Goal: Task Accomplishment & Management: Complete application form

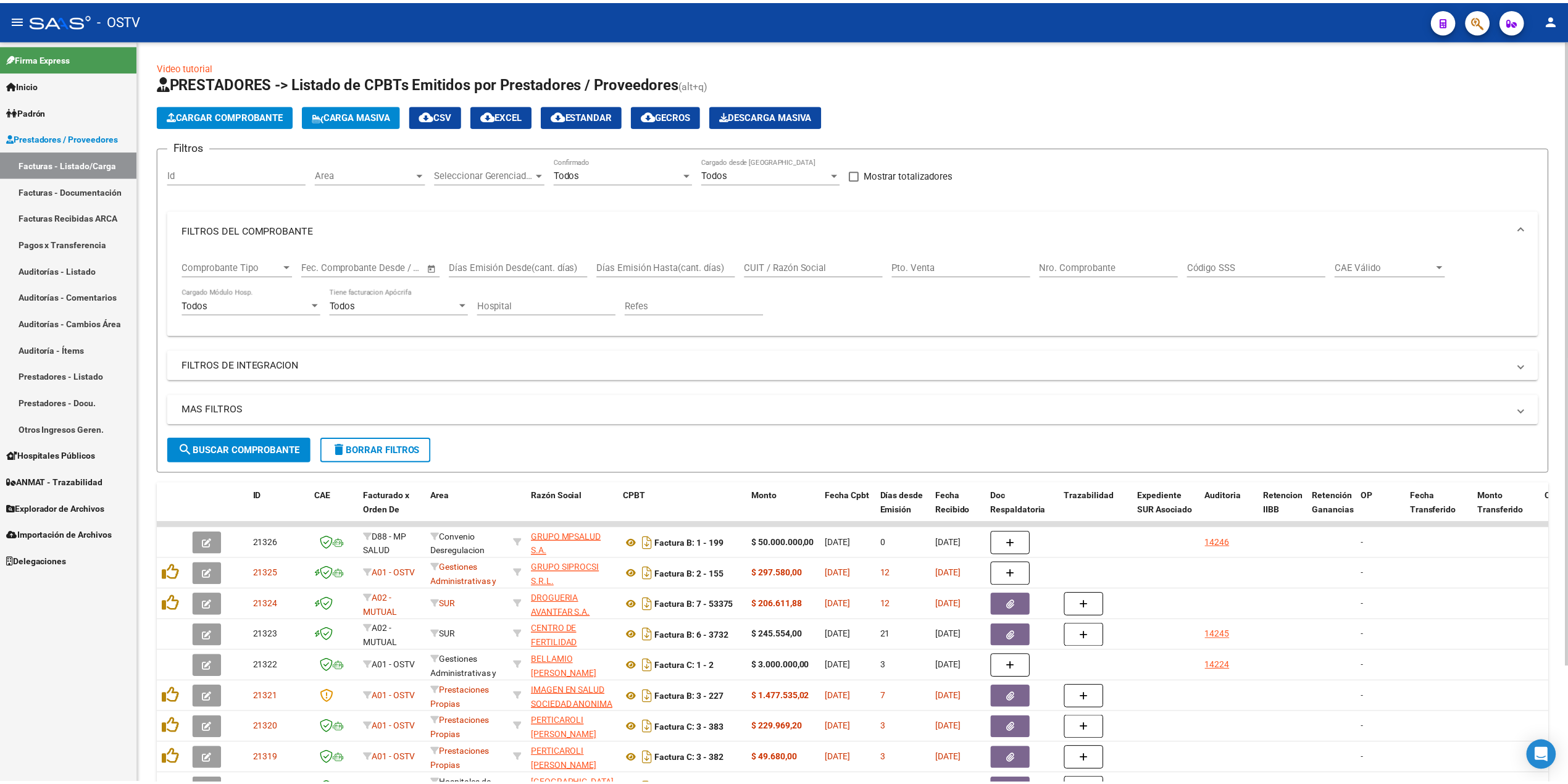
scroll to position [140, 0]
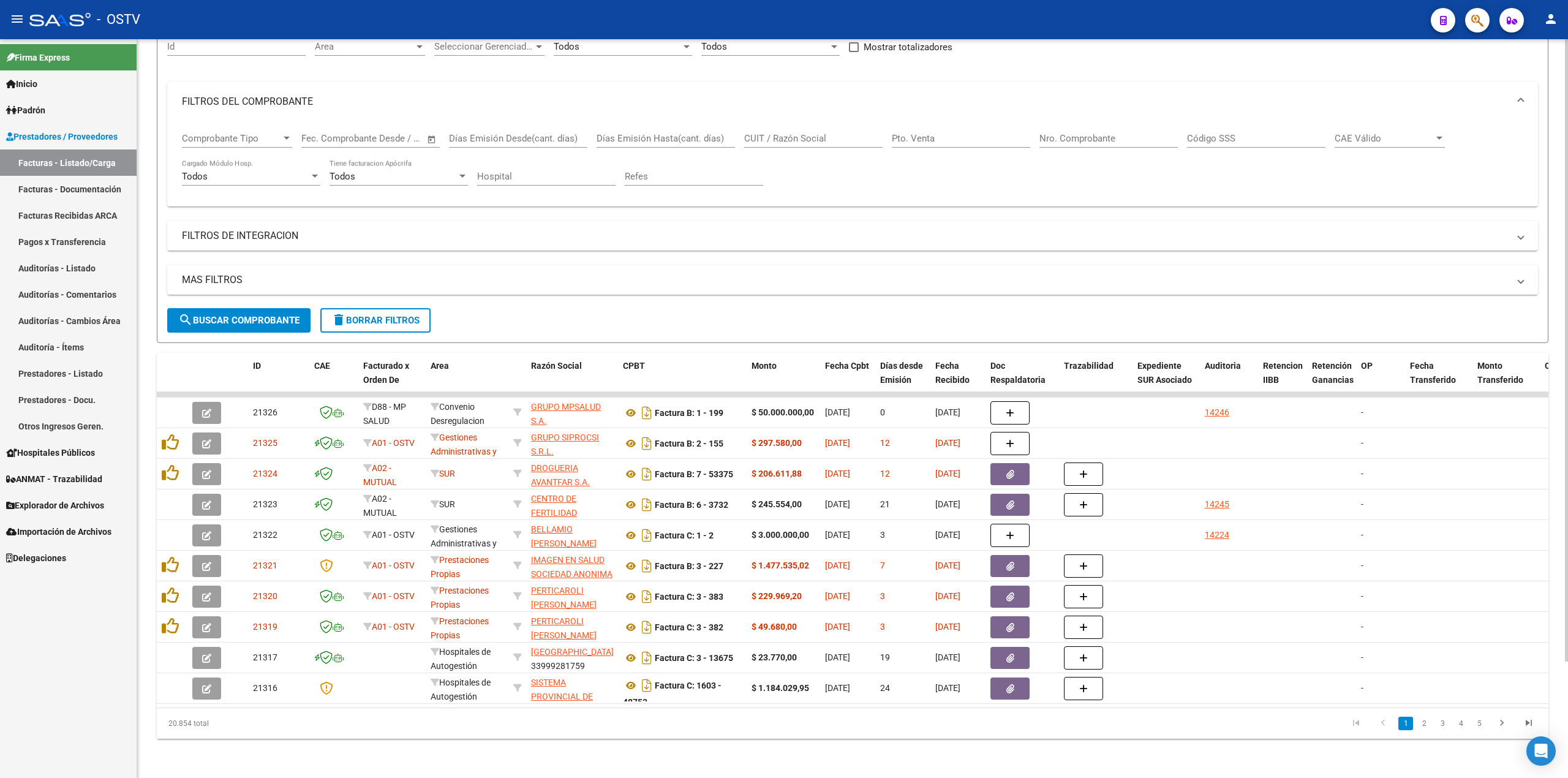
click at [246, 315] on span "search Buscar Comprobante" at bounding box center [239, 320] width 121 height 11
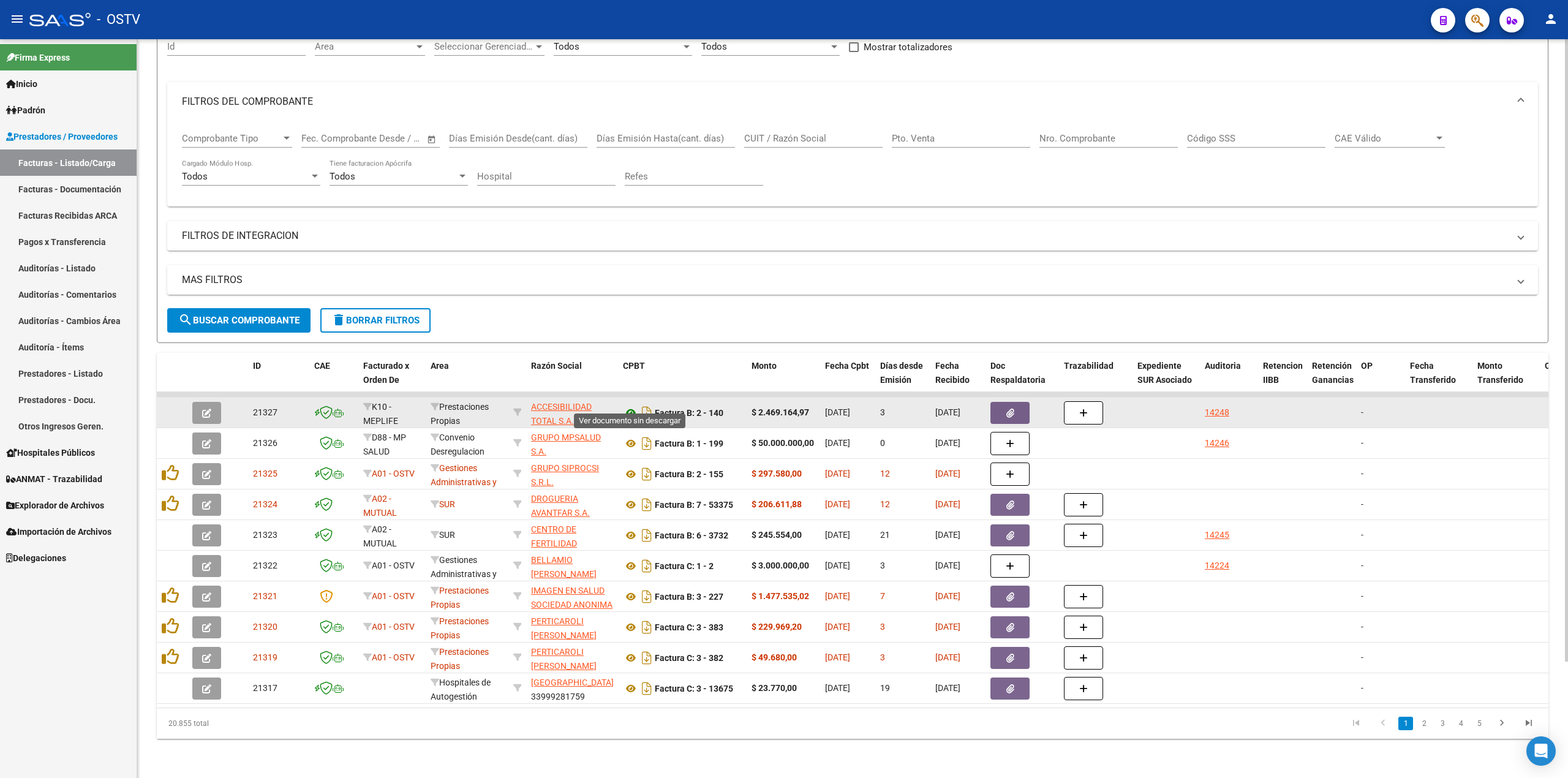
click at [634, 405] on icon at bounding box center [631, 412] width 16 height 14
click at [555, 408] on span "ACCESIBILIDAD TOTAL S.A." at bounding box center [561, 413] width 61 height 24
type textarea "33710553829"
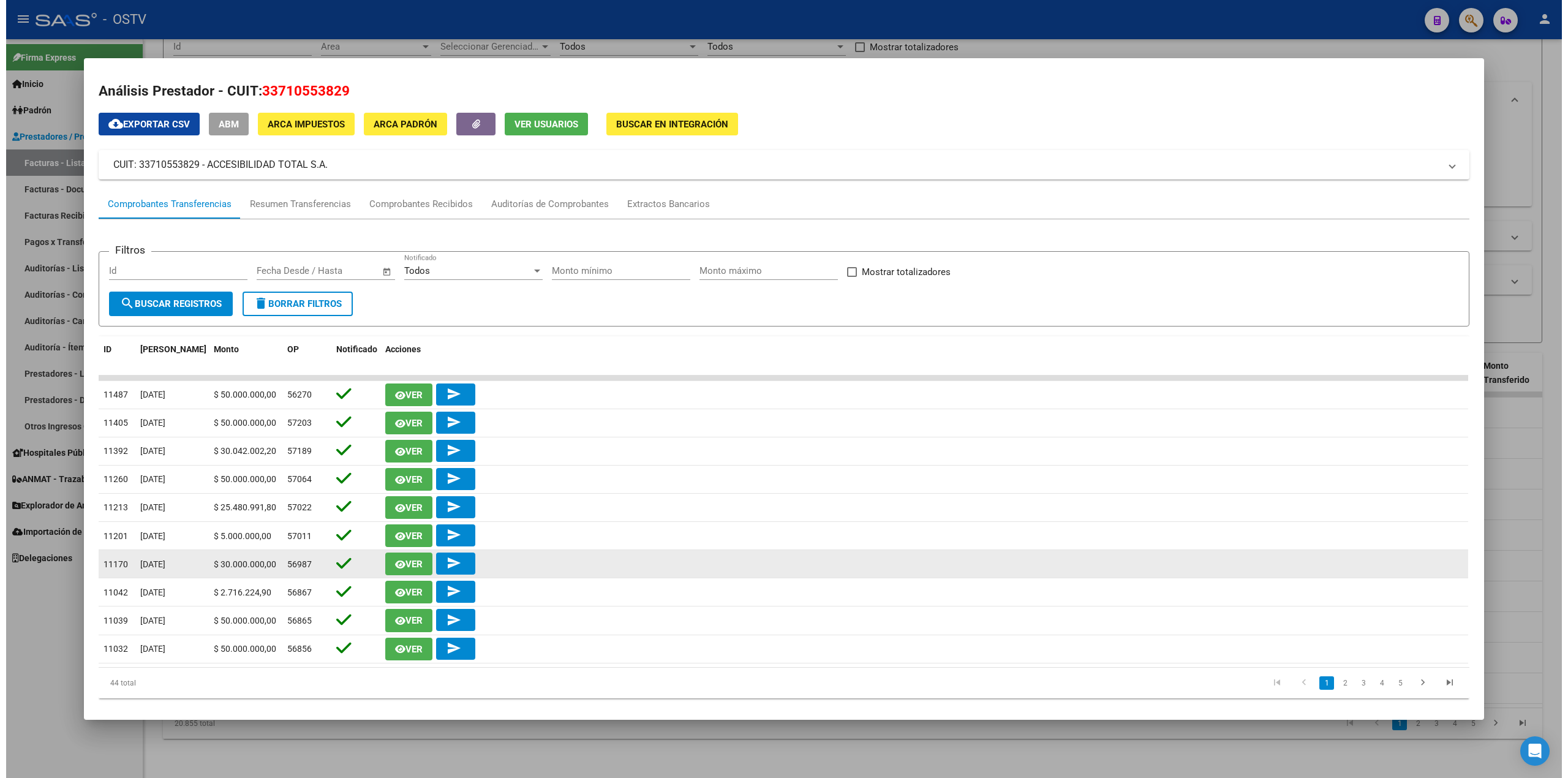
scroll to position [0, 0]
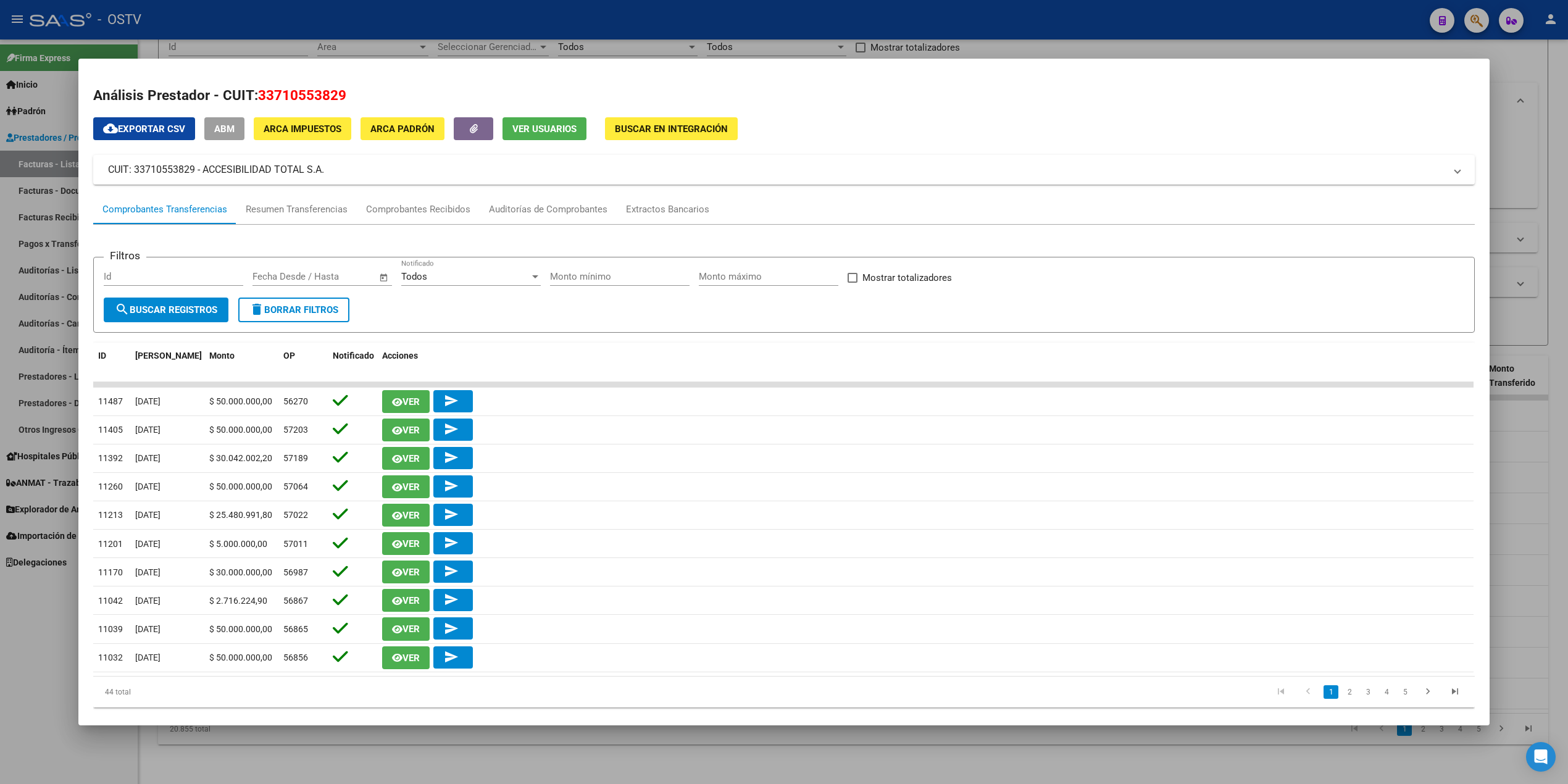
click at [0, 138] on div at bounding box center [784, 392] width 1568 height 784
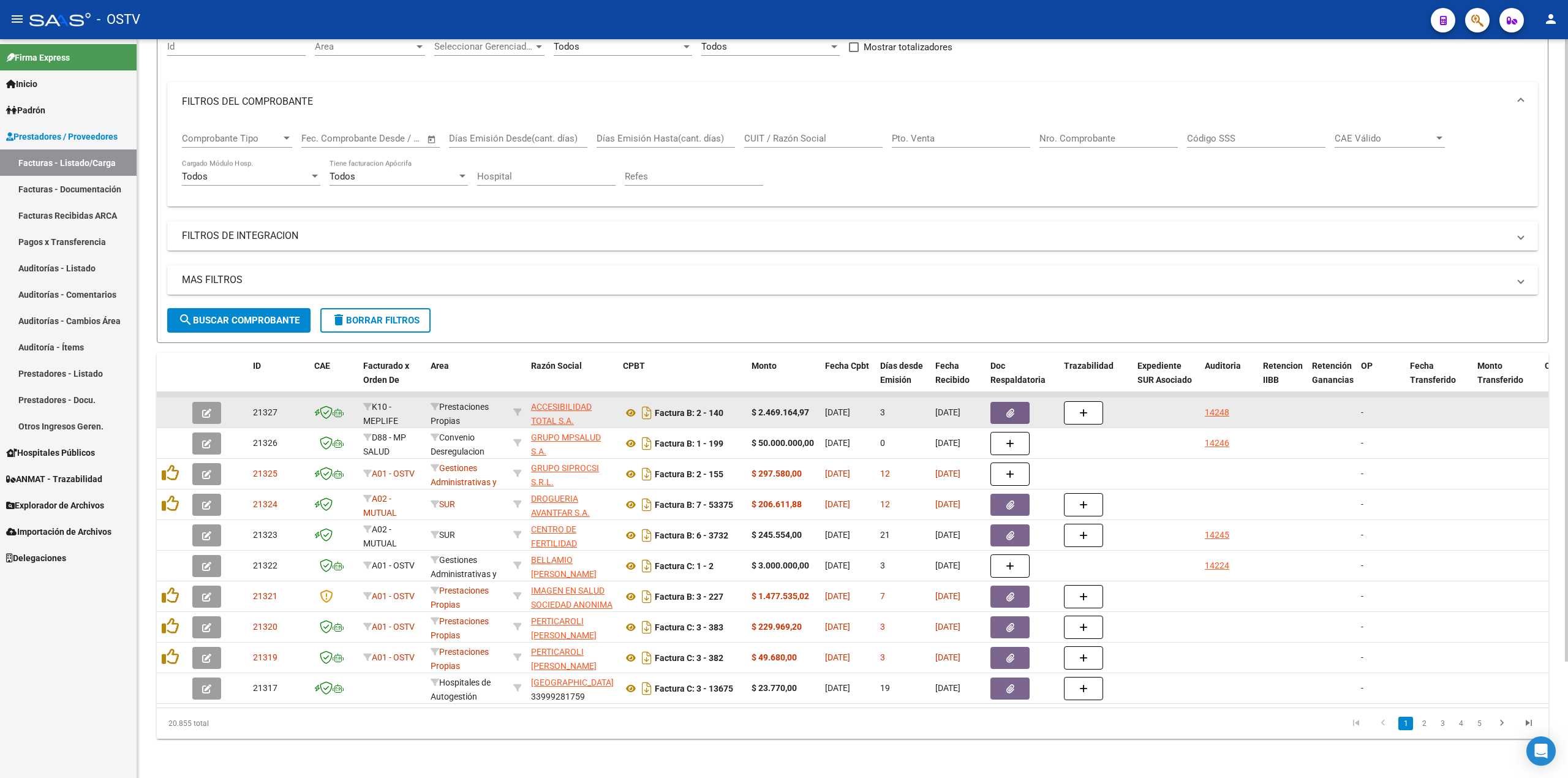
click at [566, 400] on app-link-go-to "ACCESIBILIDAD TOTAL S.A." at bounding box center [572, 414] width 82 height 28
click at [556, 402] on span "ACCESIBILIDAD TOTAL S.A." at bounding box center [561, 413] width 61 height 24
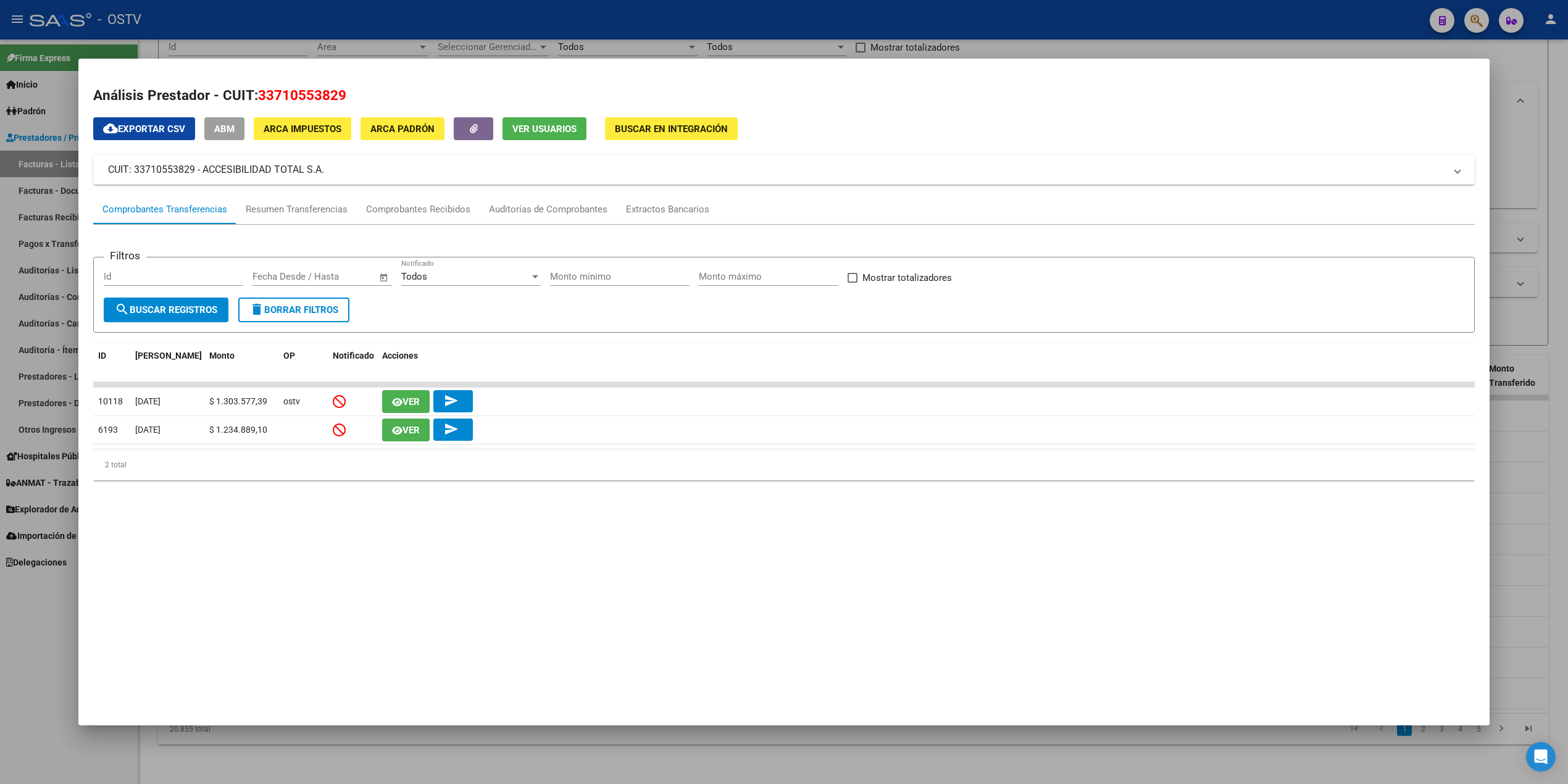
drag, startPoint x: 334, startPoint y: 172, endPoint x: 194, endPoint y: 168, distance: 140.1
click at [194, 168] on mat-panel-title "CUIT: 33710553829 - ACCESIBILIDAD TOTAL S.A." at bounding box center [776, 170] width 1337 height 15
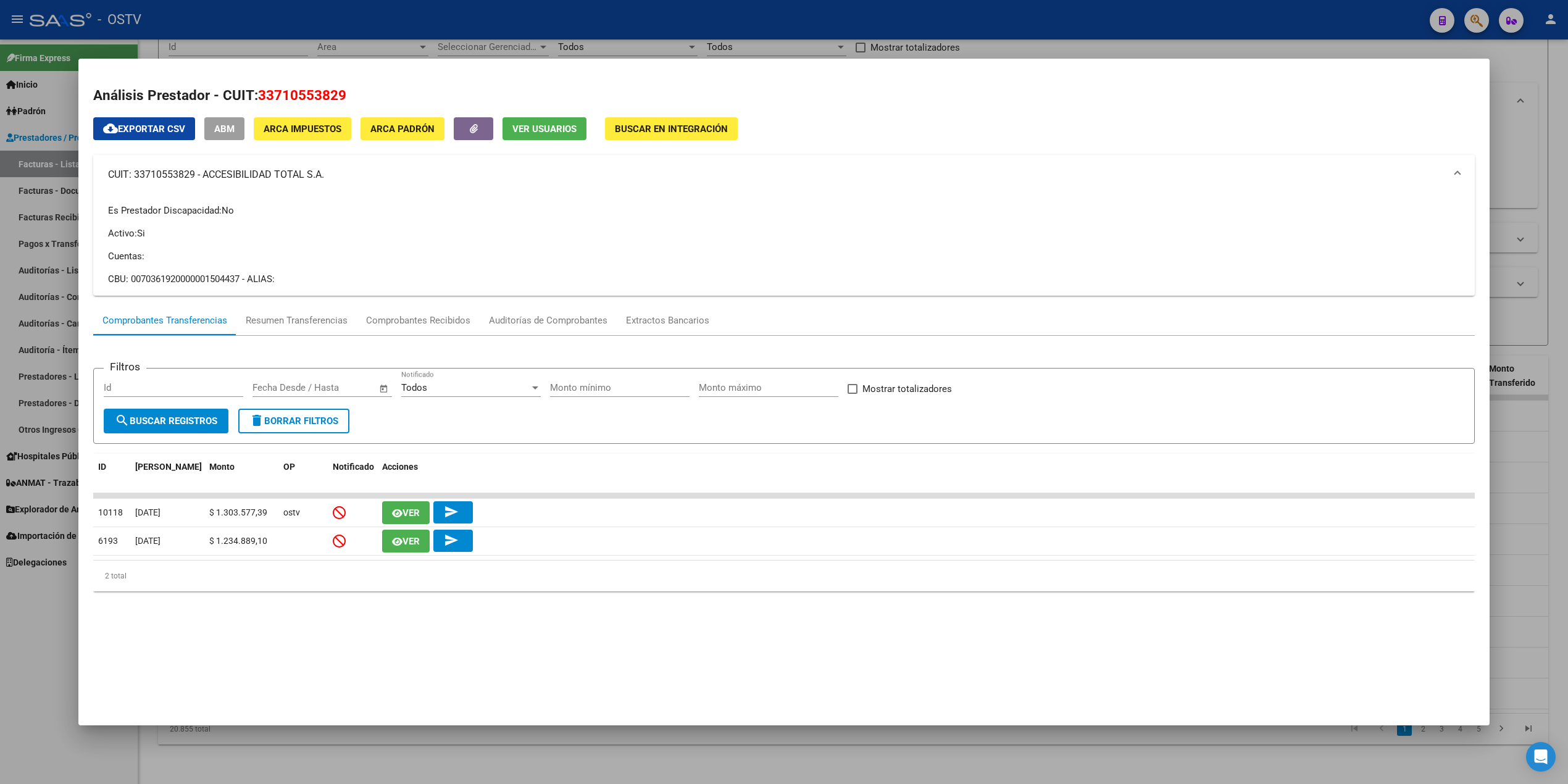
copy mat-panel-title "ACCESIBILIDAD TOTAL S.A."
click at [611, 42] on div at bounding box center [784, 392] width 1568 height 784
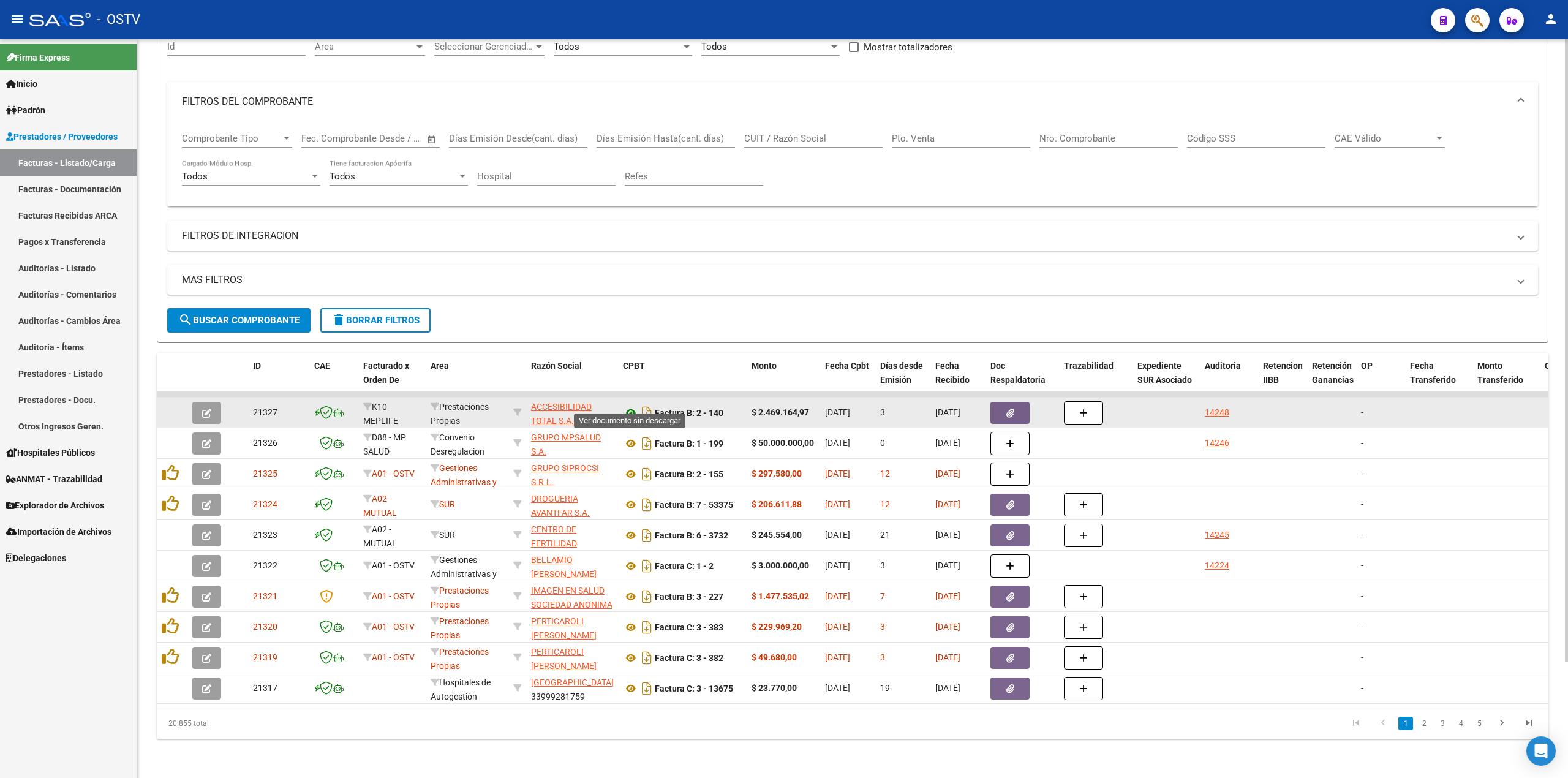
click at [630, 405] on icon at bounding box center [631, 412] width 16 height 14
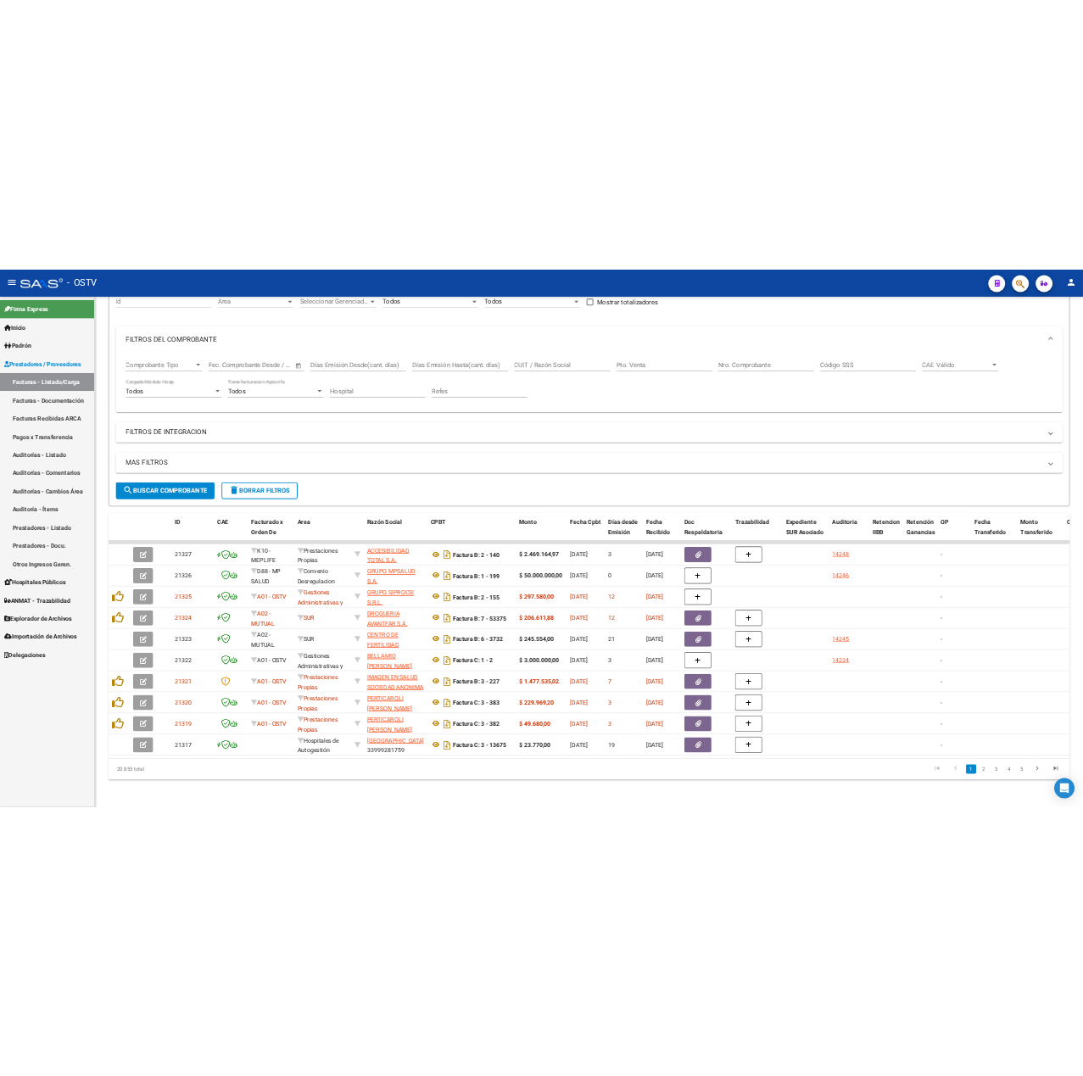
scroll to position [159, 0]
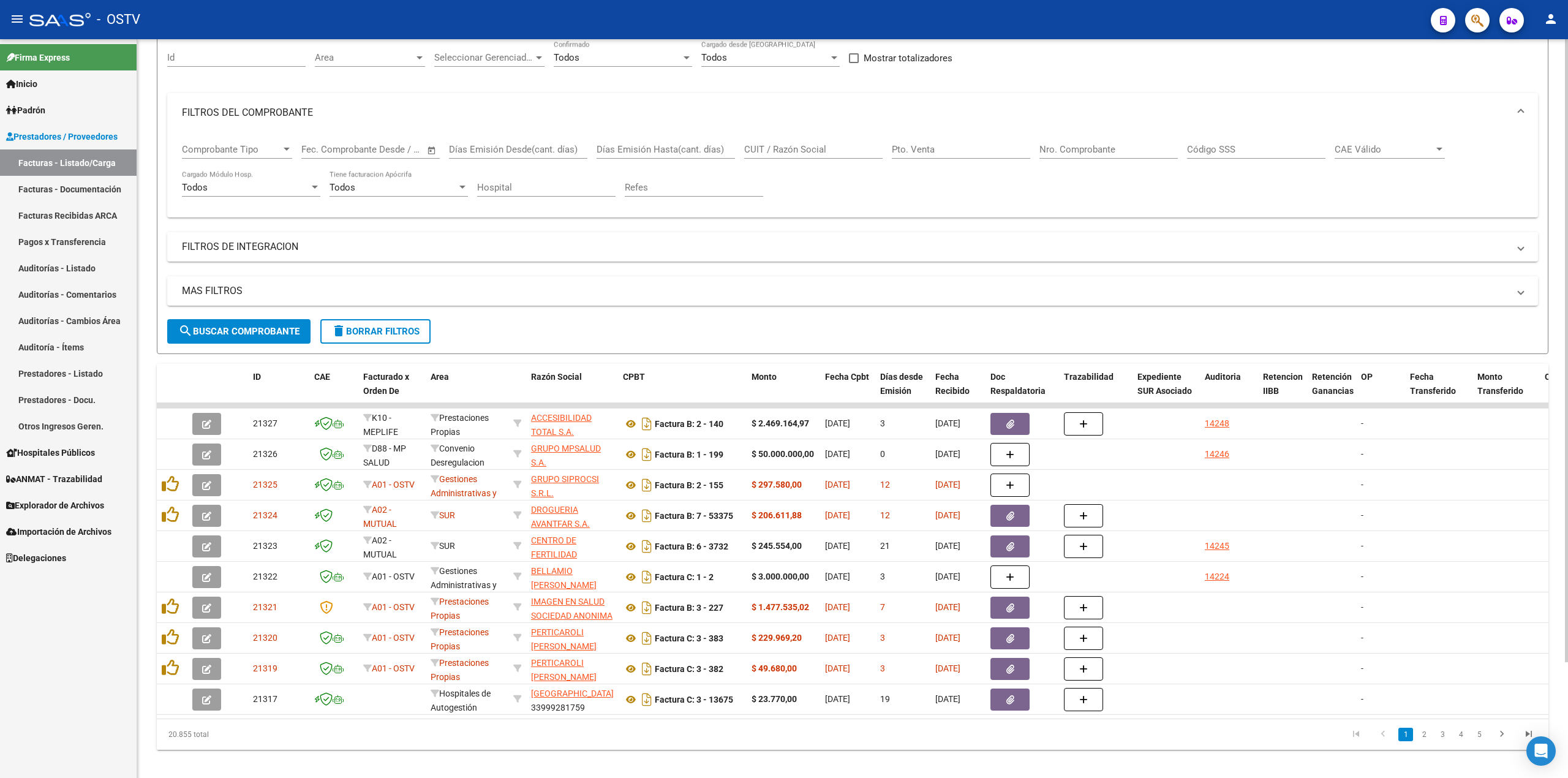
click at [246, 338] on button "search Buscar Comprobante" at bounding box center [238, 332] width 143 height 25
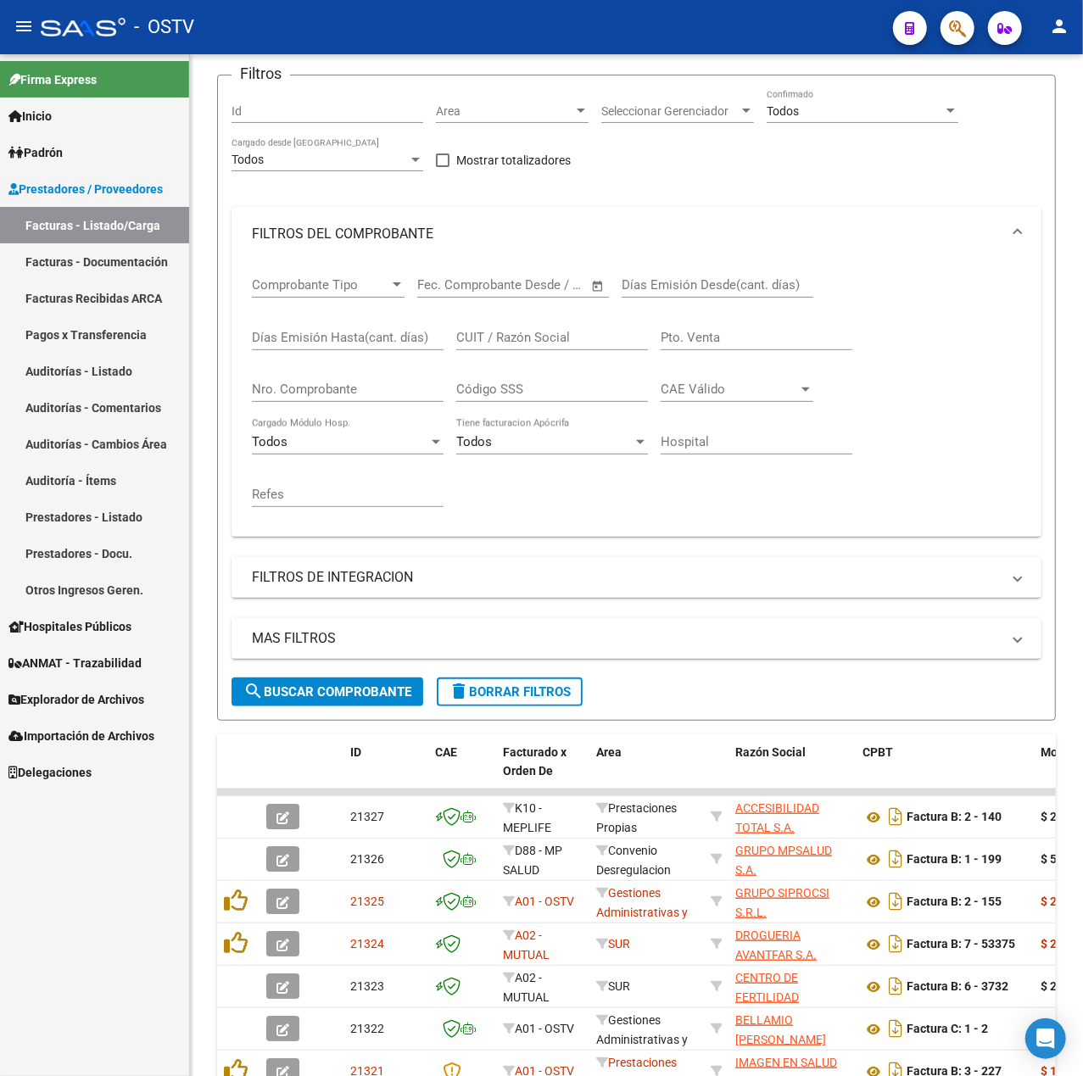
scroll to position [192, 0]
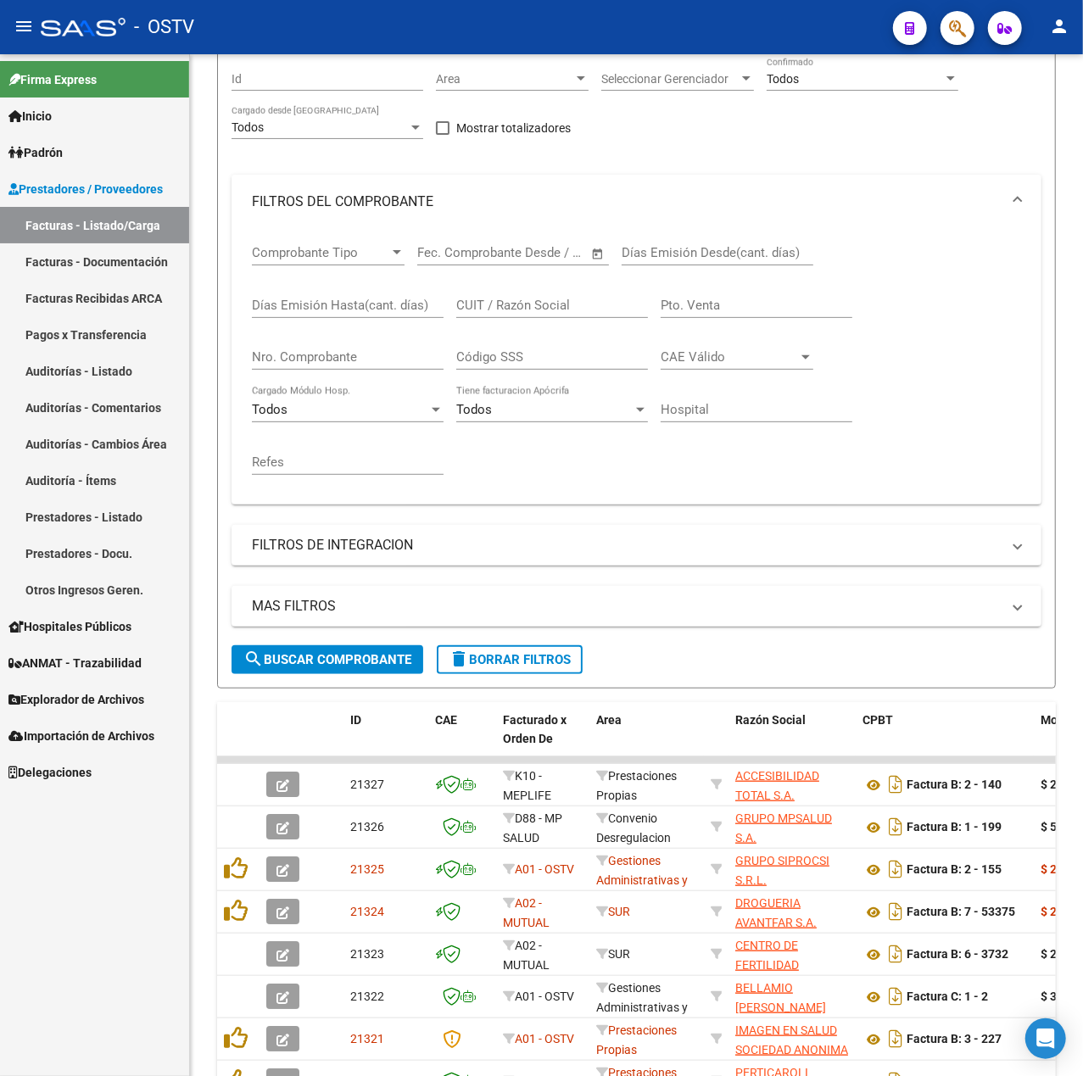
click at [8, 34] on button "menu" at bounding box center [24, 27] width 34 height 34
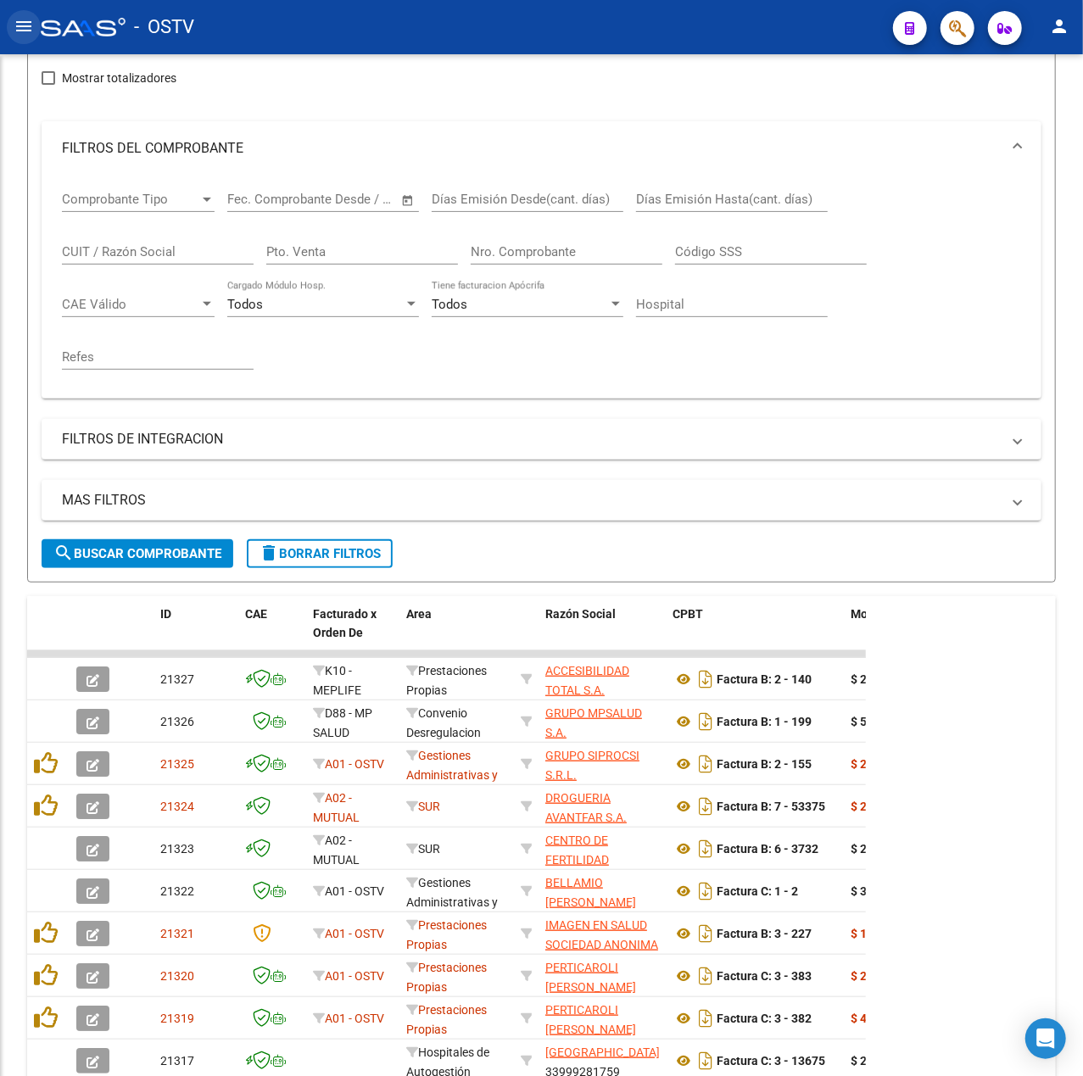
scroll to position [153, 0]
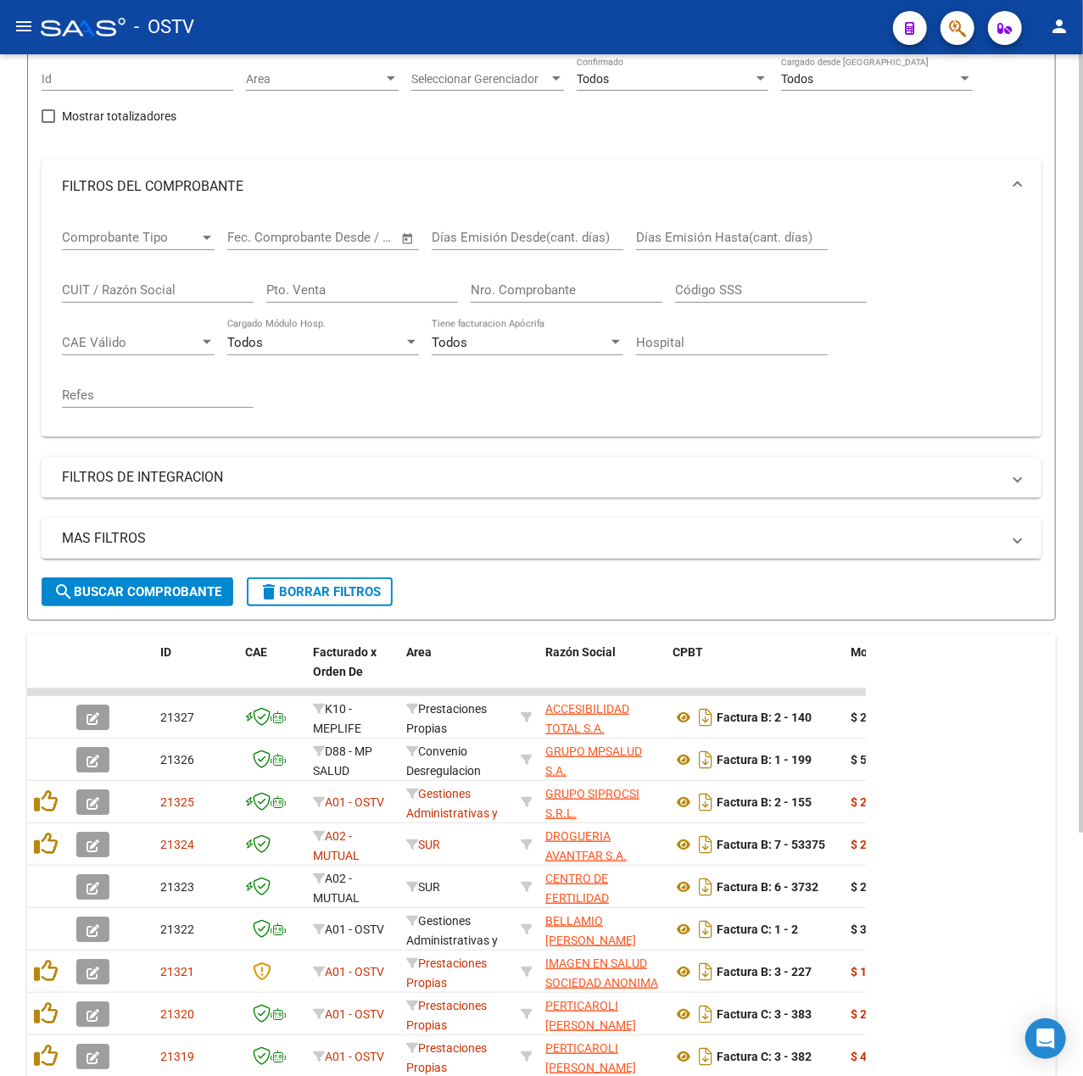
click at [331, 293] on input "Pto. Venta" at bounding box center [362, 289] width 192 height 15
click at [465, 288] on div "Comprobante Tipo Comprobante Tipo Fecha inicio – Fecha fin Fec. Comprobante Des…" at bounding box center [541, 318] width 959 height 209
click at [531, 287] on input "Nro. Comprobante" at bounding box center [567, 289] width 192 height 15
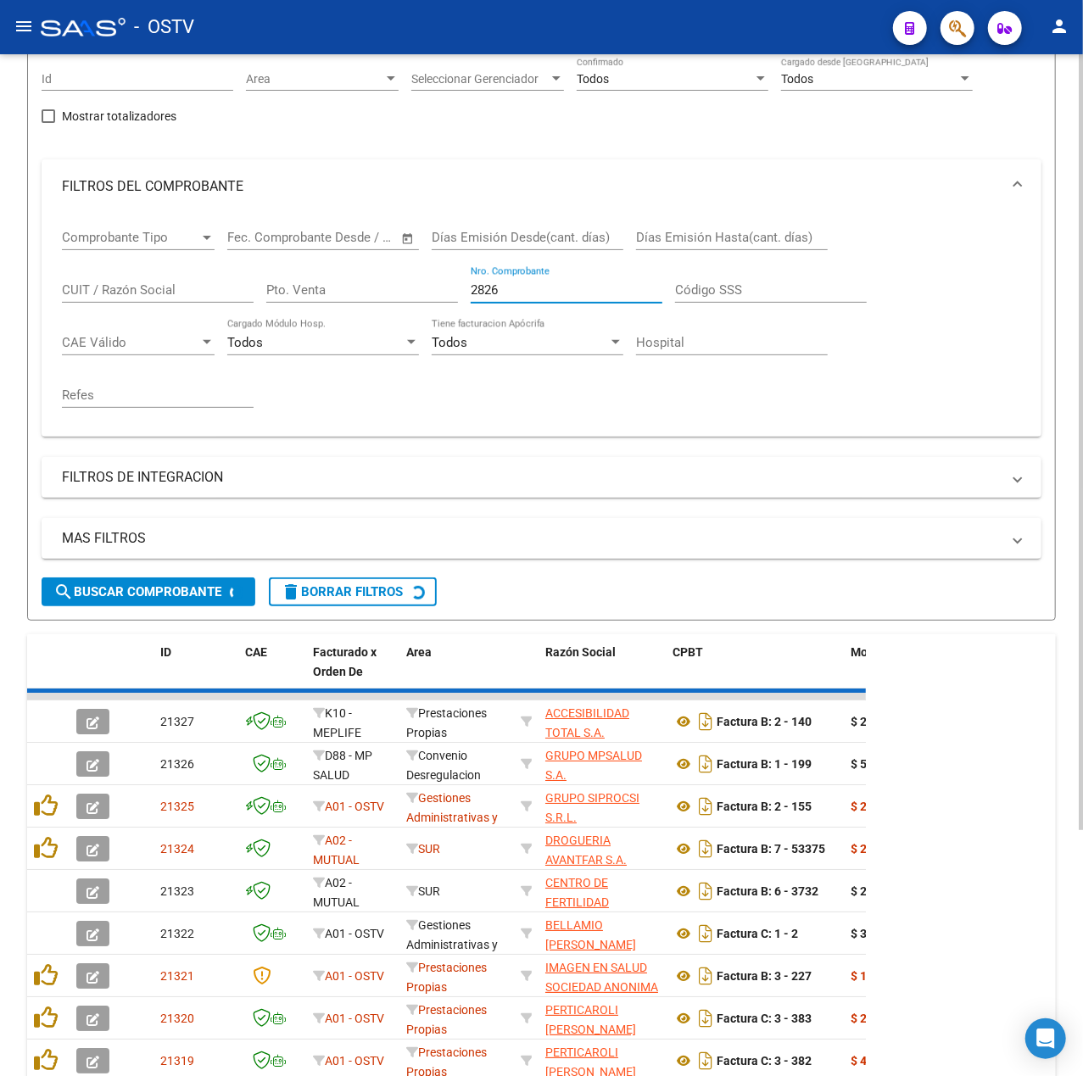
scroll to position [0, 0]
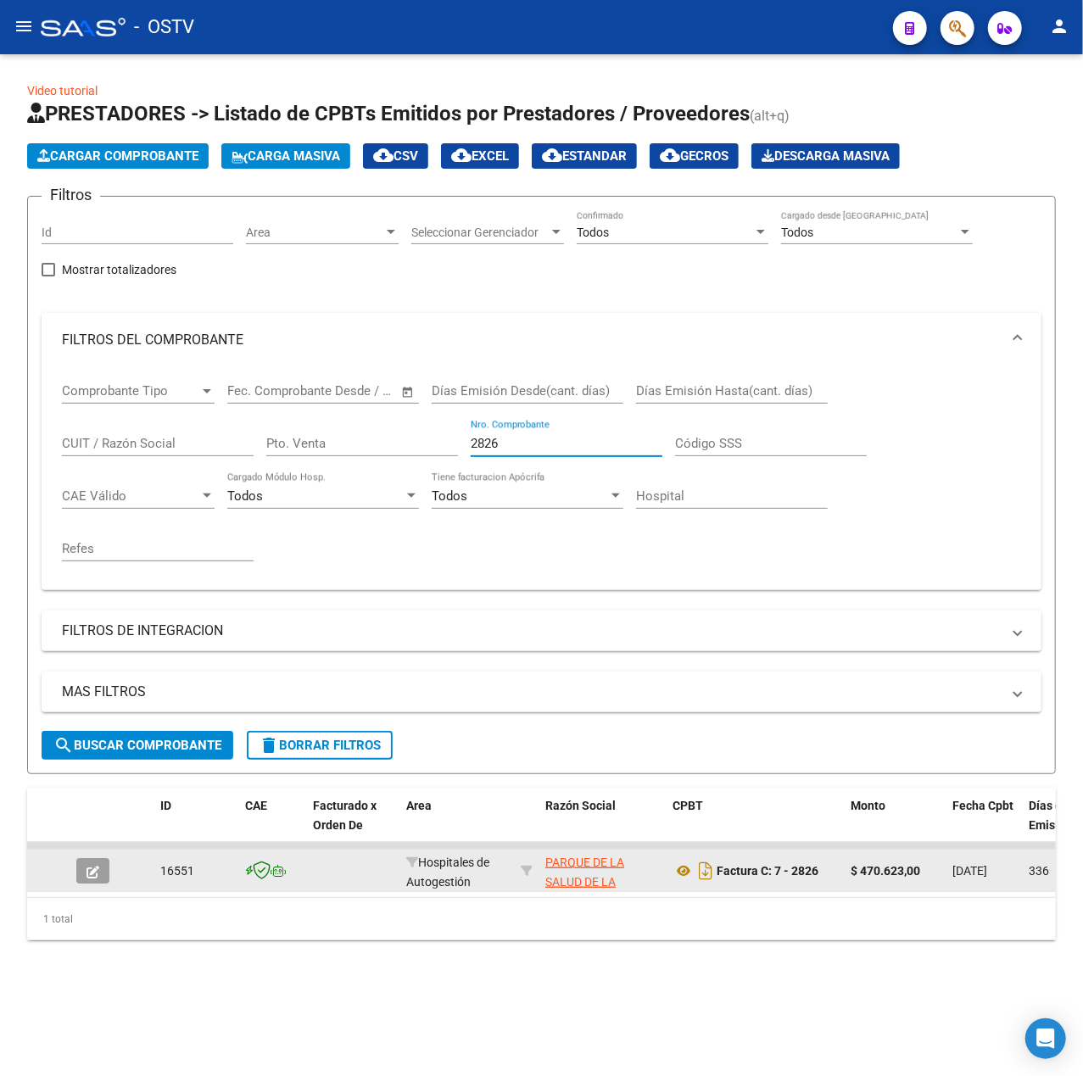
type input "2826"
click at [92, 868] on icon "button" at bounding box center [92, 872] width 13 height 13
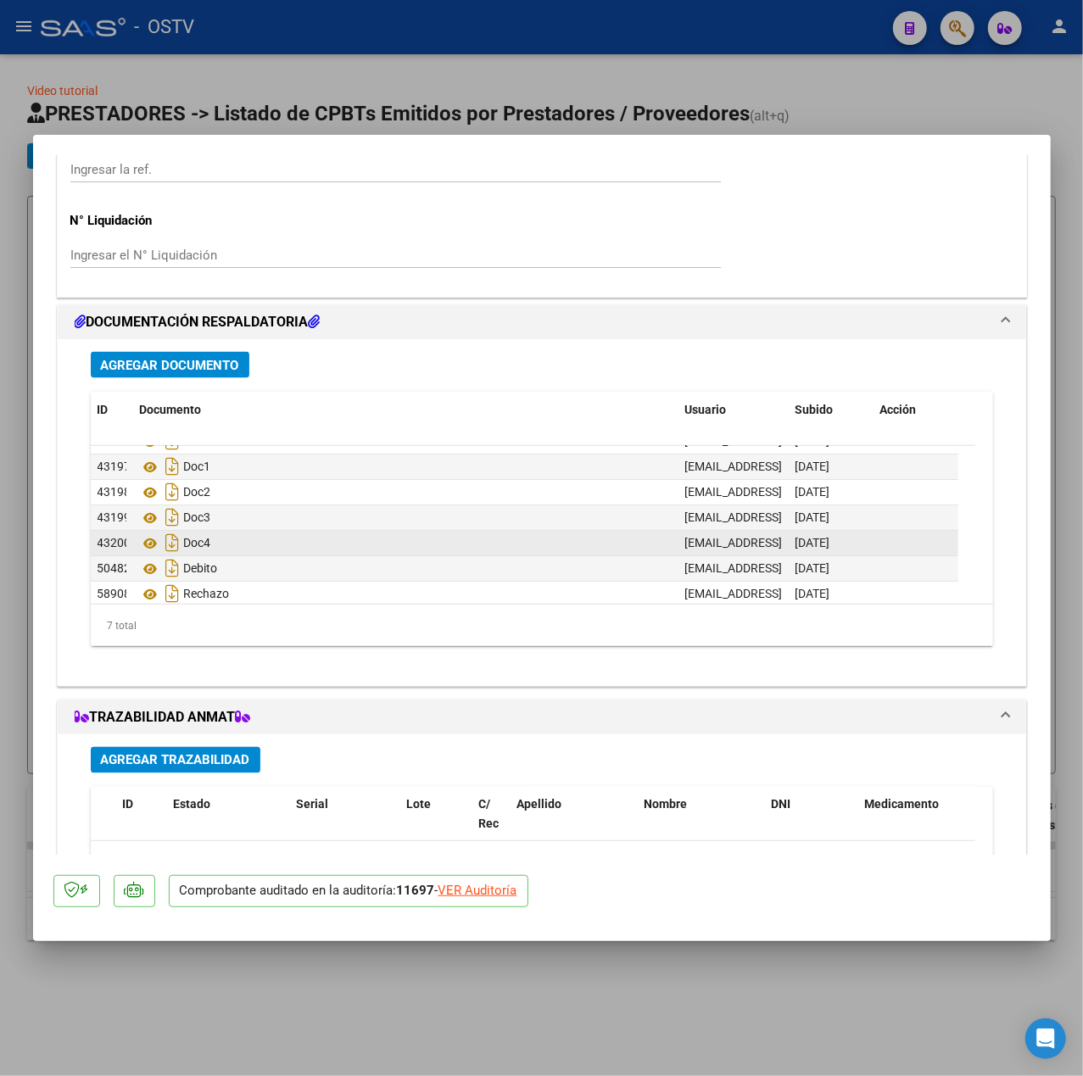
scroll to position [25, 0]
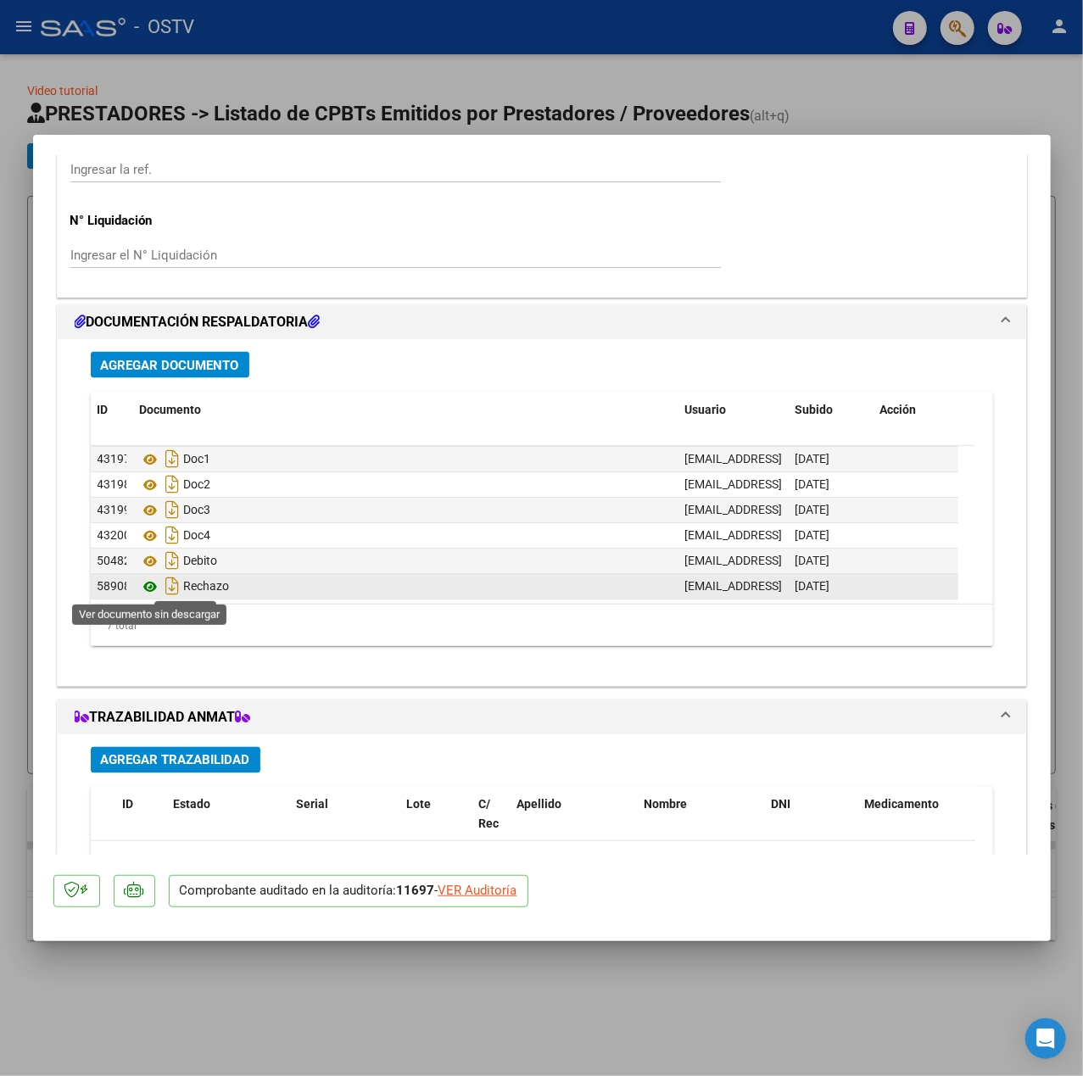
click at [157, 590] on icon at bounding box center [151, 586] width 22 height 20
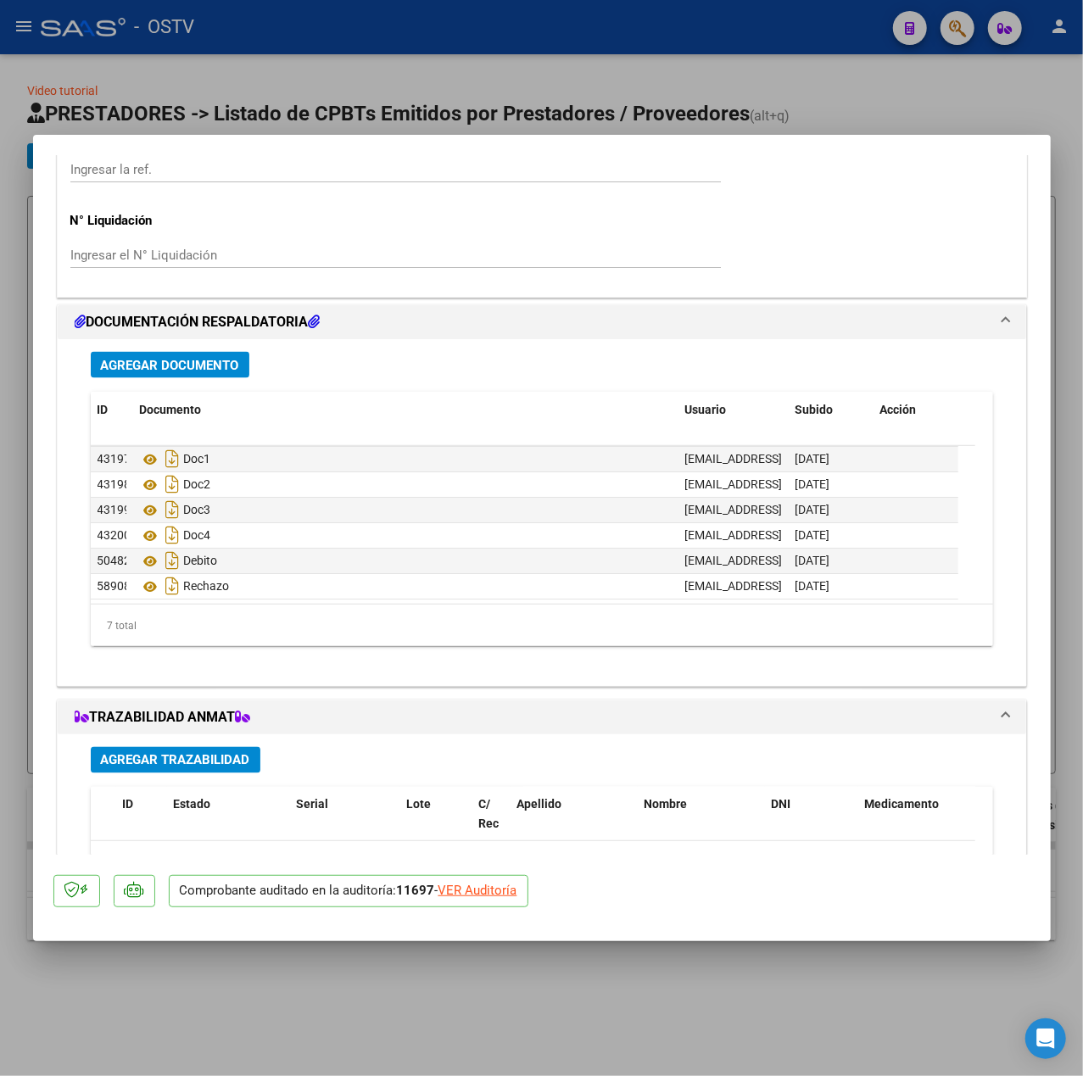
click at [212, 83] on div at bounding box center [541, 538] width 1083 height 1076
type input "$ 0,00"
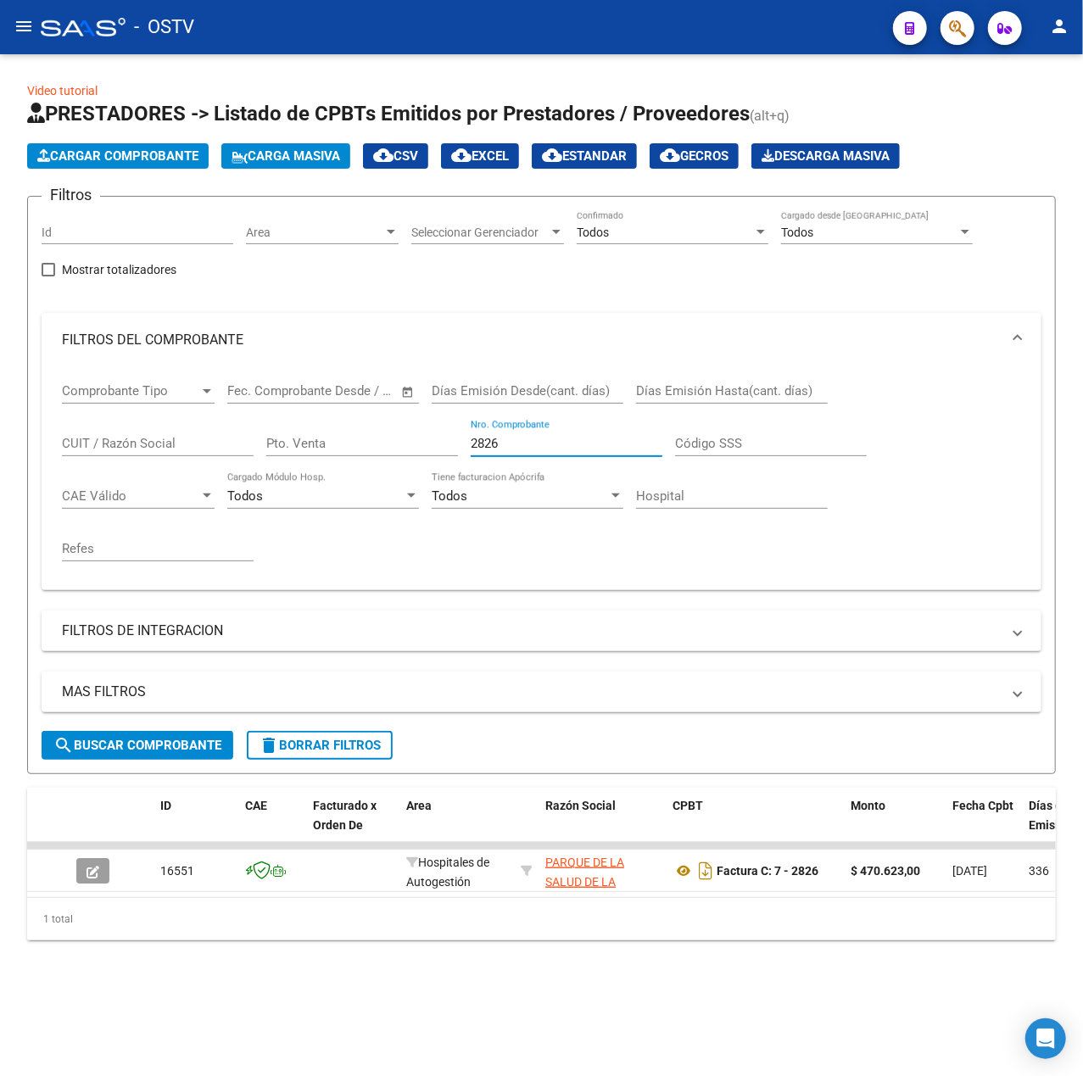
drag, startPoint x: 448, startPoint y: 453, endPoint x: 133, endPoint y: 453, distance: 315.4
click at [133, 452] on div "Comprobante Tipo Comprobante Tipo Fecha inicio – Fecha fin Fec. Comprobante Des…" at bounding box center [541, 471] width 959 height 209
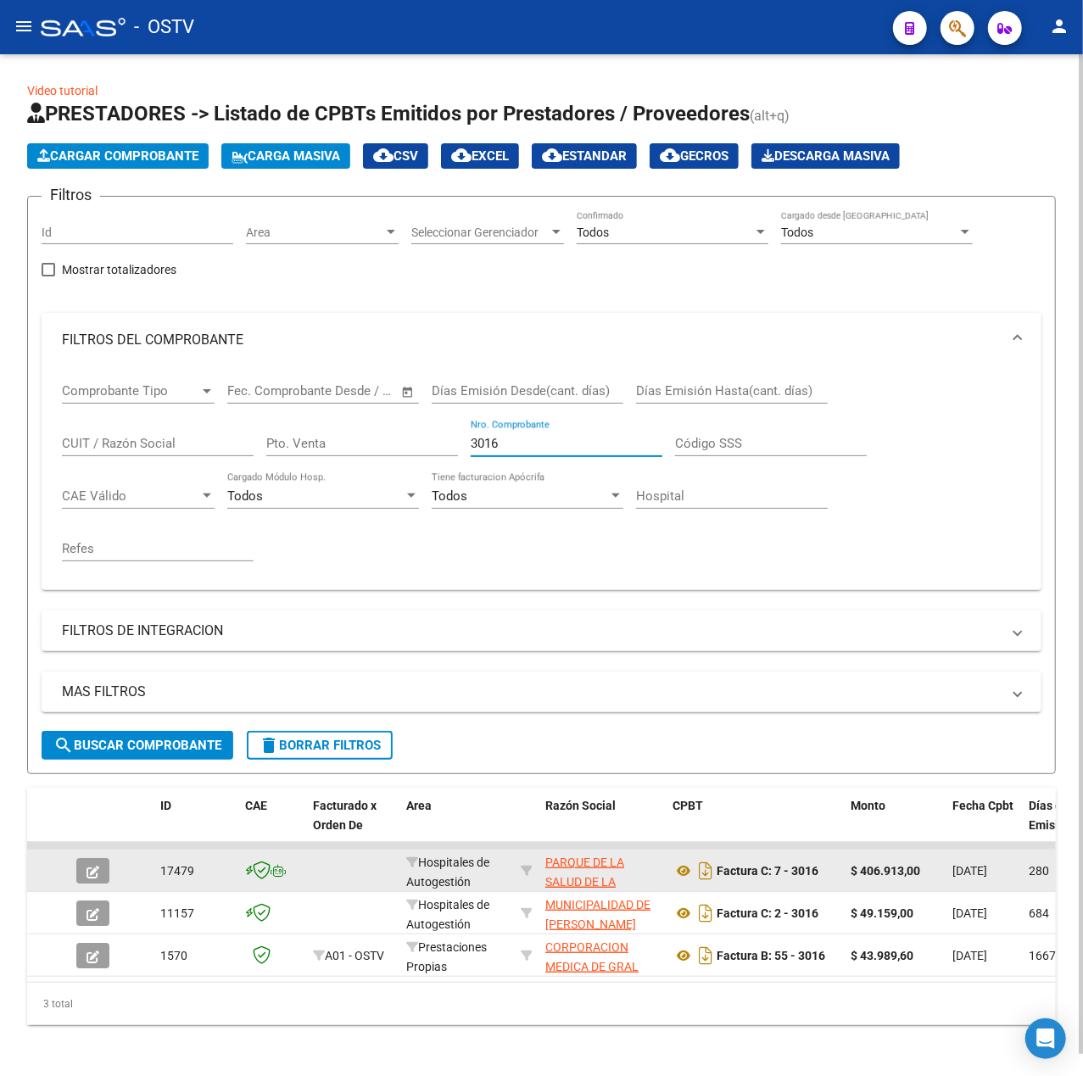
type input "3016"
click at [89, 863] on span "button" at bounding box center [92, 870] width 13 height 15
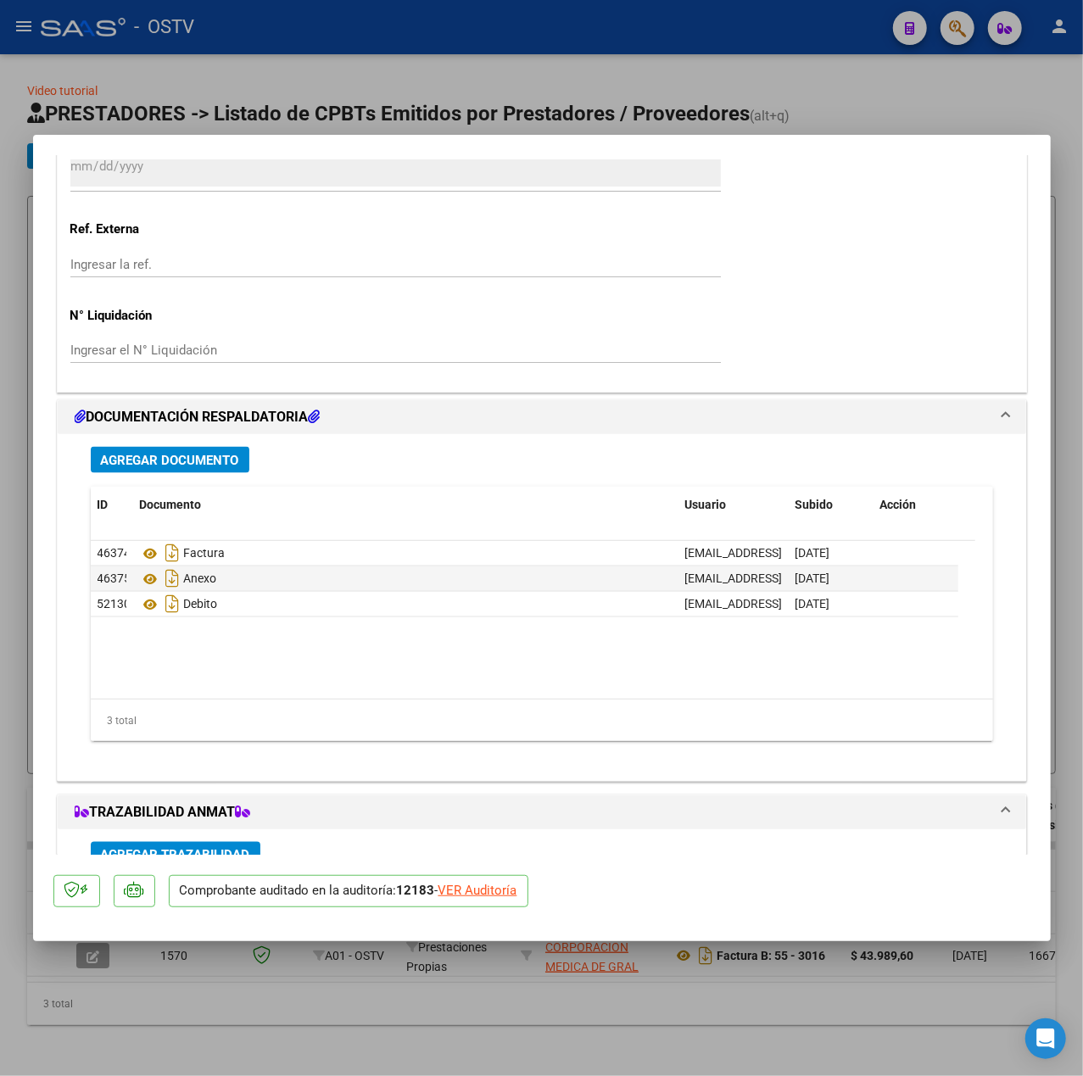
scroll to position [1130, 0]
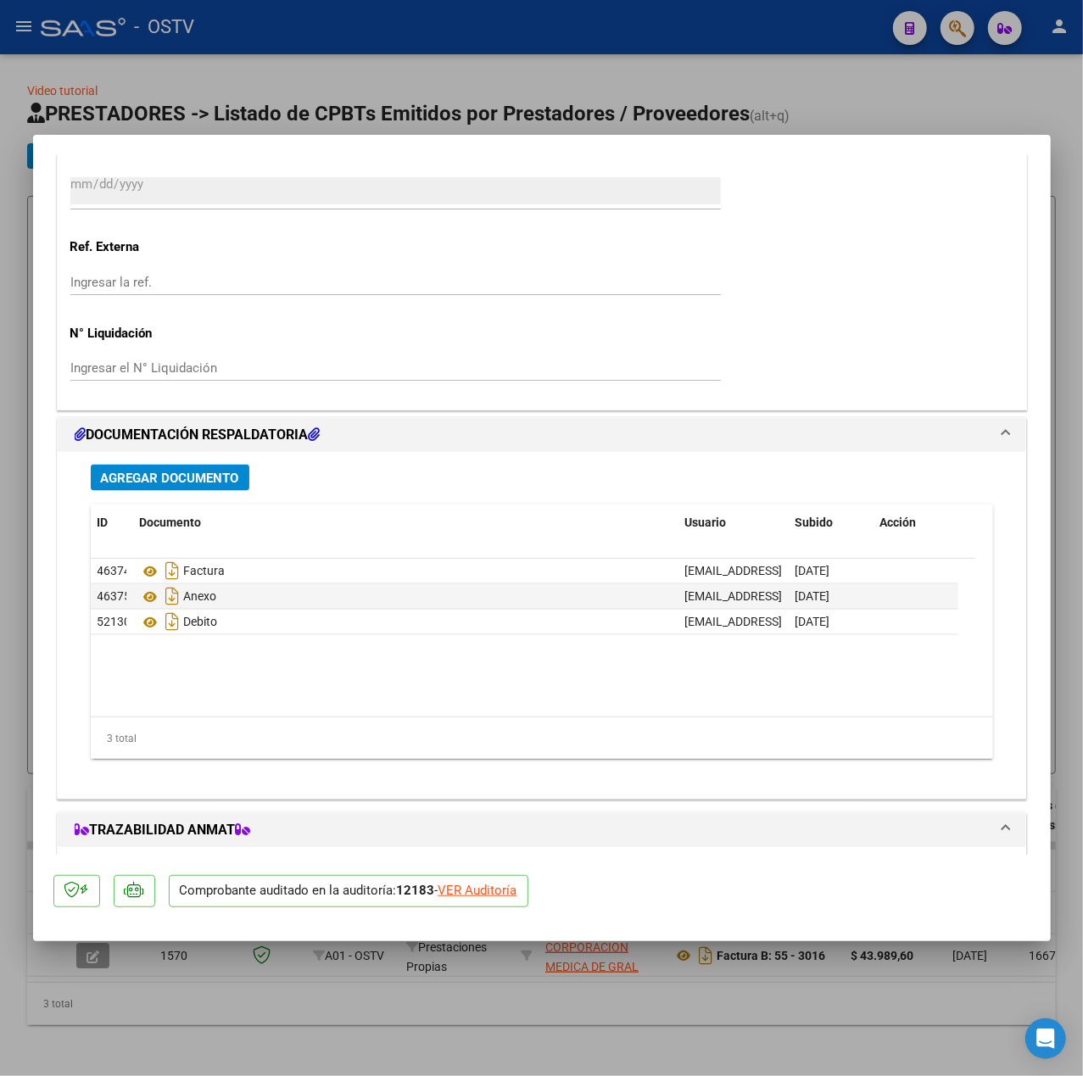
click at [15, 419] on div at bounding box center [541, 538] width 1083 height 1076
type input "$ 0,00"
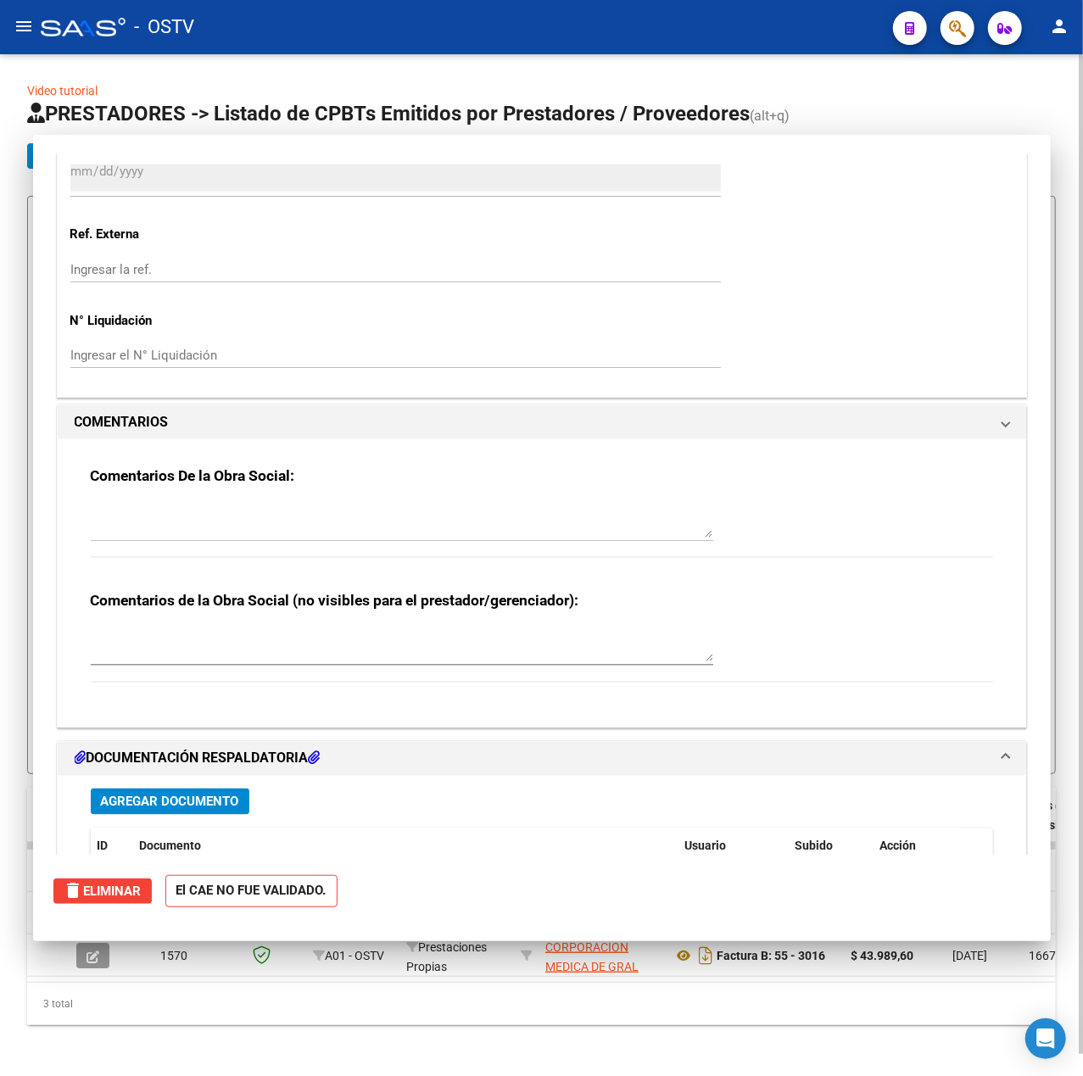
scroll to position [0, 0]
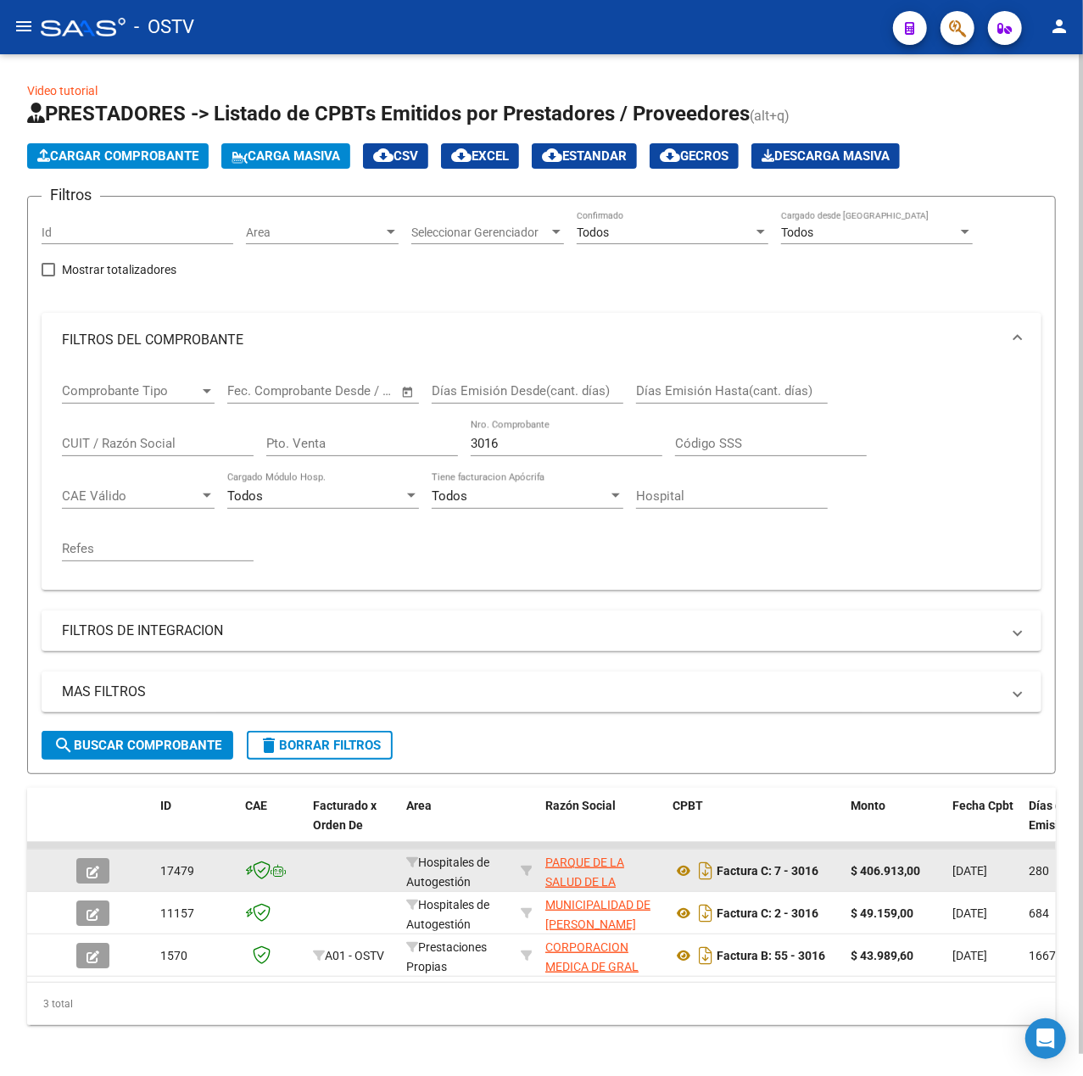
click at [102, 868] on button "button" at bounding box center [92, 870] width 33 height 25
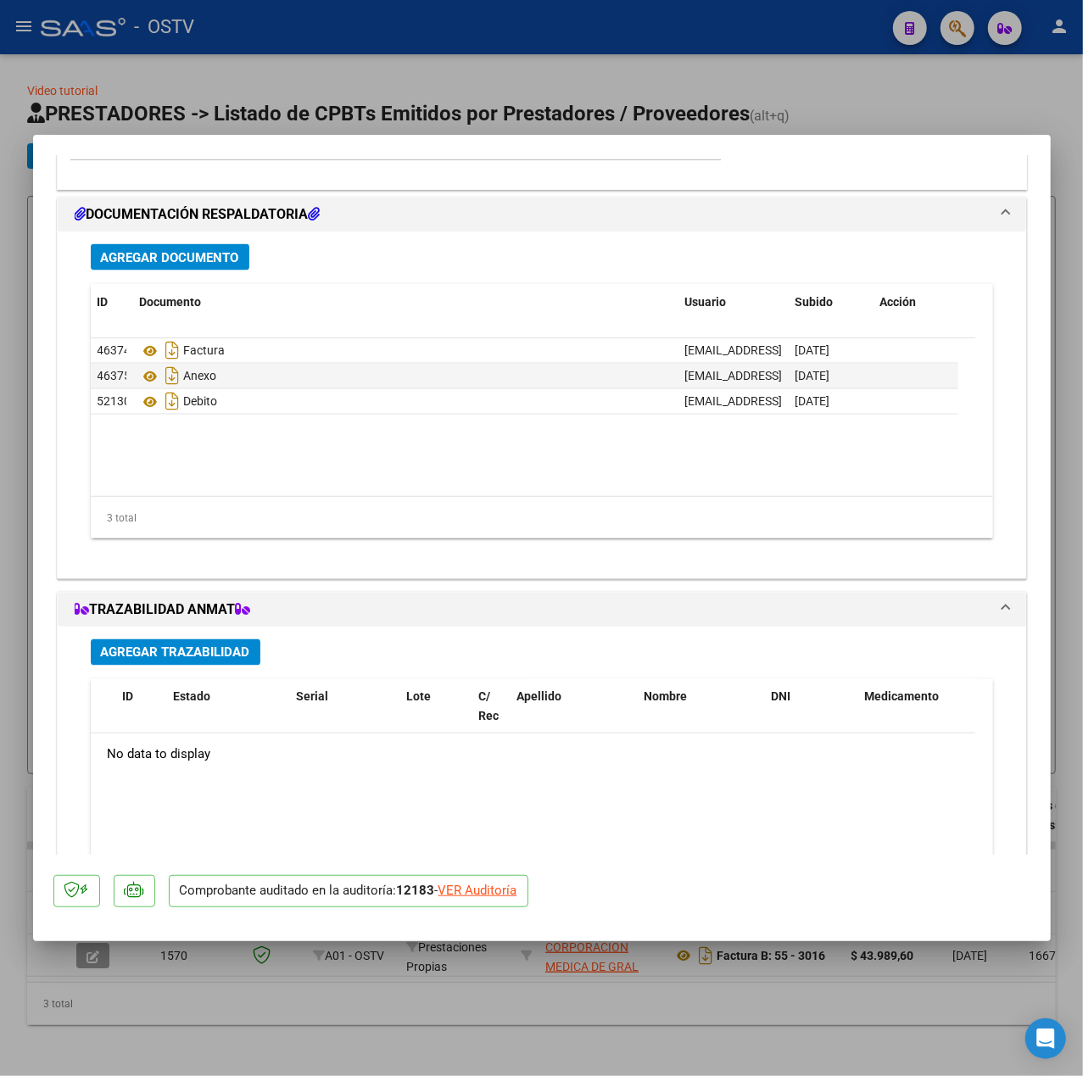
scroll to position [1484, 0]
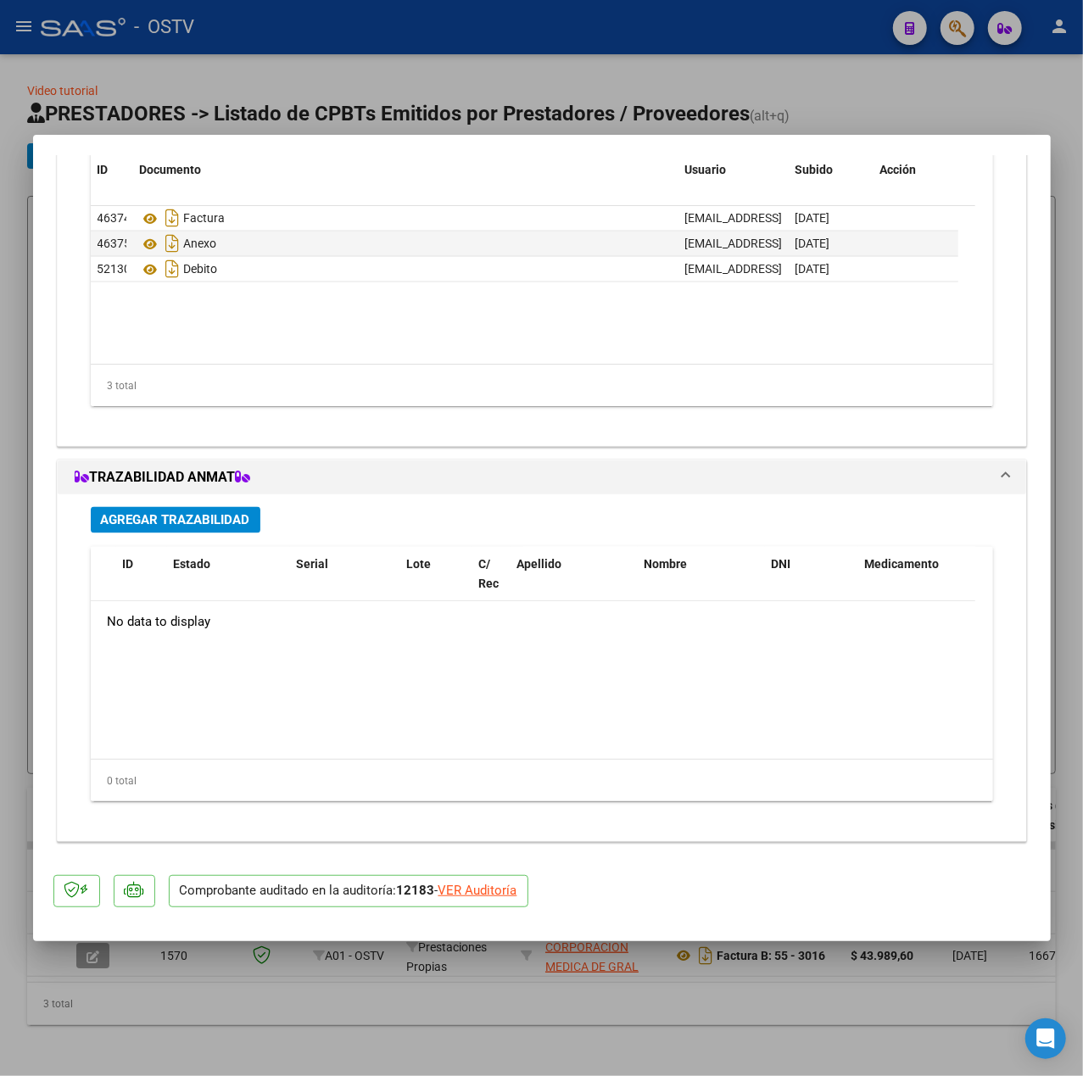
click at [483, 885] on div "VER Auditoría" at bounding box center [477, 890] width 79 height 19
type input "$ 0,00"
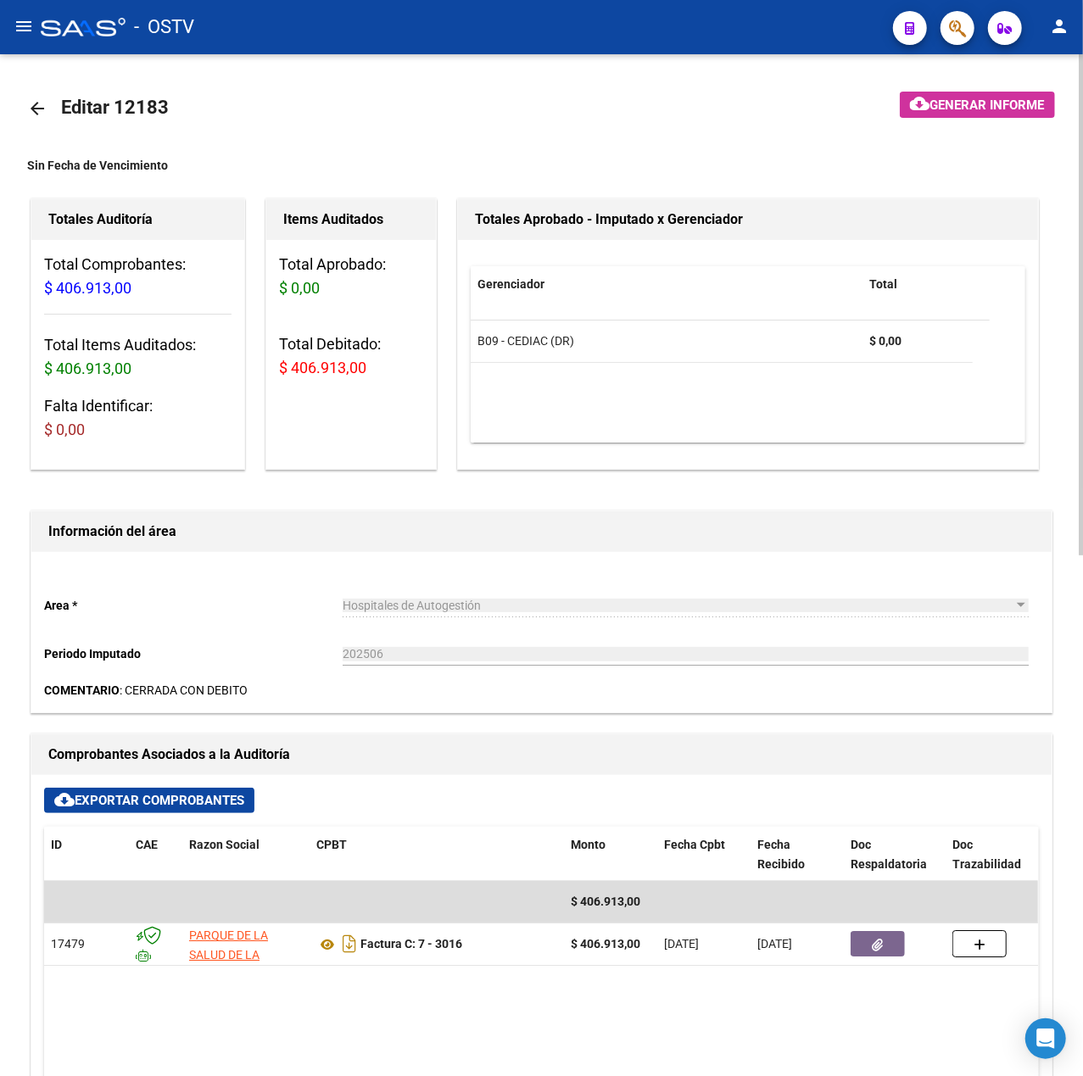
click at [1002, 99] on span "Generar informe" at bounding box center [987, 104] width 114 height 15
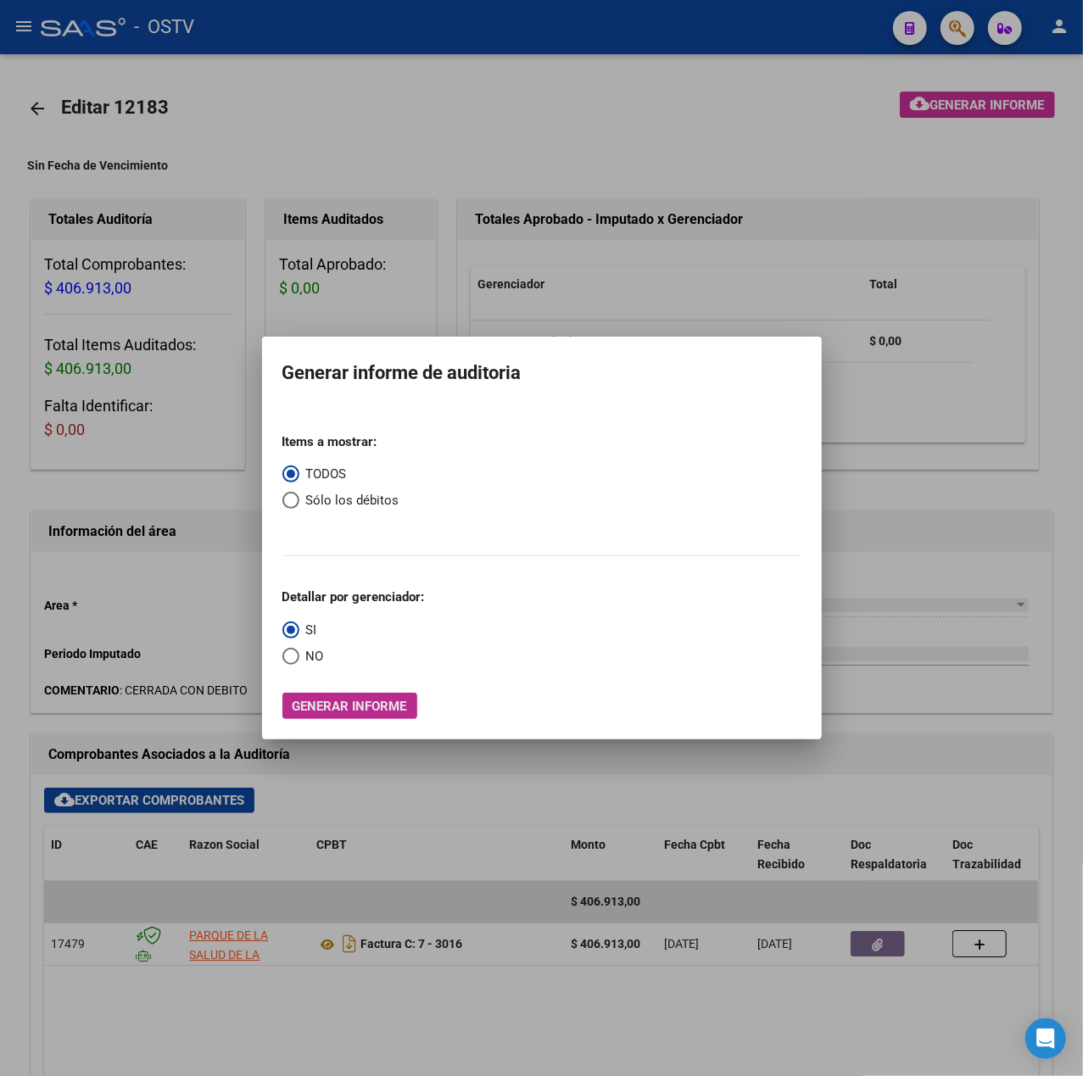
click at [350, 700] on span "Generar informe" at bounding box center [349, 706] width 114 height 15
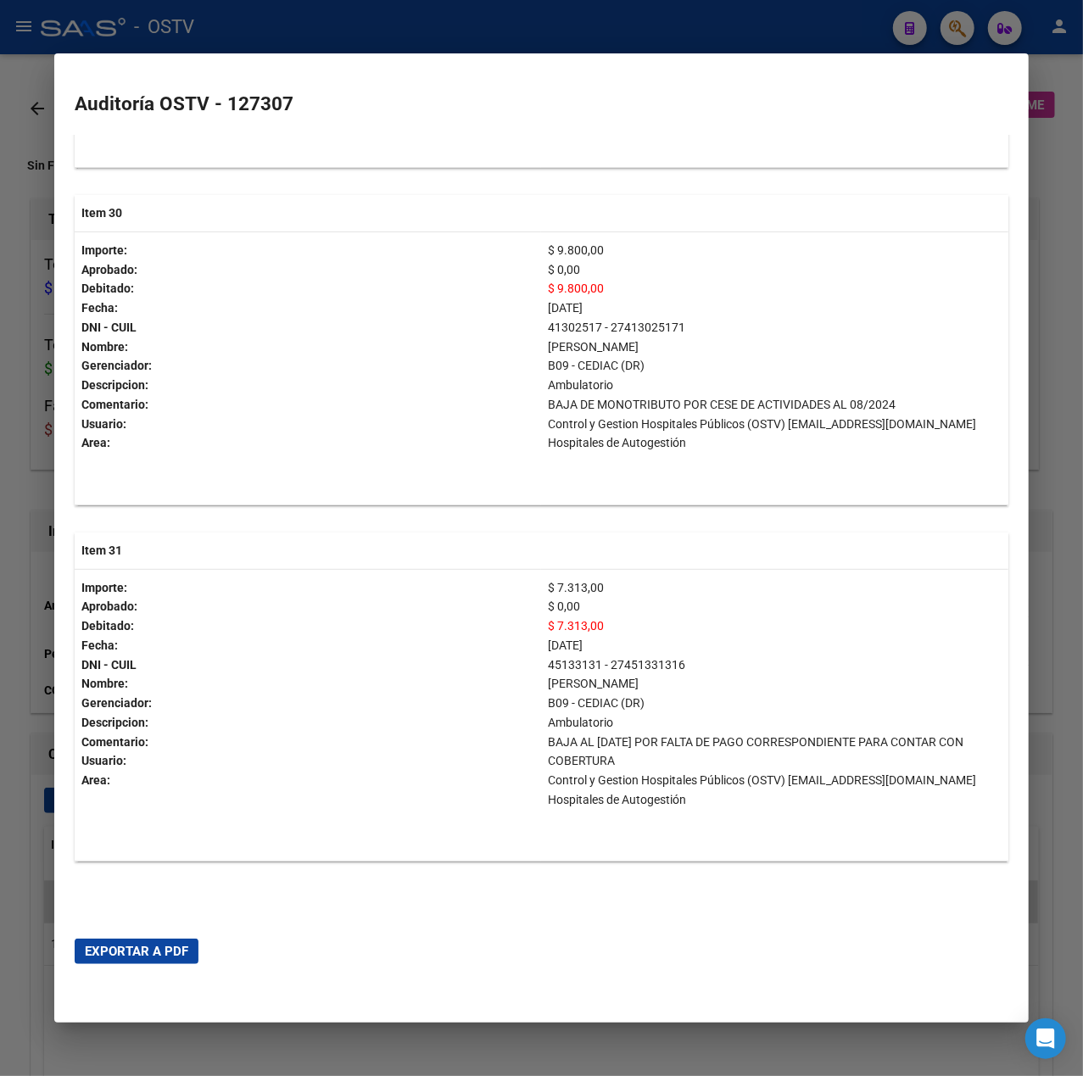
scroll to position [10863, 0]
click at [1061, 554] on div at bounding box center [541, 538] width 1083 height 1076
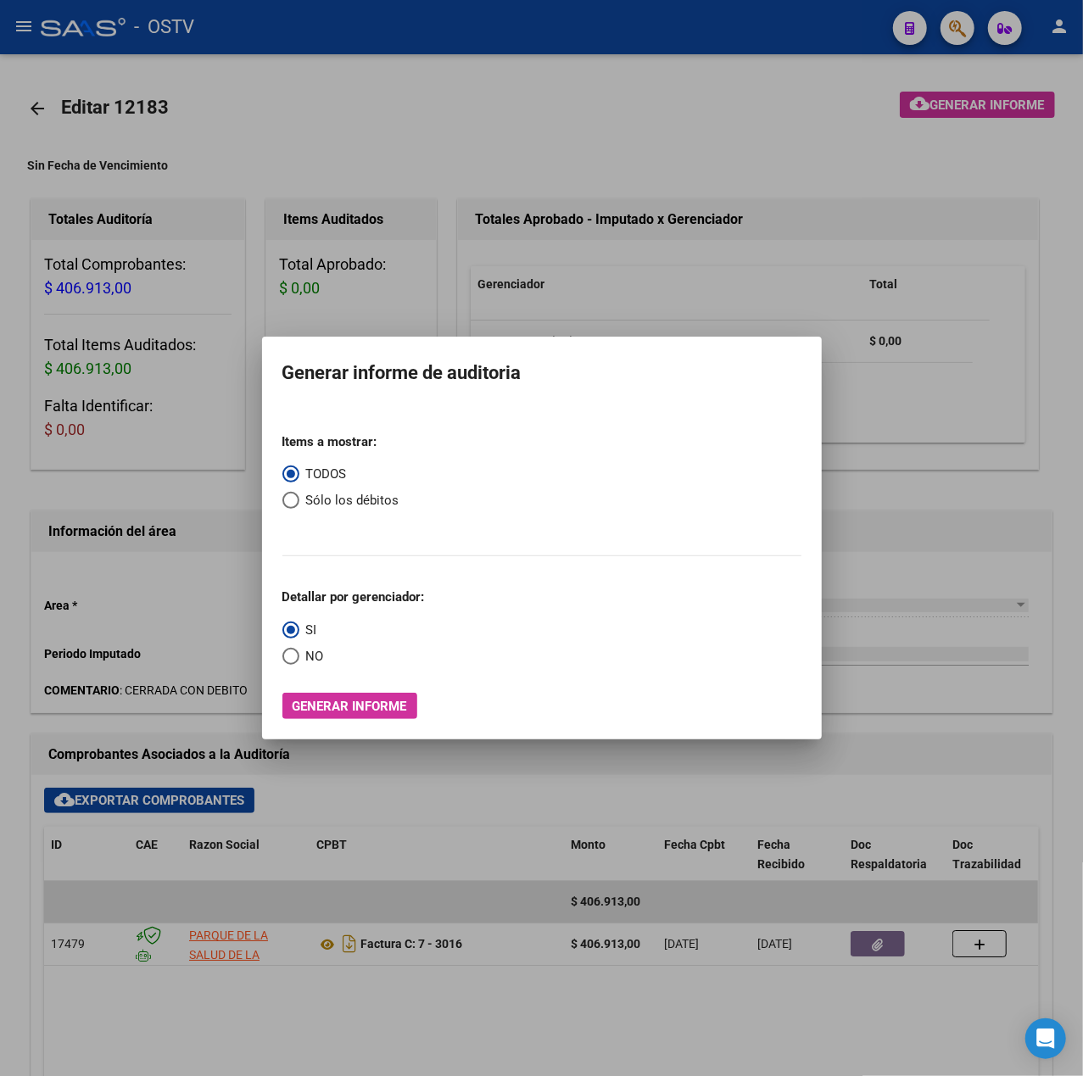
click at [576, 792] on div at bounding box center [541, 538] width 1083 height 1076
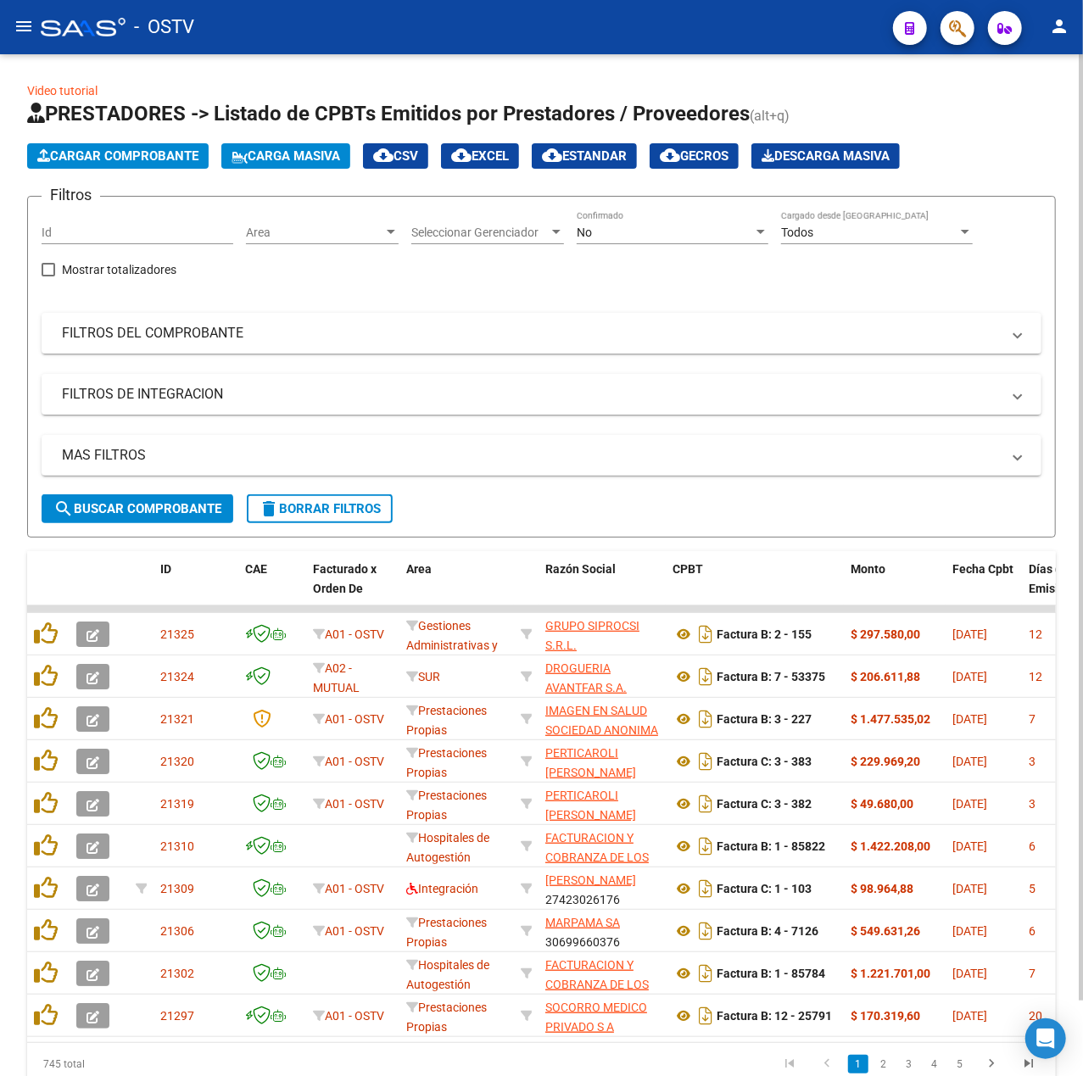
click at [638, 241] on div "No Confirmado" at bounding box center [672, 227] width 192 height 34
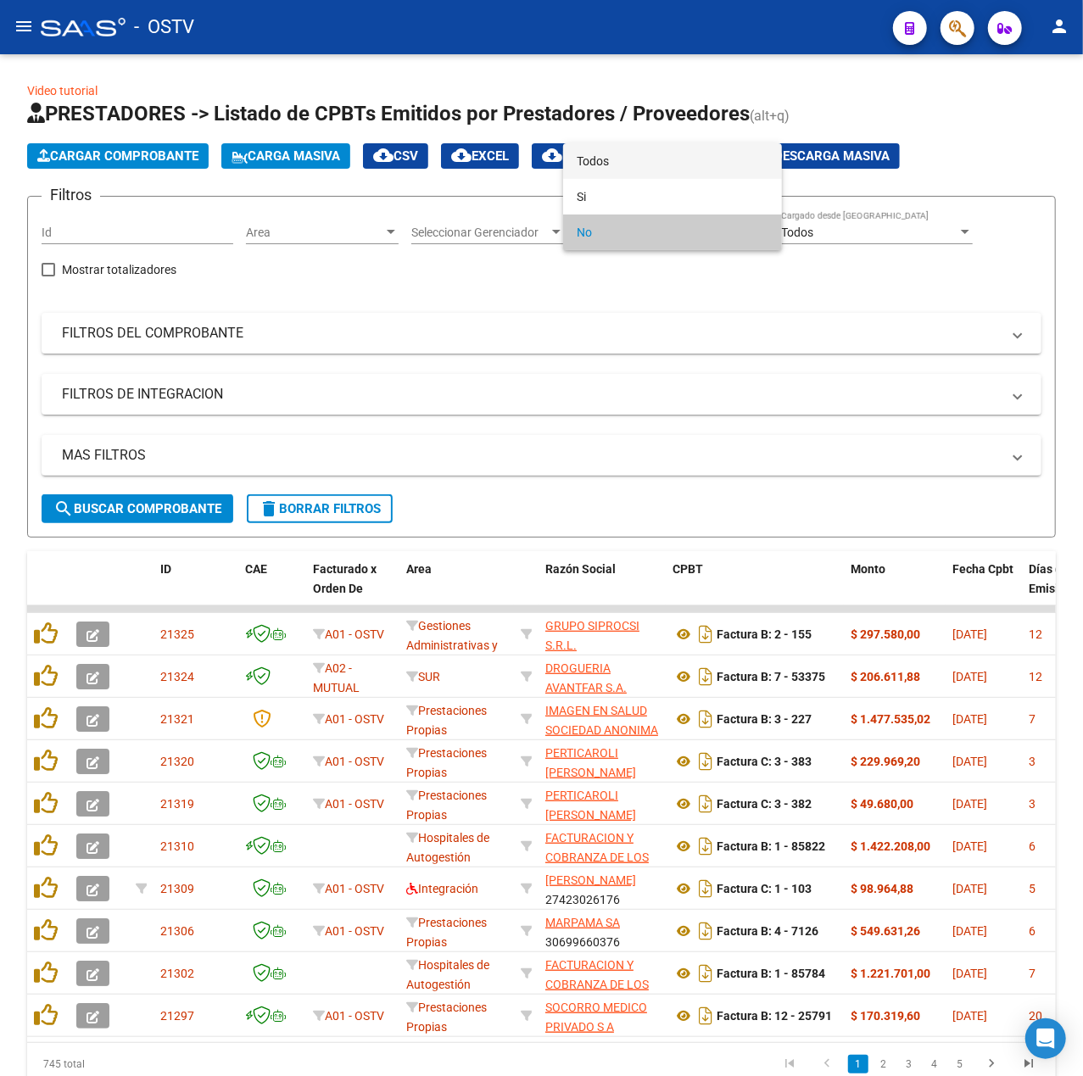
click at [638, 143] on span "Todos" at bounding box center [672, 161] width 192 height 36
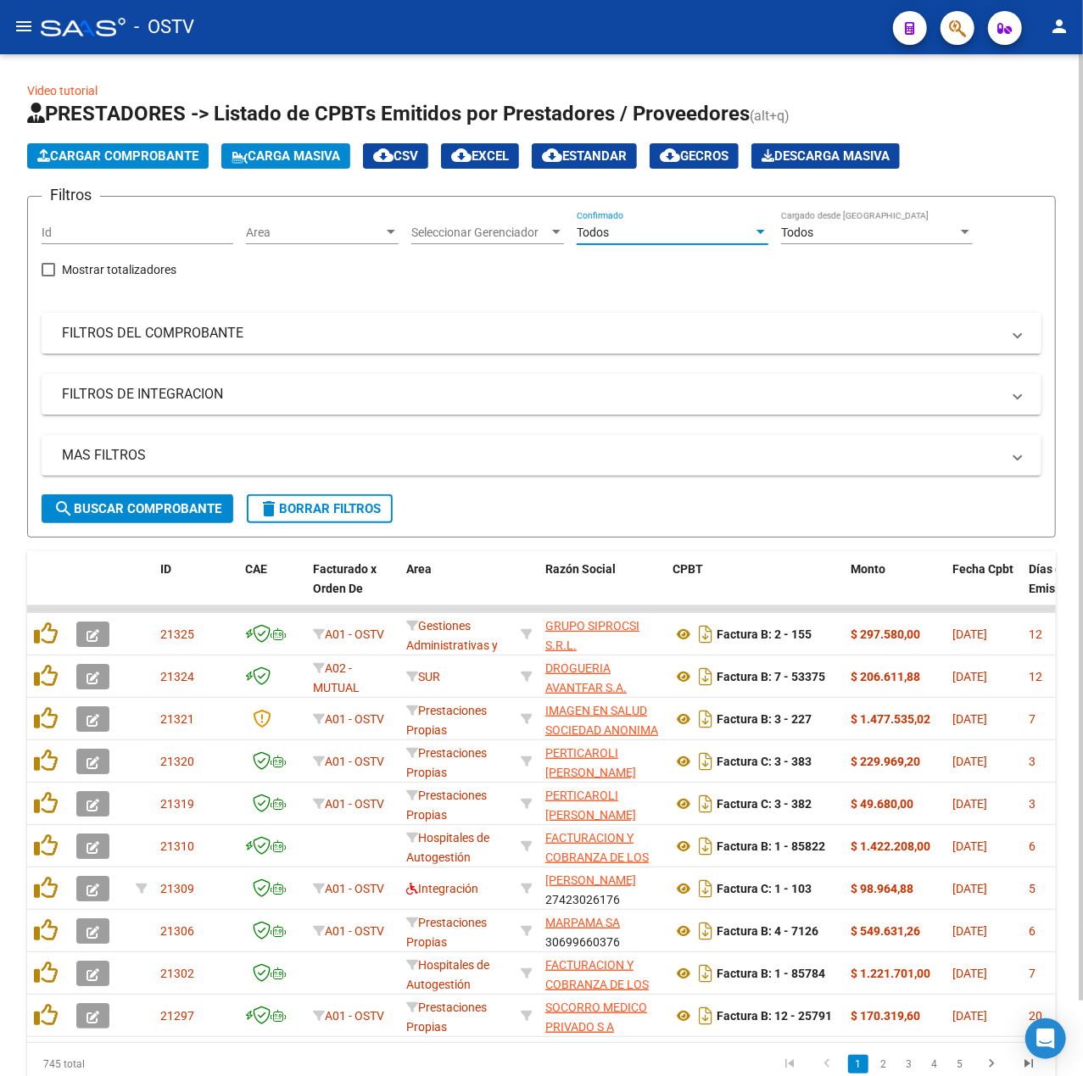
click at [164, 333] on mat-panel-title "FILTROS DEL COMPROBANTE" at bounding box center [531, 333] width 938 height 19
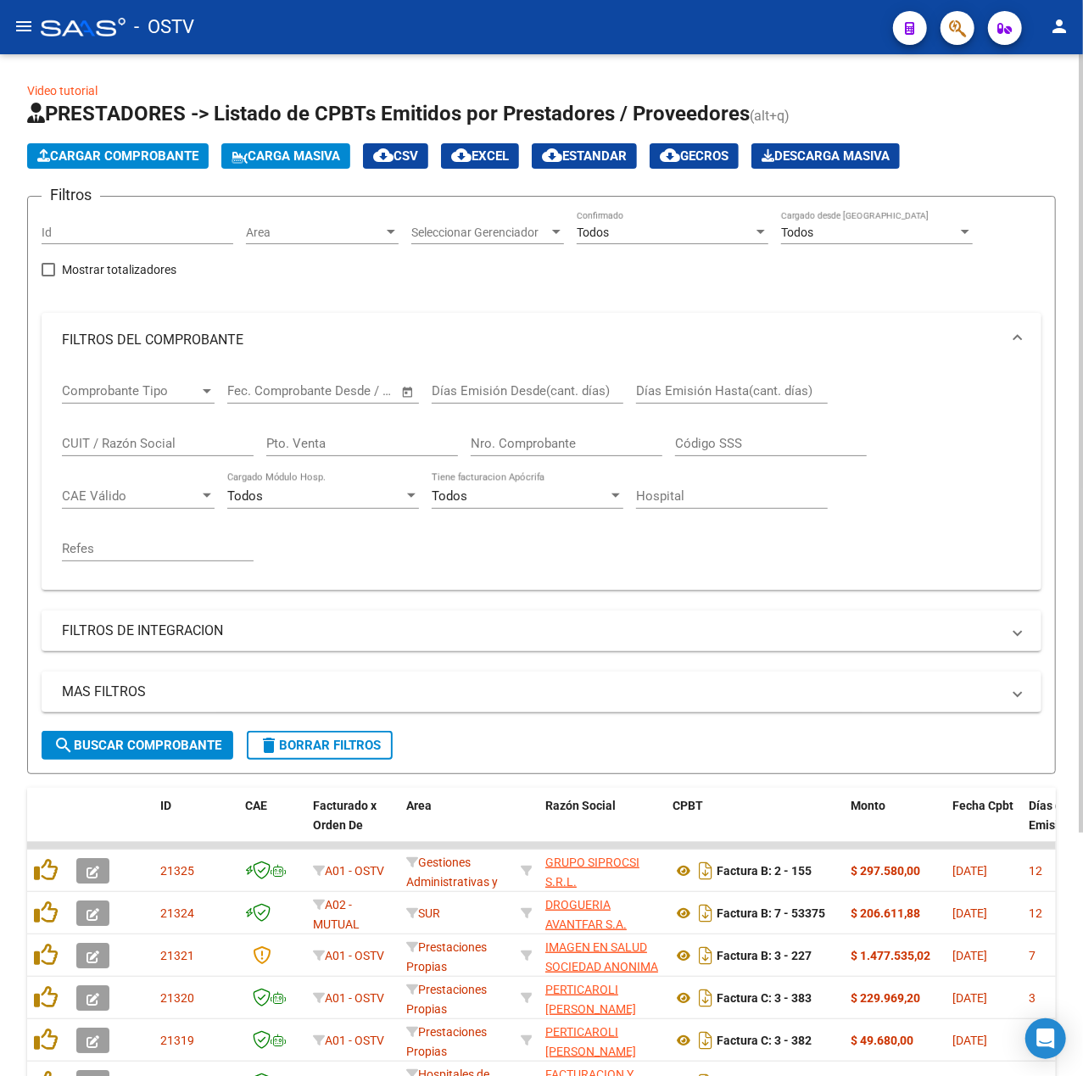
click at [171, 442] on input "CUIT / Razón Social" at bounding box center [158, 443] width 192 height 15
click at [276, 437] on input "Pto. Venta" at bounding box center [362, 443] width 192 height 15
click at [510, 443] on input "Nro. Comprobante" at bounding box center [567, 443] width 192 height 15
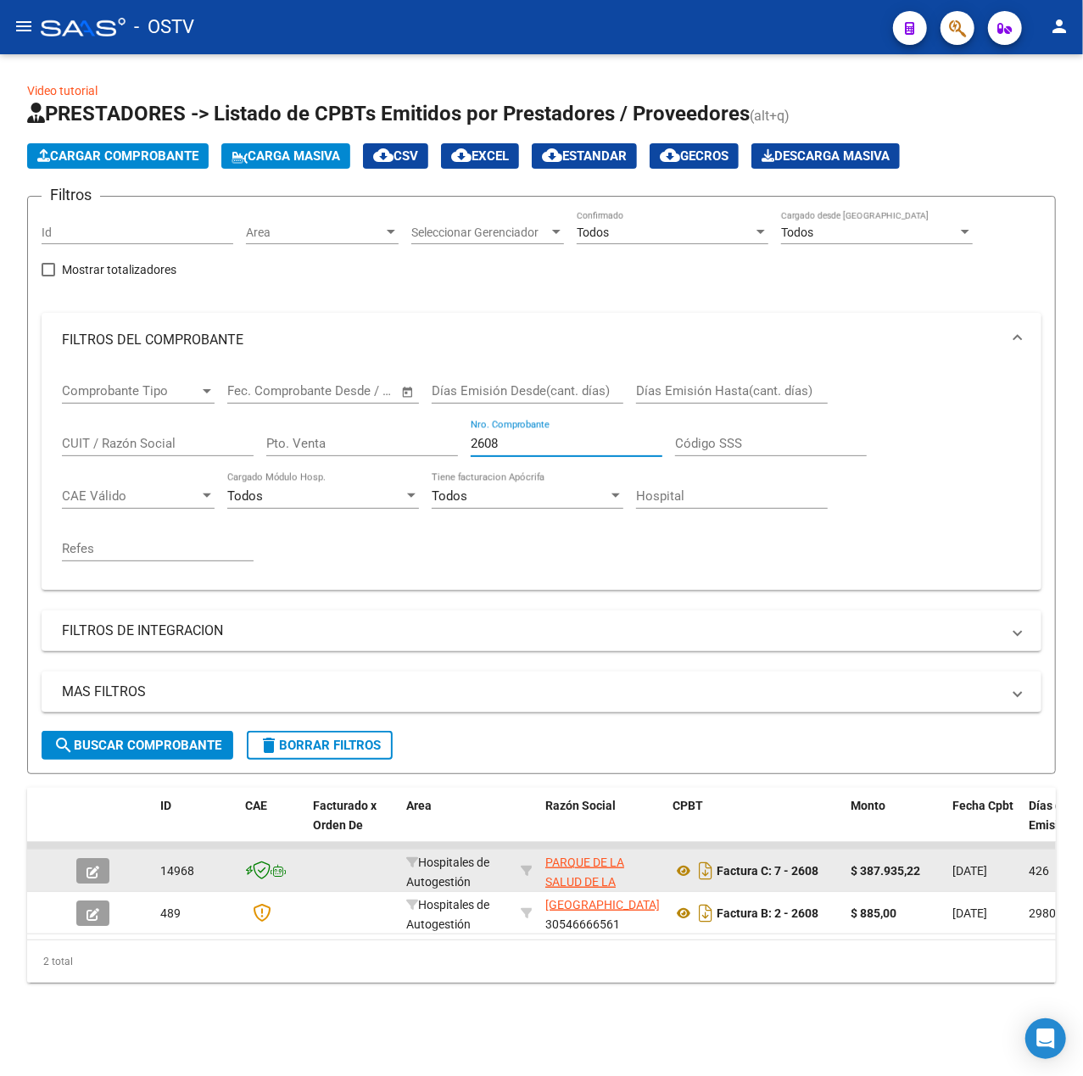
type input "2608"
click at [97, 866] on icon "button" at bounding box center [92, 872] width 13 height 13
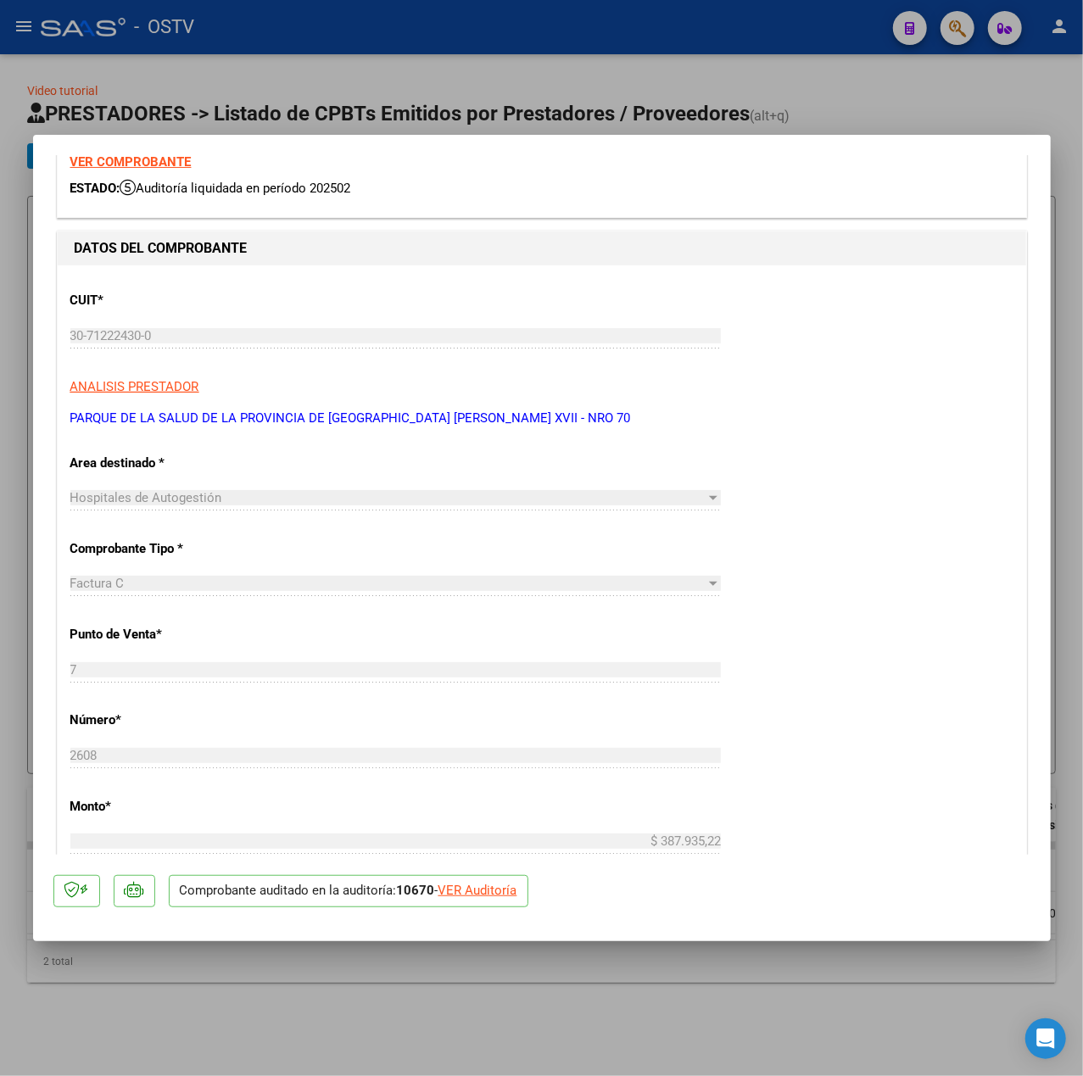
scroll to position [113, 0]
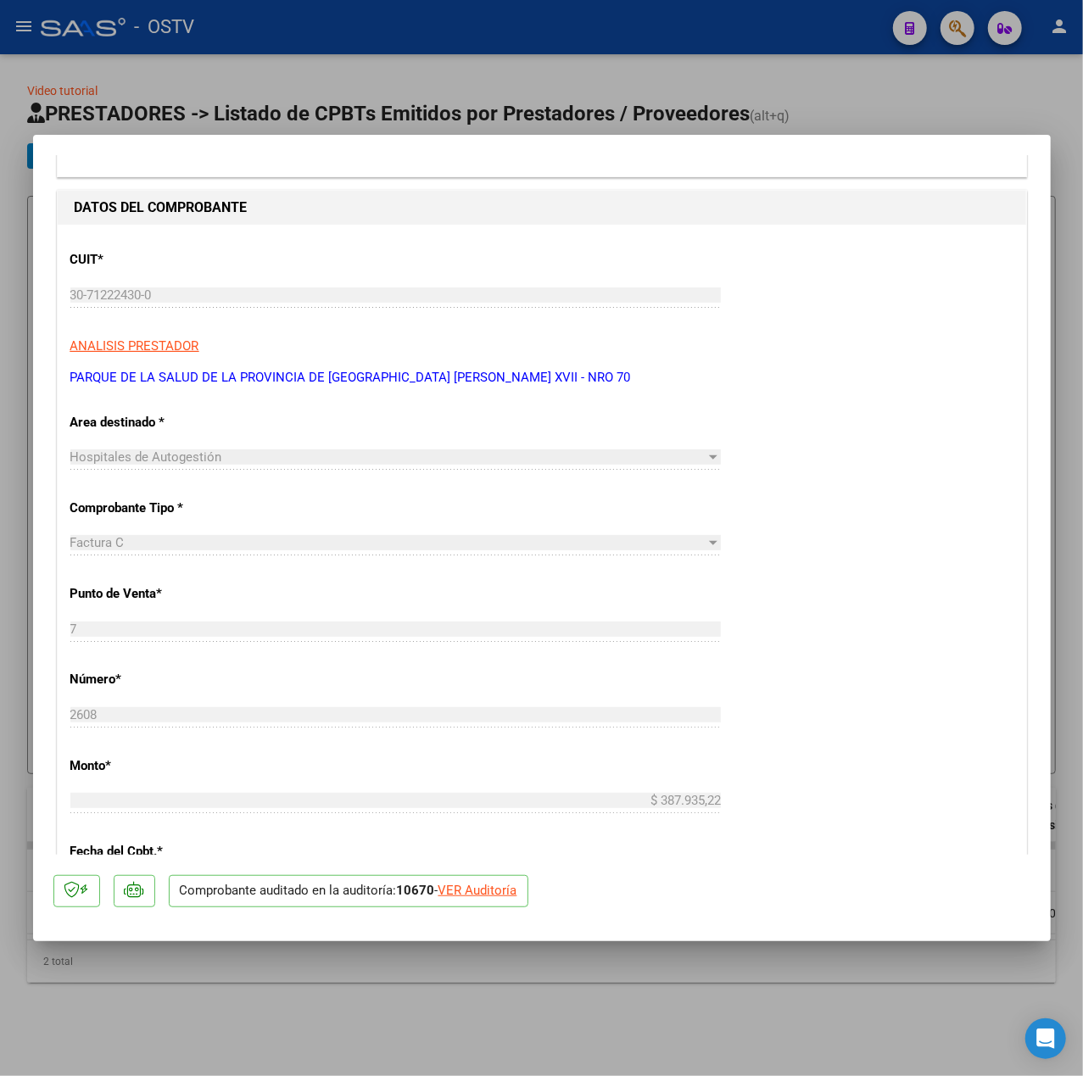
click at [478, 899] on div "VER Auditoría" at bounding box center [477, 890] width 79 height 19
type input "$ 0,00"
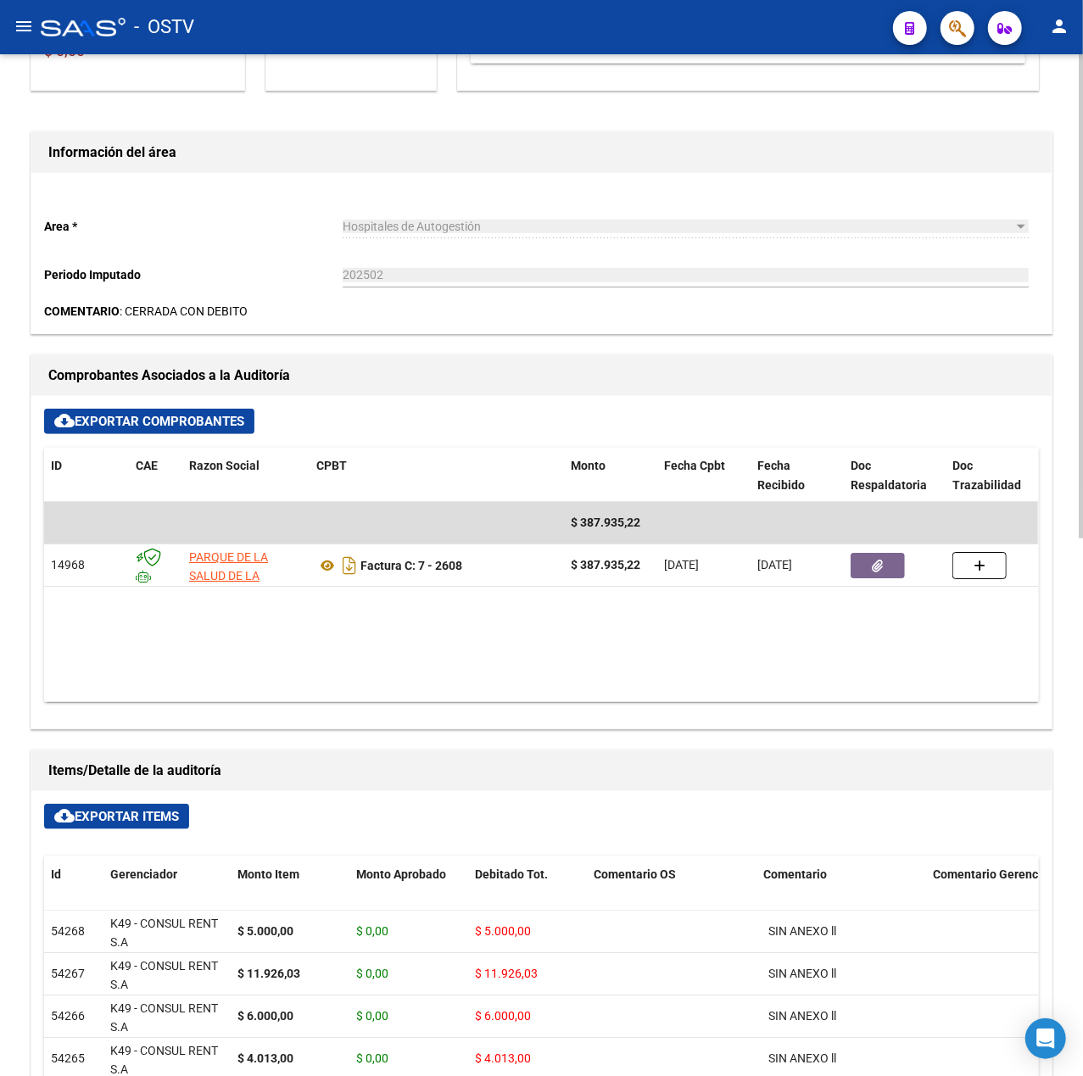
scroll to position [452, 0]
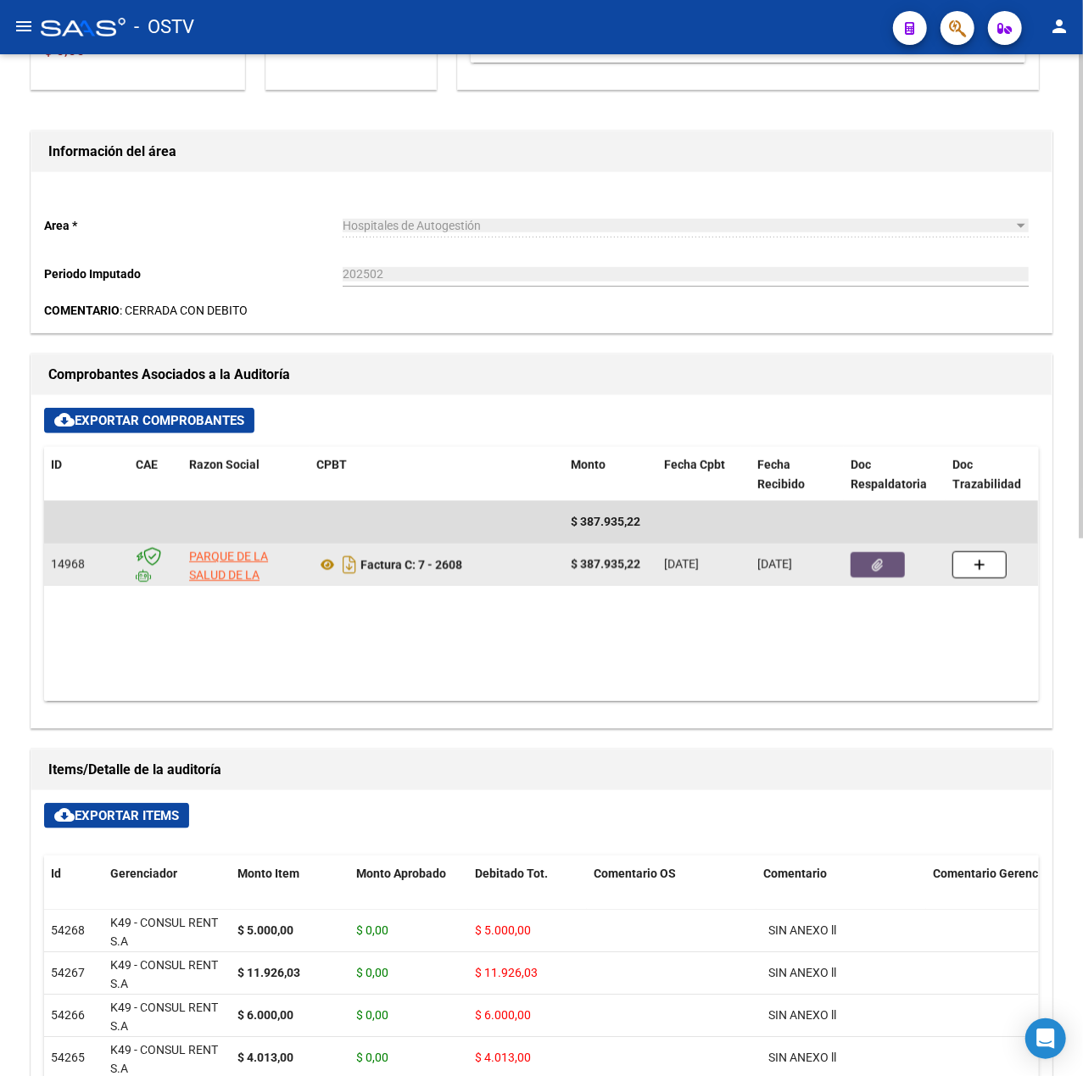
click at [879, 567] on icon "button" at bounding box center [877, 565] width 11 height 13
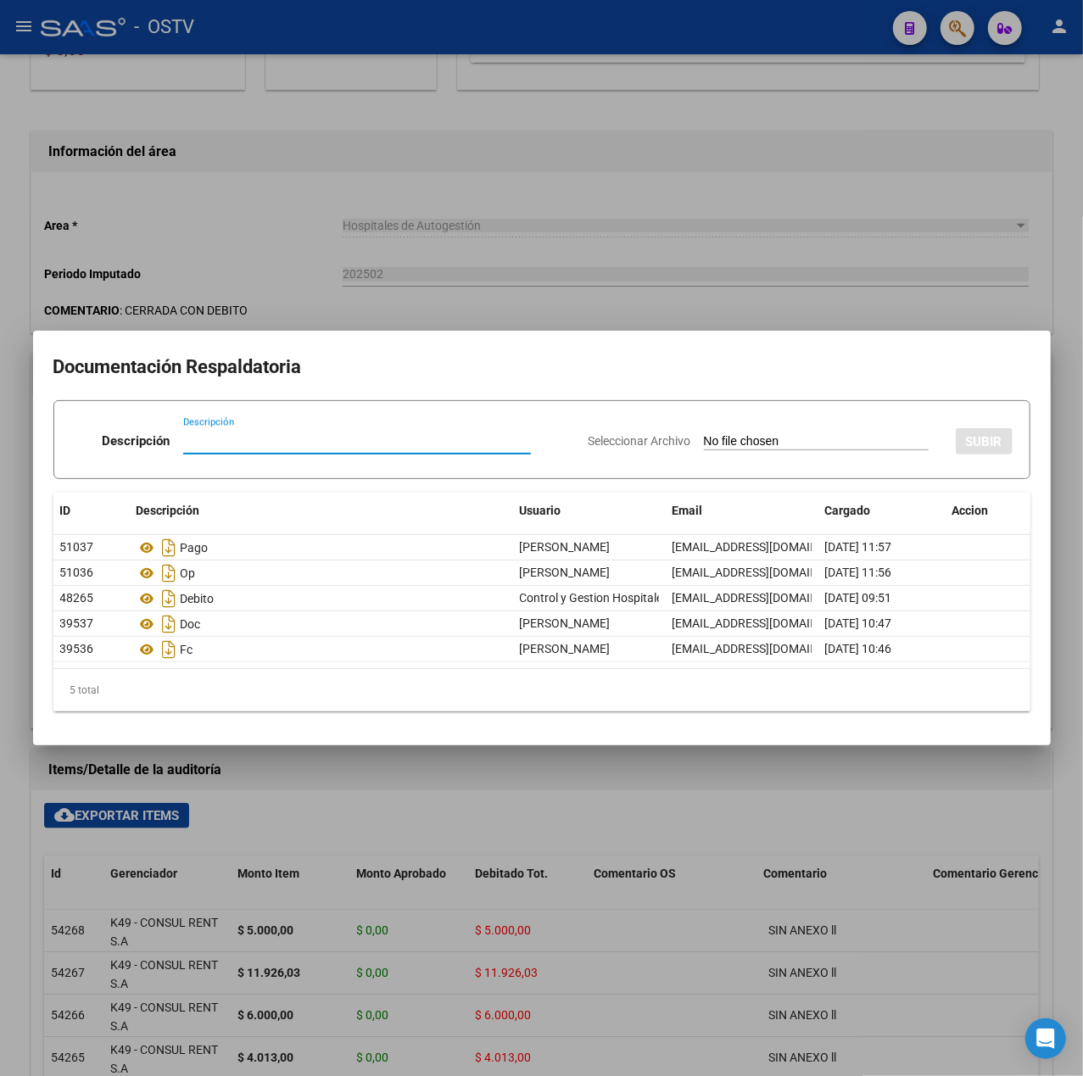
click at [316, 268] on div at bounding box center [541, 538] width 1083 height 1076
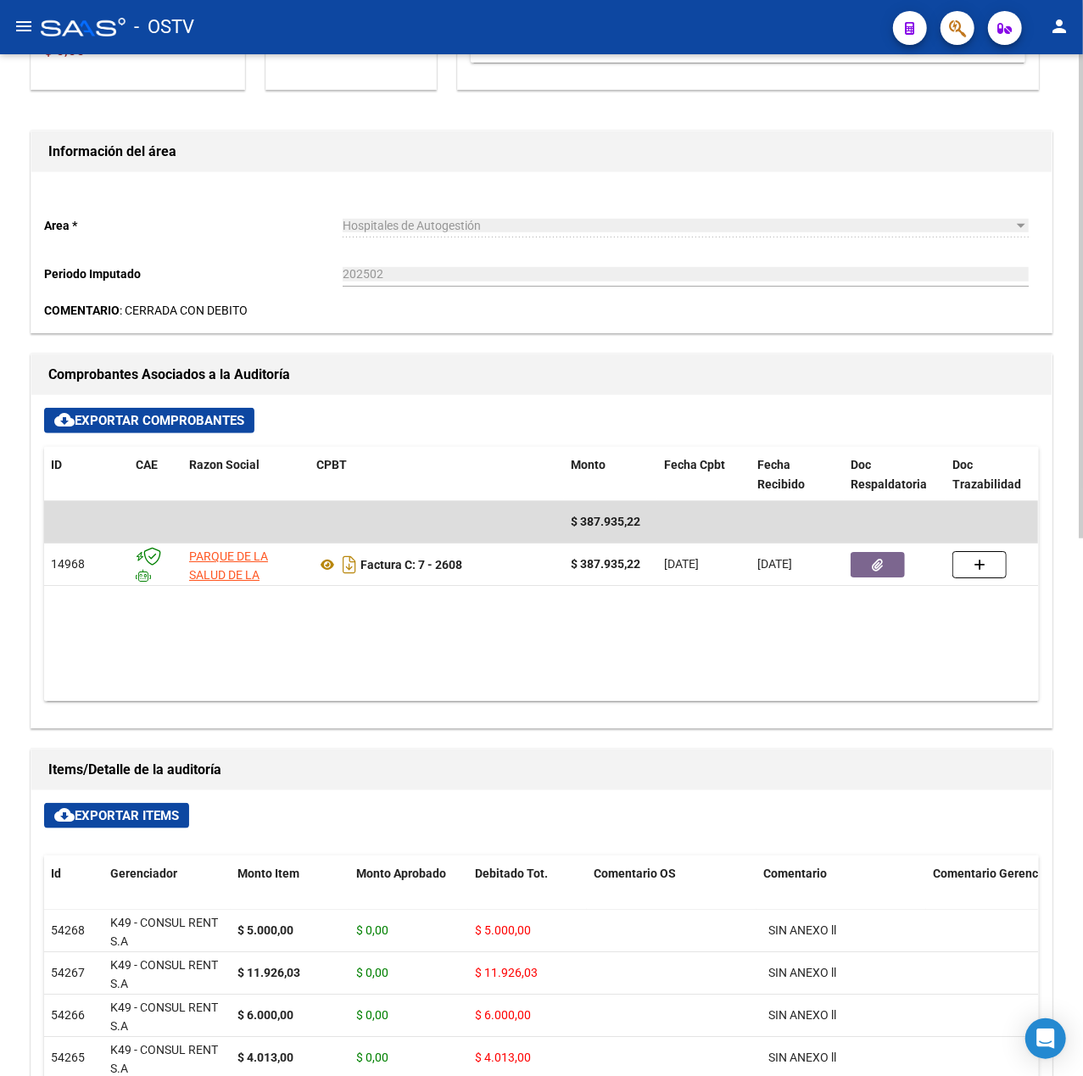
click at [524, 646] on datatable-body "$ 387.935,22 14968 PARQUE DE LA SALUD DE LA PROVINCIA DE MISIONES DR RAMON MADA…" at bounding box center [541, 601] width 994 height 200
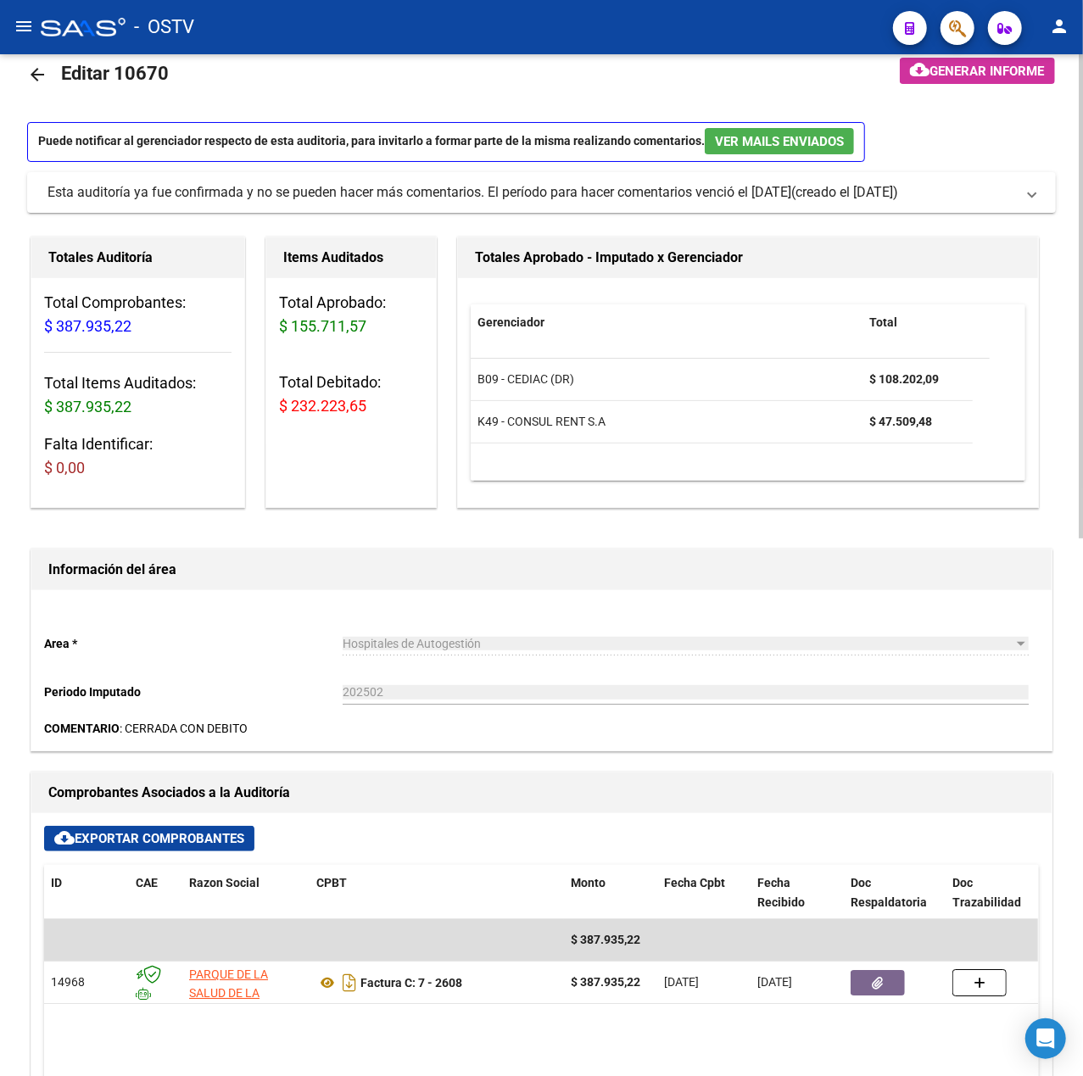
scroll to position [0, 0]
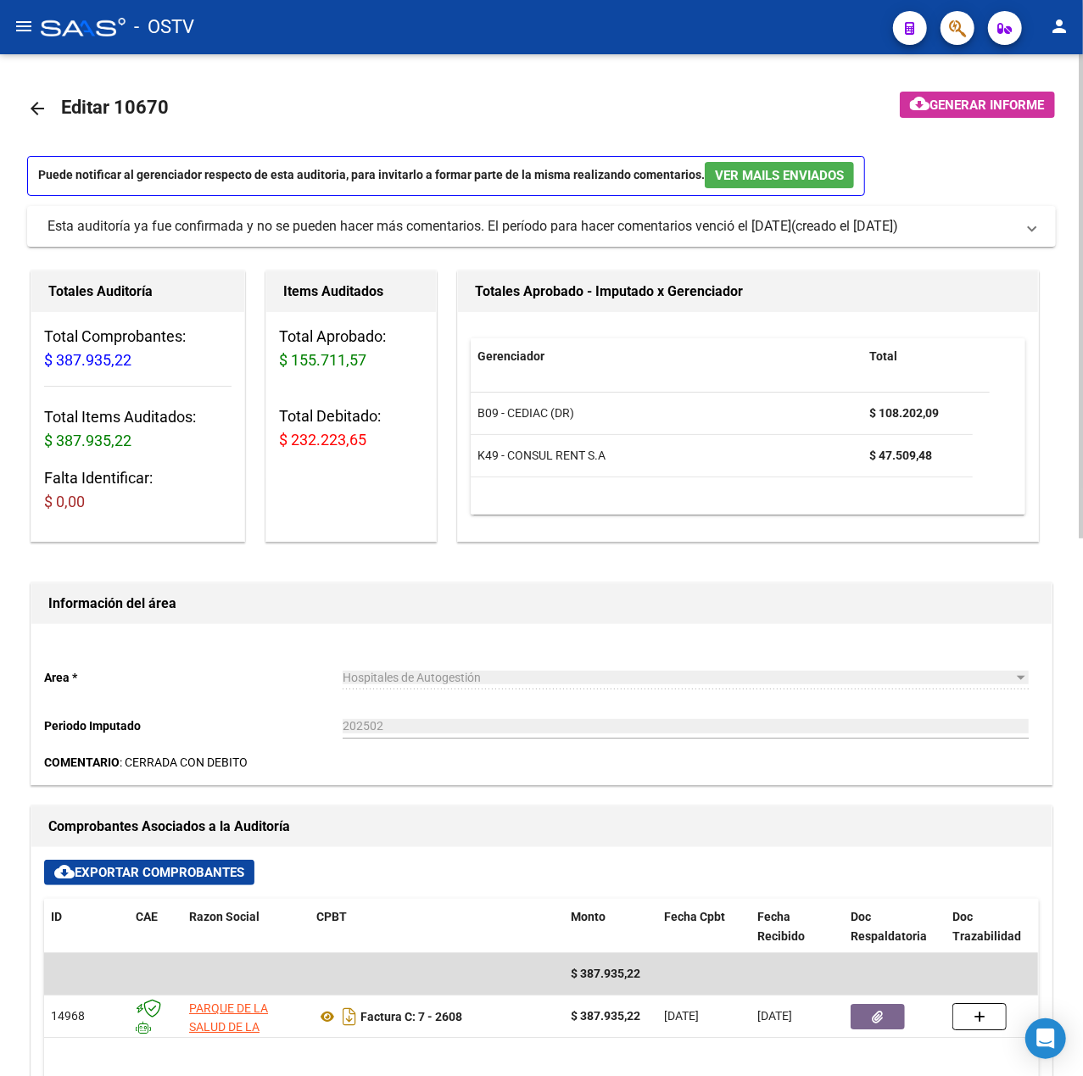
click at [1011, 119] on mat-toolbar-row at bounding box center [923, 108] width 282 height 54
click at [1009, 99] on span "Generar informe" at bounding box center [987, 104] width 114 height 15
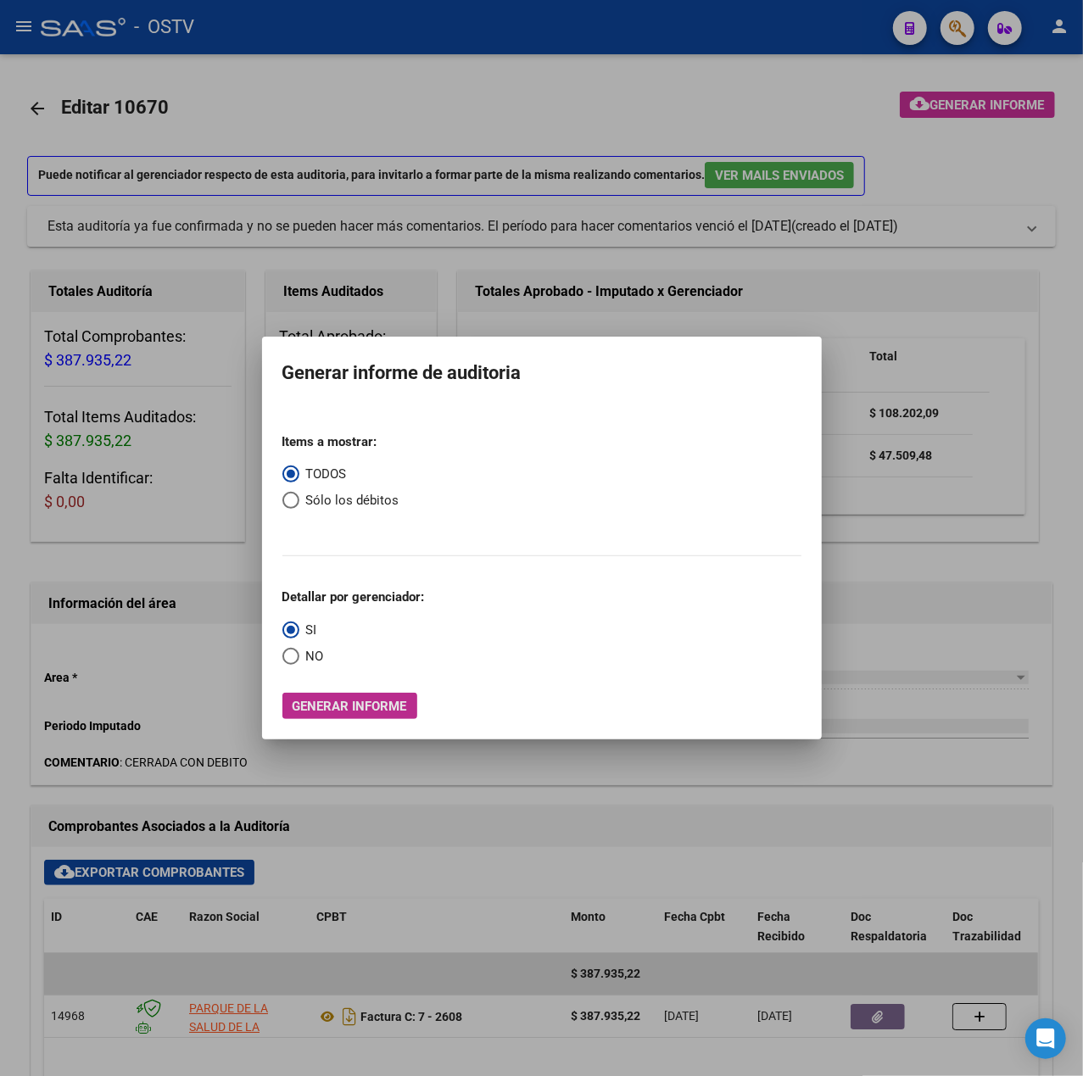
click at [391, 712] on span "Generar informe" at bounding box center [349, 706] width 114 height 15
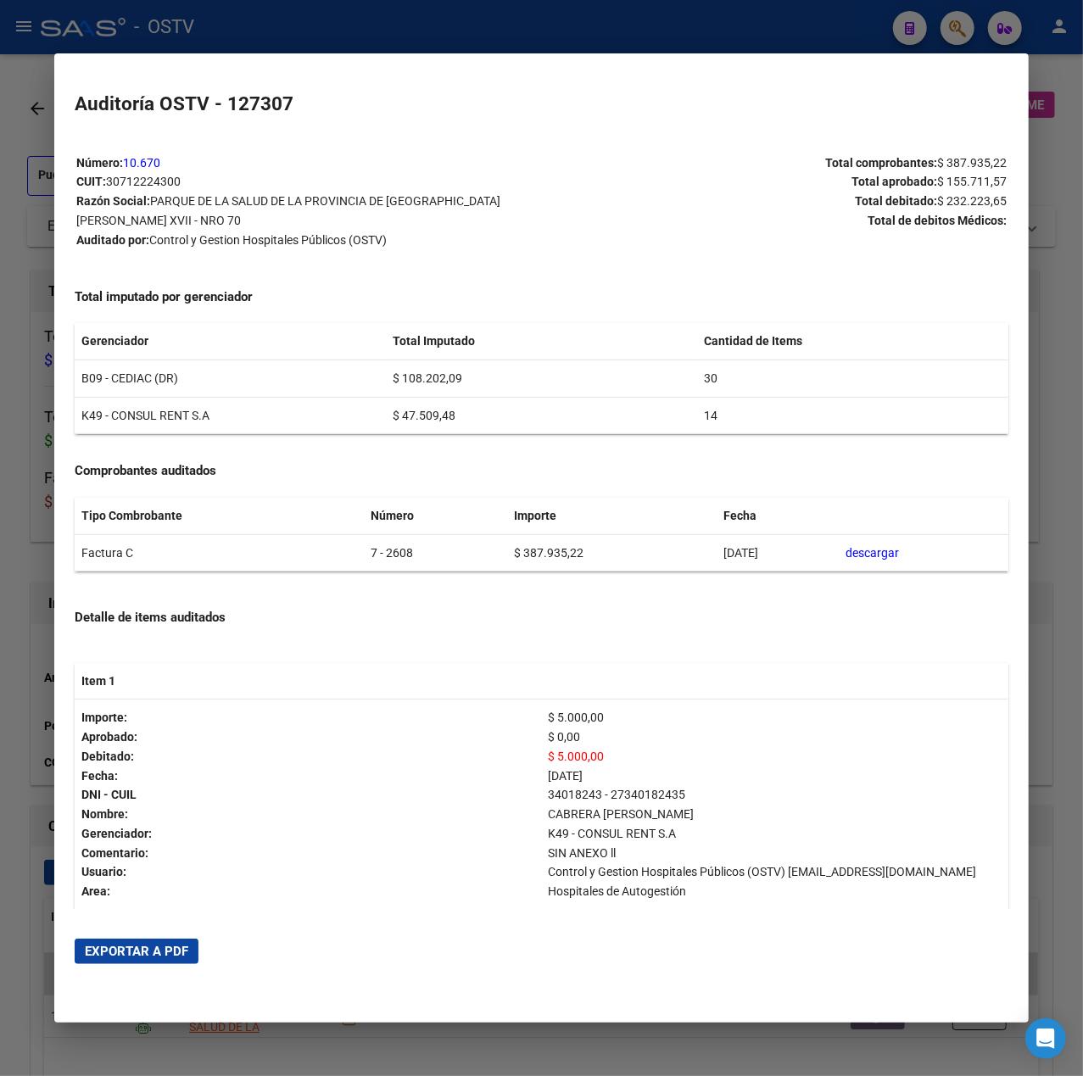
click at [327, 29] on div at bounding box center [541, 538] width 1083 height 1076
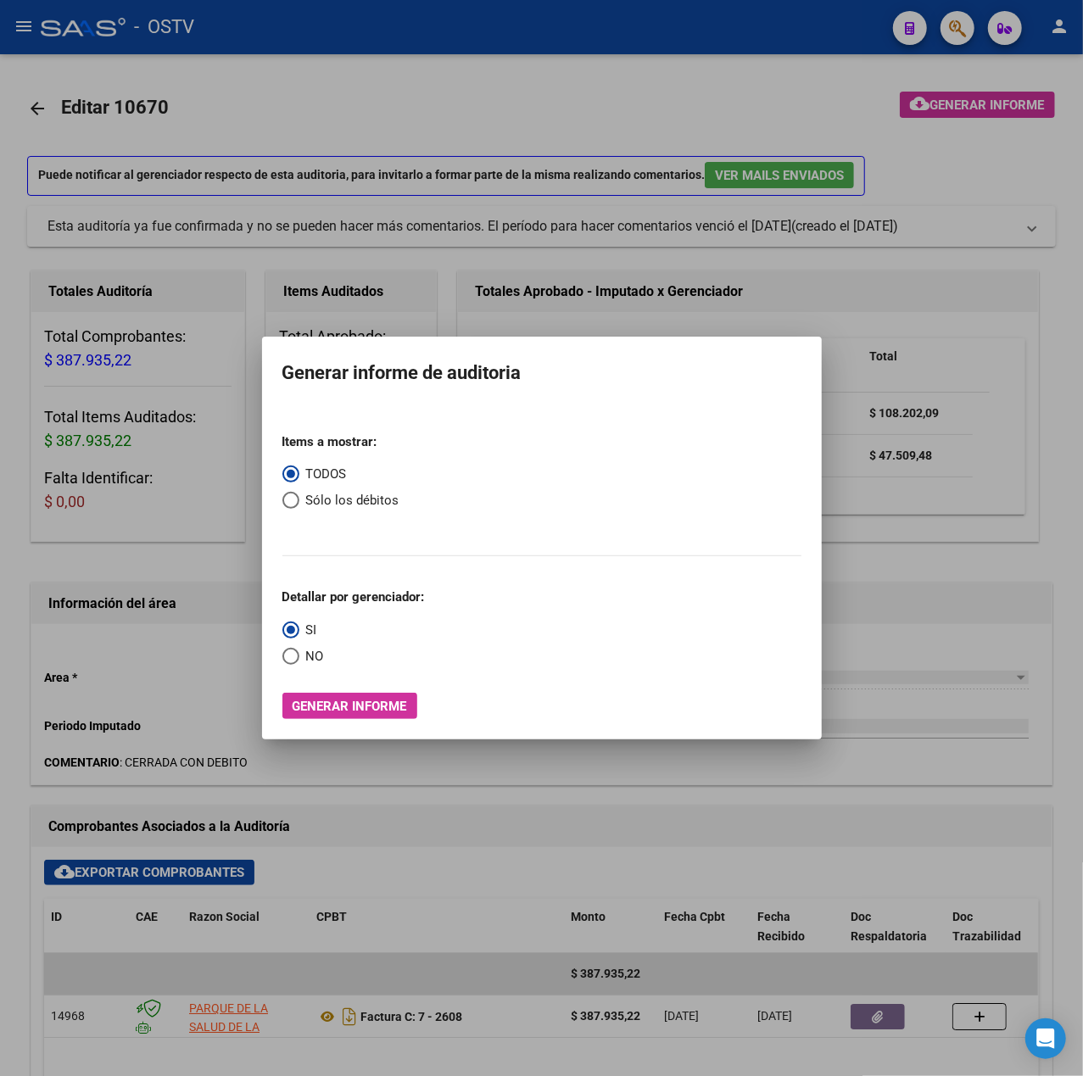
click at [303, 194] on div at bounding box center [541, 538] width 1083 height 1076
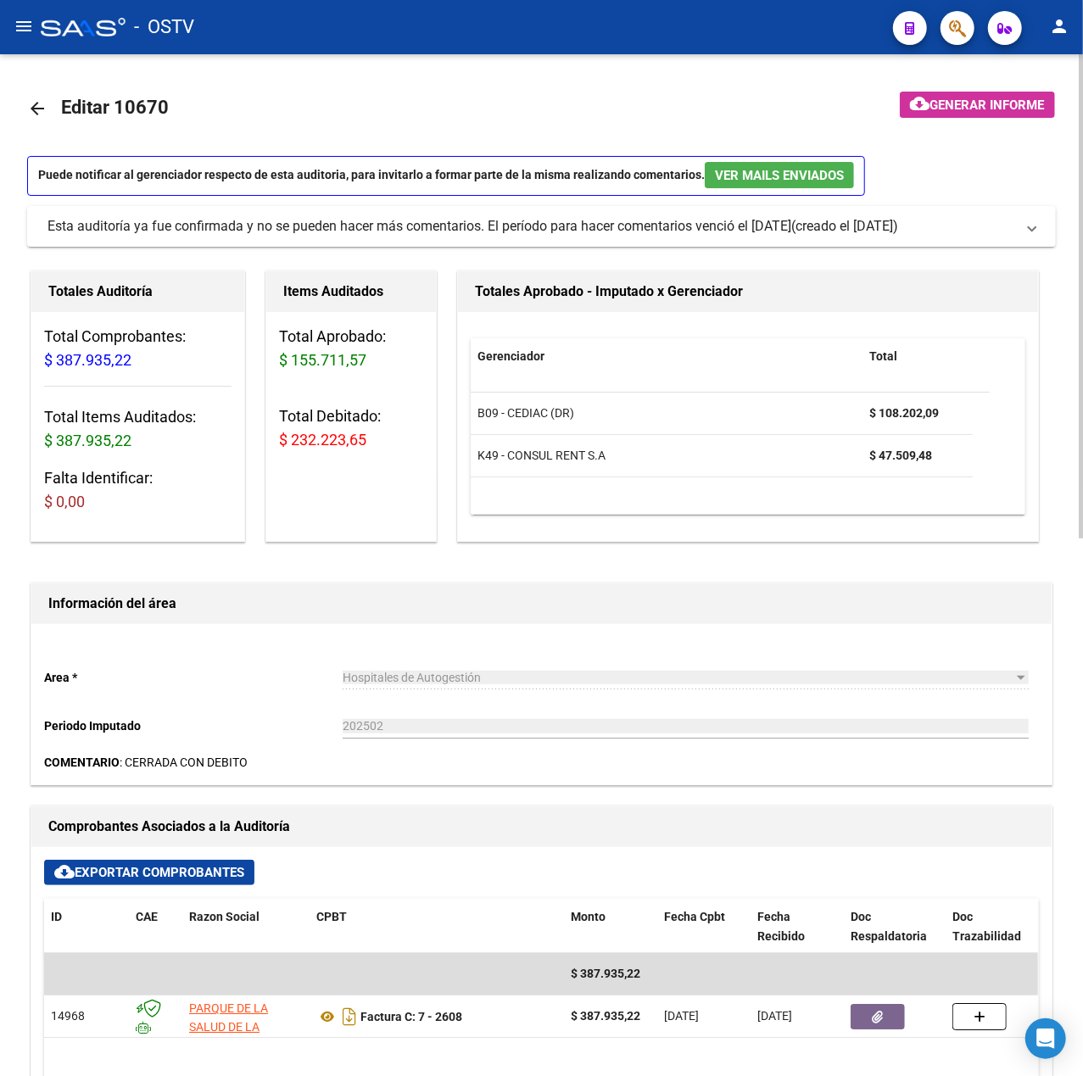
click at [42, 109] on mat-icon "arrow_back" at bounding box center [37, 108] width 20 height 20
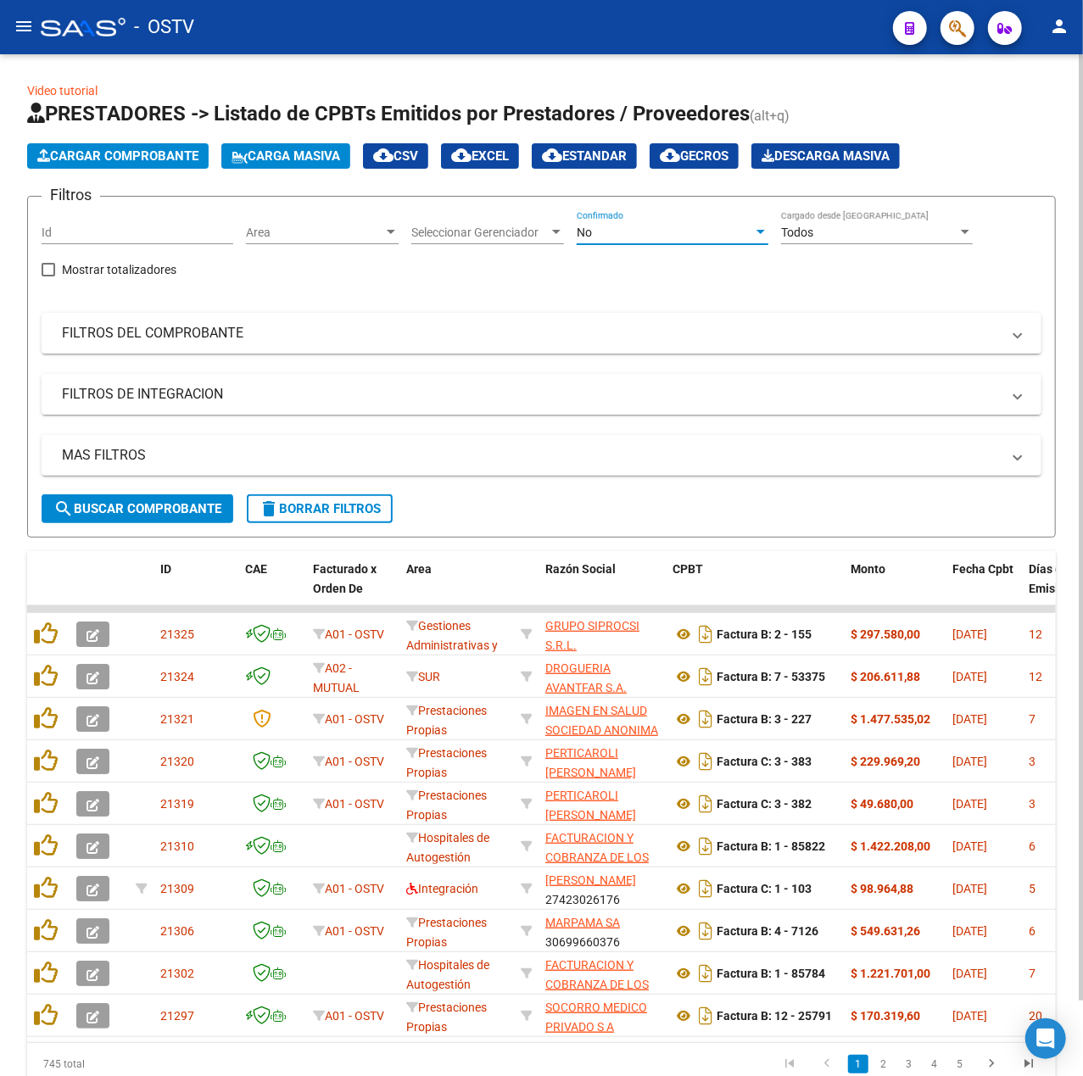
click at [705, 226] on div "No" at bounding box center [664, 233] width 176 height 14
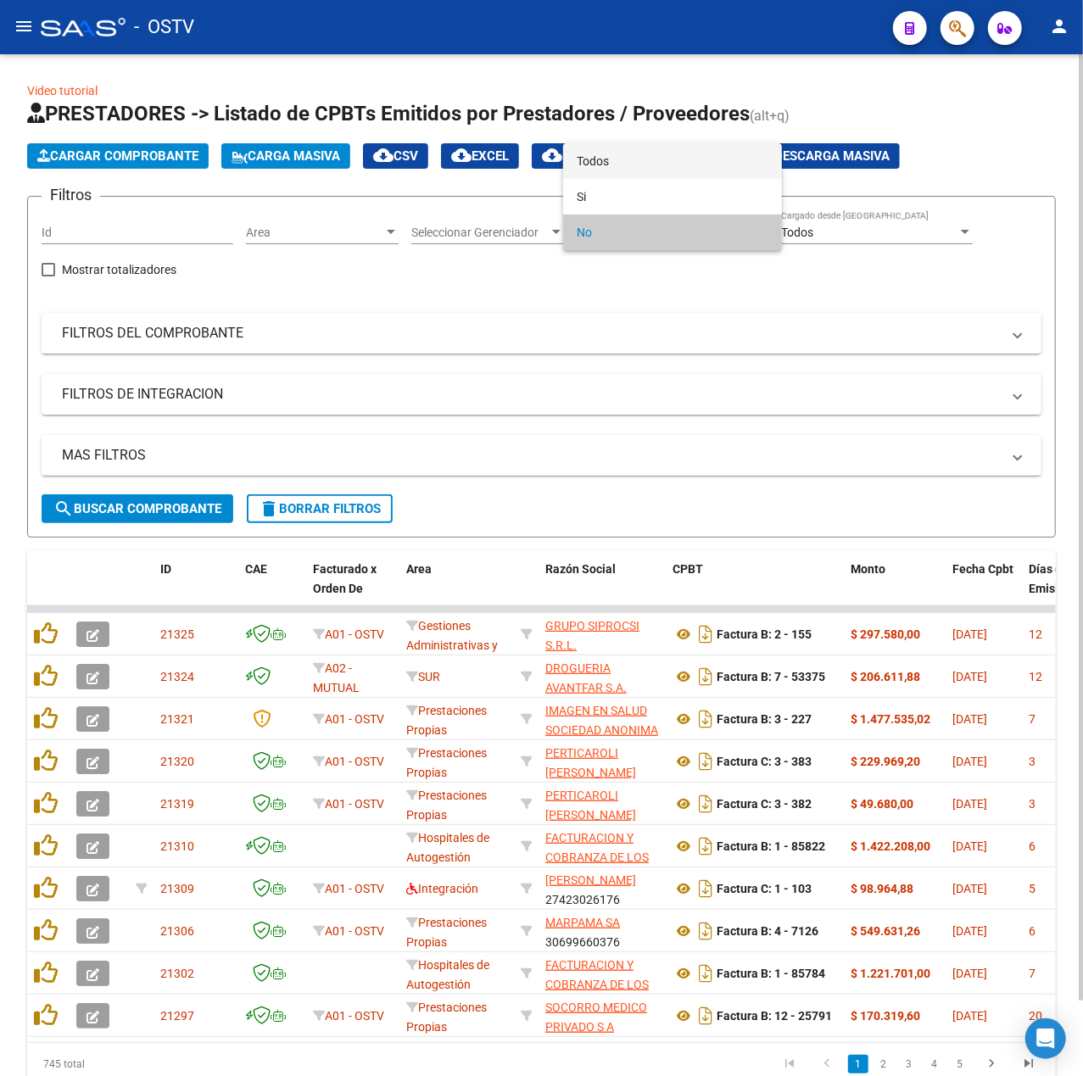
click at [626, 151] on span "Todos" at bounding box center [672, 161] width 192 height 36
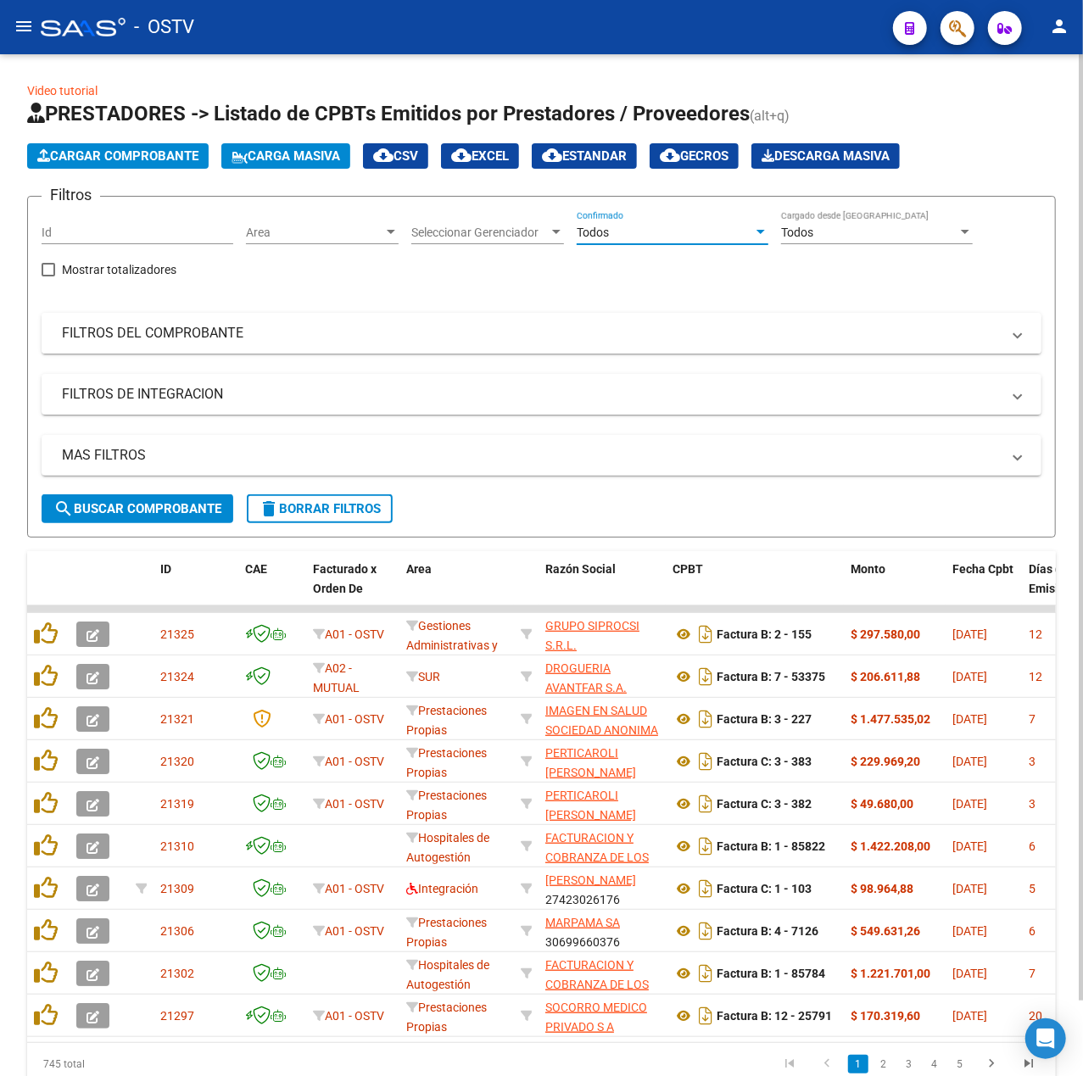
click at [298, 317] on mat-expansion-panel-header "FILTROS DEL COMPROBANTE" at bounding box center [542, 333] width 1000 height 41
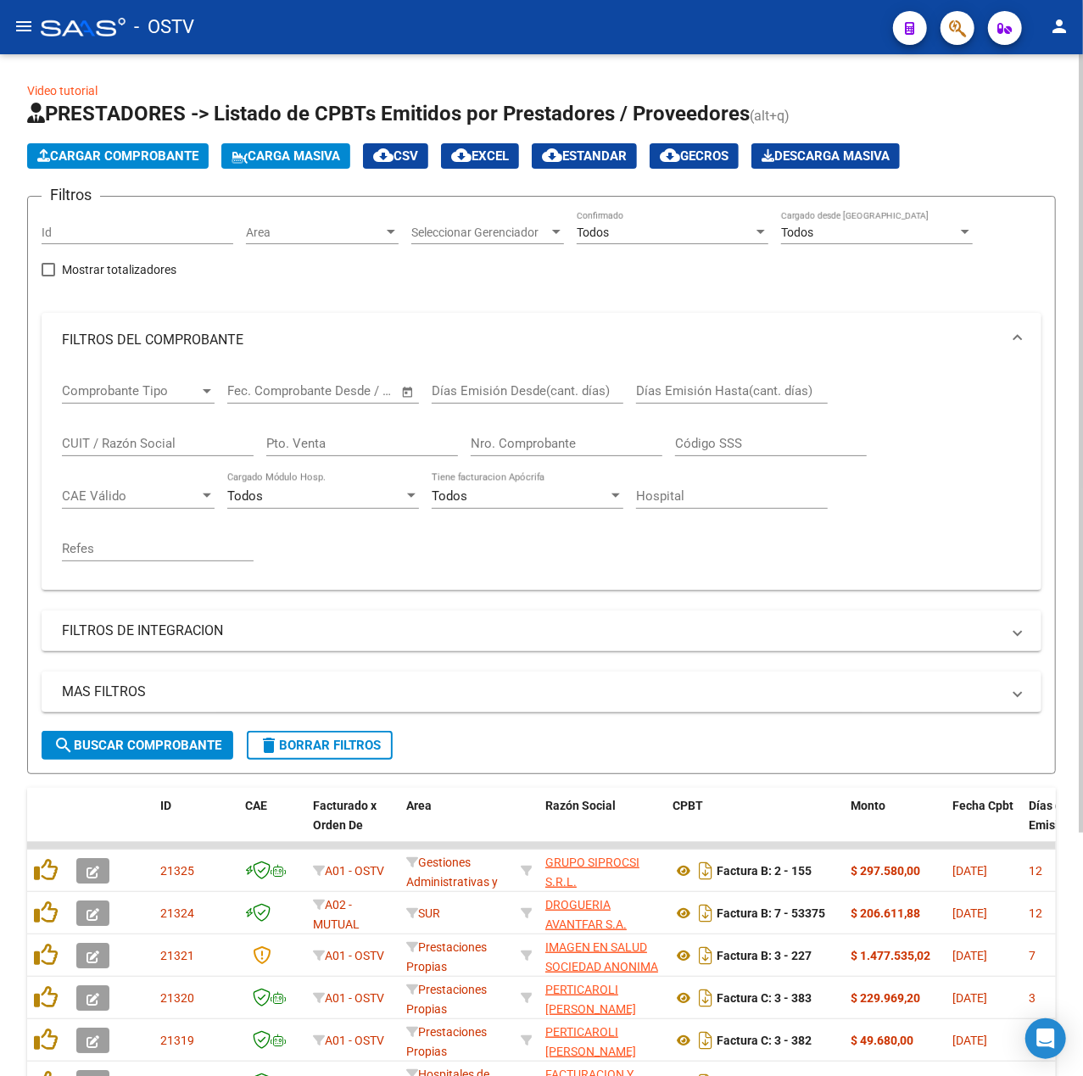
click at [148, 448] on input "CUIT / Razón Social" at bounding box center [158, 443] width 192 height 15
click at [554, 441] on input "Nro. Comprobante" at bounding box center [567, 443] width 192 height 15
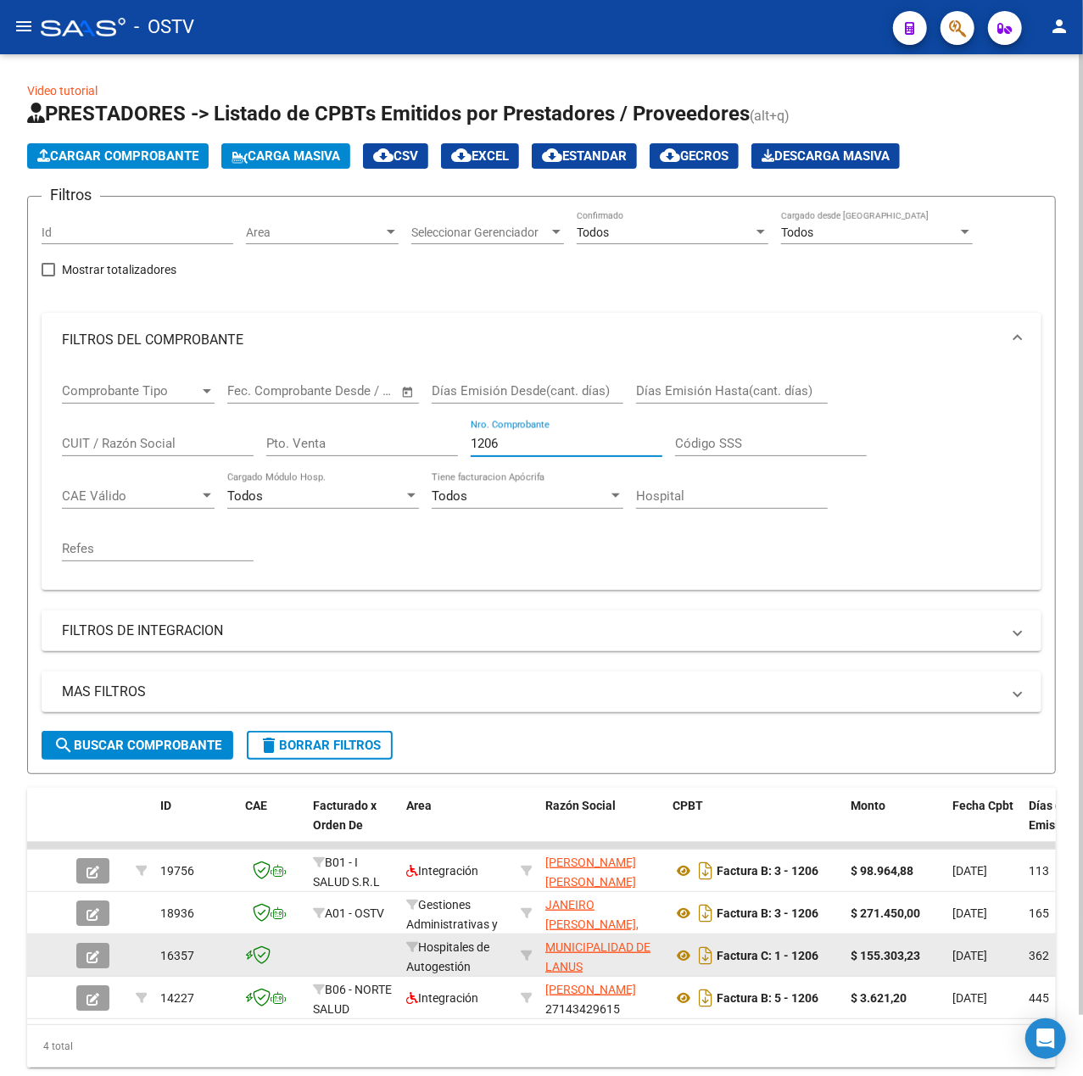
type input "1206"
click at [97, 951] on icon "button" at bounding box center [92, 956] width 13 height 13
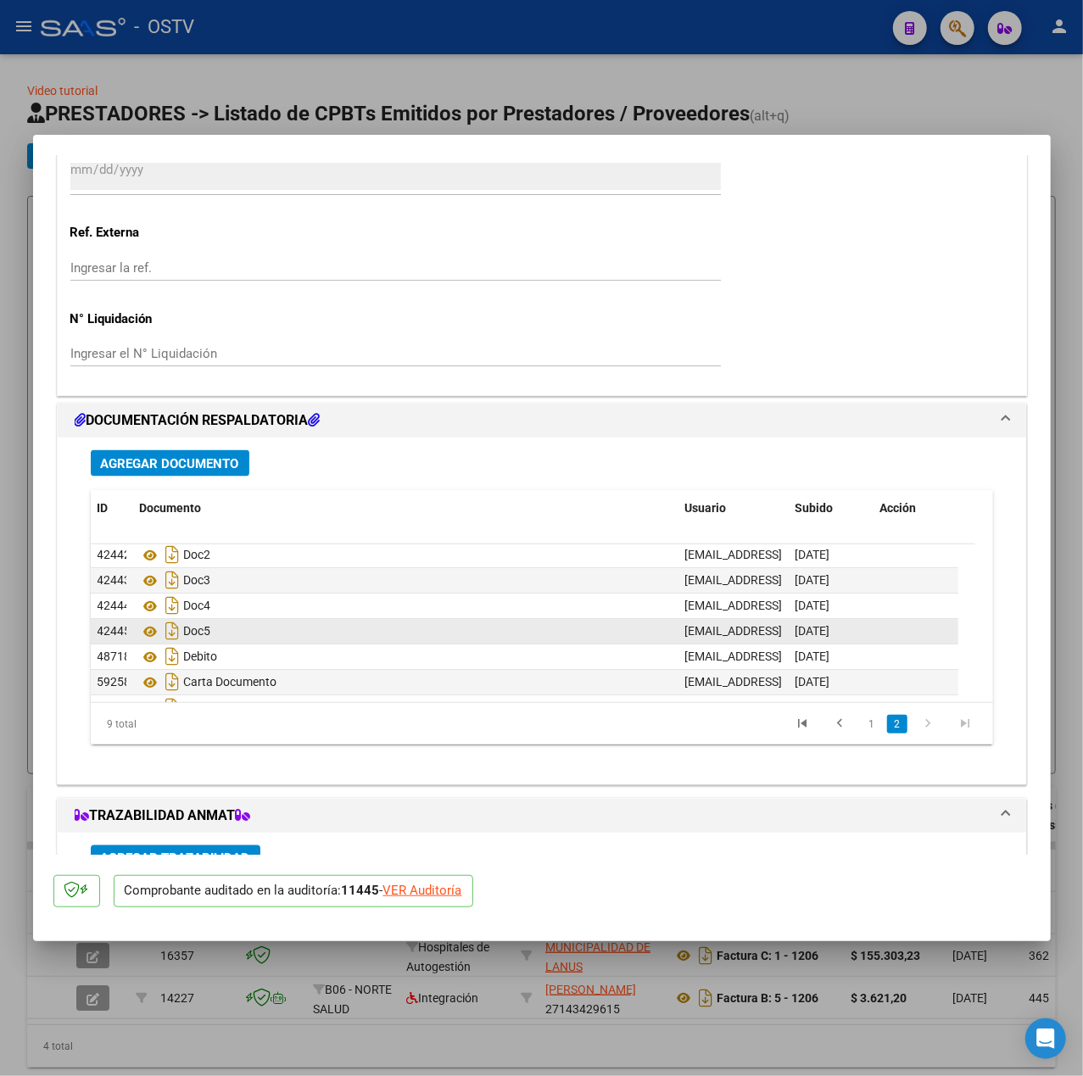
scroll to position [75, 0]
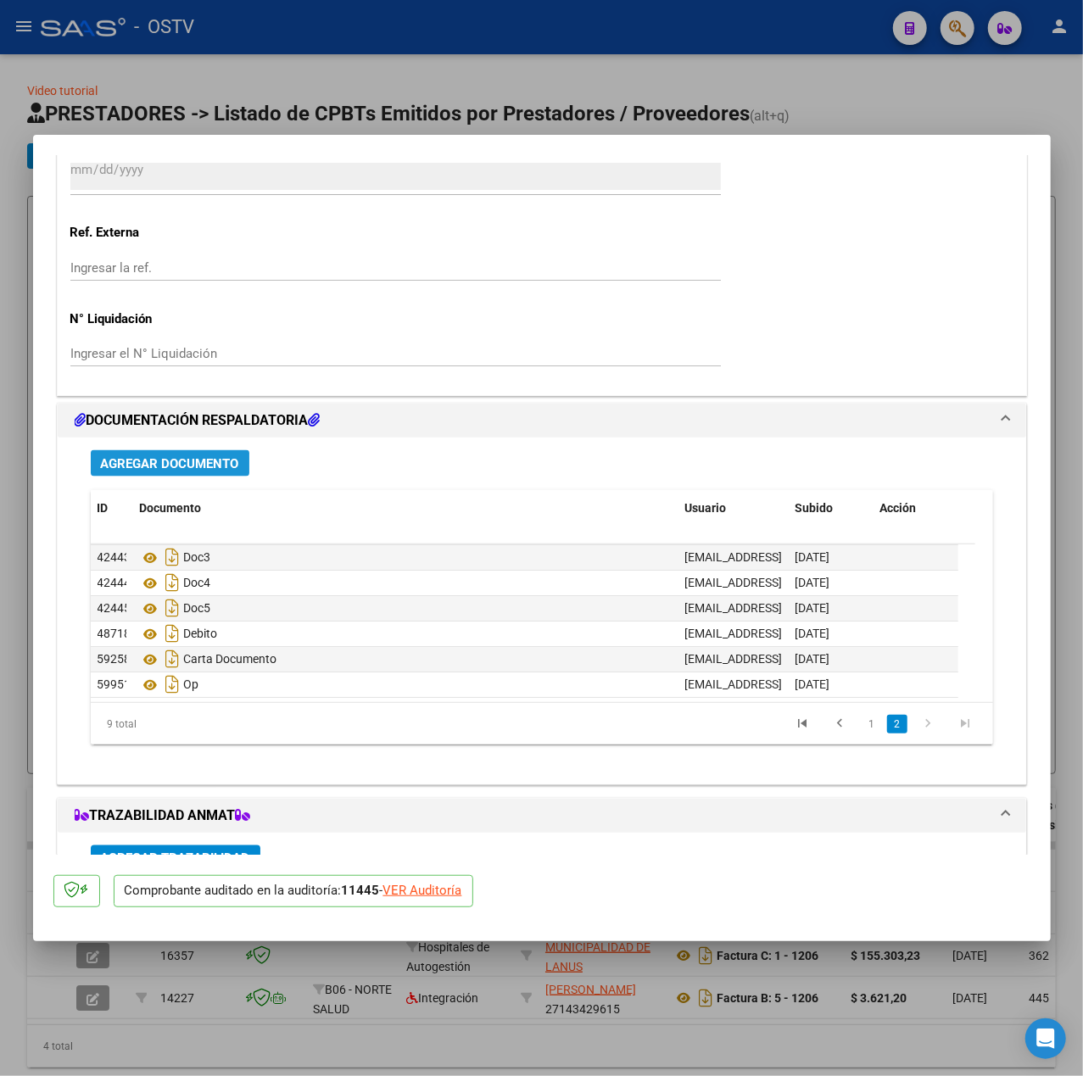
click at [220, 470] on span "Agregar Documento" at bounding box center [170, 463] width 138 height 15
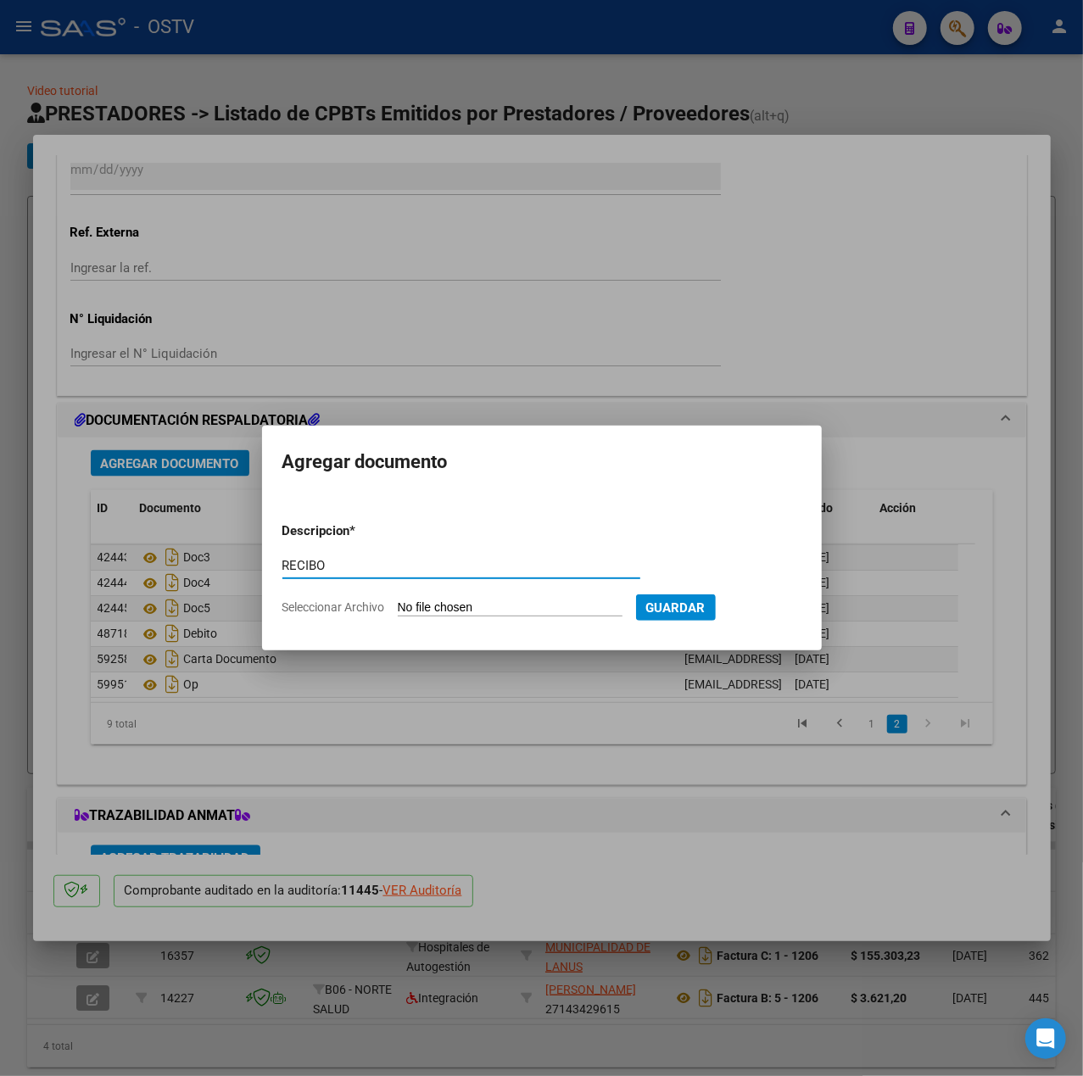
type input "RECIBO"
click at [449, 612] on input "Seleccionar Archivo" at bounding box center [510, 608] width 225 height 16
type input "C:\fakepath\RECIBOCVIALES.pdf"
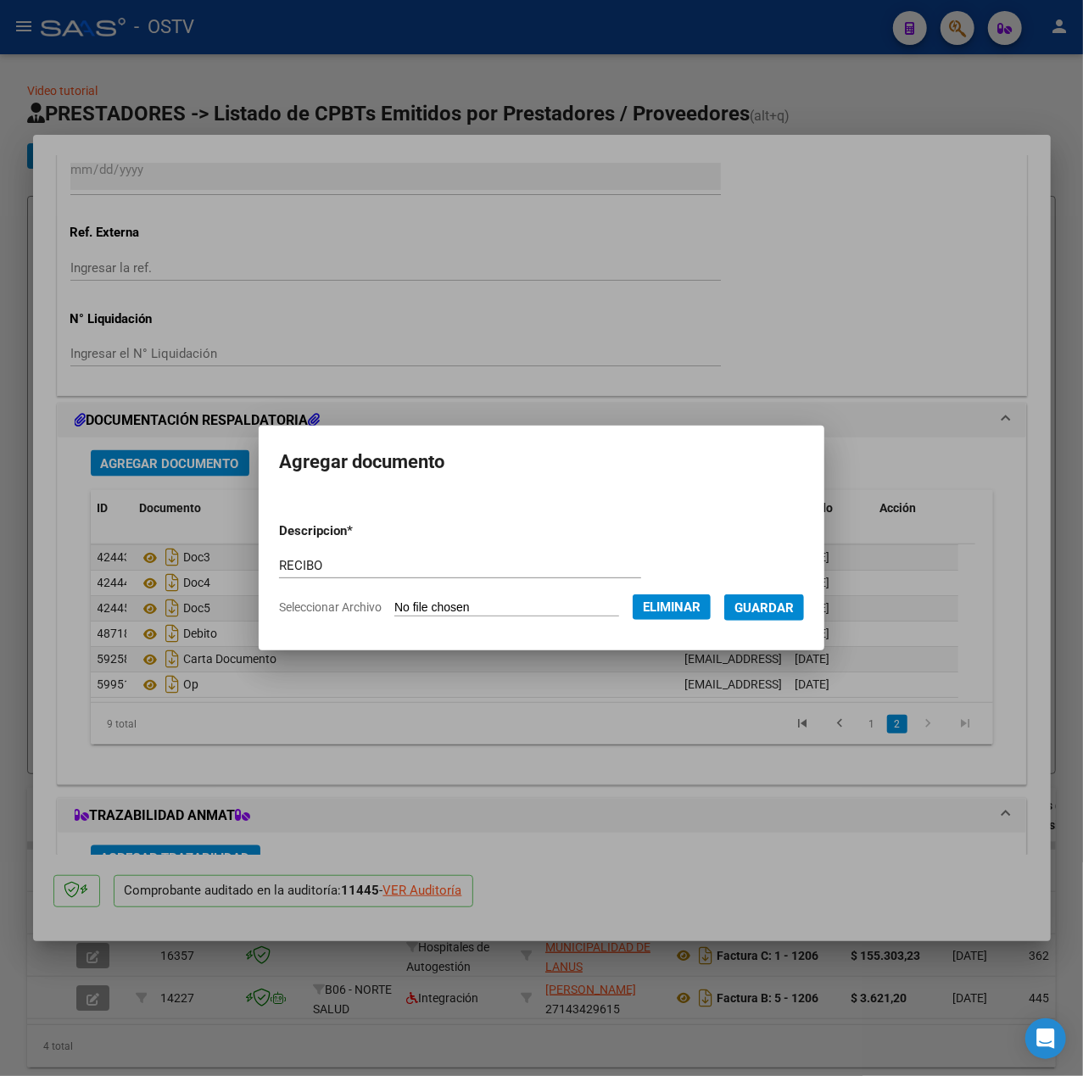
click at [787, 608] on span "Guardar" at bounding box center [763, 607] width 59 height 15
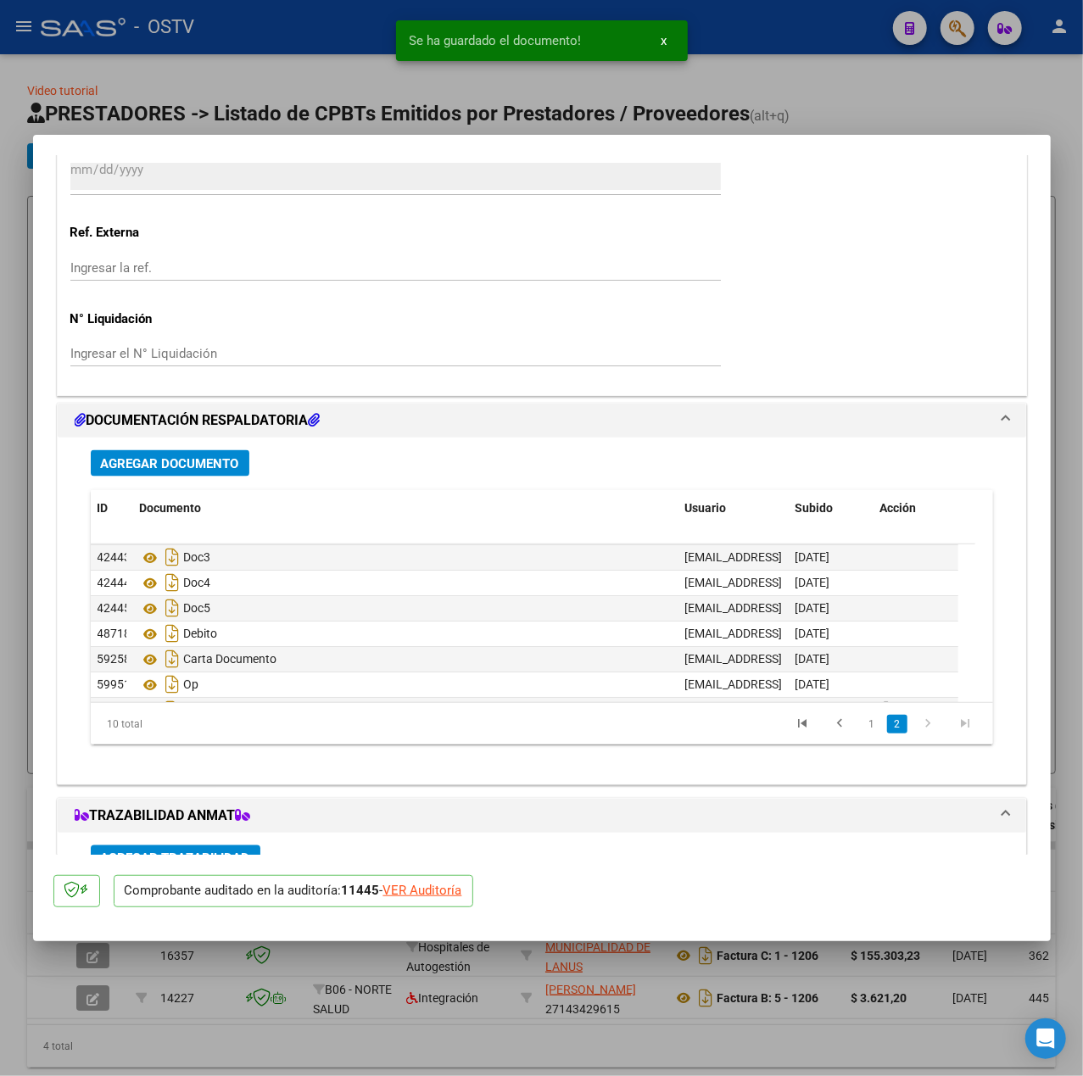
click at [8, 499] on div at bounding box center [541, 538] width 1083 height 1076
type input "$ 0,00"
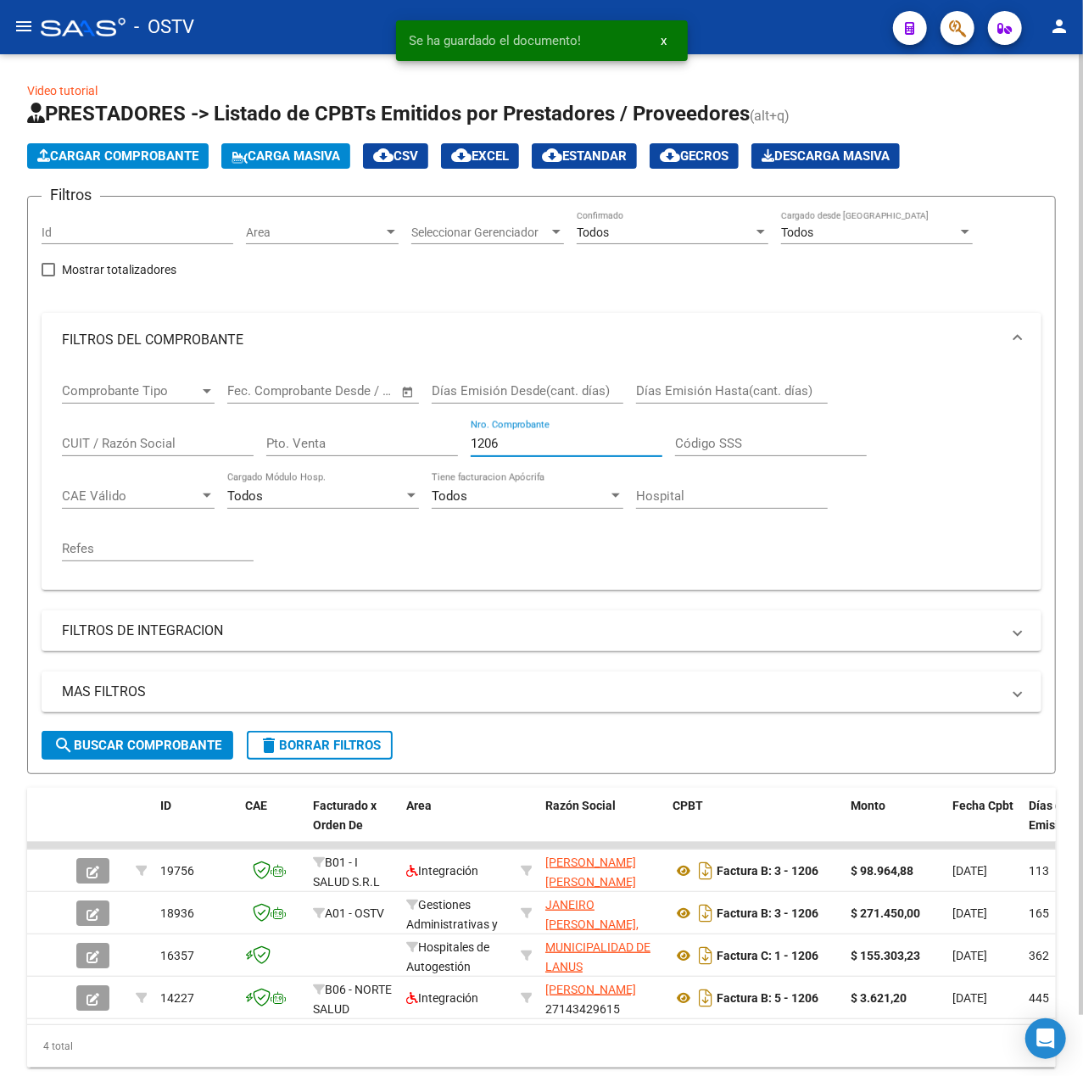
drag, startPoint x: 610, startPoint y: 444, endPoint x: 180, endPoint y: 482, distance: 432.3
click at [191, 482] on div "Comprobante Tipo Comprobante Tipo Fecha inicio – Fecha fin Fec. Comprobante Des…" at bounding box center [541, 471] width 959 height 209
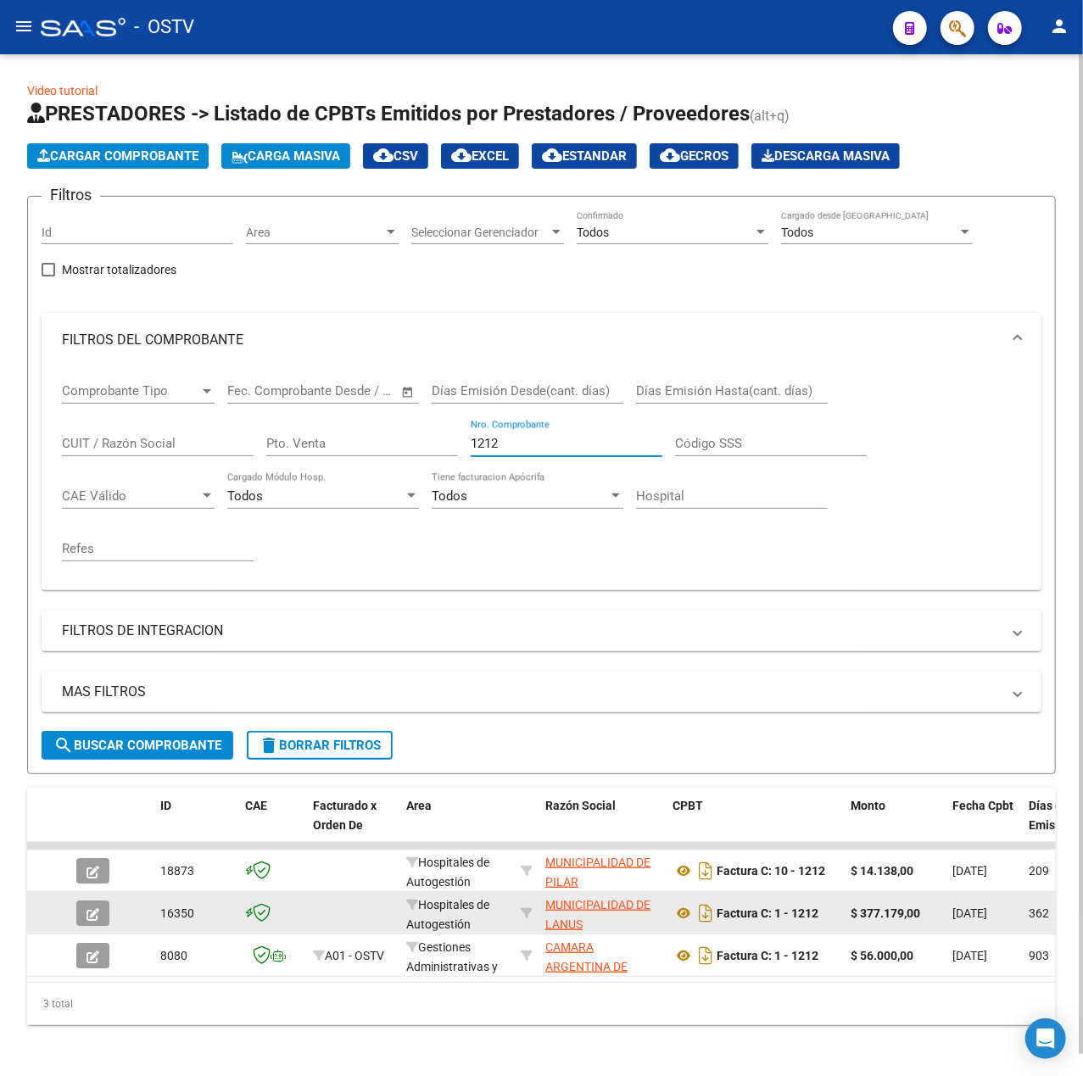
type input "1212"
click at [88, 909] on icon "button" at bounding box center [92, 914] width 13 height 13
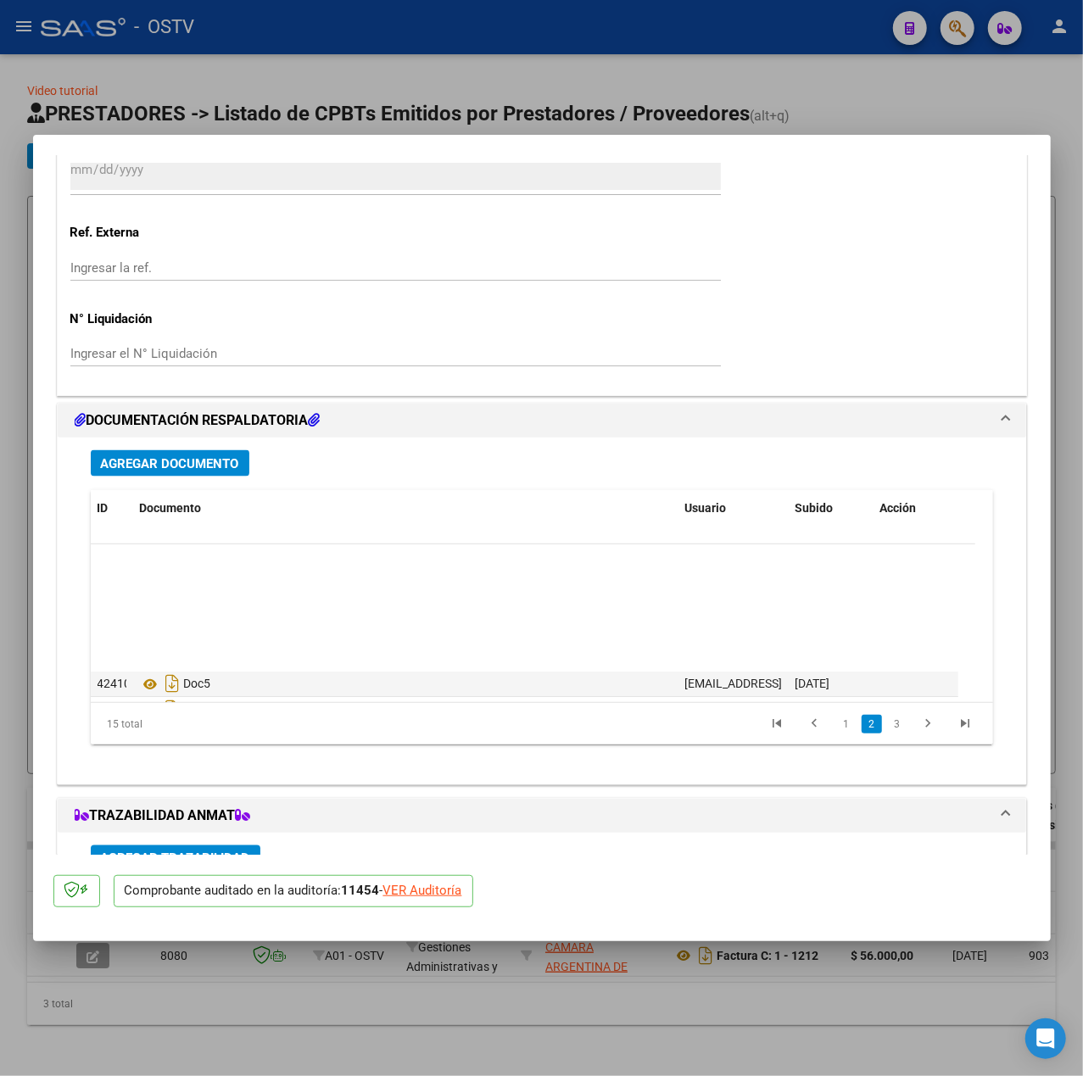
scroll to position [228, 0]
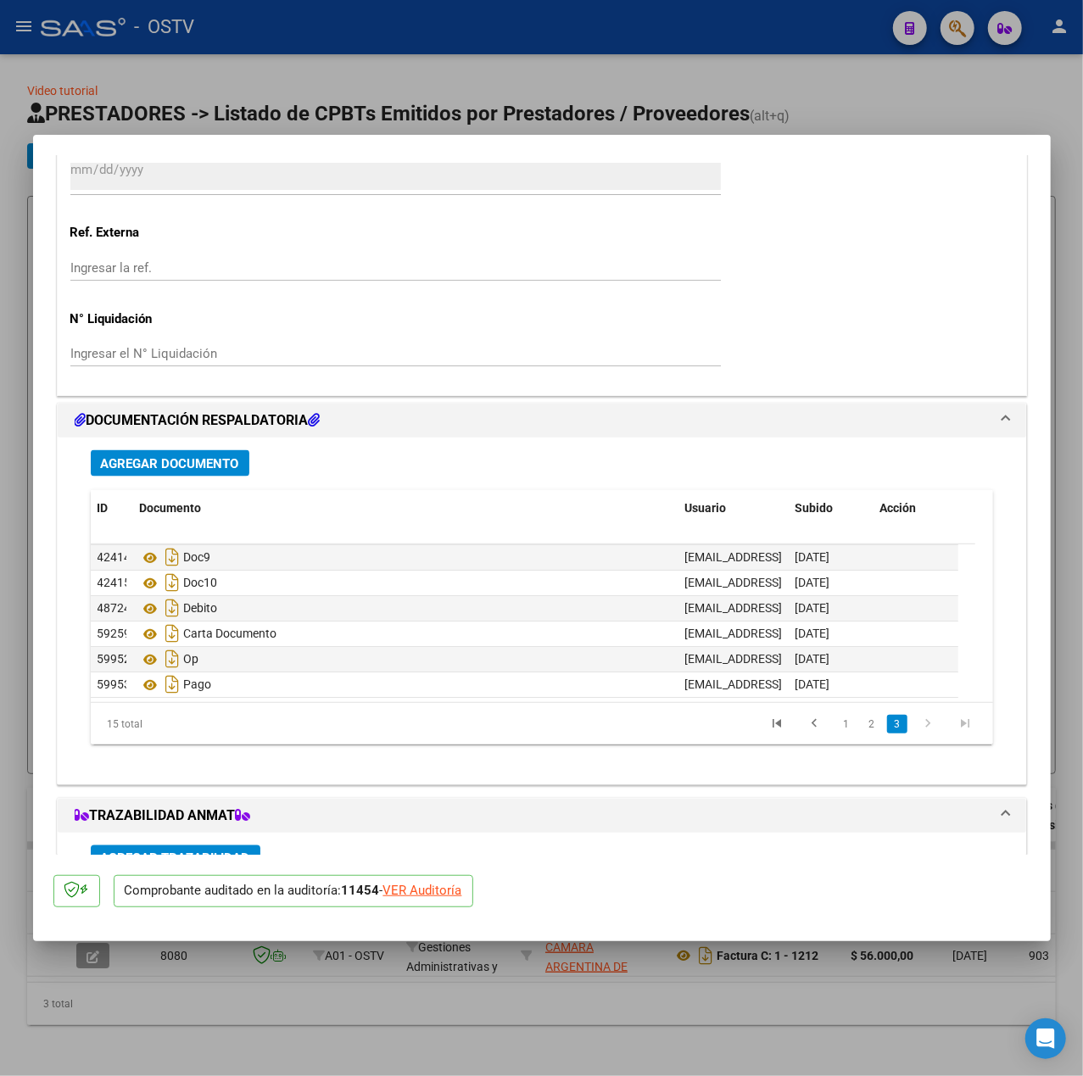
click at [215, 458] on span "Agregar Documento" at bounding box center [170, 463] width 138 height 15
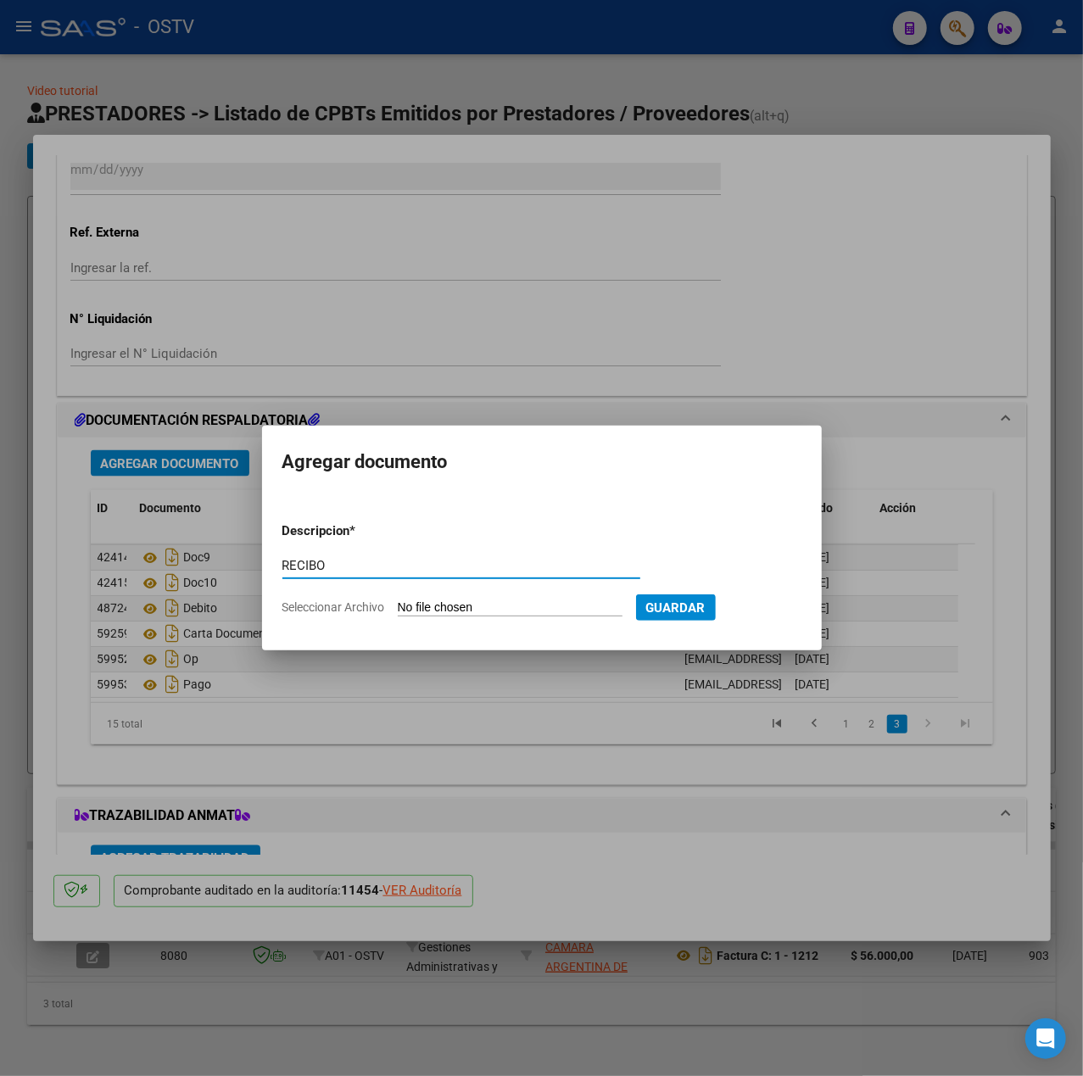
type input "RECIBO"
click at [456, 605] on input "Seleccionar Archivo" at bounding box center [510, 608] width 225 height 16
type input "C:\fakepath\RECIBOCVIALES.pdf"
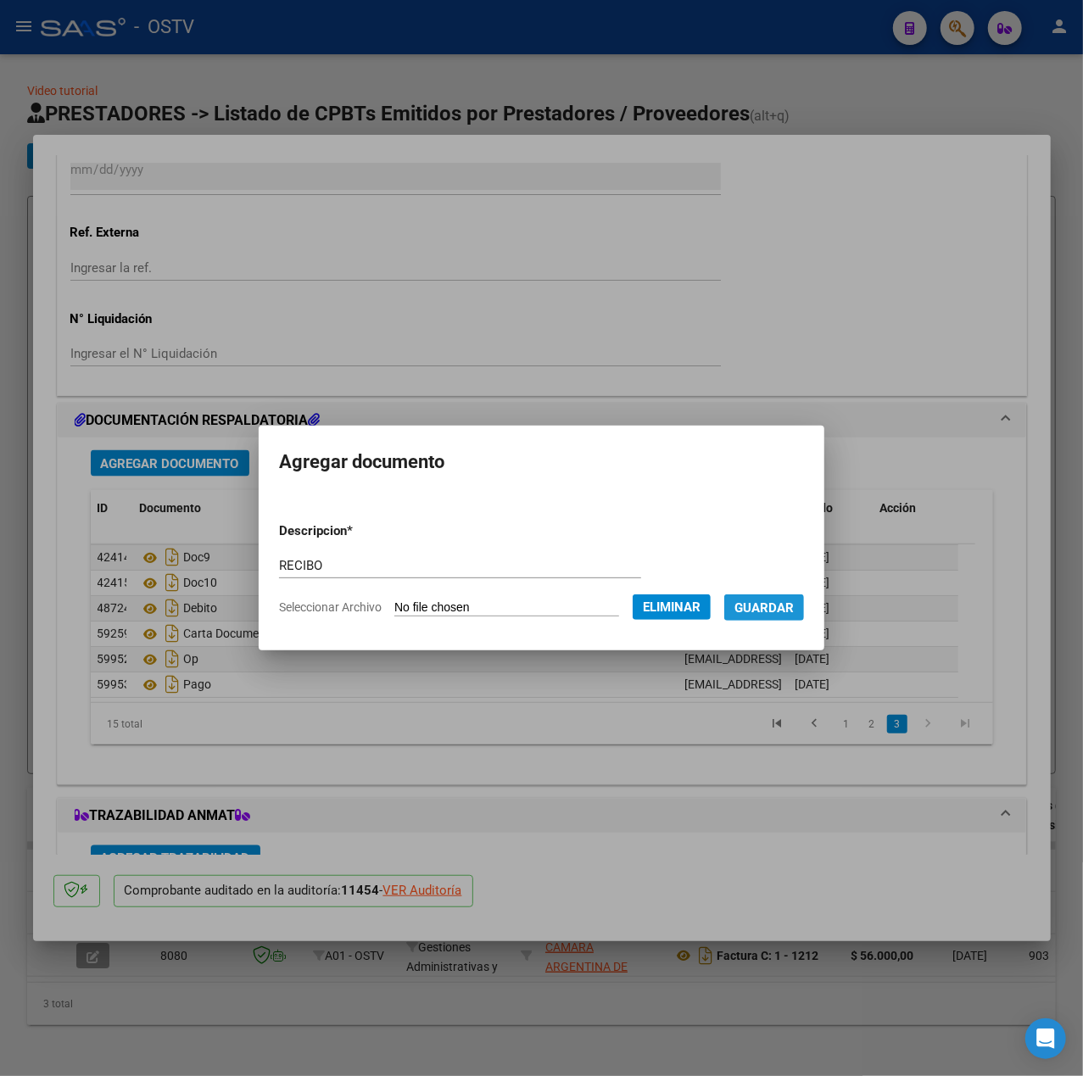
drag, startPoint x: 790, startPoint y: 604, endPoint x: 774, endPoint y: 602, distance: 16.2
click at [791, 602] on span "Guardar" at bounding box center [763, 607] width 59 height 15
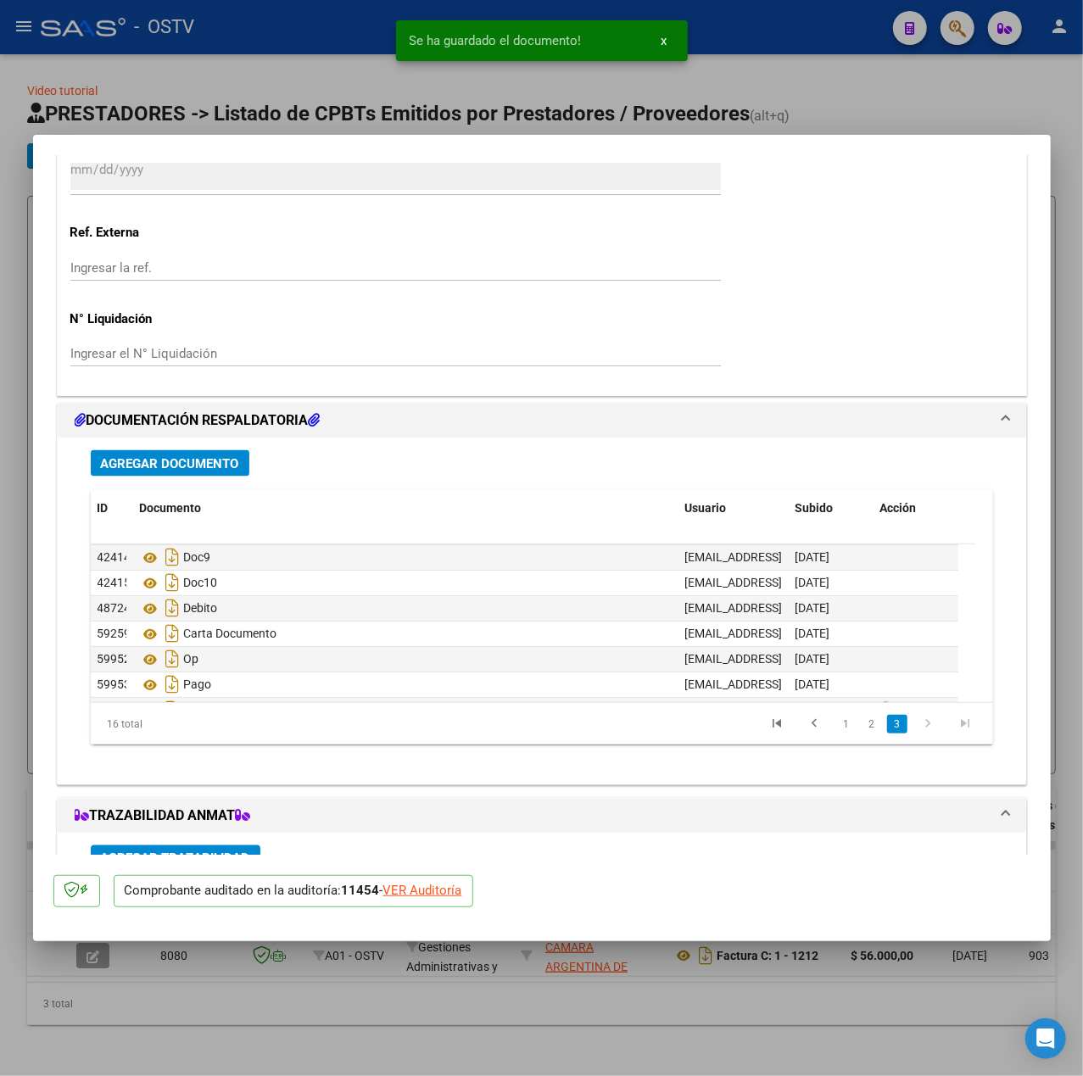
click at [33, 498] on mat-dialog-content "COMPROBANTE VER COMPROBANTE ESTADO: Auditoría liquidada en período 202503 DATOS…" at bounding box center [541, 504] width 1017 height 699
click at [19, 490] on div at bounding box center [541, 538] width 1083 height 1076
type input "$ 0,00"
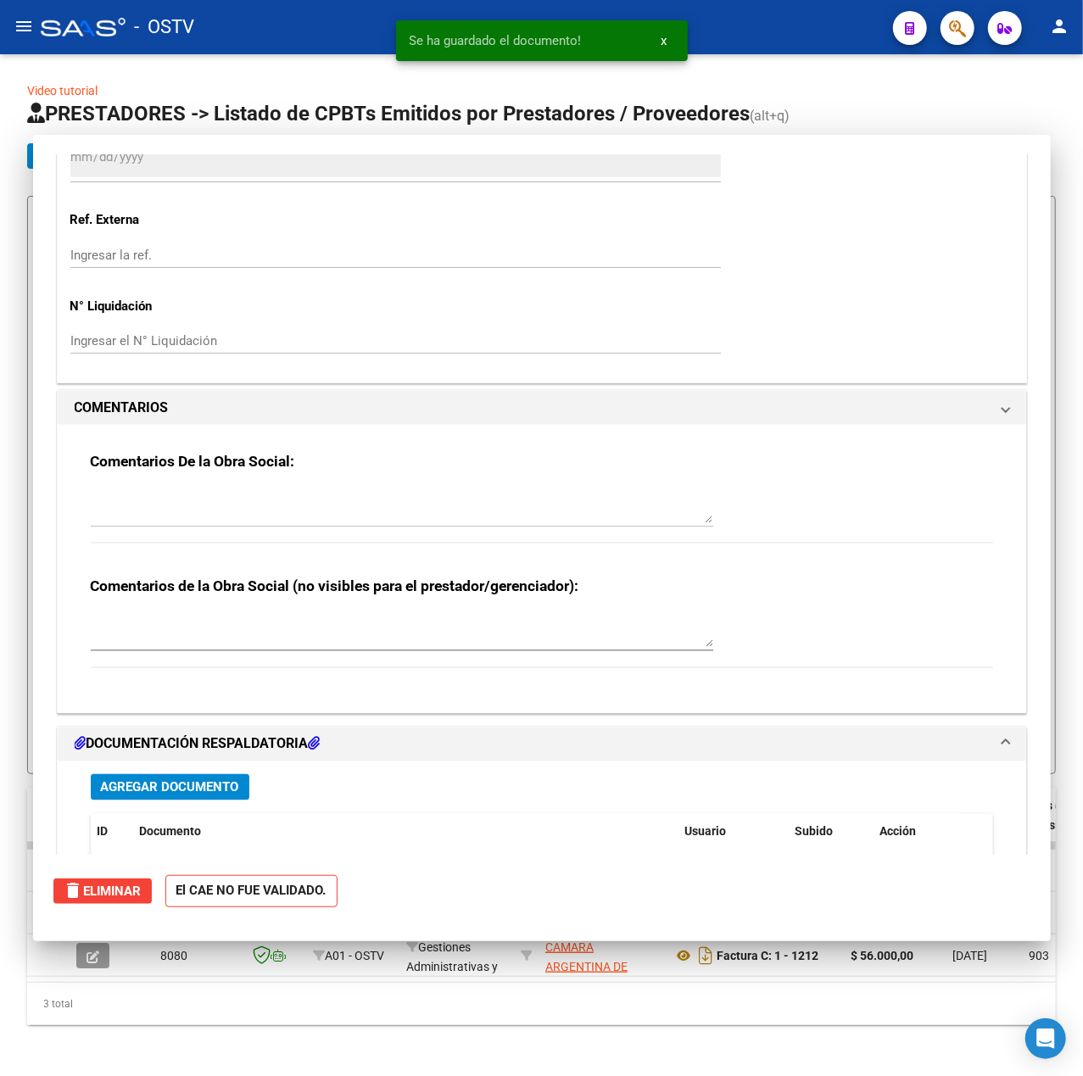
scroll to position [0, 0]
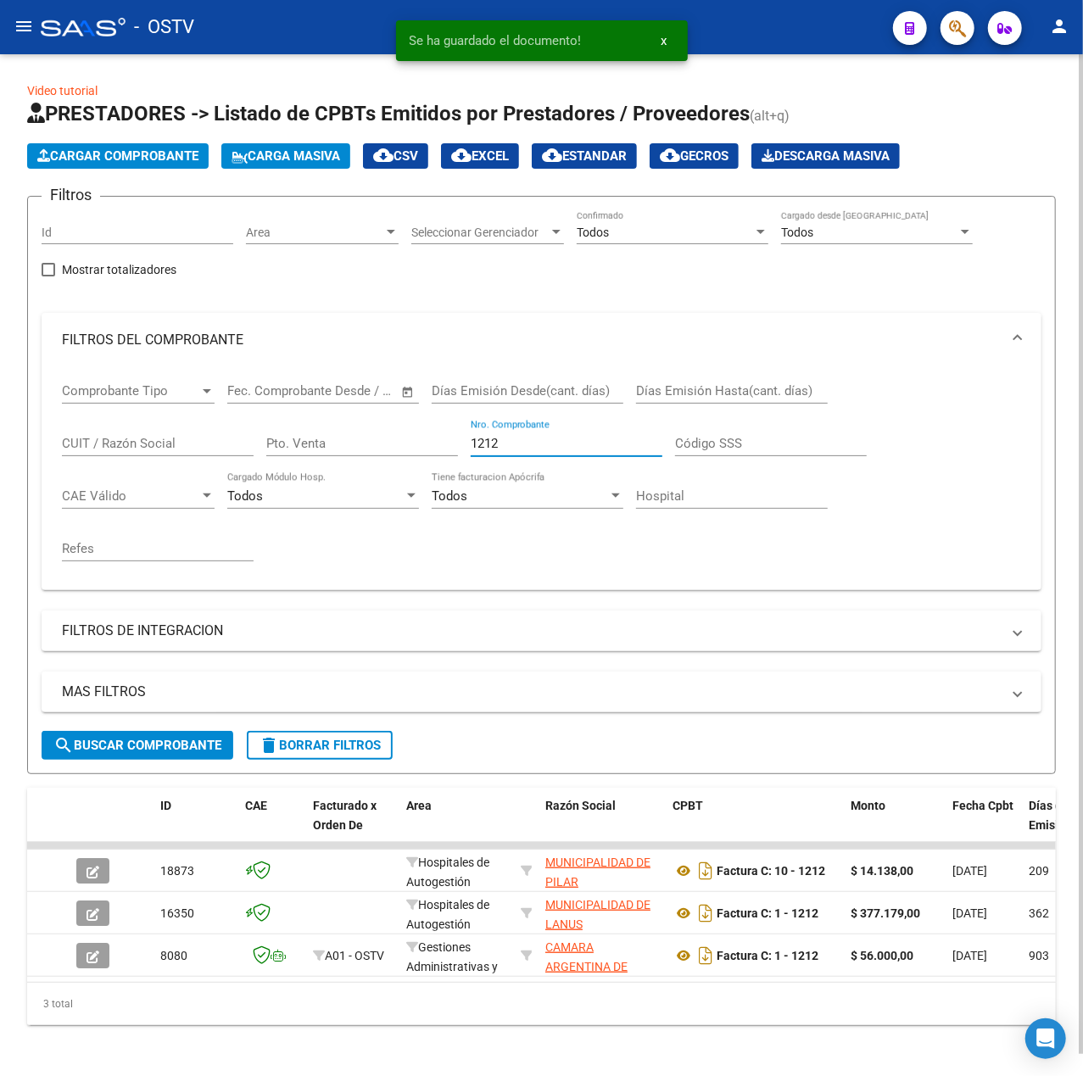
drag, startPoint x: 529, startPoint y: 448, endPoint x: 130, endPoint y: 448, distance: 399.3
click at [131, 448] on div "Comprobante Tipo Comprobante Tipo Fecha inicio – Fecha fin Fec. Comprobante Des…" at bounding box center [541, 471] width 959 height 209
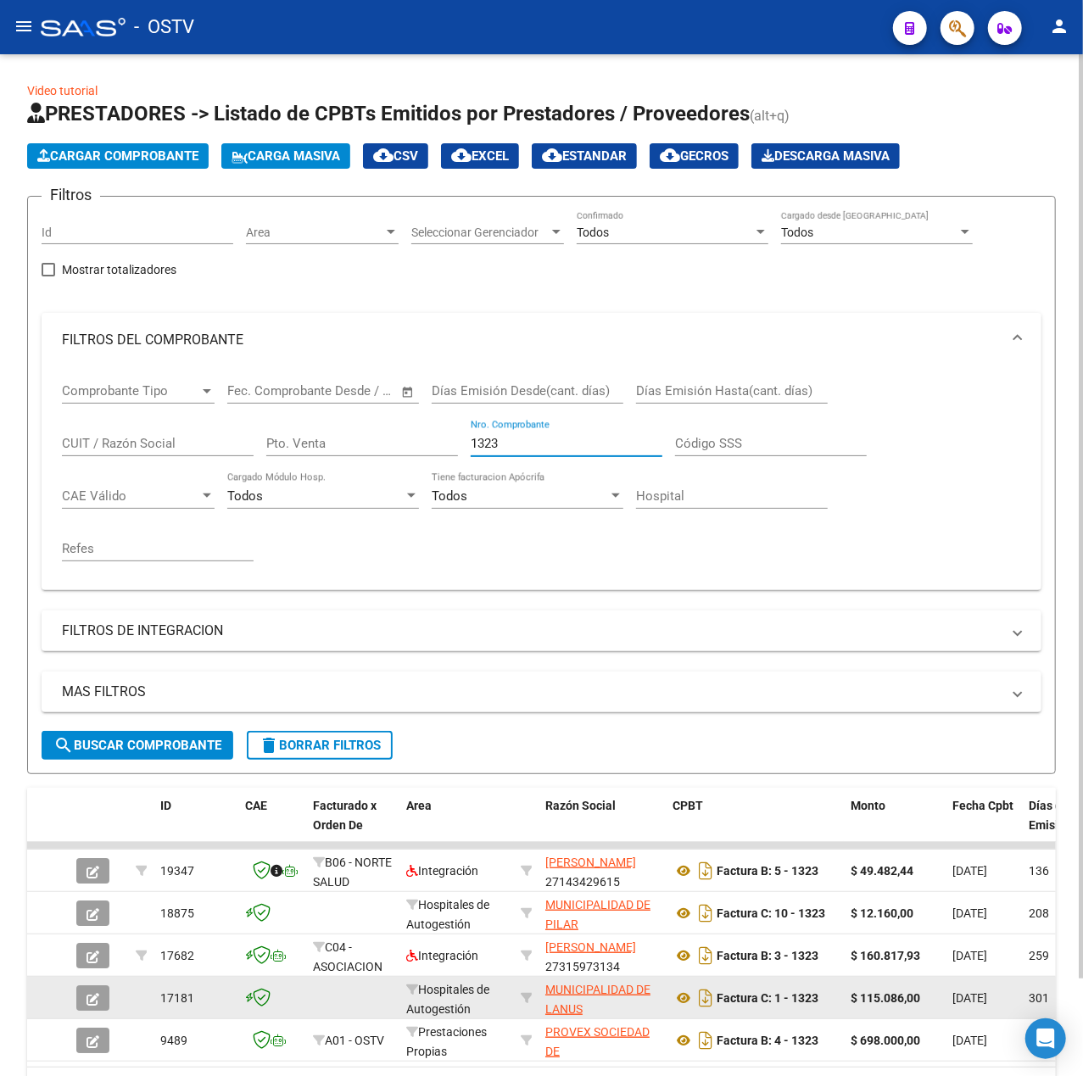
type input "1323"
click at [90, 994] on icon "button" at bounding box center [92, 999] width 13 height 13
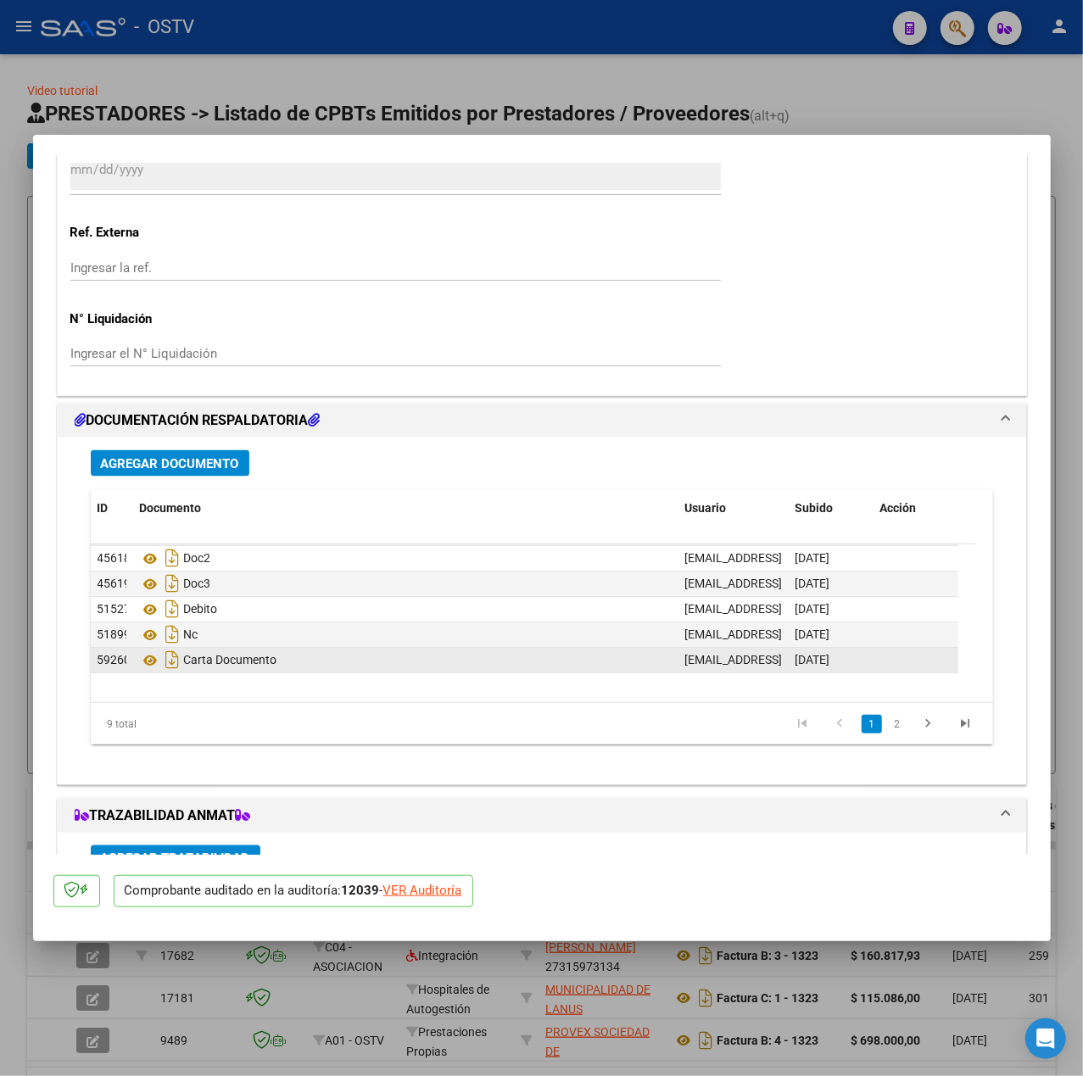
scroll to position [75, 0]
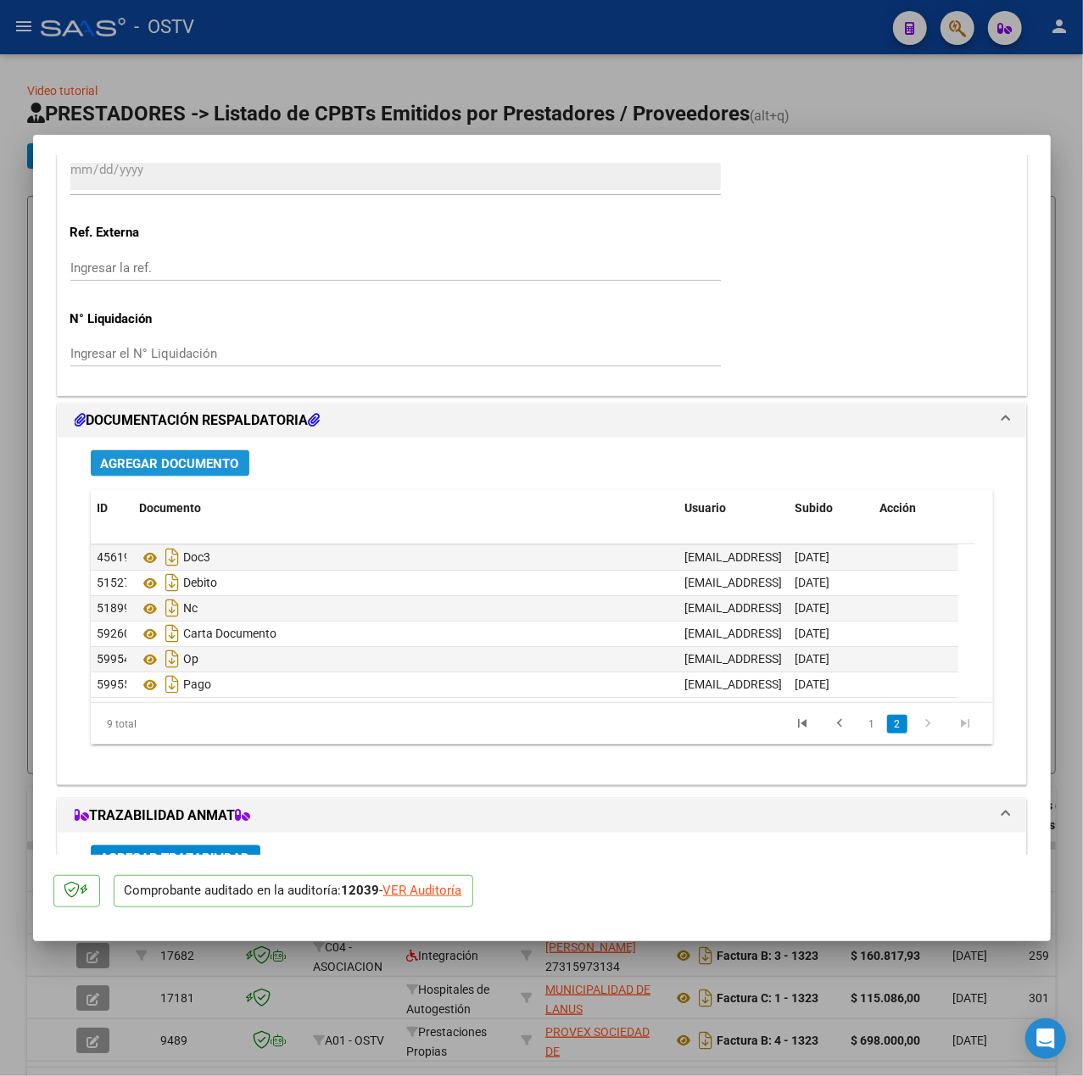
click at [221, 465] on span "Agregar Documento" at bounding box center [170, 463] width 138 height 15
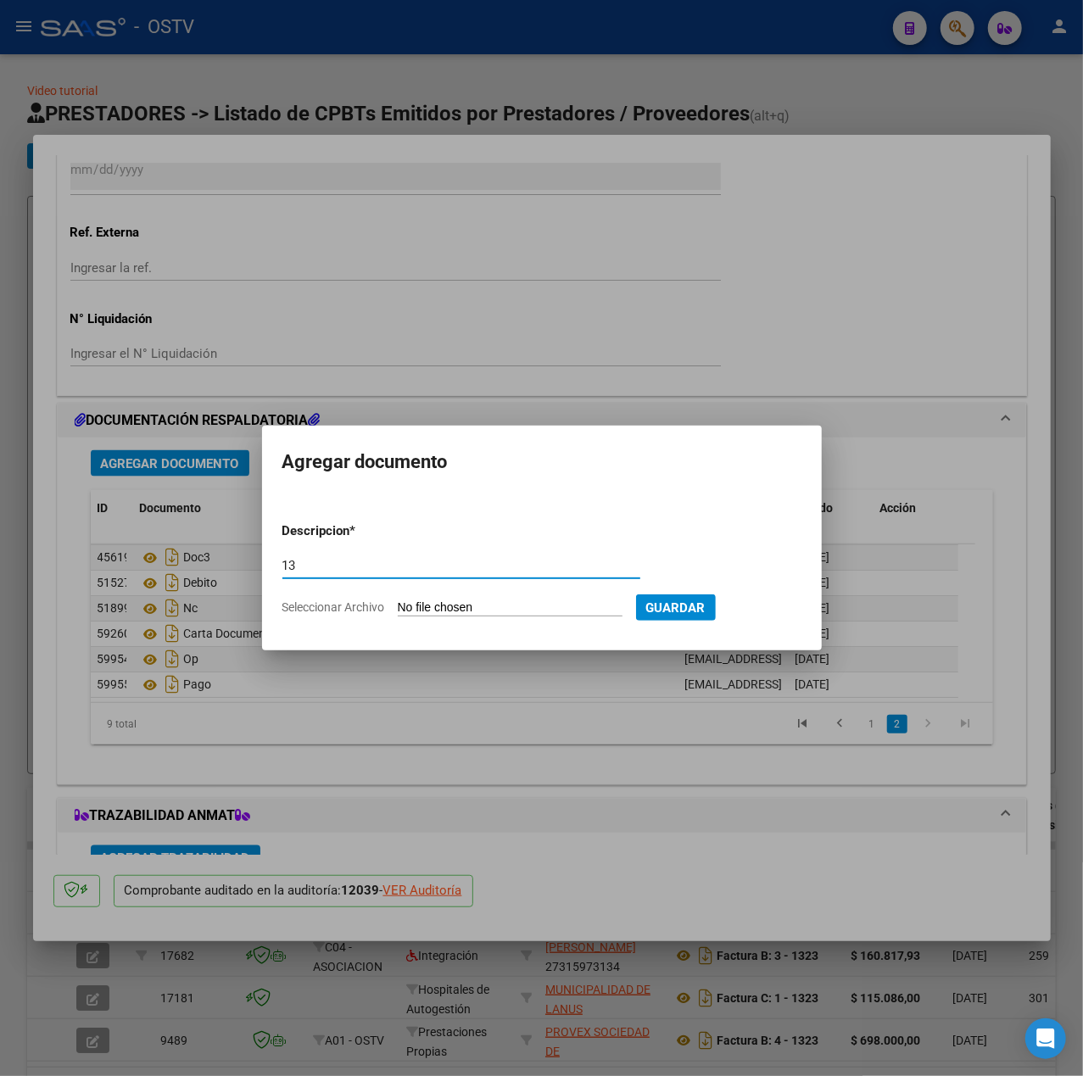
type input "1"
type input "RECIBO"
click at [497, 604] on input "Seleccionar Archivo" at bounding box center [510, 608] width 225 height 16
type input "C:\fakepath\RECIBOCVIALES.pdf"
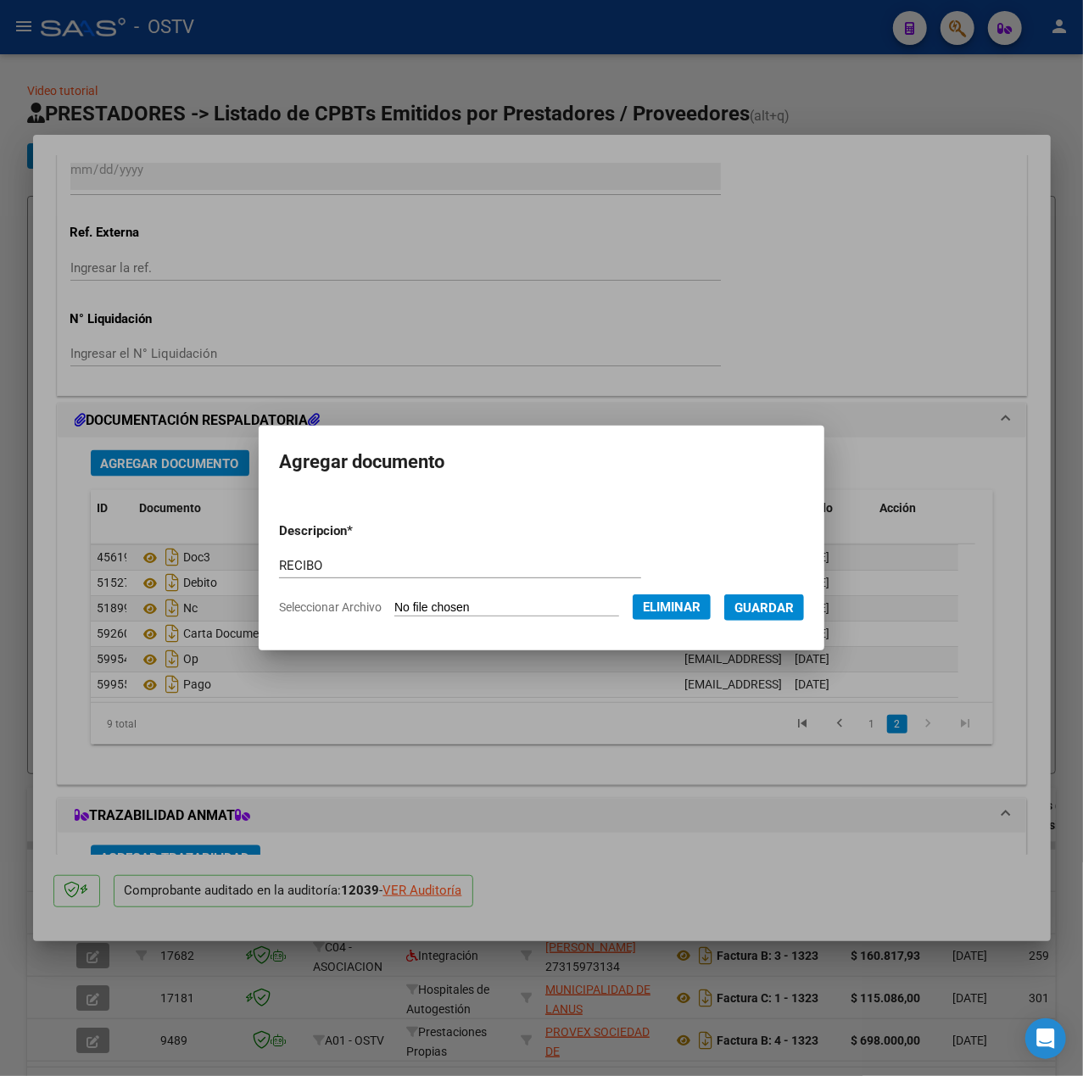
click at [777, 615] on button "Guardar" at bounding box center [764, 607] width 80 height 26
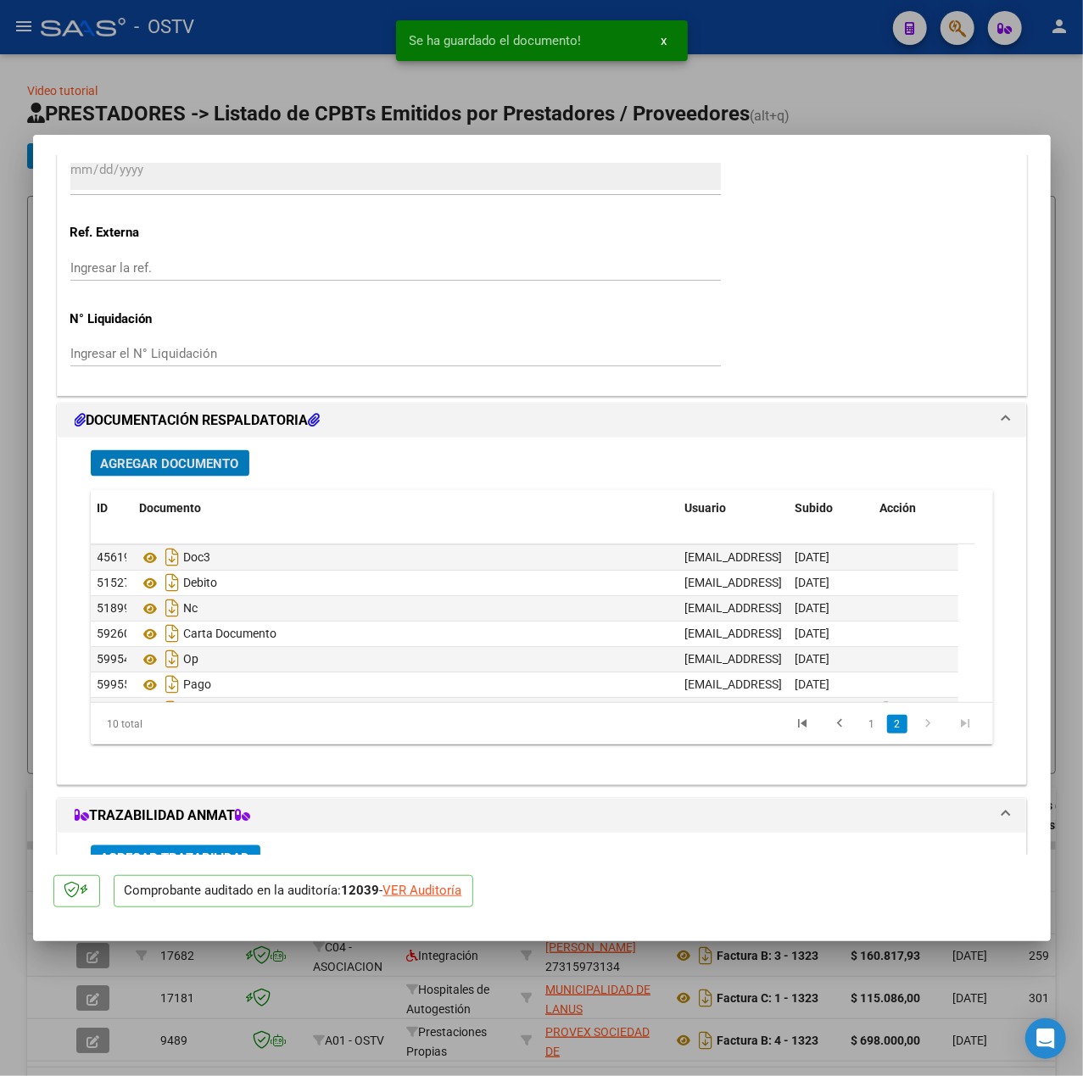
click at [36, 527] on mat-dialog-content "COMPROBANTE VER COMPROBANTE ESTADO: Auditoría liquidada en período 202506 DATOS…" at bounding box center [541, 504] width 1017 height 699
click at [20, 449] on div at bounding box center [541, 538] width 1083 height 1076
type input "$ 0,00"
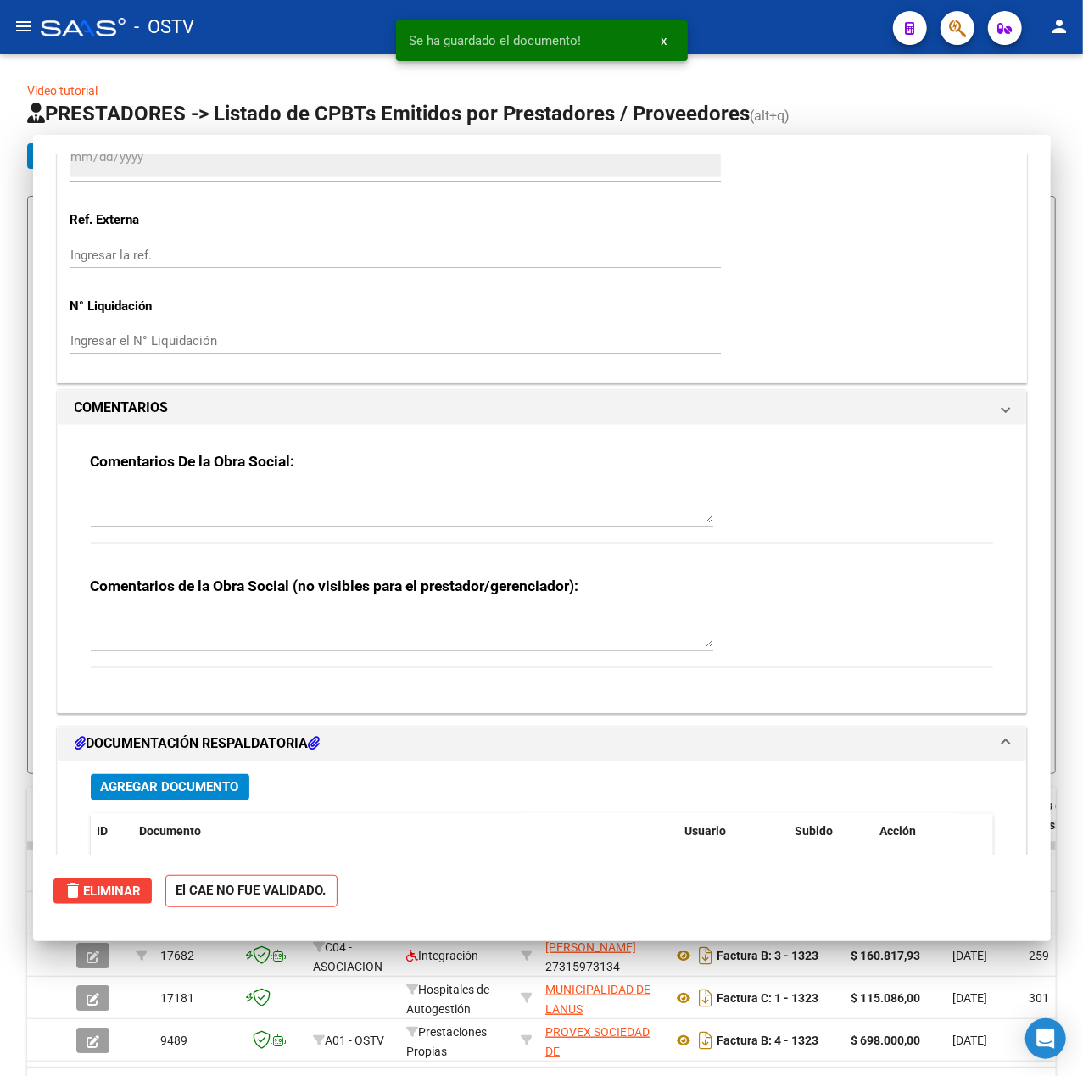
scroll to position [0, 0]
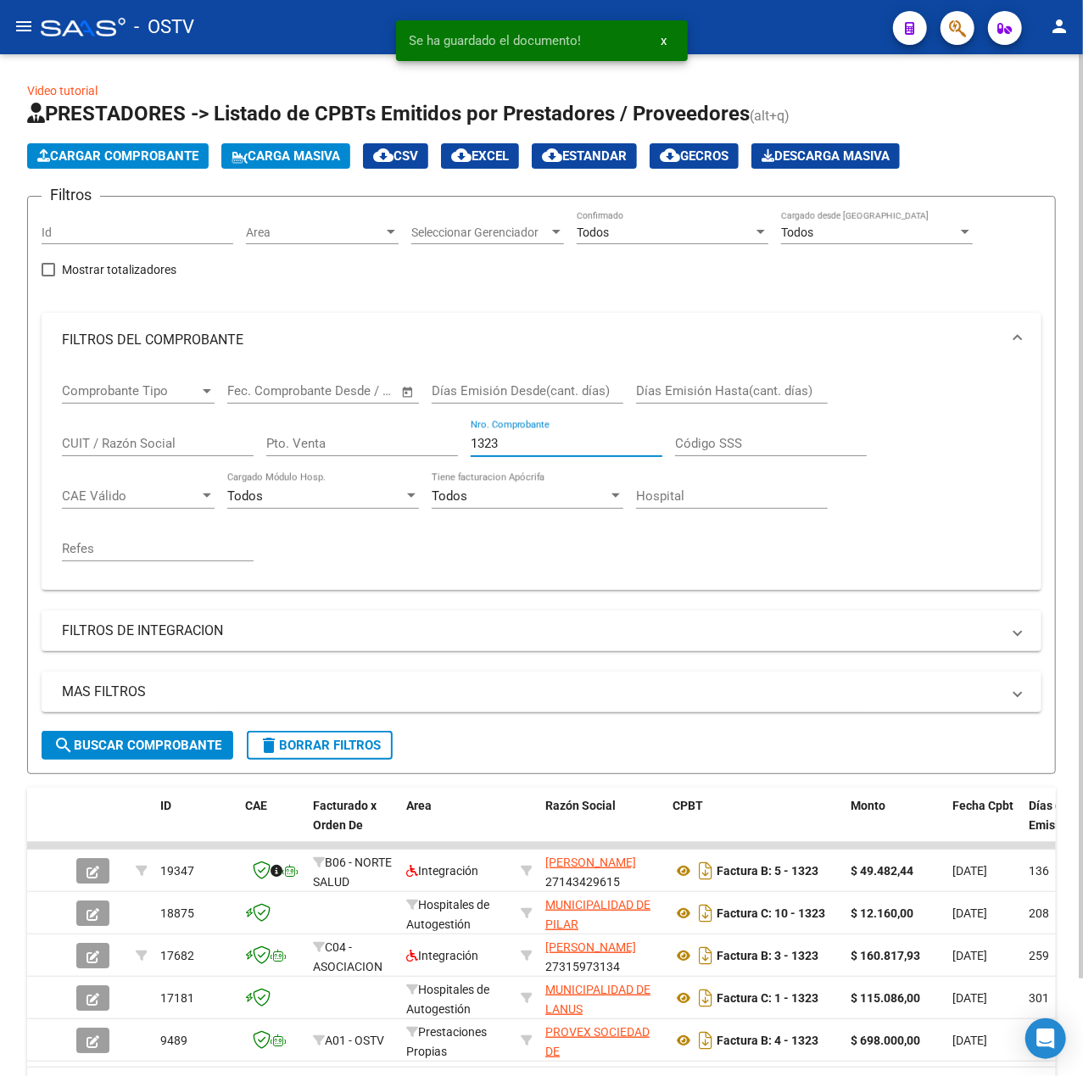
drag, startPoint x: 527, startPoint y: 448, endPoint x: 378, endPoint y: 449, distance: 149.2
click at [378, 449] on div "Comprobante Tipo Comprobante Tipo Fecha inicio – Fecha fin Fec. Comprobante Des…" at bounding box center [541, 471] width 959 height 209
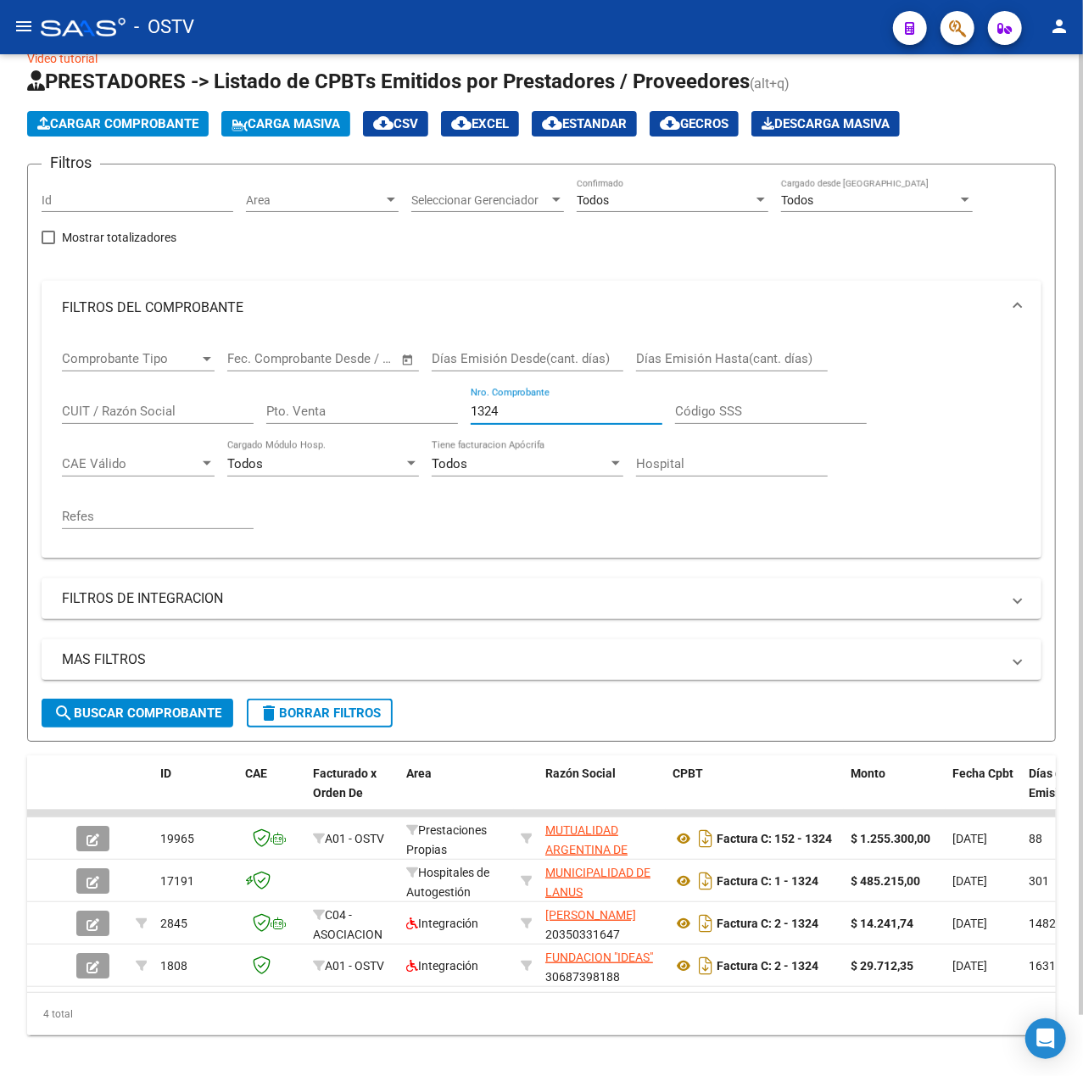
scroll to position [64, 0]
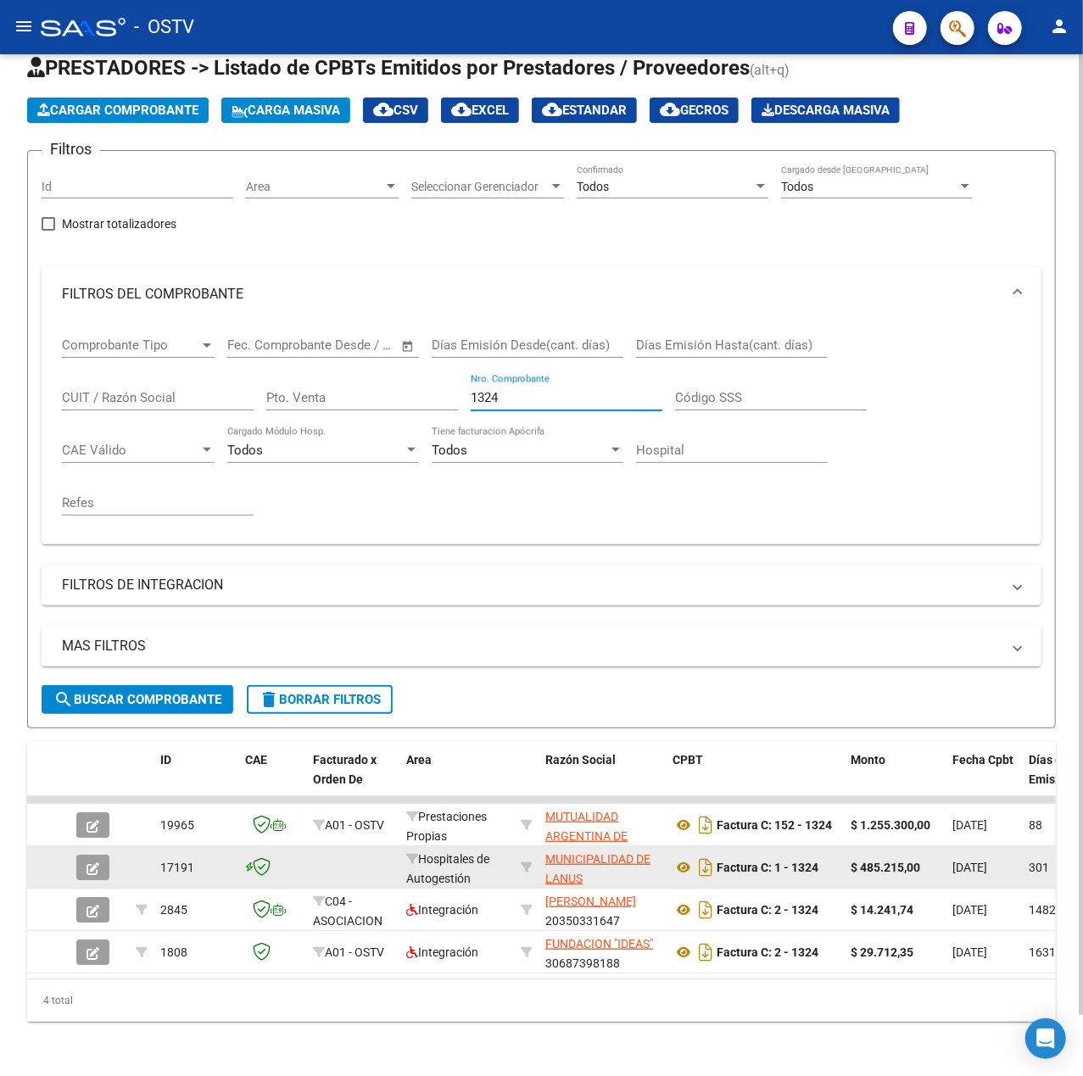
type input "1324"
click at [92, 862] on icon "button" at bounding box center [92, 868] width 13 height 13
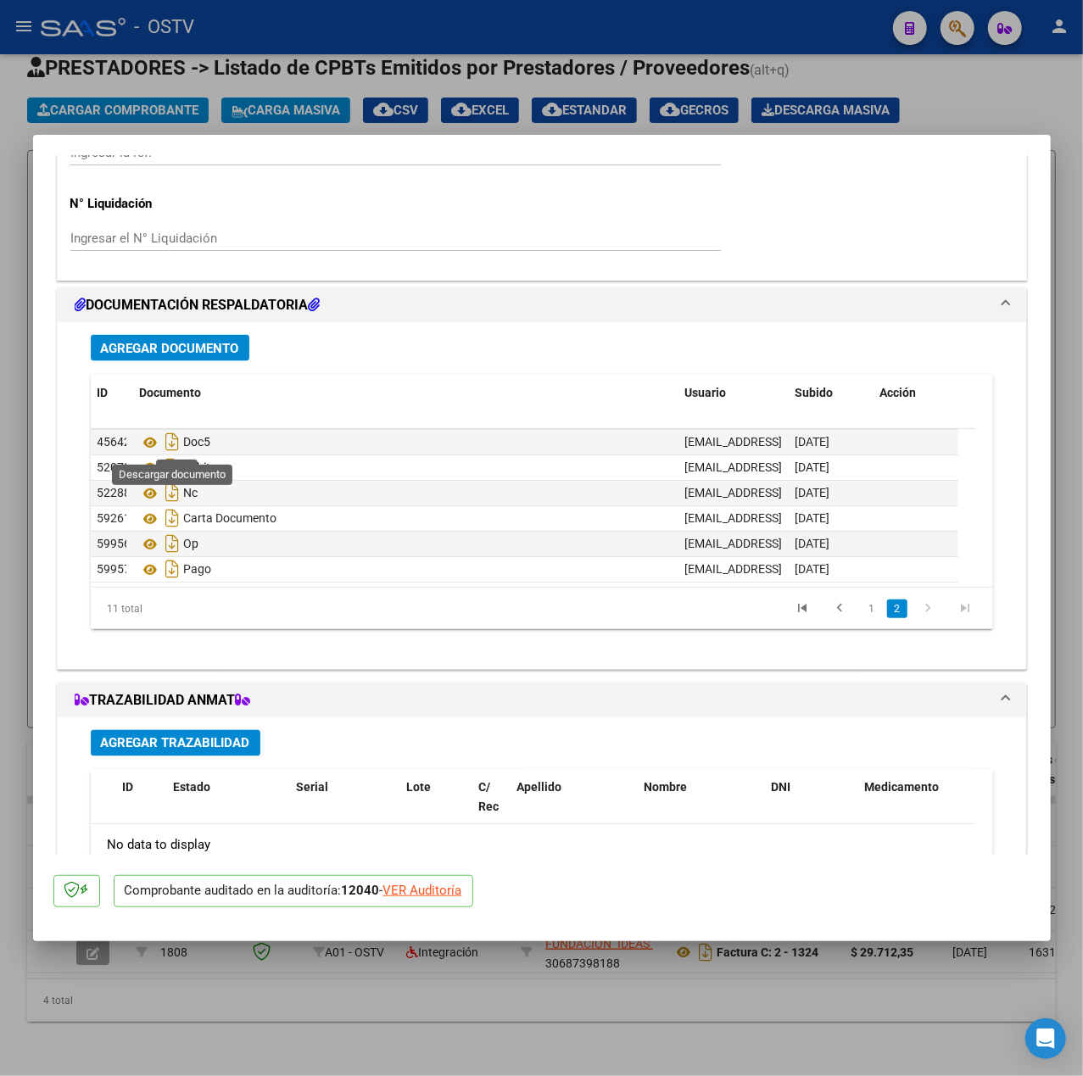
scroll to position [1258, 0]
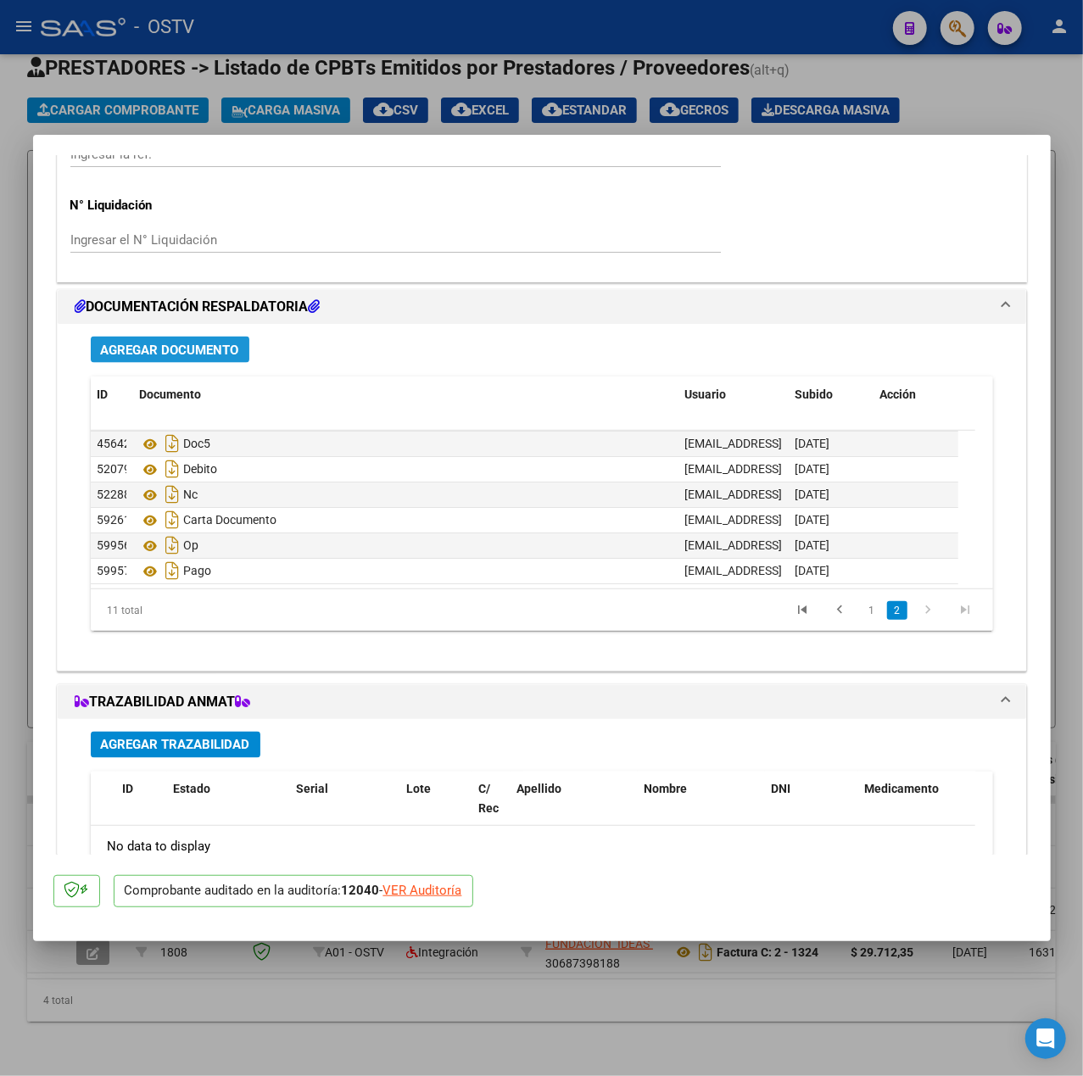
click at [194, 342] on span "Agregar Documento" at bounding box center [170, 349] width 138 height 15
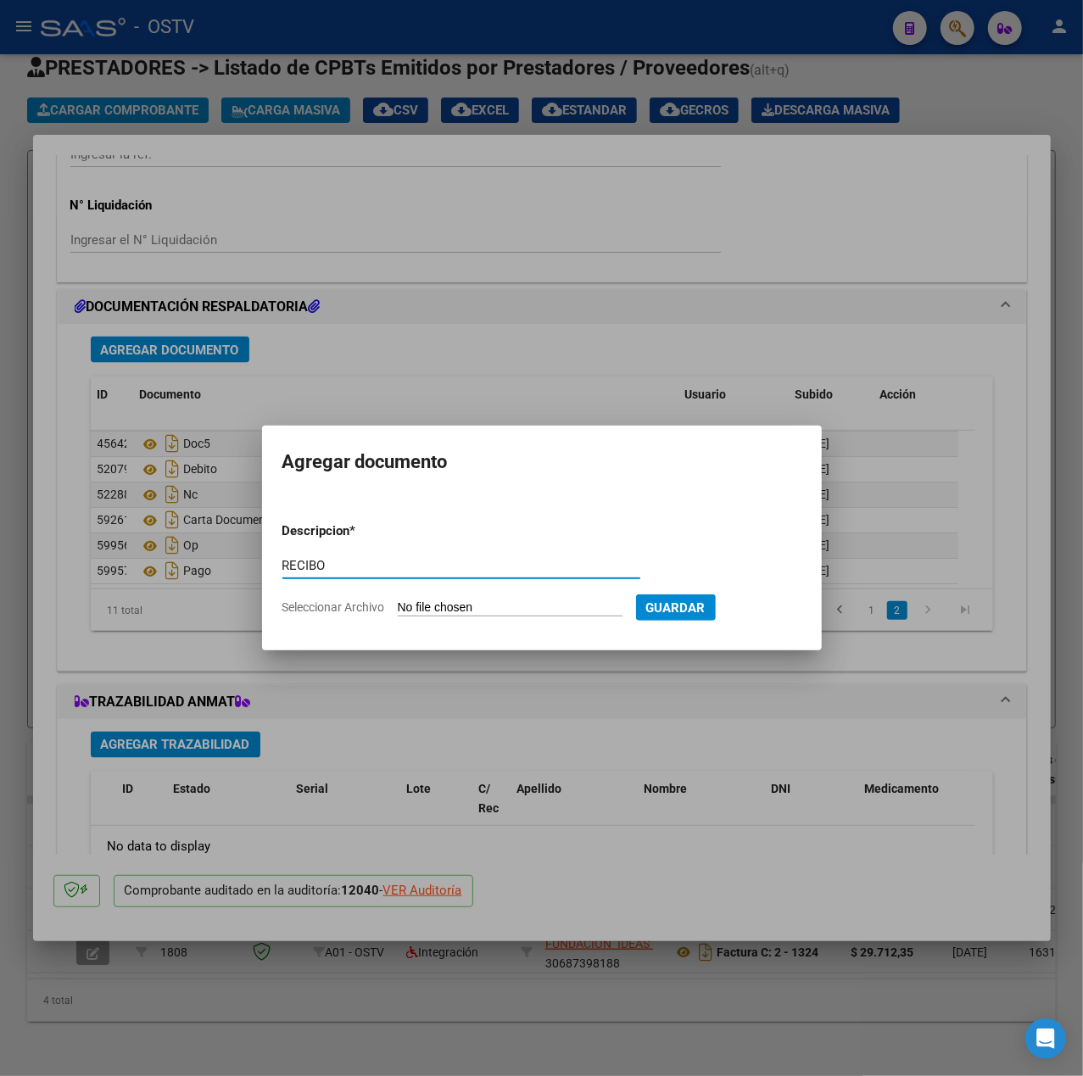
type input "RECIBO"
click at [475, 604] on input "Seleccionar Archivo" at bounding box center [510, 608] width 225 height 16
type input "C:\fakepath\RECIBOCVIALES.pdf"
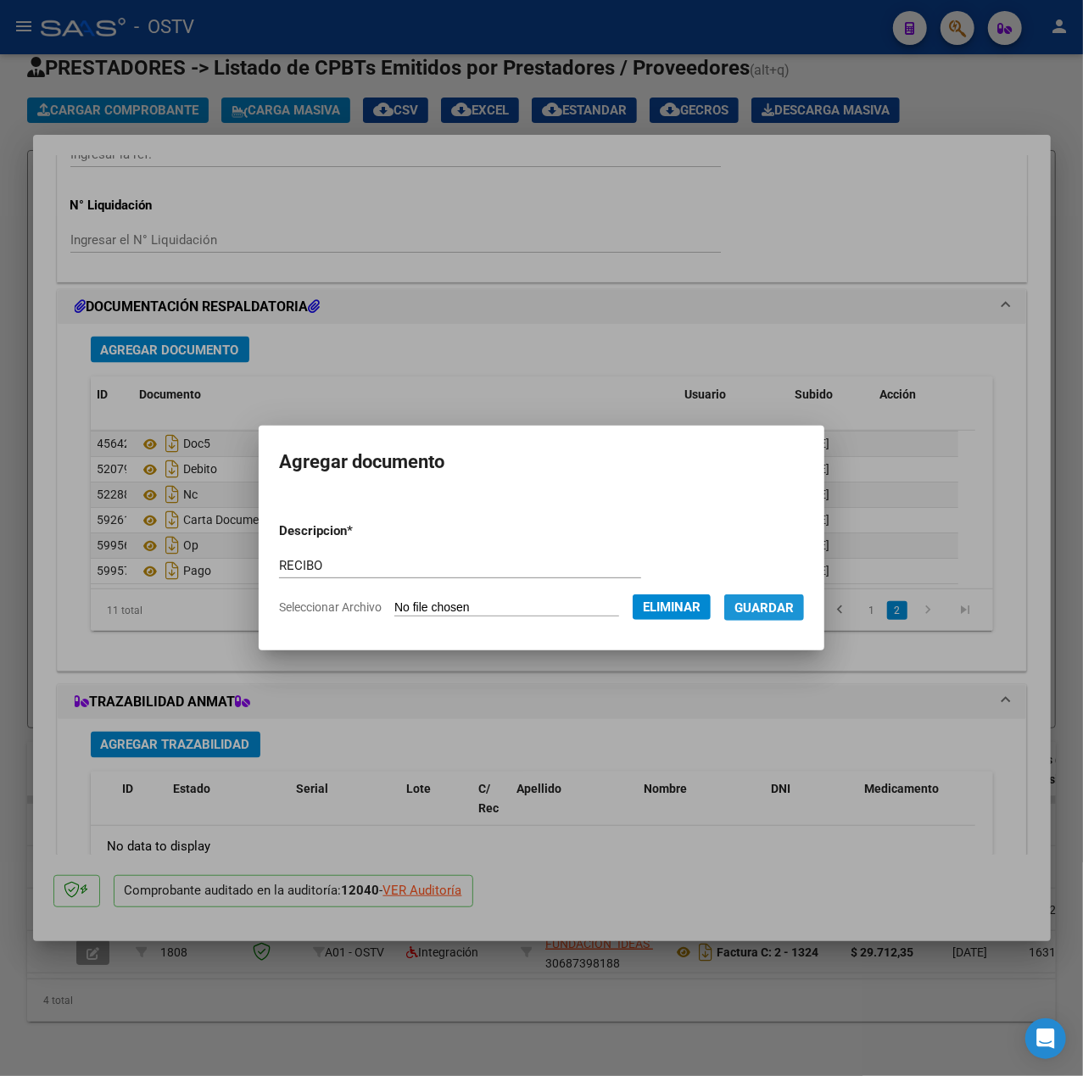
click at [778, 608] on span "Guardar" at bounding box center [763, 607] width 59 height 15
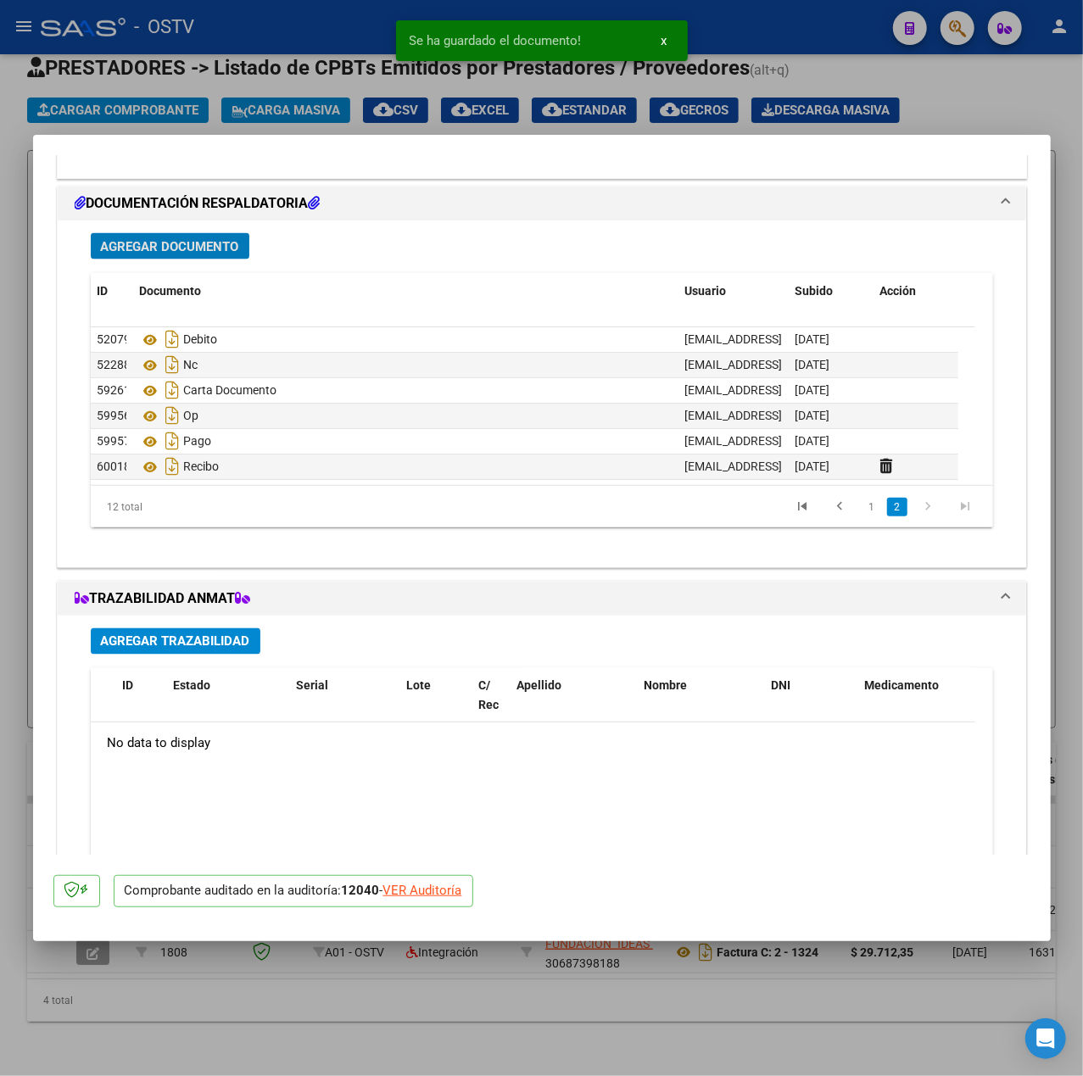
scroll to position [1144, 0]
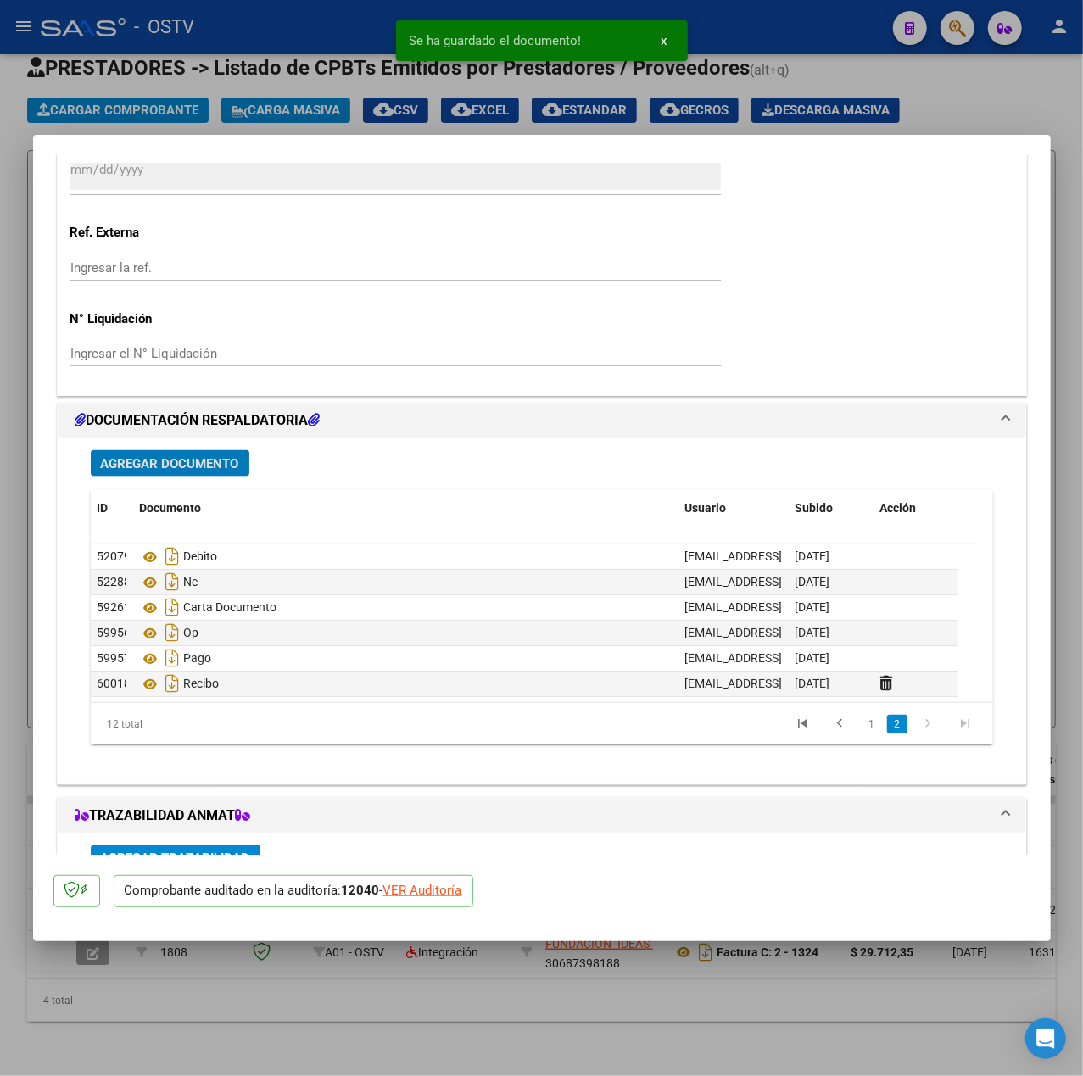
click at [8, 483] on div at bounding box center [541, 538] width 1083 height 1076
type input "$ 0,00"
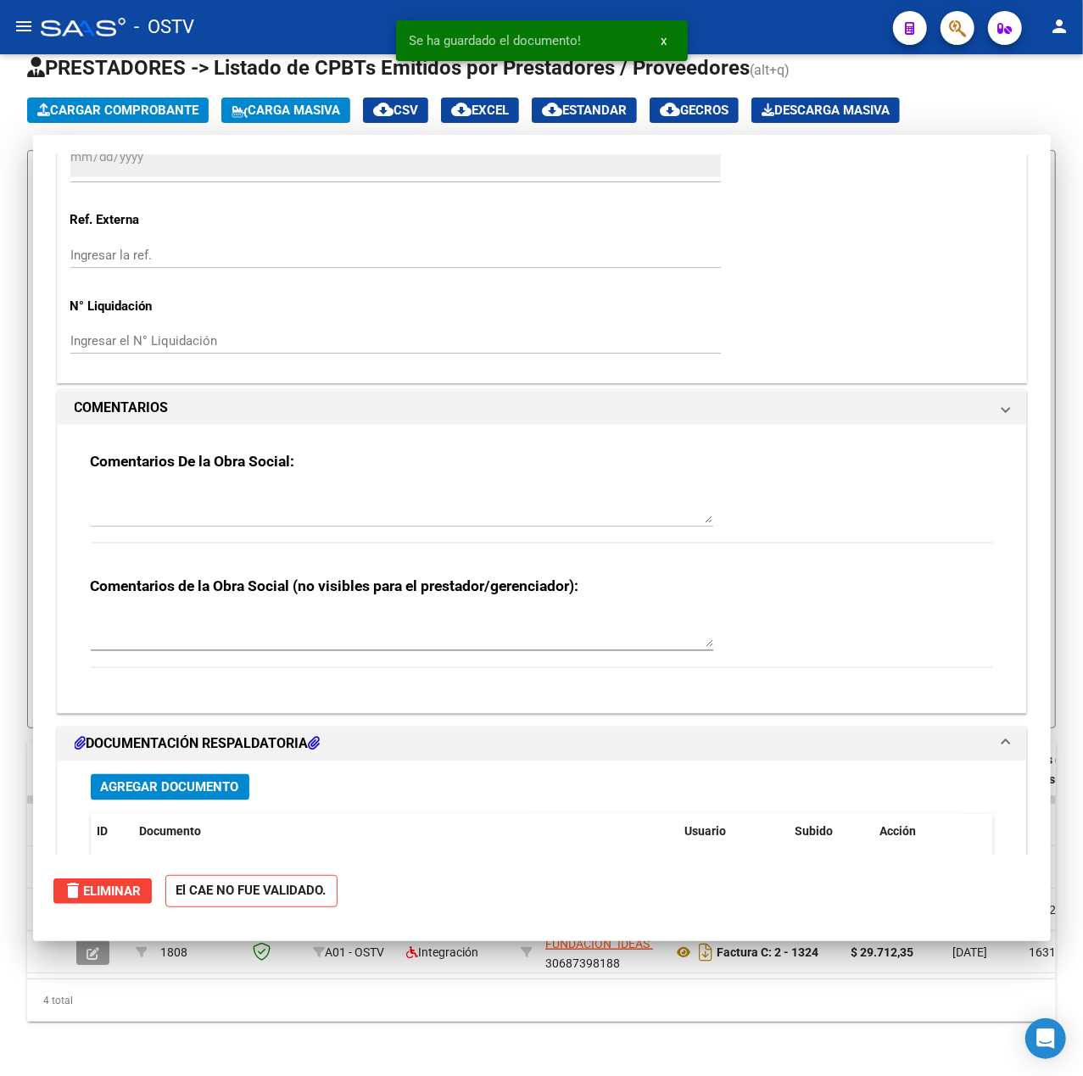
scroll to position [0, 0]
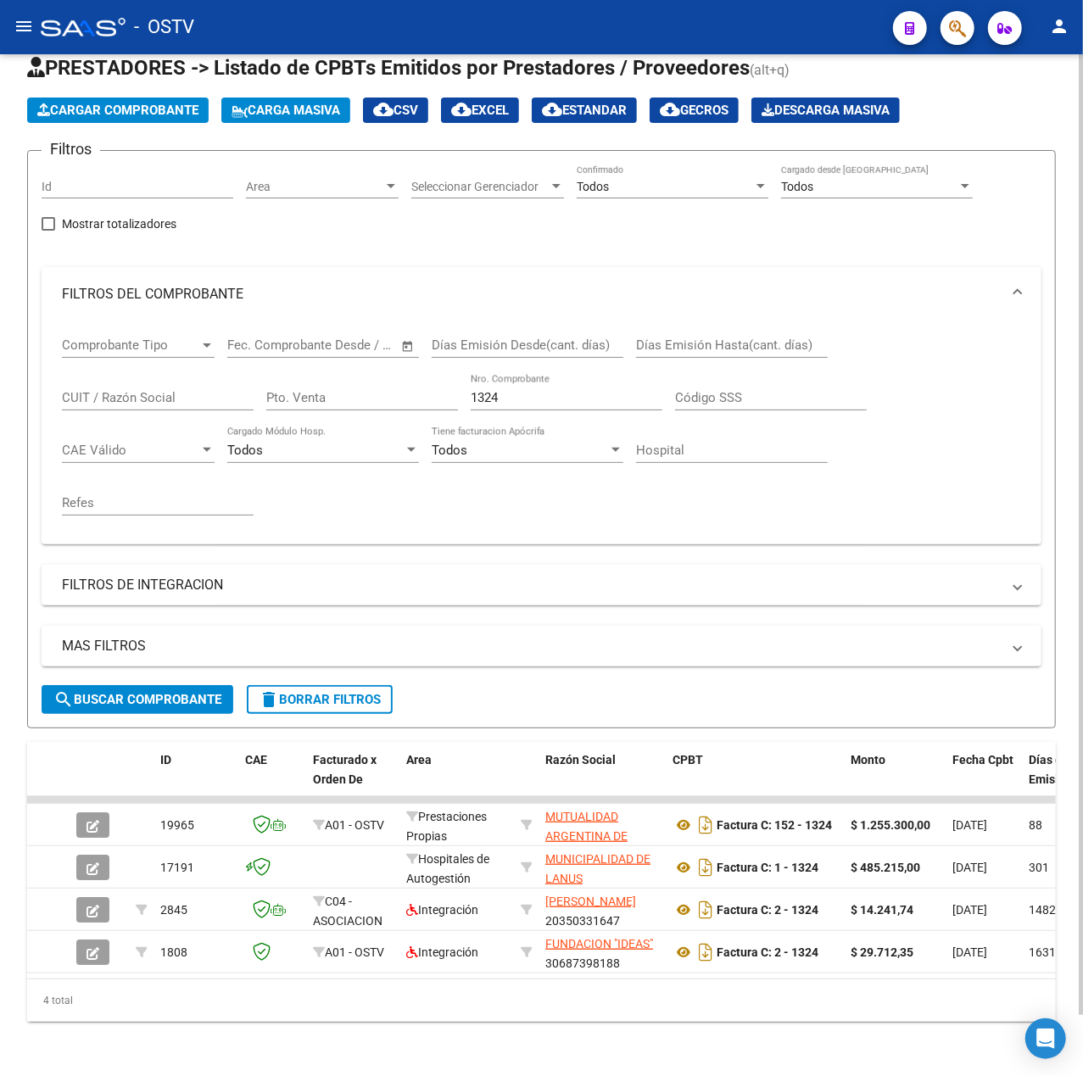
click at [531, 390] on input "1324" at bounding box center [567, 397] width 192 height 15
type input "1"
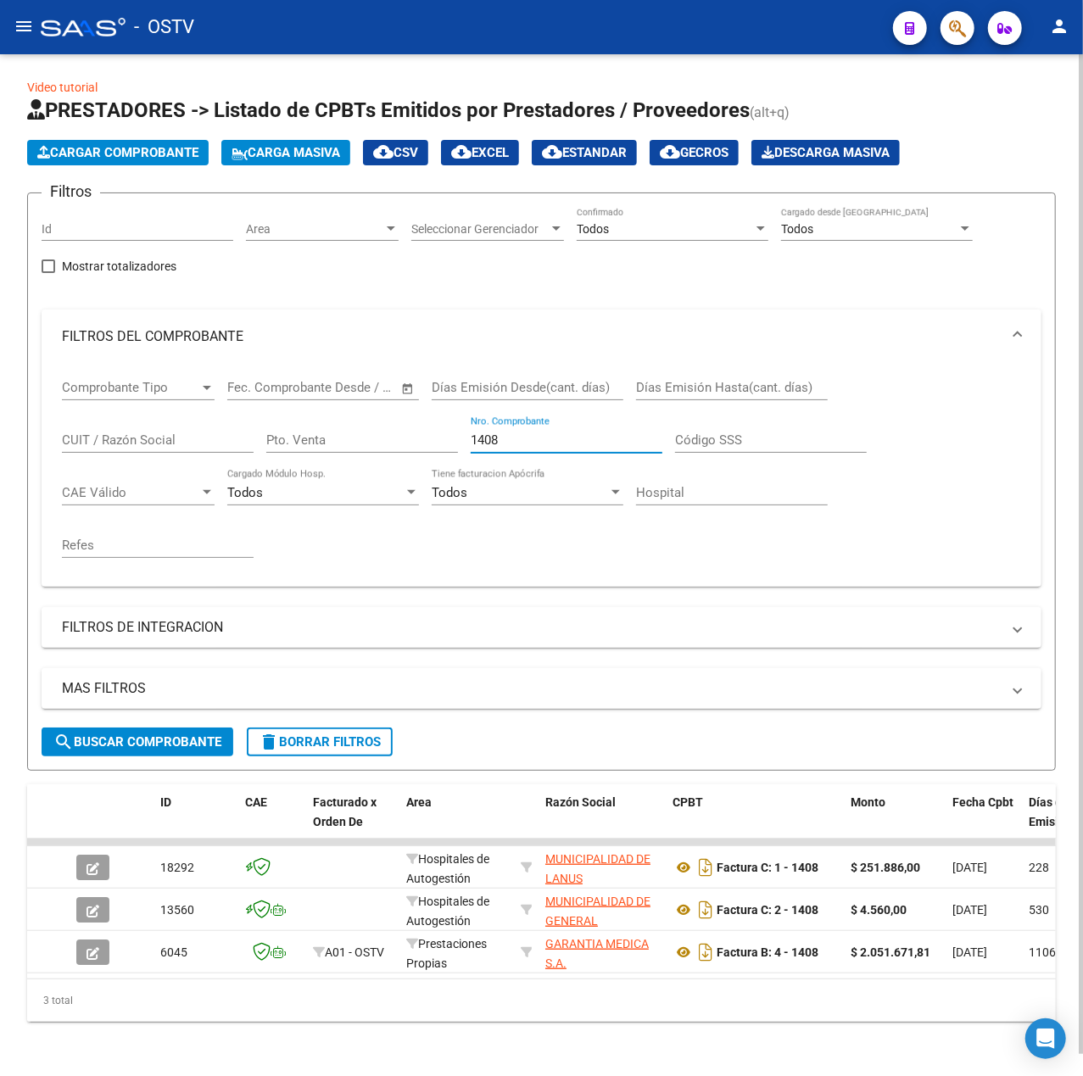
scroll to position [22, 0]
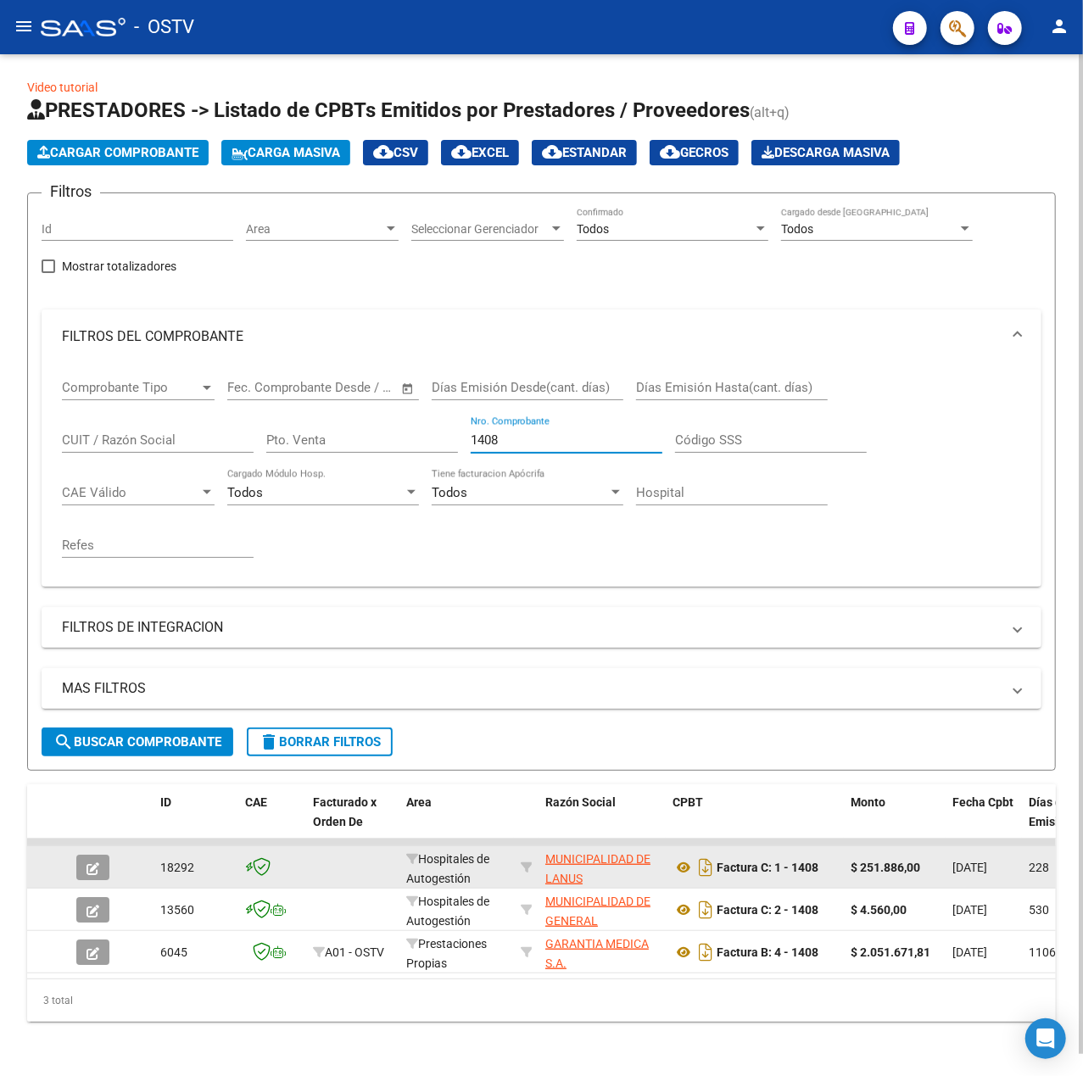
type input "1408"
click at [109, 855] on button "button" at bounding box center [92, 867] width 33 height 25
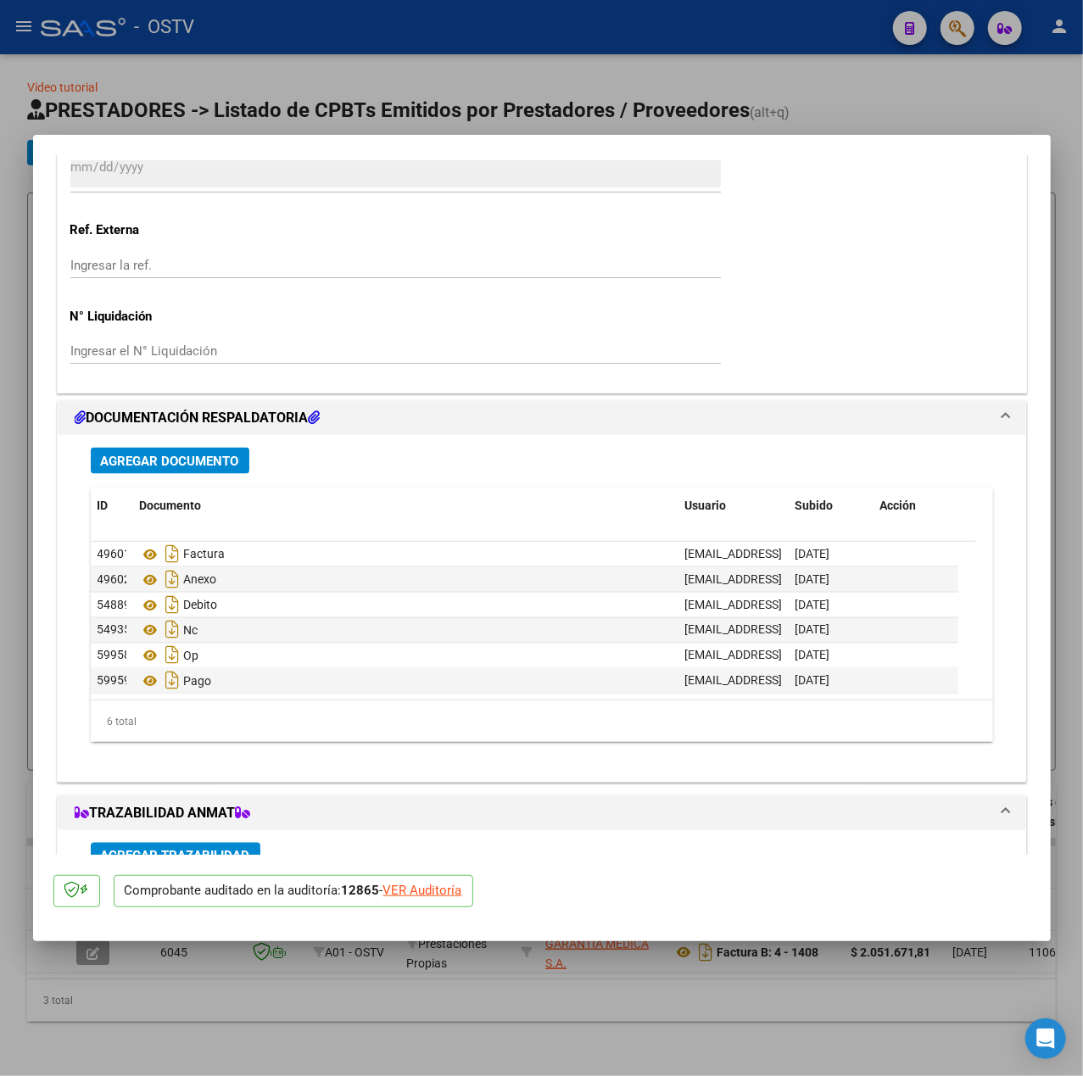
scroll to position [1144, 0]
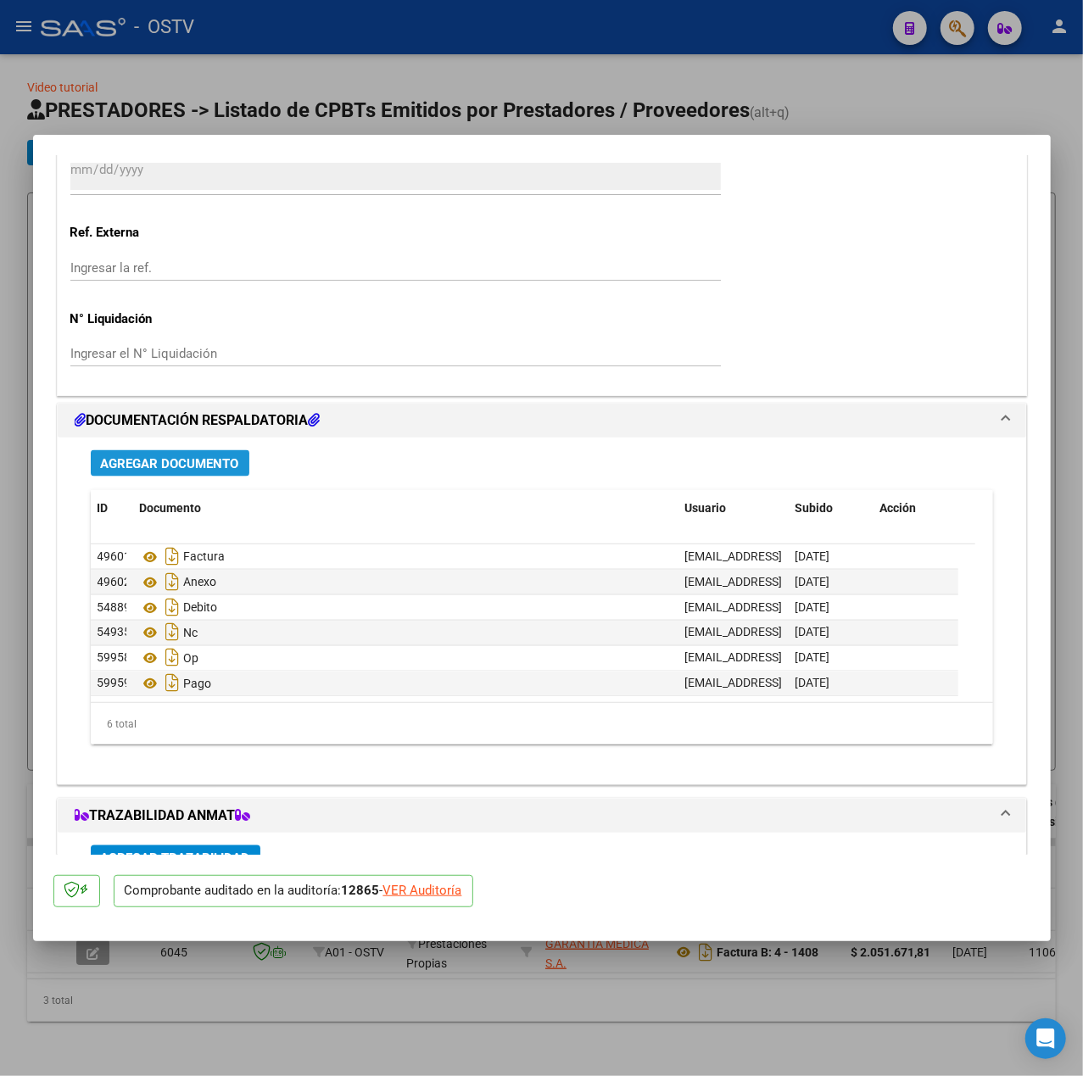
click at [229, 458] on span "Agregar Documento" at bounding box center [170, 463] width 138 height 15
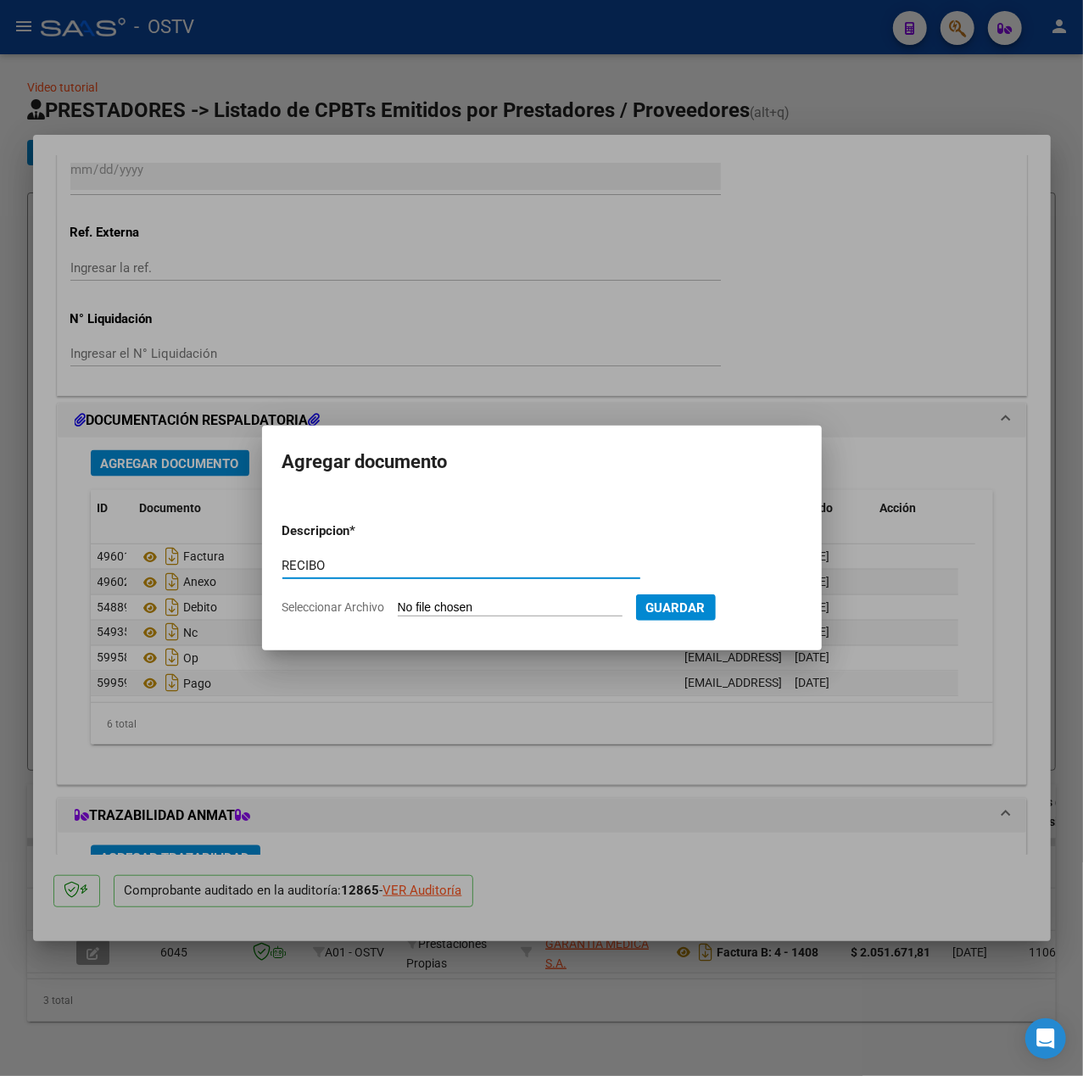
type input "RECIBO"
click at [408, 607] on input "Seleccionar Archivo" at bounding box center [510, 608] width 225 height 16
type input "C:\fakepath\RECIBOCVIALES.pdf"
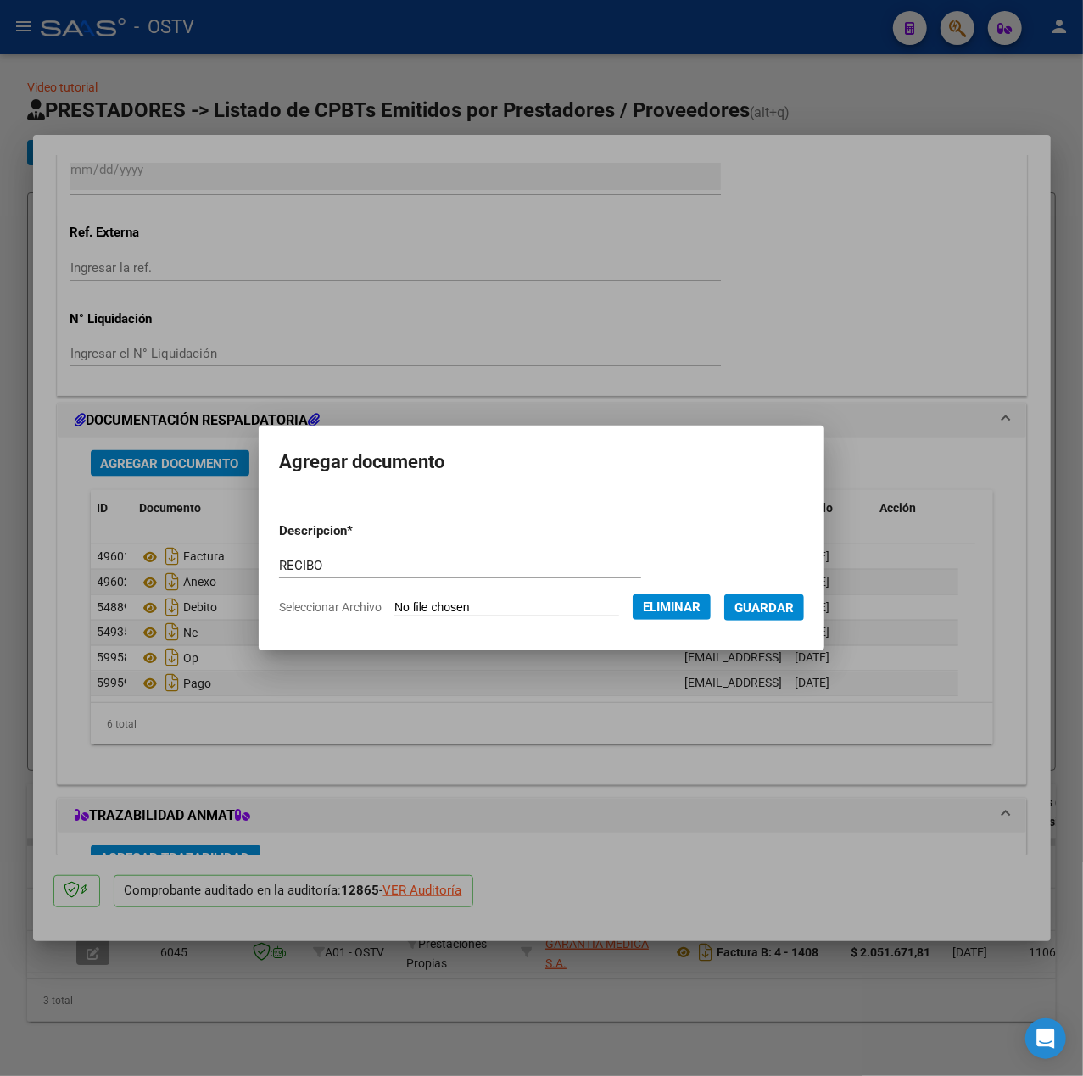
click at [775, 609] on span "Guardar" at bounding box center [763, 607] width 59 height 15
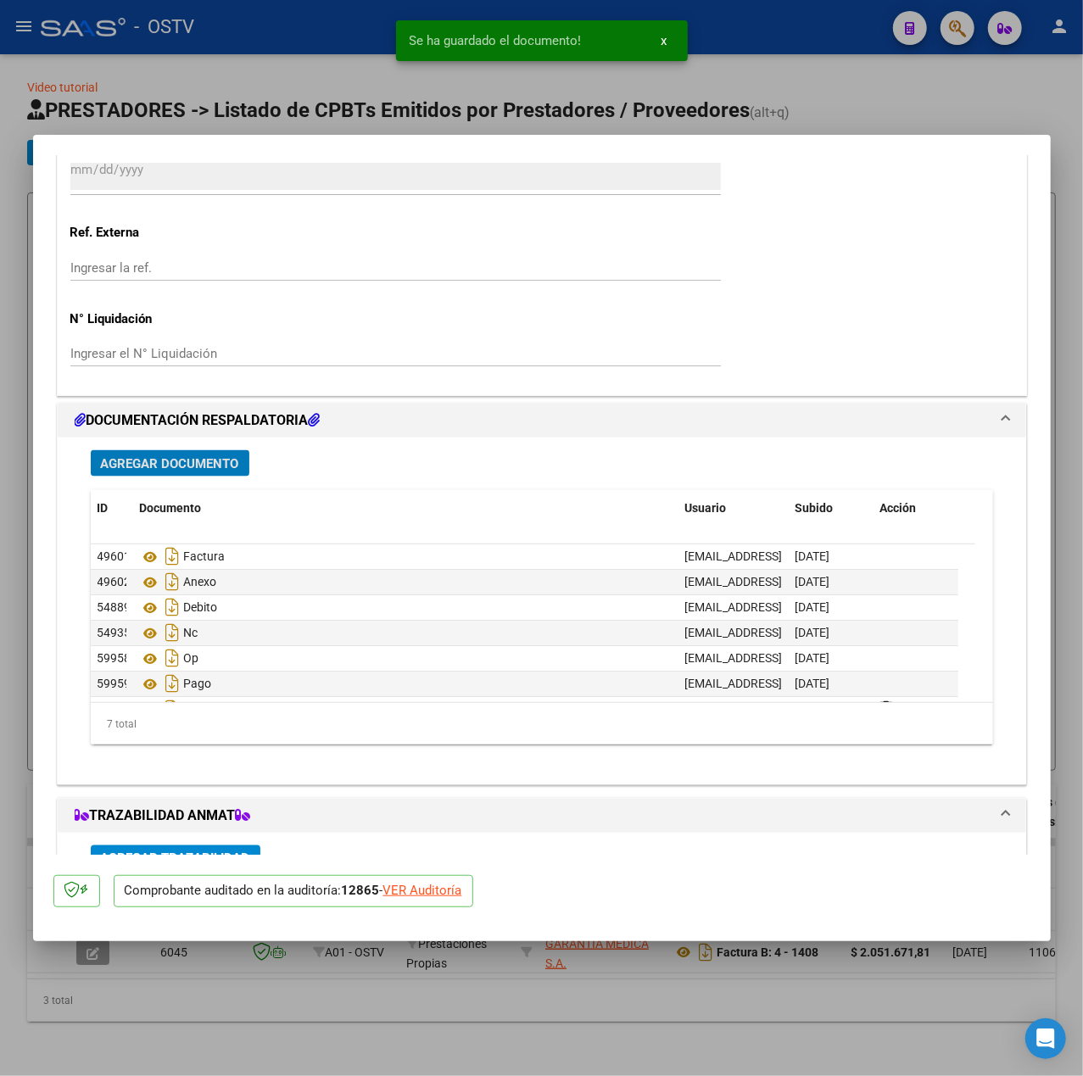
click at [8, 591] on div at bounding box center [541, 538] width 1083 height 1076
type input "$ 0,00"
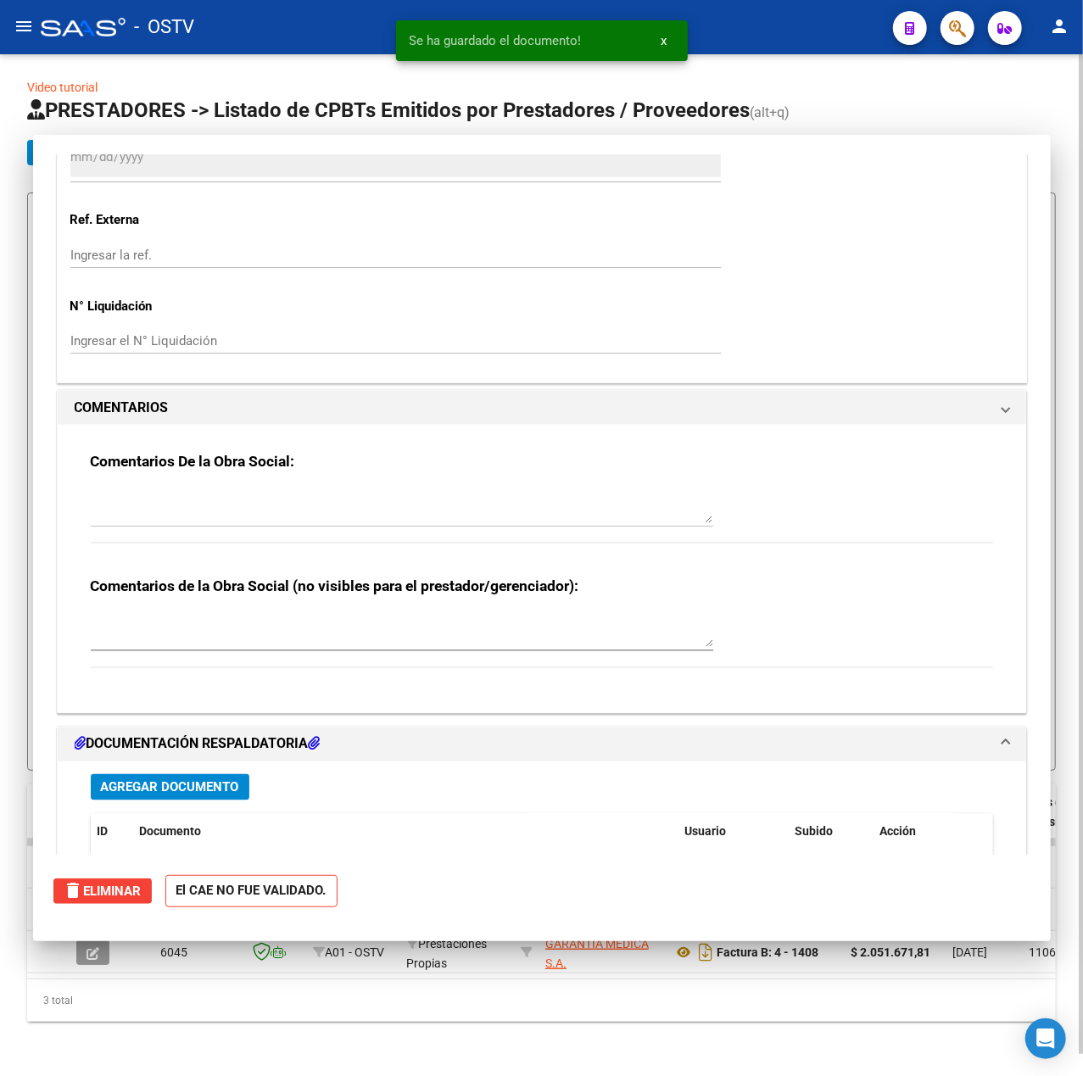
scroll to position [0, 0]
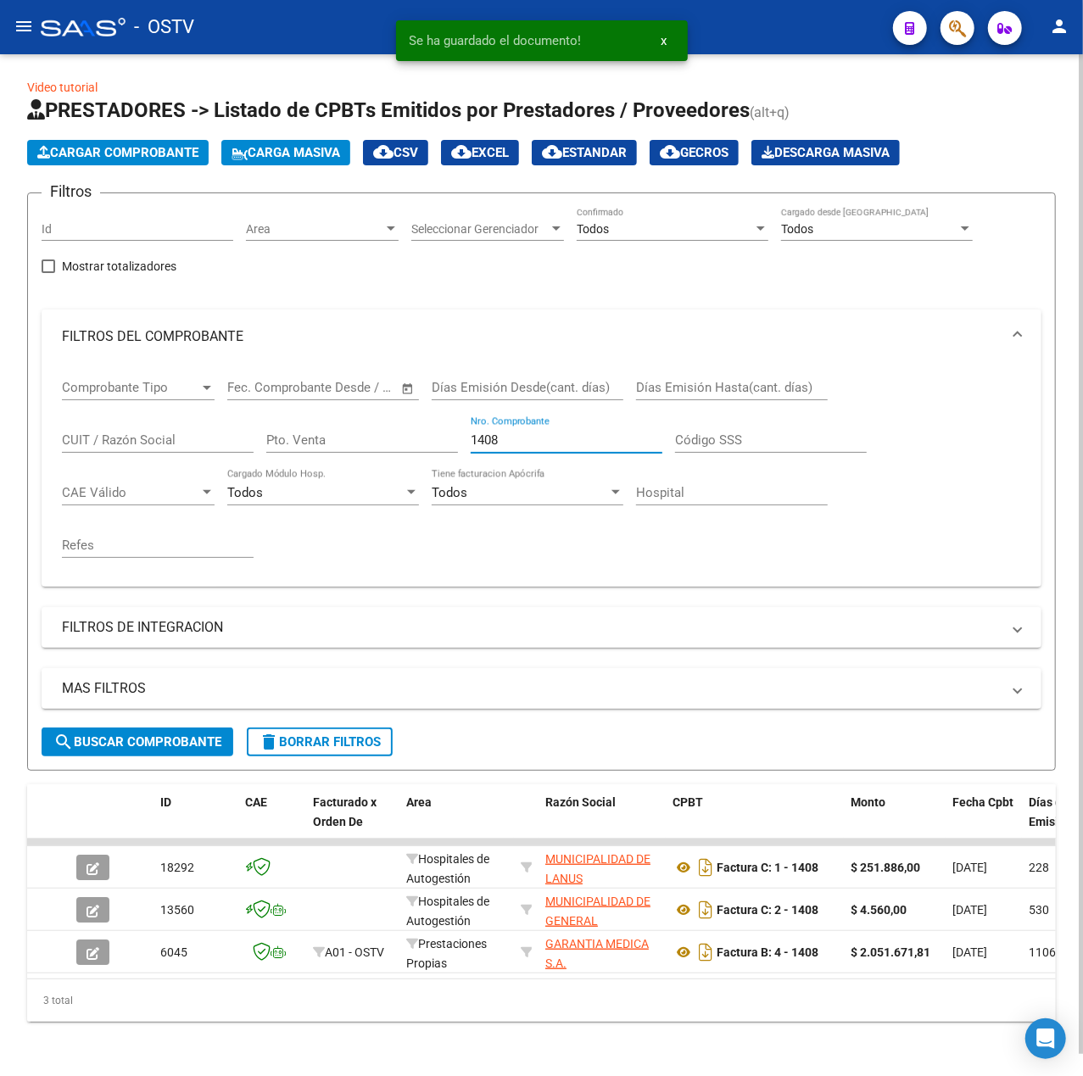
click at [578, 432] on input "1408" at bounding box center [567, 439] width 192 height 15
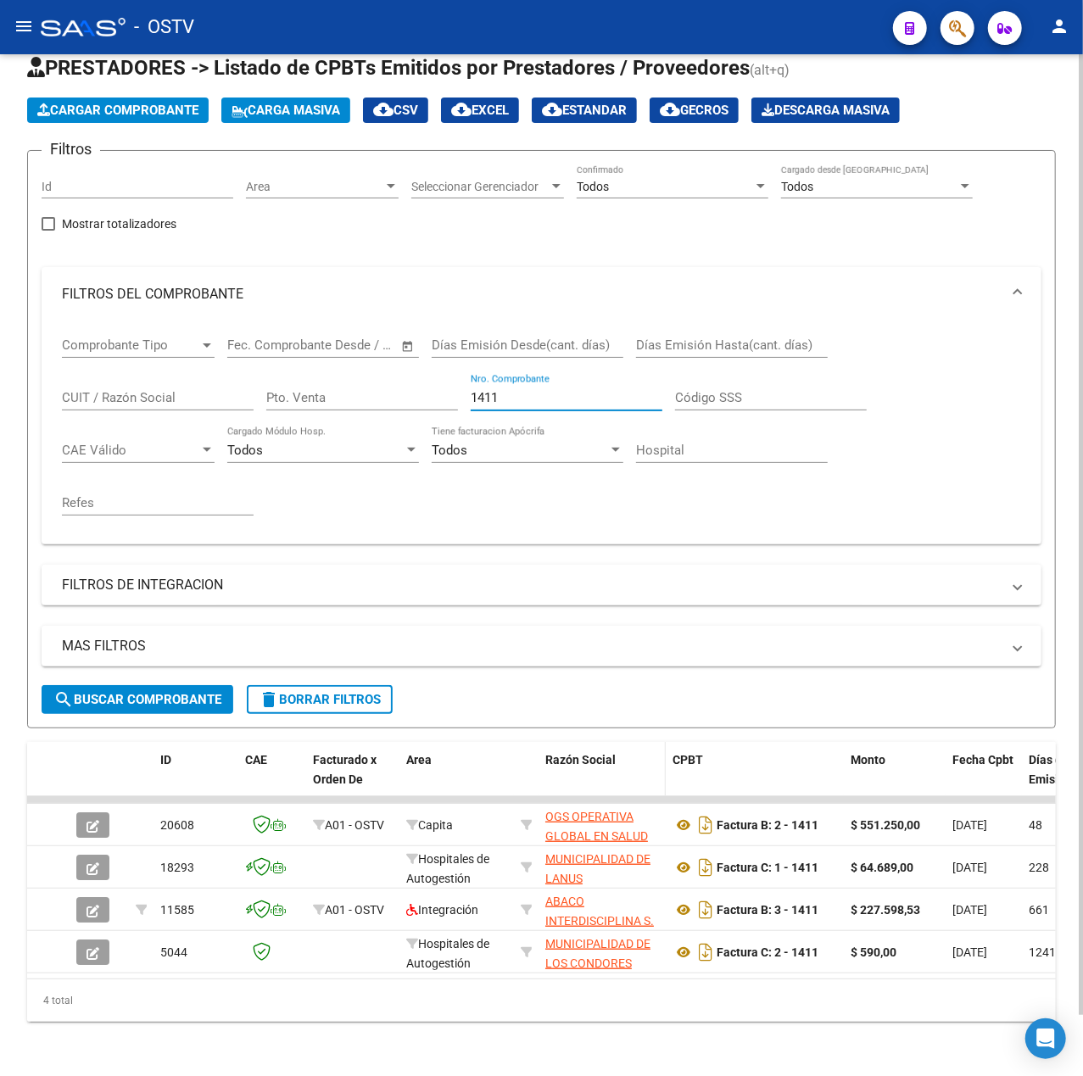
scroll to position [64, 0]
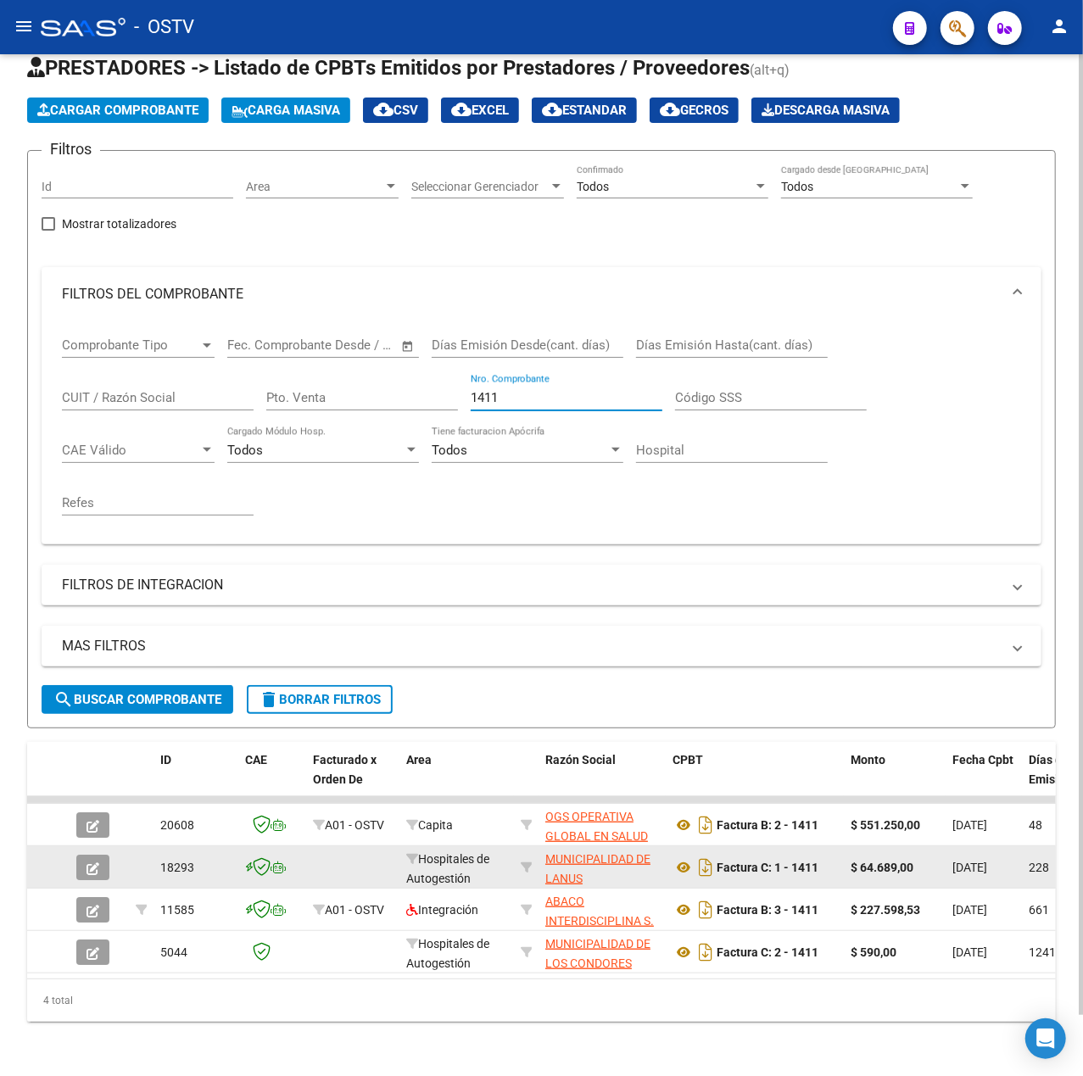
type input "1411"
click at [100, 855] on button "button" at bounding box center [92, 867] width 33 height 25
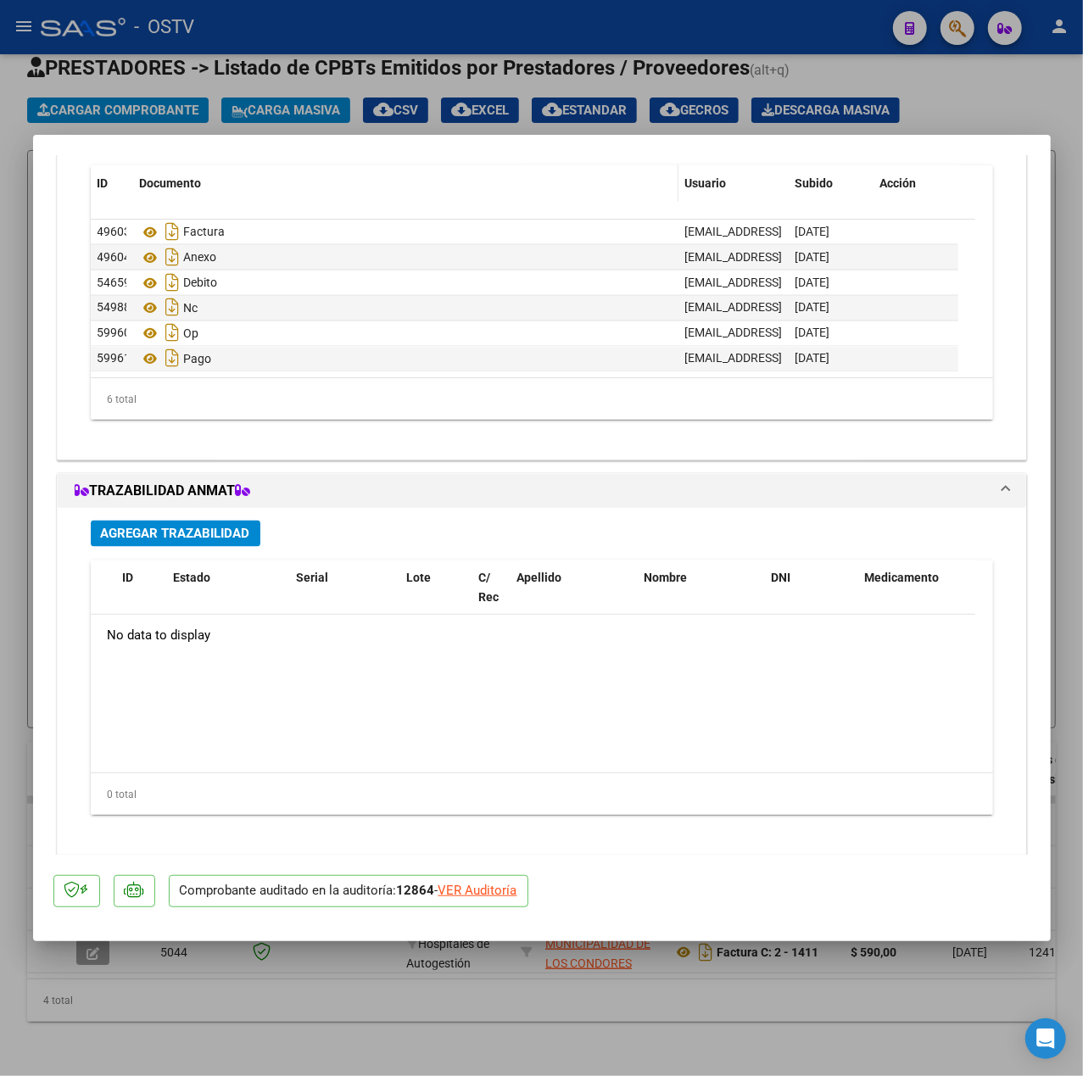
scroll to position [1243, 0]
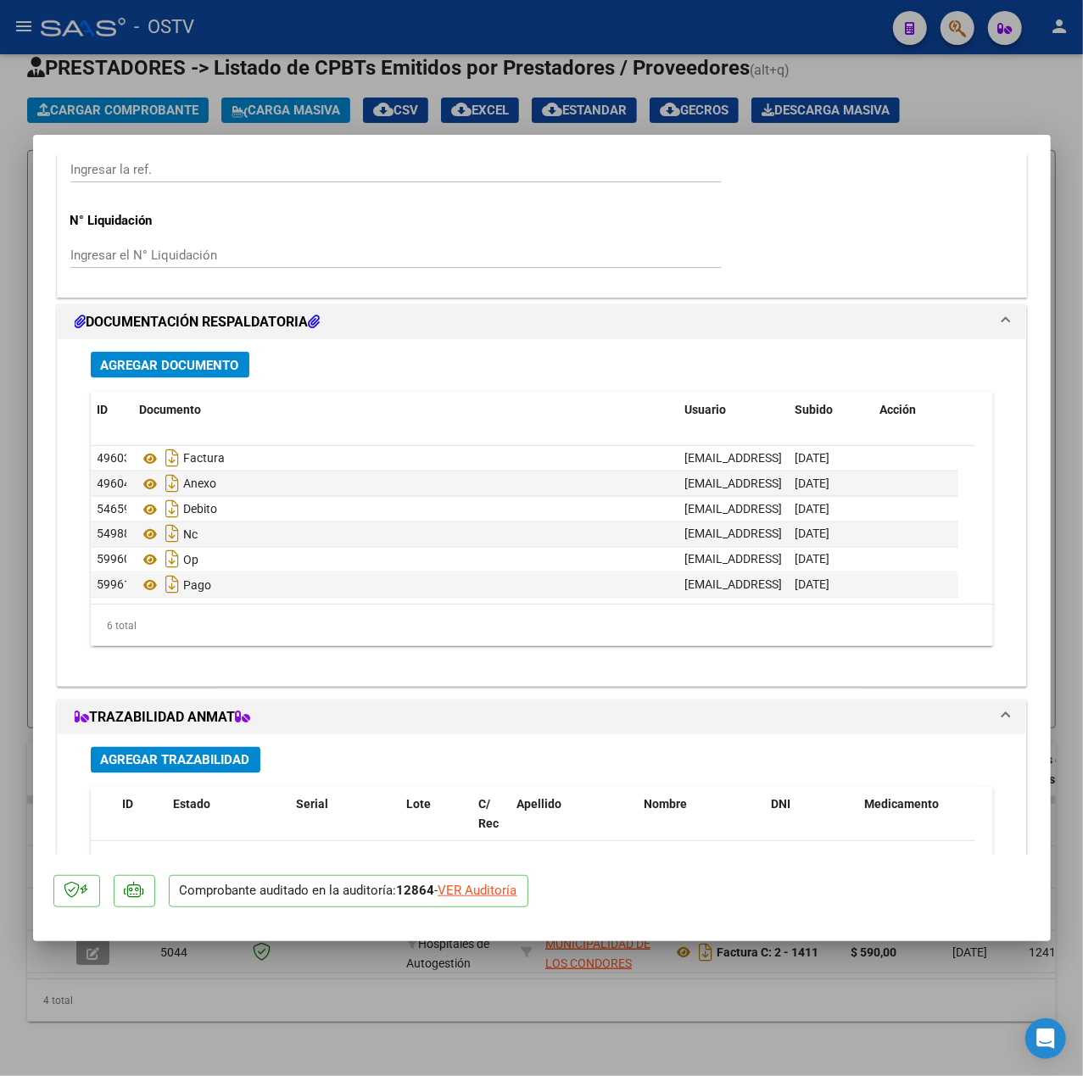
click at [195, 347] on div "Agregar Documento ID Documento Usuario Subido Acción 49603 Factura mesadeentrad…" at bounding box center [541, 505] width 927 height 333
click at [210, 377] on button "Agregar Documento" at bounding box center [170, 365] width 159 height 26
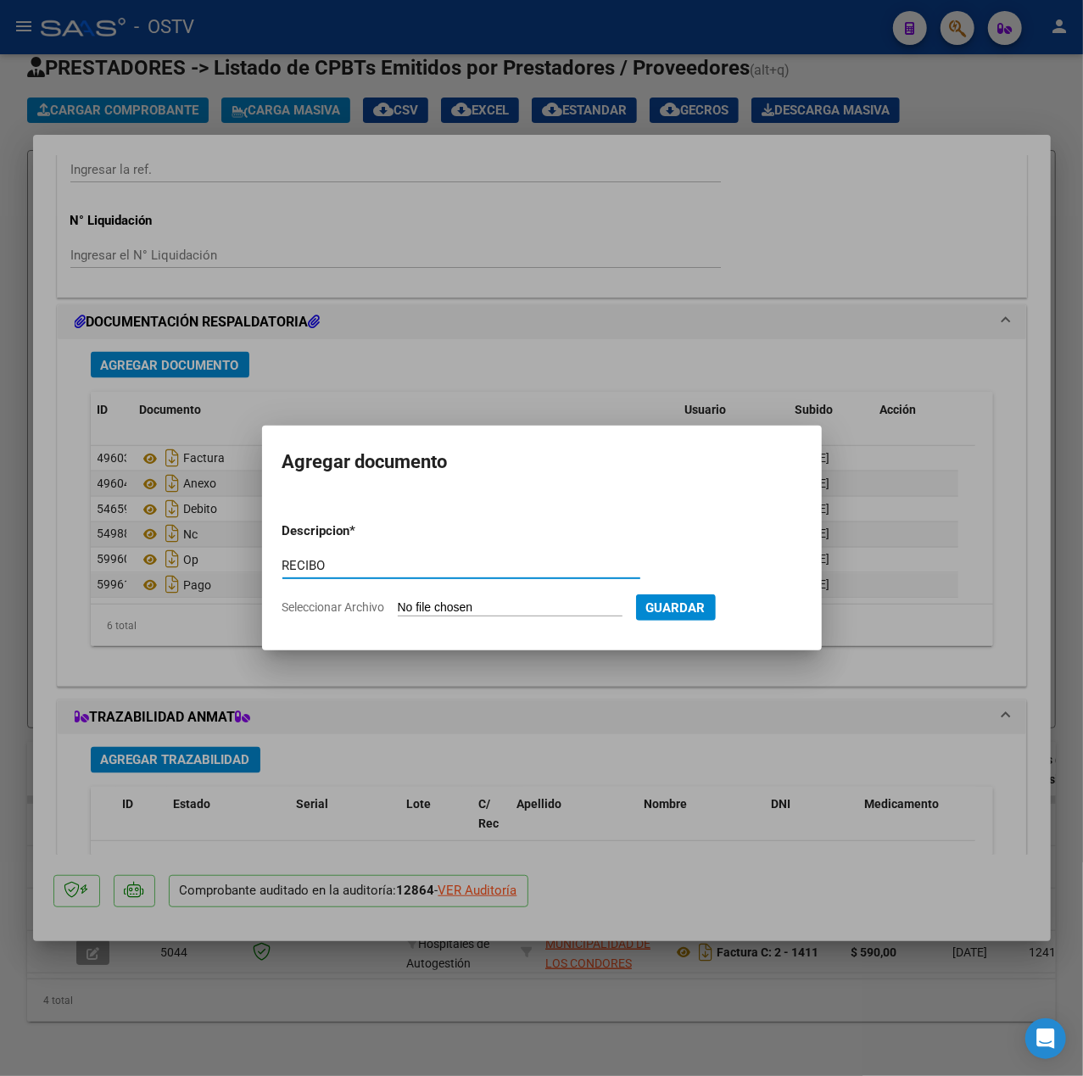
type input "RECIBO"
click at [442, 600] on input "Seleccionar Archivo" at bounding box center [510, 608] width 225 height 16
type input "C:\fakepath\RECIBOCVIALES.pdf"
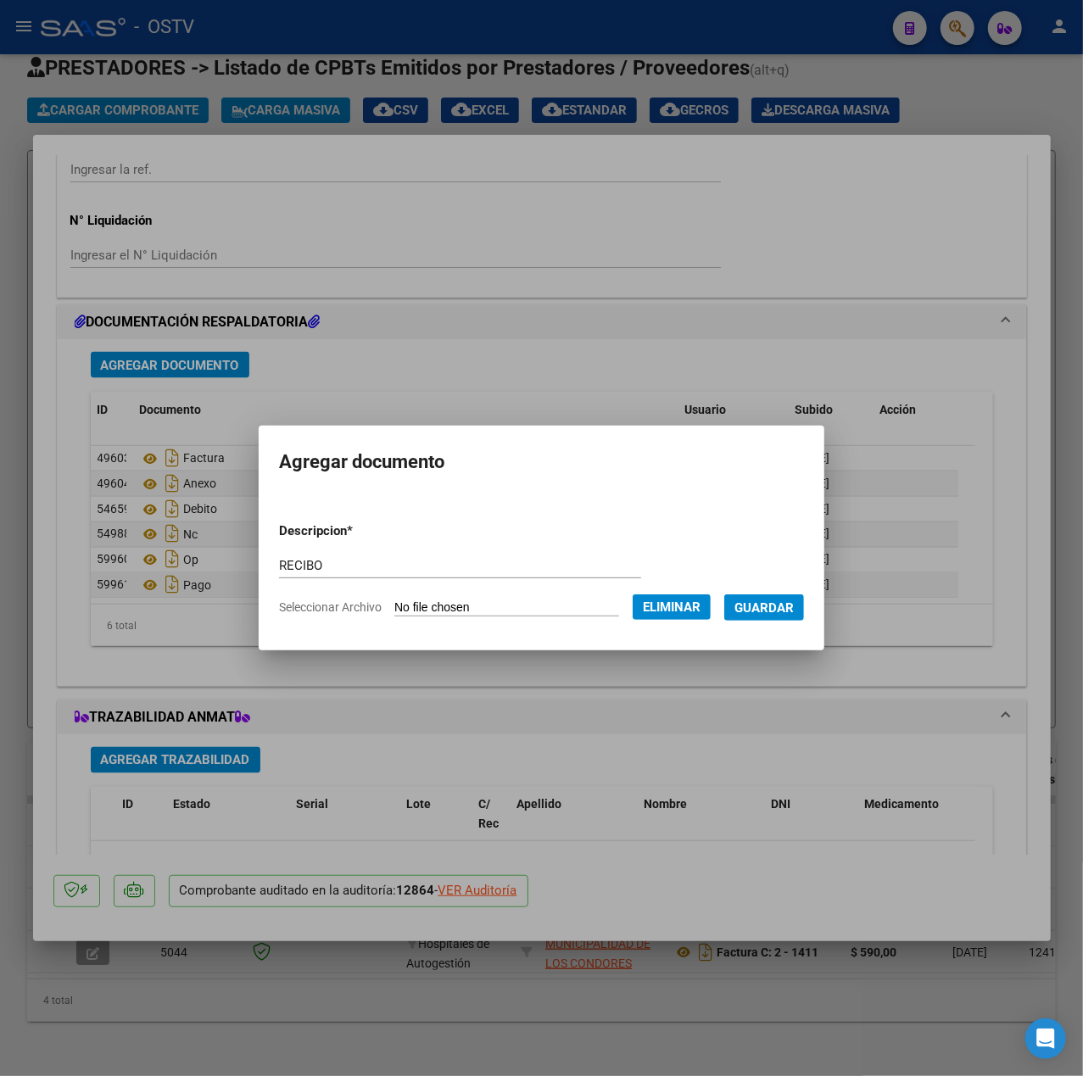
click at [778, 610] on span "Guardar" at bounding box center [763, 607] width 59 height 15
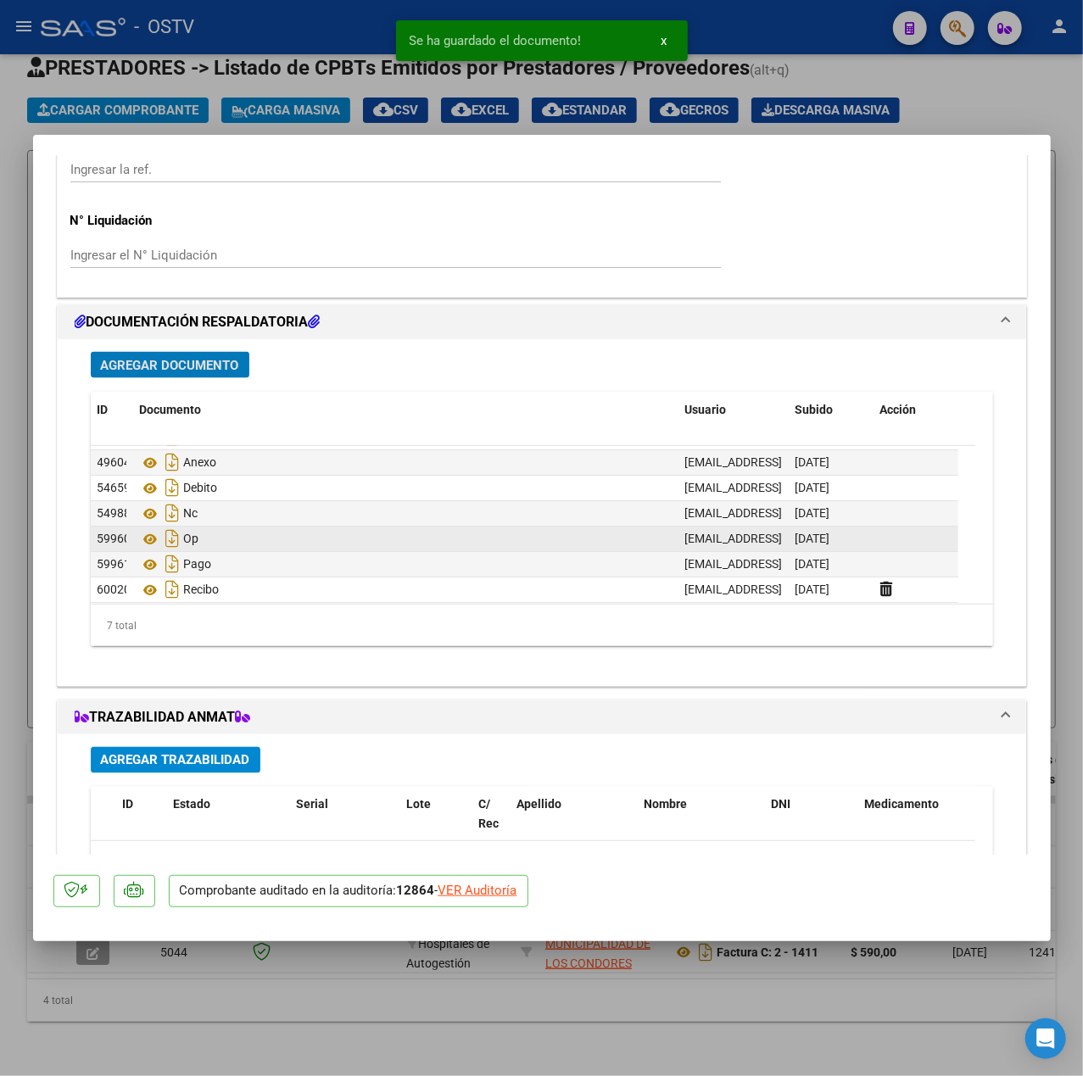
scroll to position [25, 0]
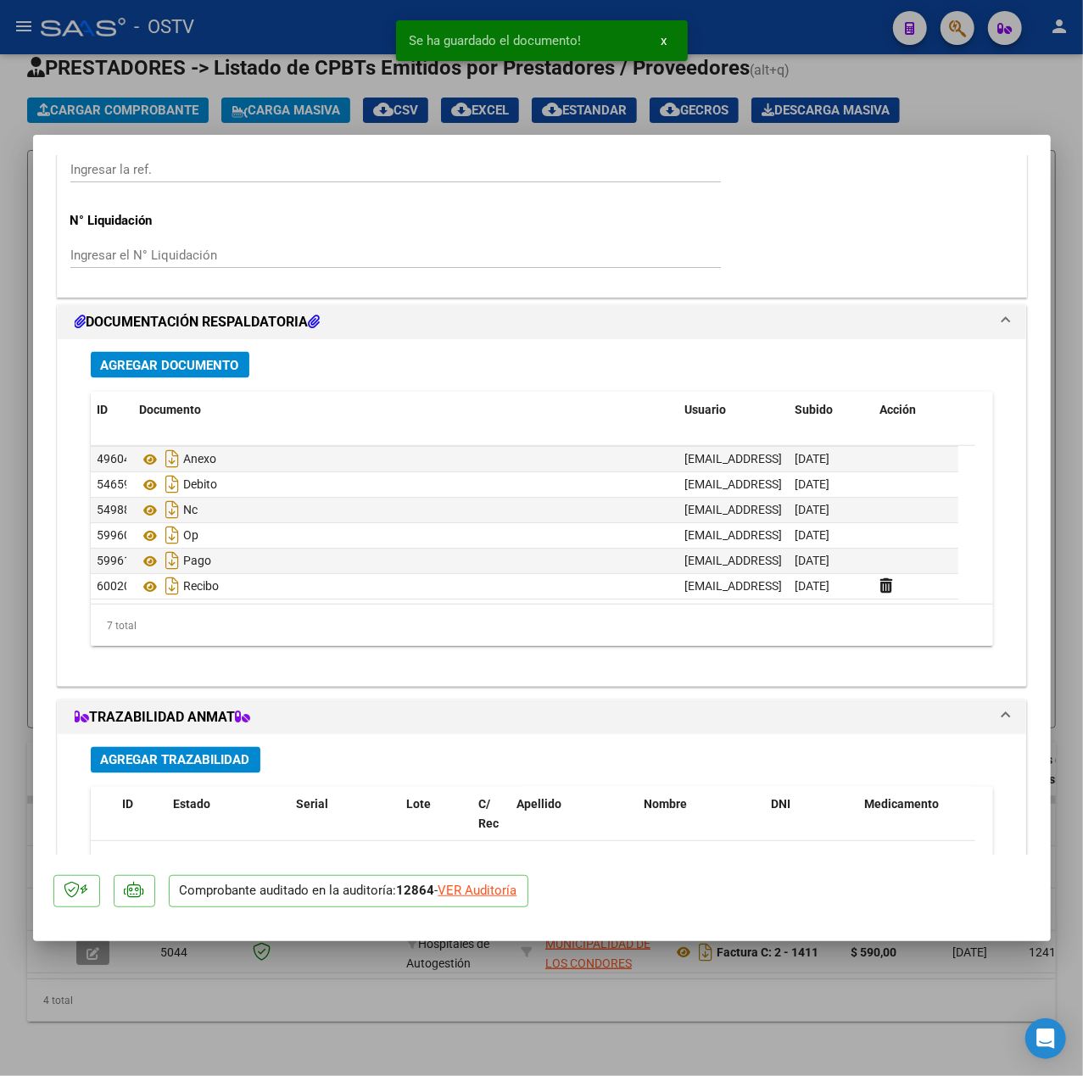
click at [22, 560] on div at bounding box center [541, 538] width 1083 height 1076
type input "$ 0,00"
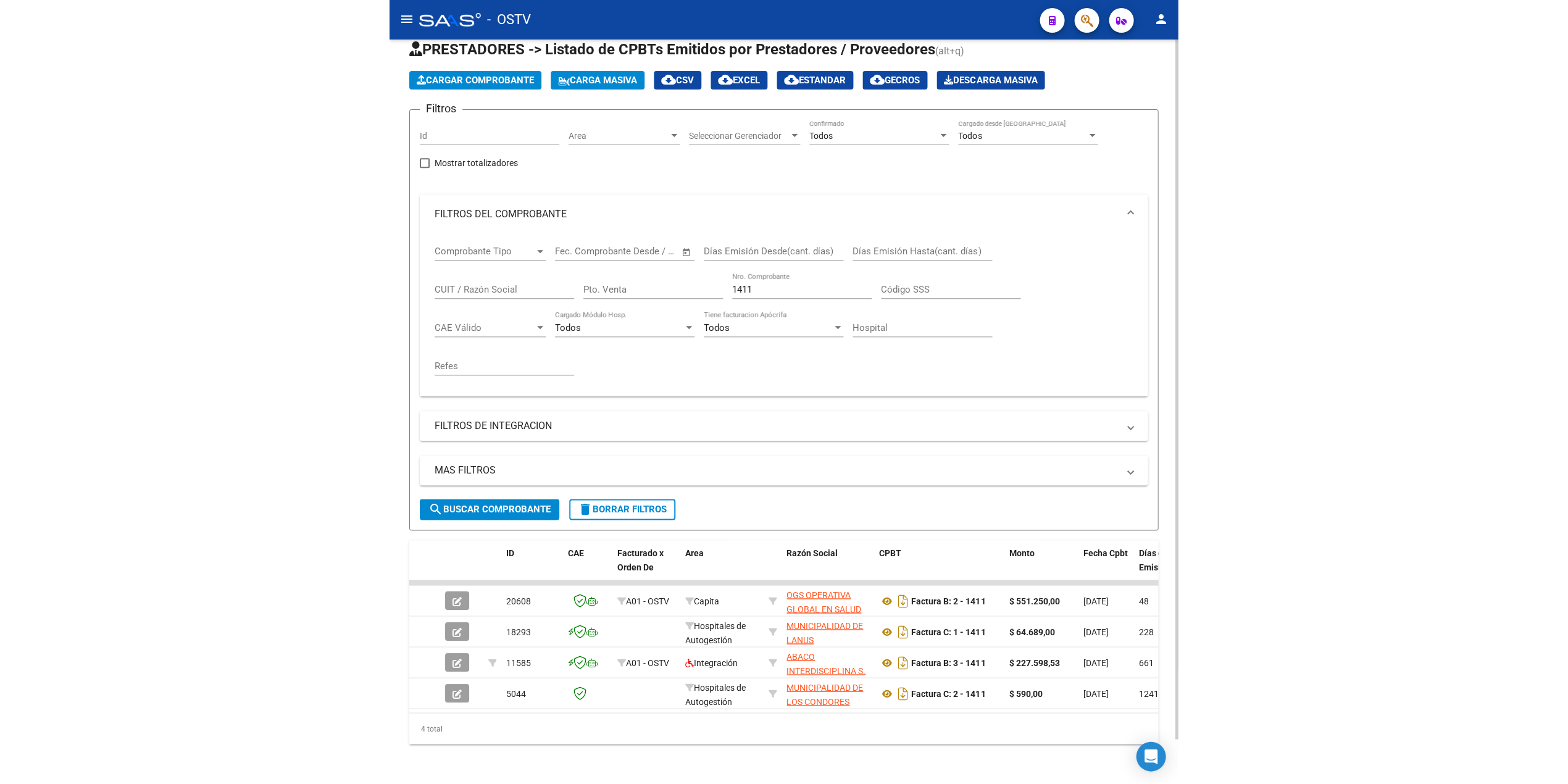
scroll to position [0, 0]
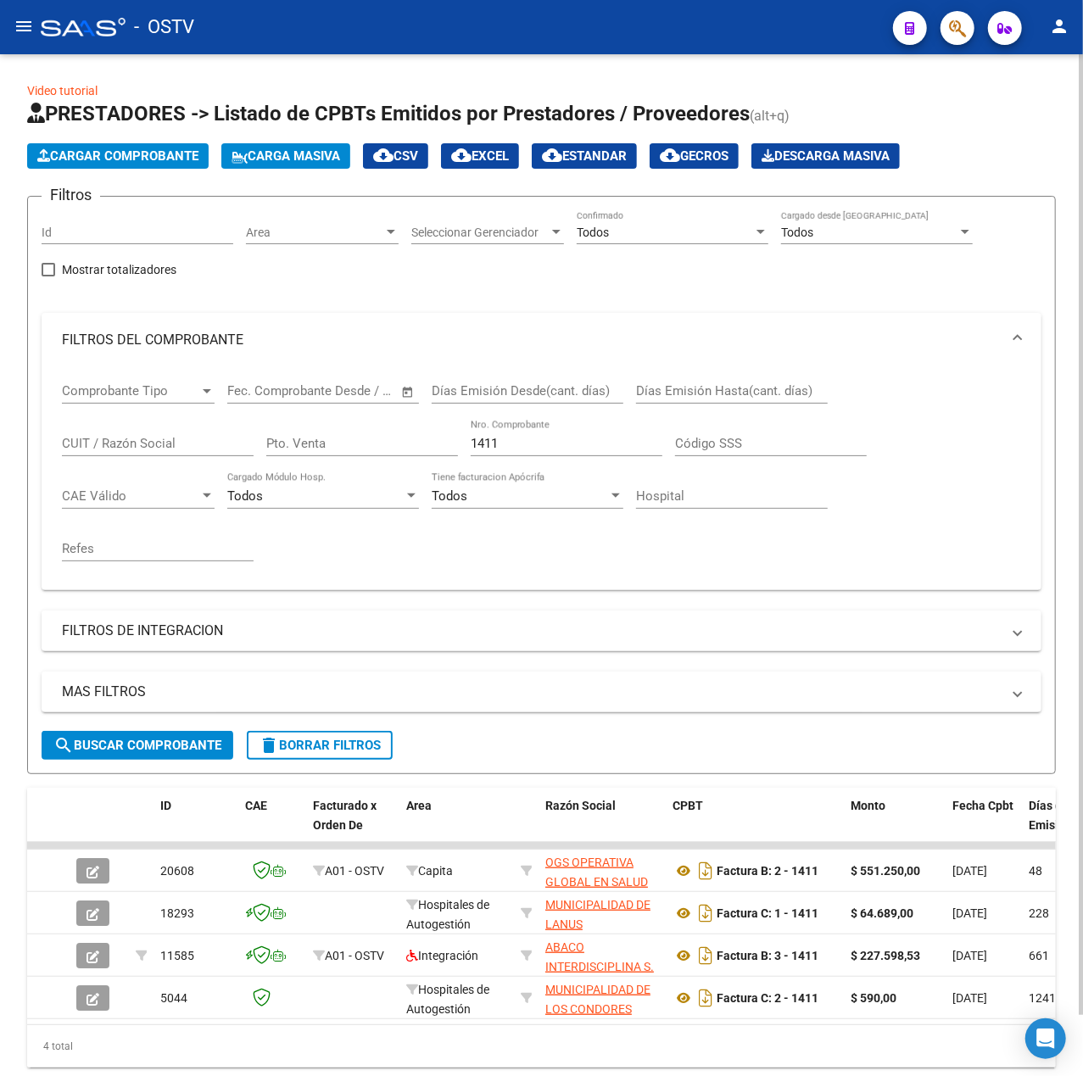
drag, startPoint x: 524, startPoint y: 441, endPoint x: 175, endPoint y: 444, distance: 349.3
click at [176, 444] on div "Comprobante Tipo Comprobante Tipo Fecha inicio – Fecha fin Fec. Comprobante Des…" at bounding box center [541, 471] width 959 height 209
click at [347, 439] on input "Pto. Venta" at bounding box center [362, 443] width 192 height 15
click at [139, 422] on div "CUIT / Razón Social" at bounding box center [158, 438] width 192 height 36
click at [160, 448] on input "CUIT / Razón Social" at bounding box center [158, 443] width 192 height 15
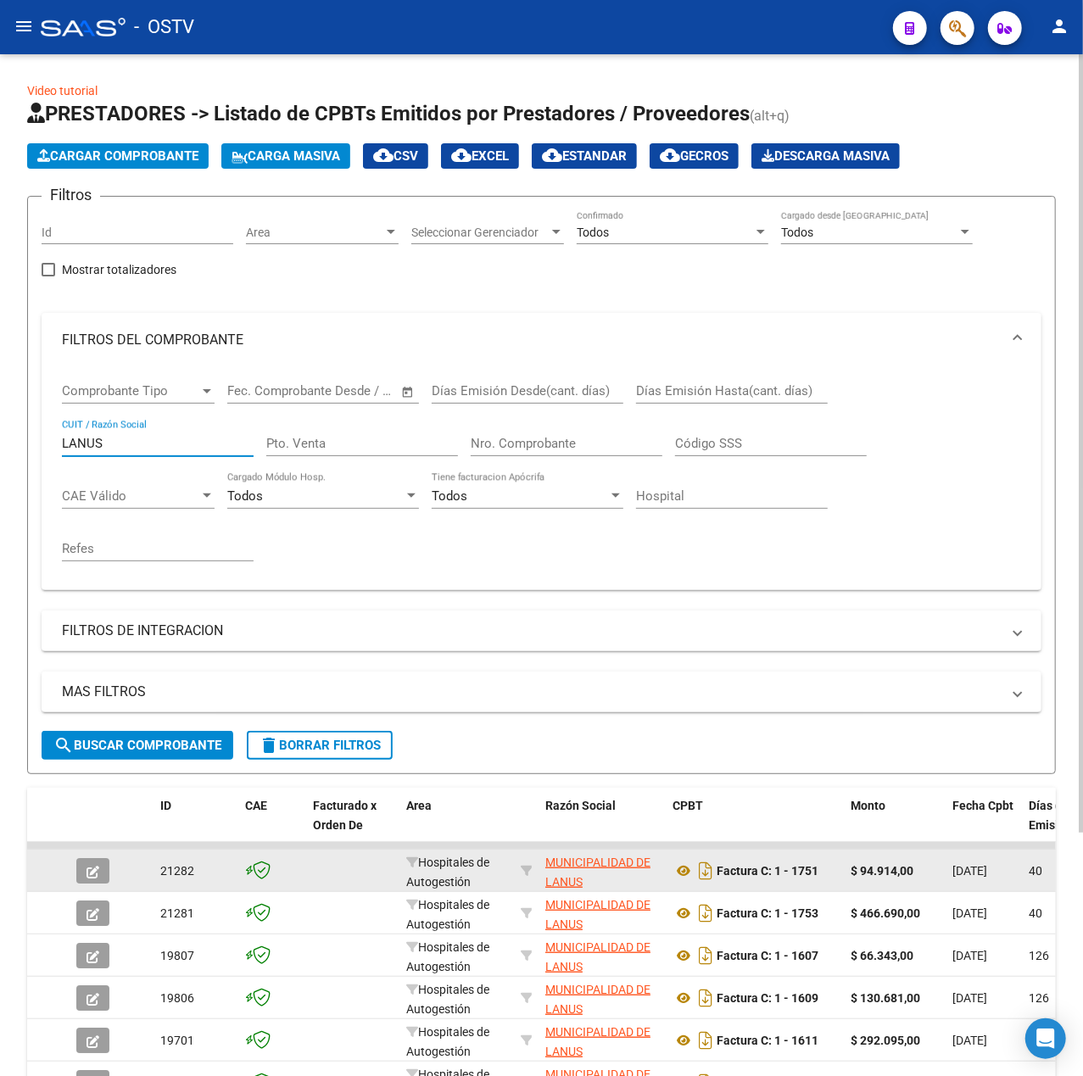
type input "LANUS"
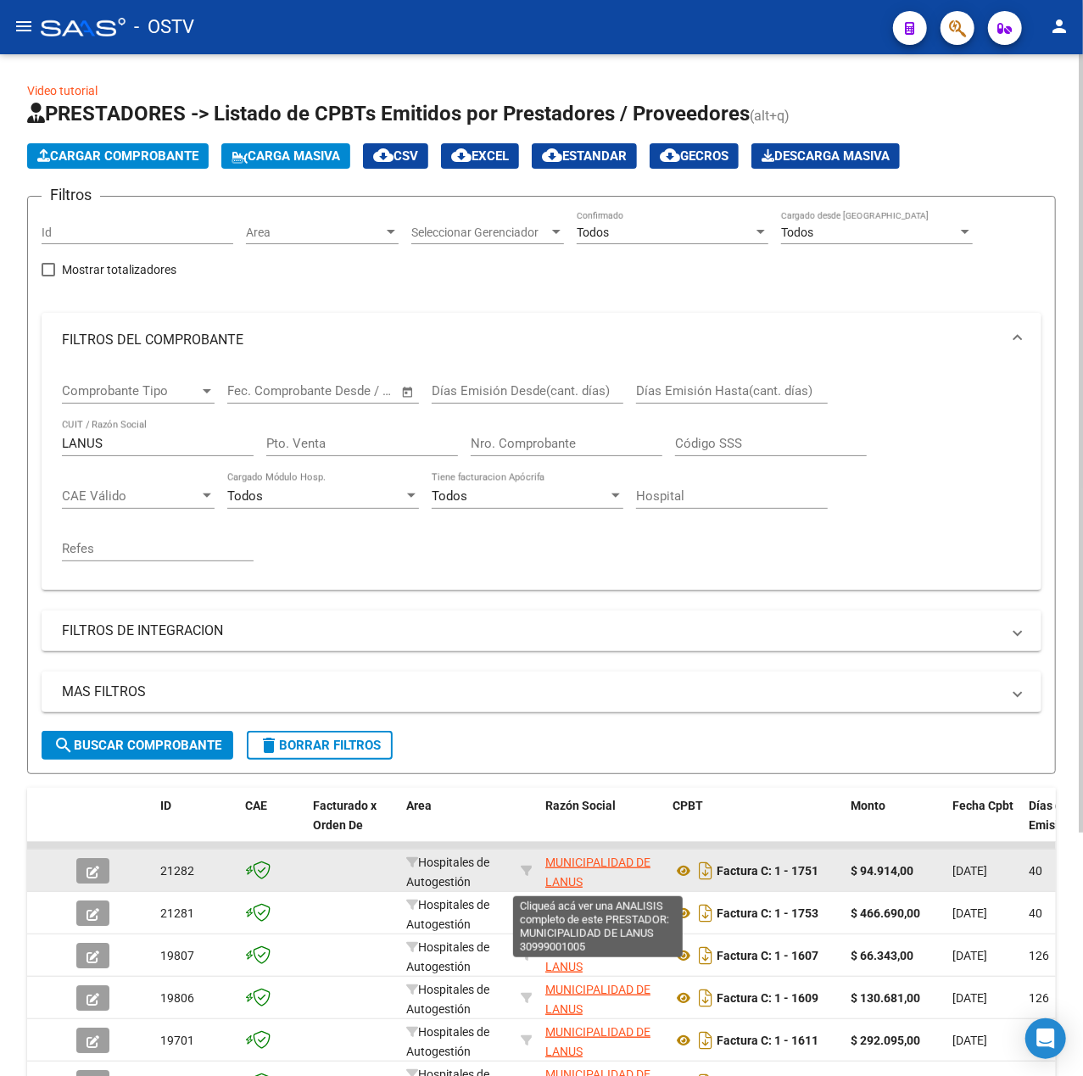
click at [584, 856] on span "MUNICIPALIDAD DE LANUS" at bounding box center [597, 871] width 105 height 33
type textarea "30999001005"
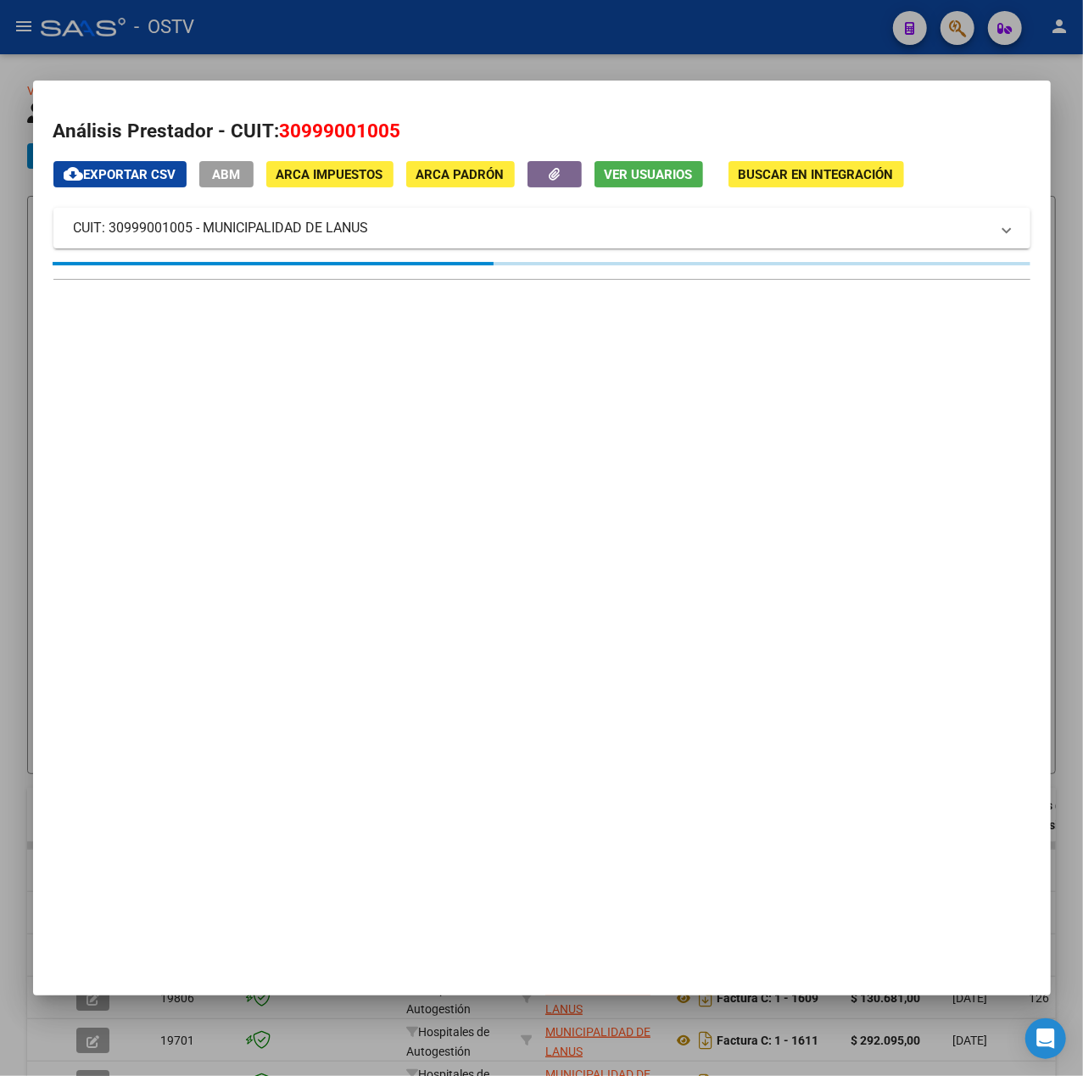
click at [330, 143] on h2 "Análisis Prestador - CUIT: 30999001005" at bounding box center [541, 131] width 977 height 29
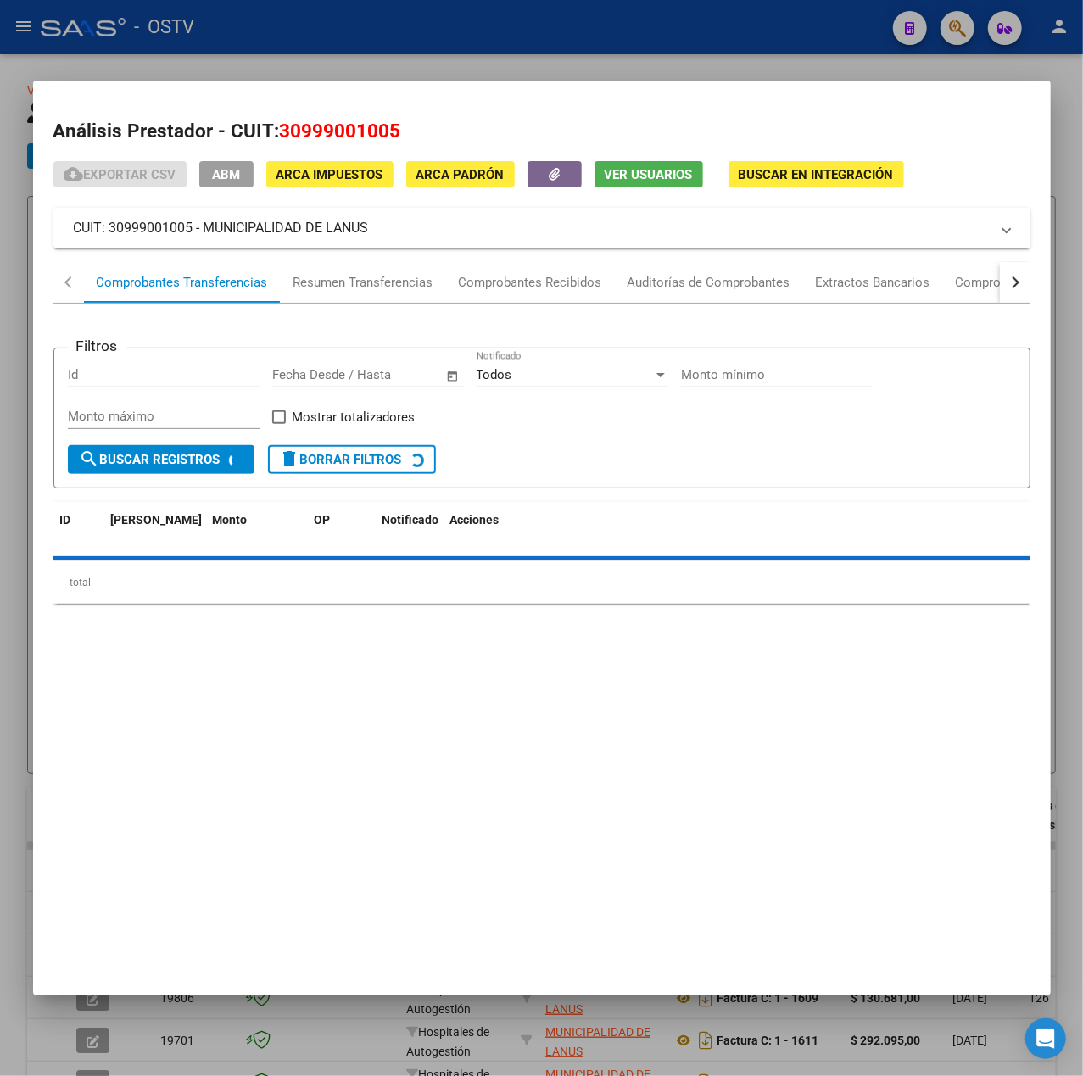
click at [342, 122] on span "30999001005" at bounding box center [340, 131] width 121 height 22
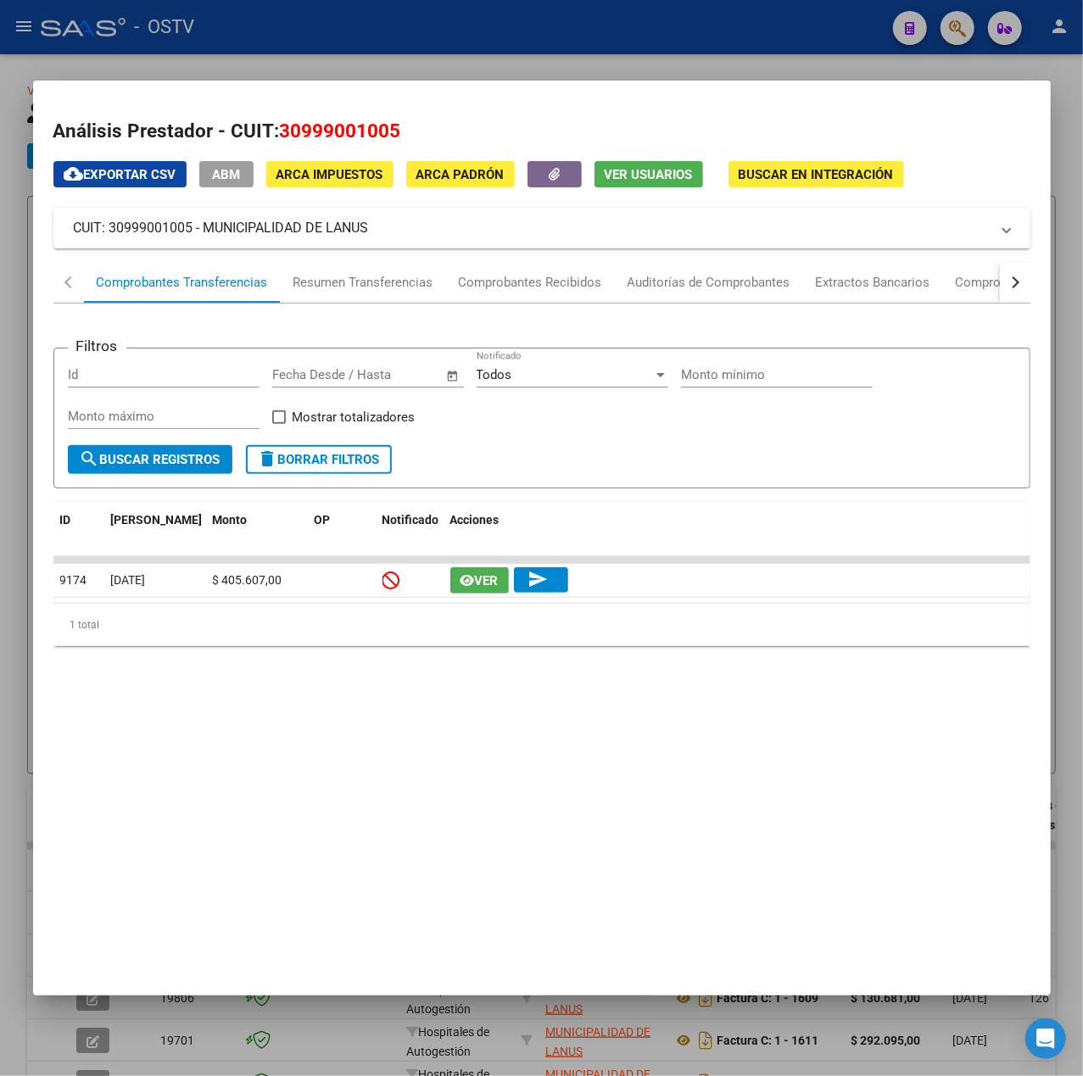
click at [287, 47] on div at bounding box center [541, 538] width 1083 height 1076
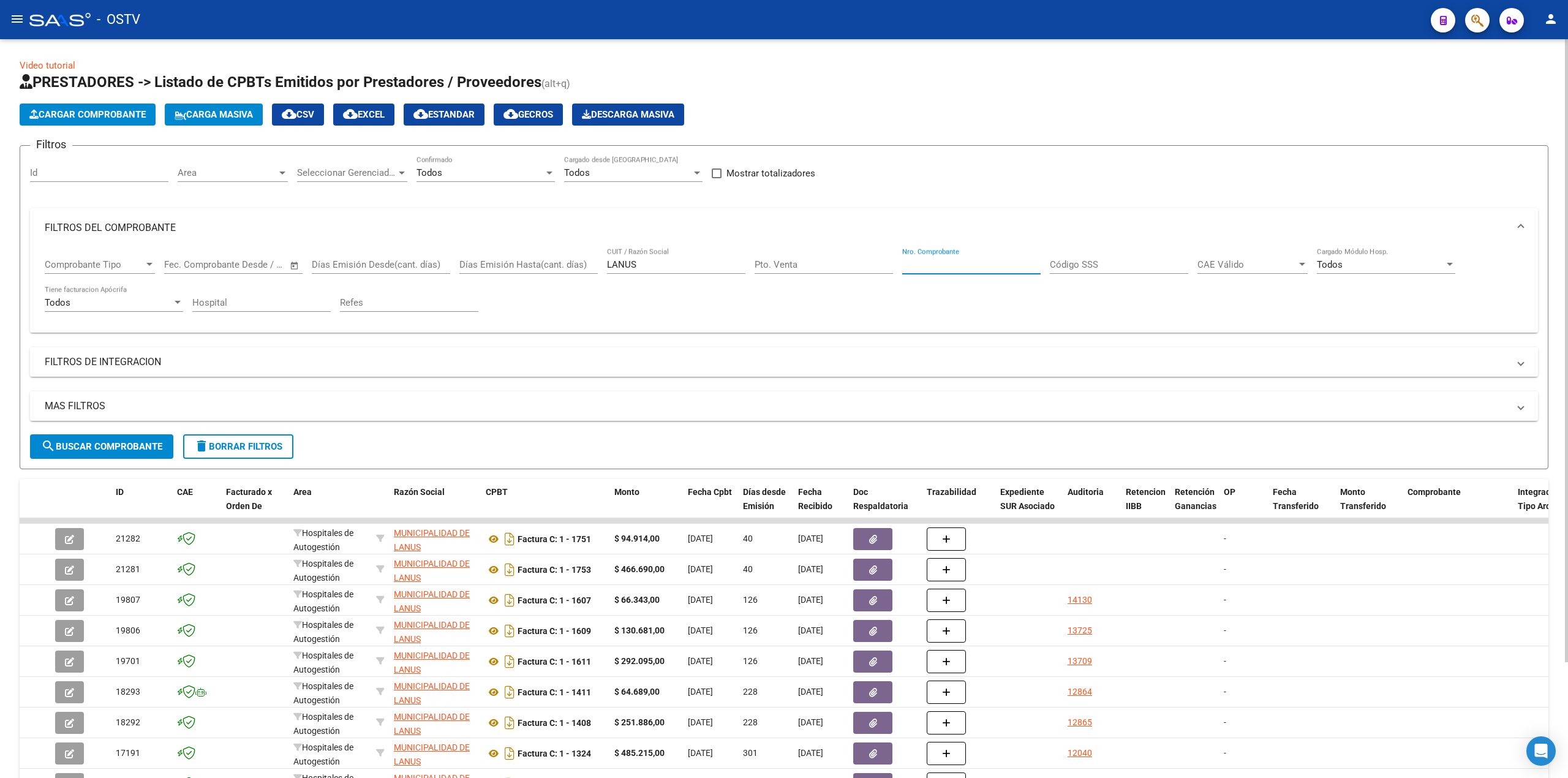
click at [959, 267] on input "Nro. Comprobante" at bounding box center [972, 264] width 139 height 11
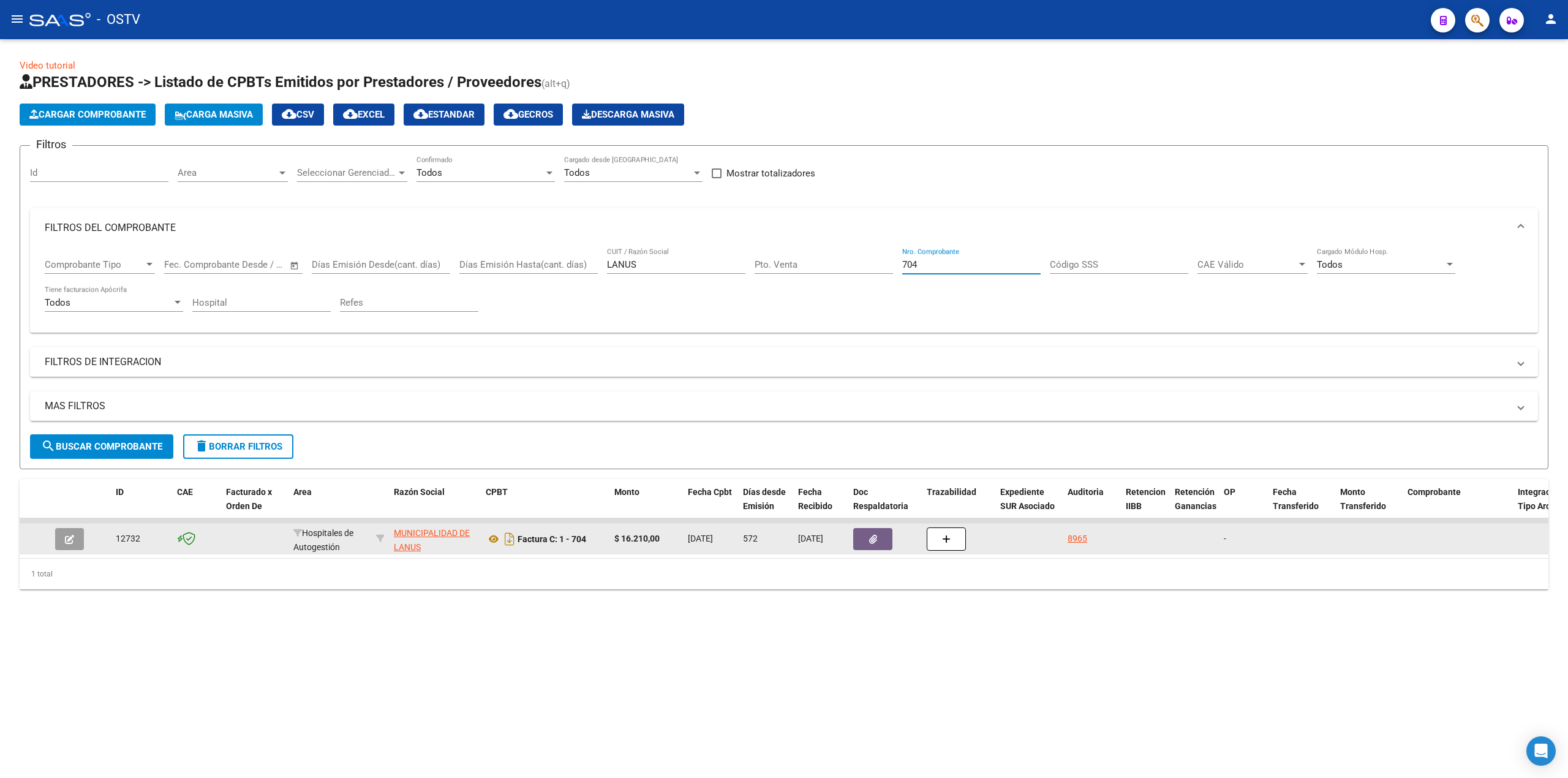
type input "704"
click at [79, 546] on button "button" at bounding box center [69, 539] width 29 height 22
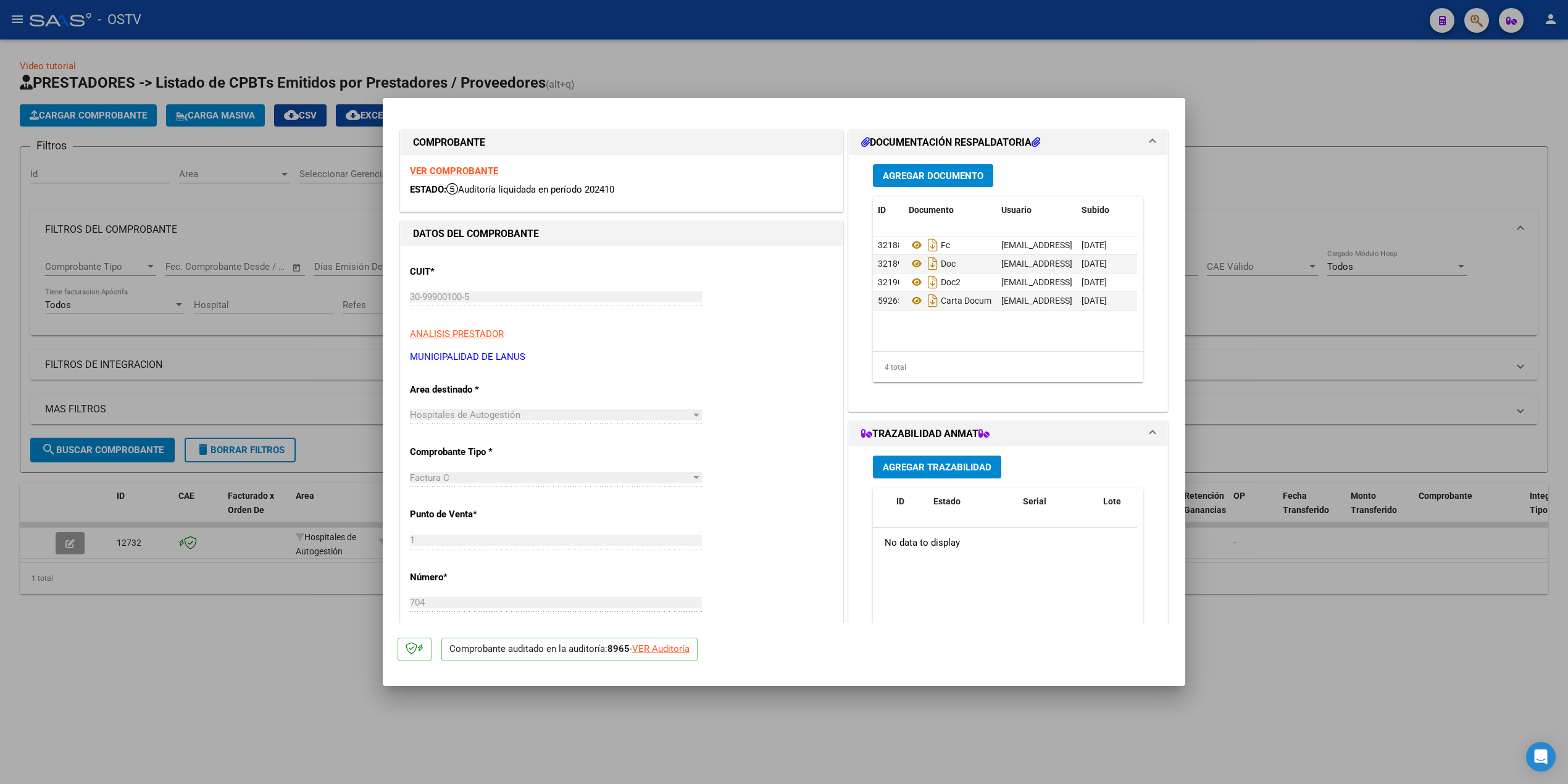
click at [1397, 368] on div at bounding box center [784, 392] width 1568 height 784
type input "$ 0,00"
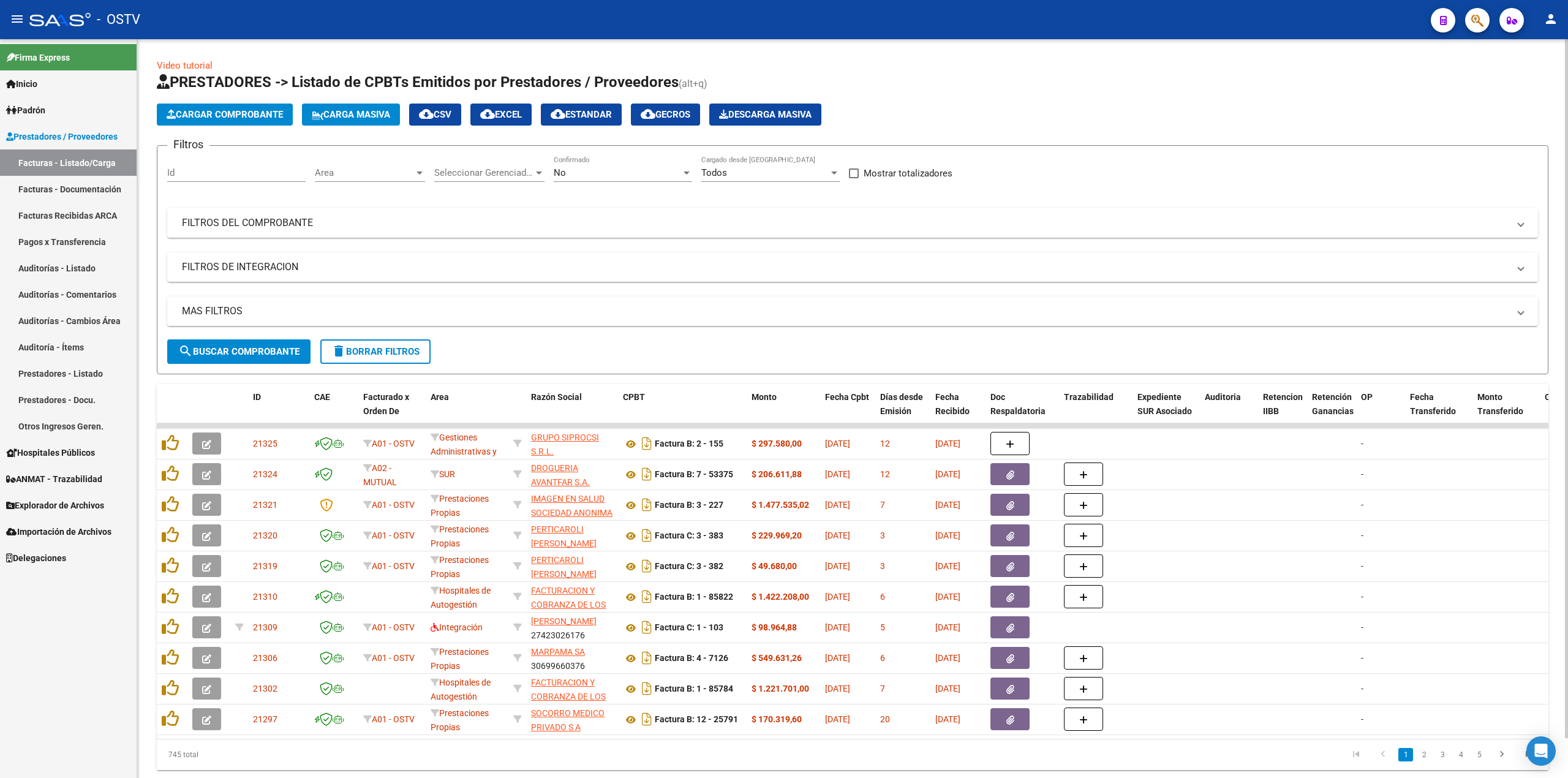
click at [638, 177] on div "No" at bounding box center [617, 172] width 127 height 11
click at [618, 120] on span "Todos" at bounding box center [623, 118] width 139 height 27
click at [348, 223] on mat-panel-title "FILTROS DEL COMPROBANTE" at bounding box center [845, 222] width 1327 height 14
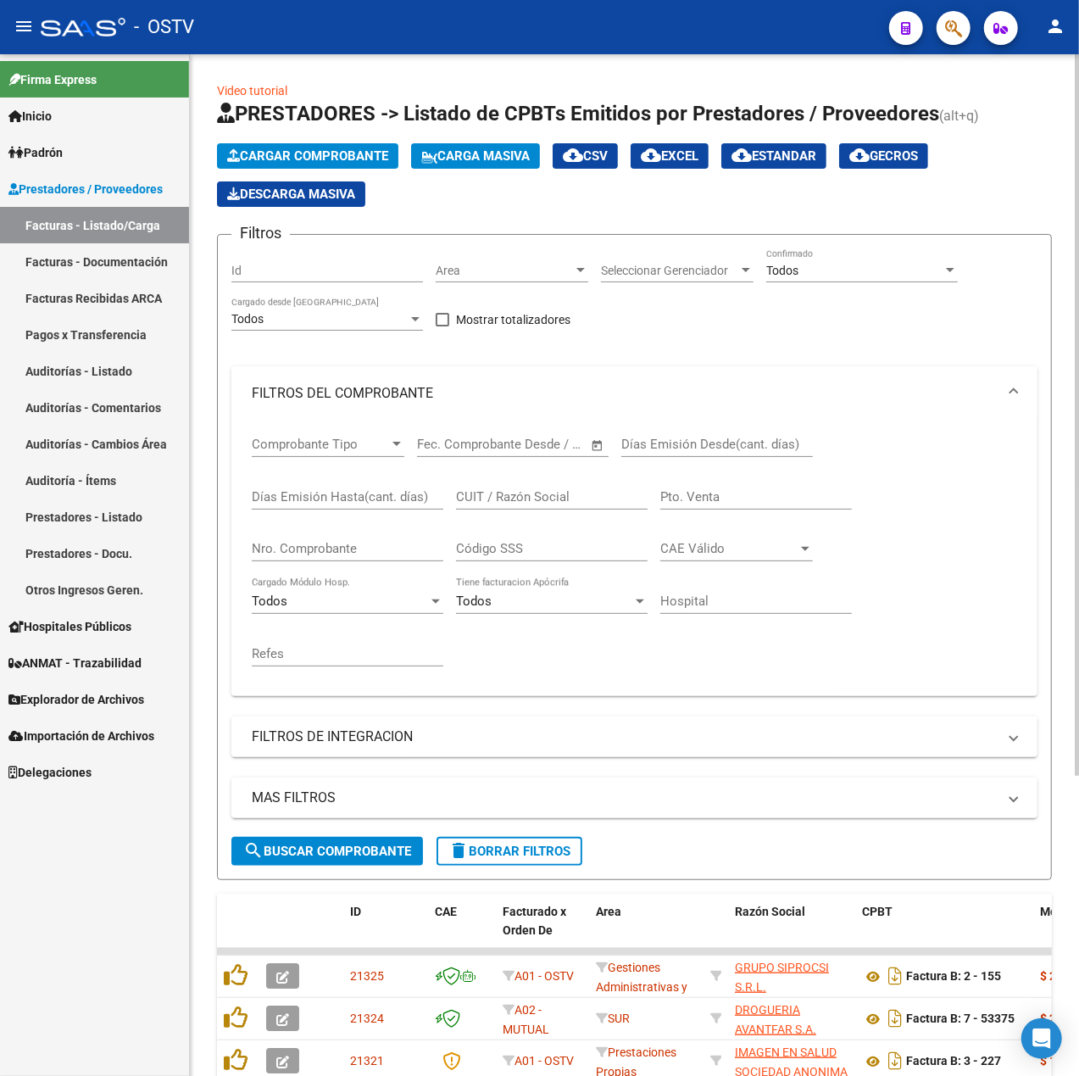
scroll to position [113, 0]
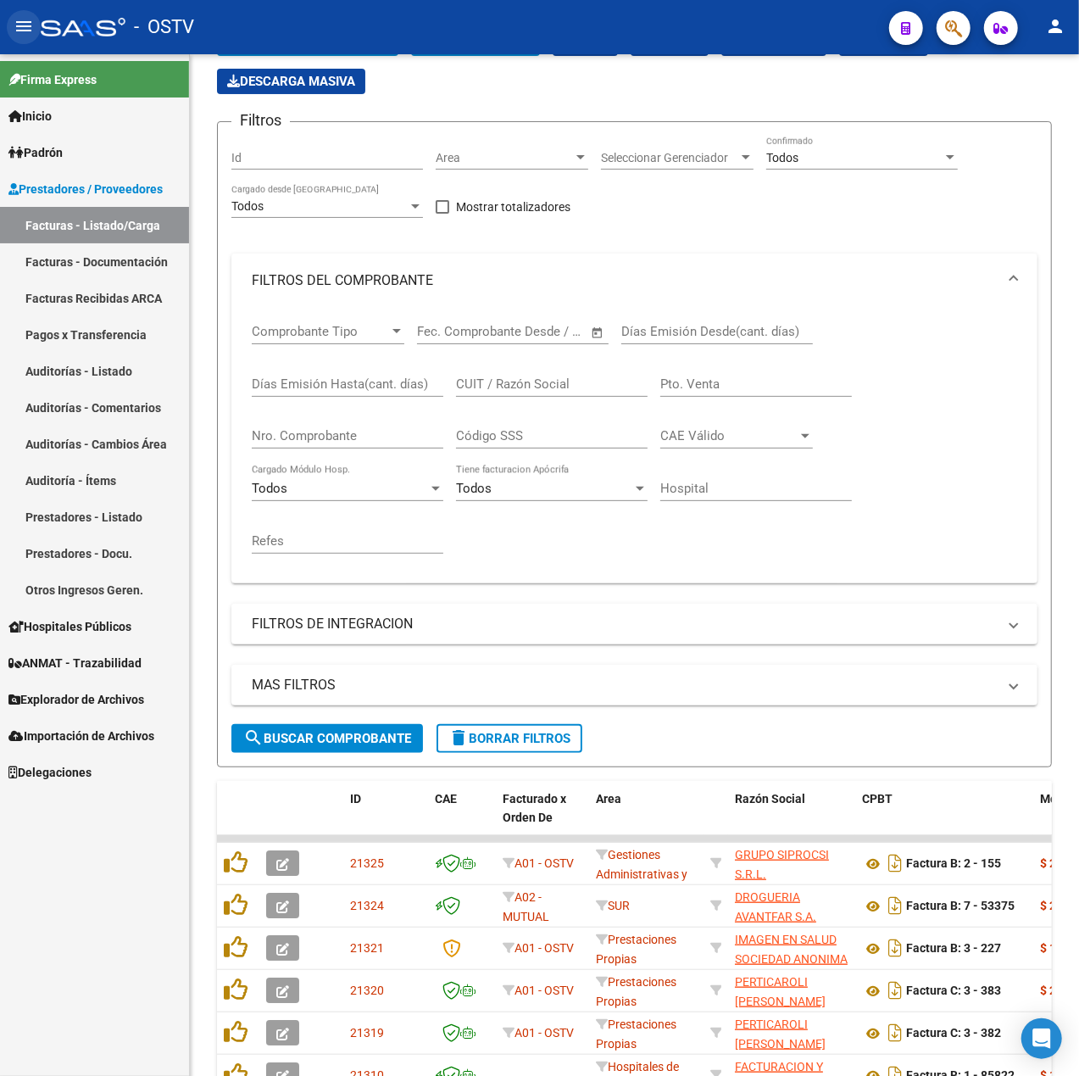
click at [22, 31] on mat-icon "menu" at bounding box center [24, 26] width 20 height 20
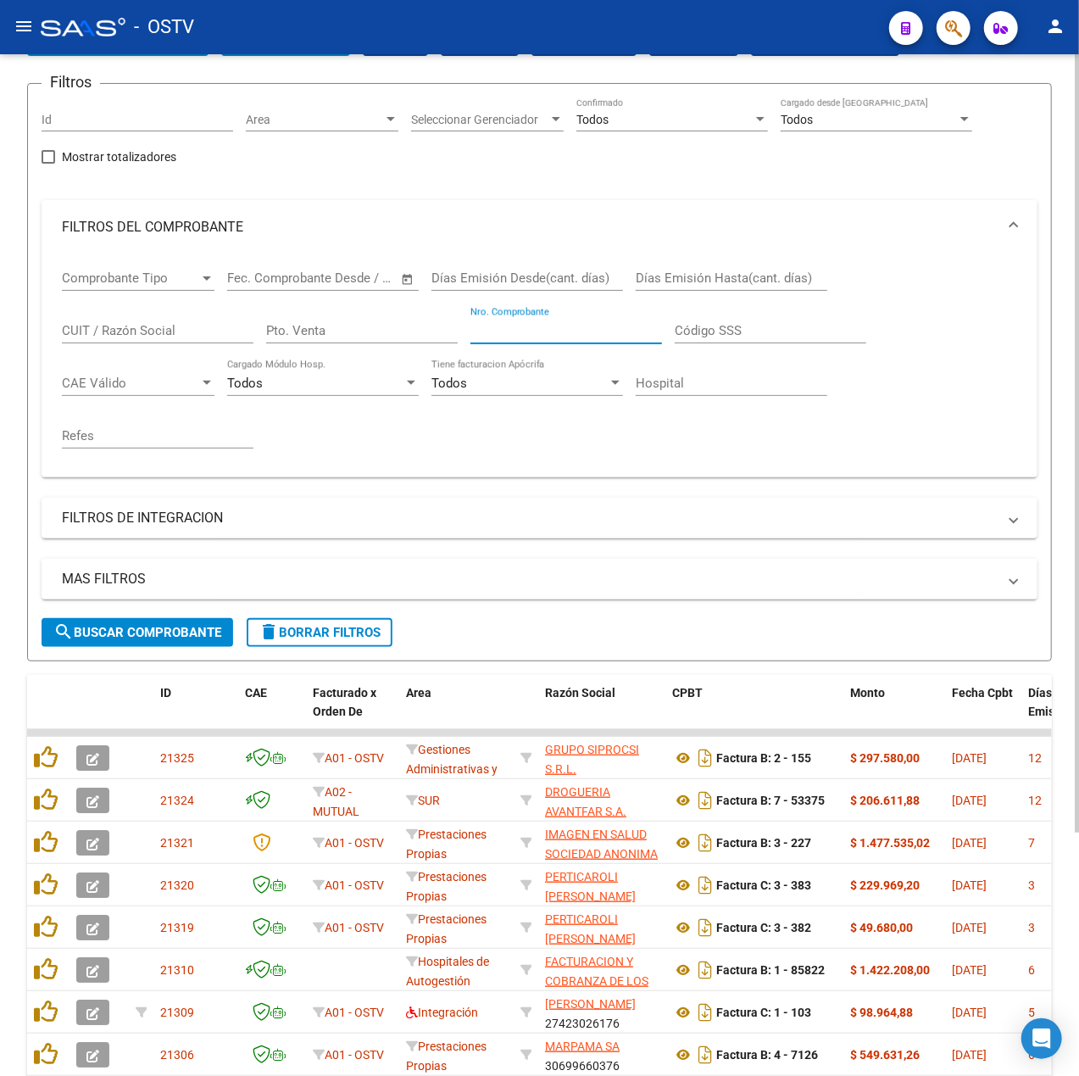
click at [574, 334] on input "Nro. Comprobante" at bounding box center [567, 330] width 192 height 15
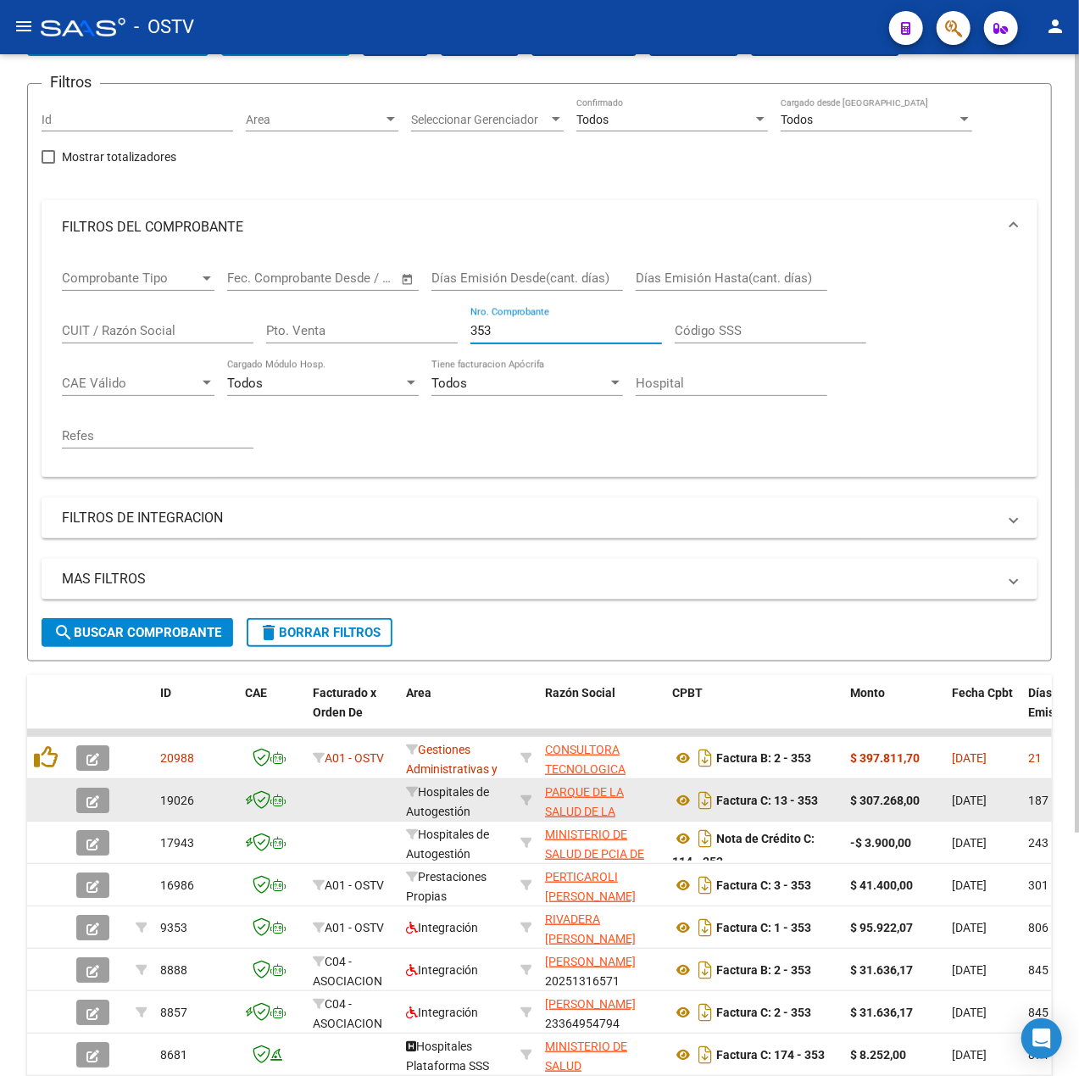
scroll to position [226, 0]
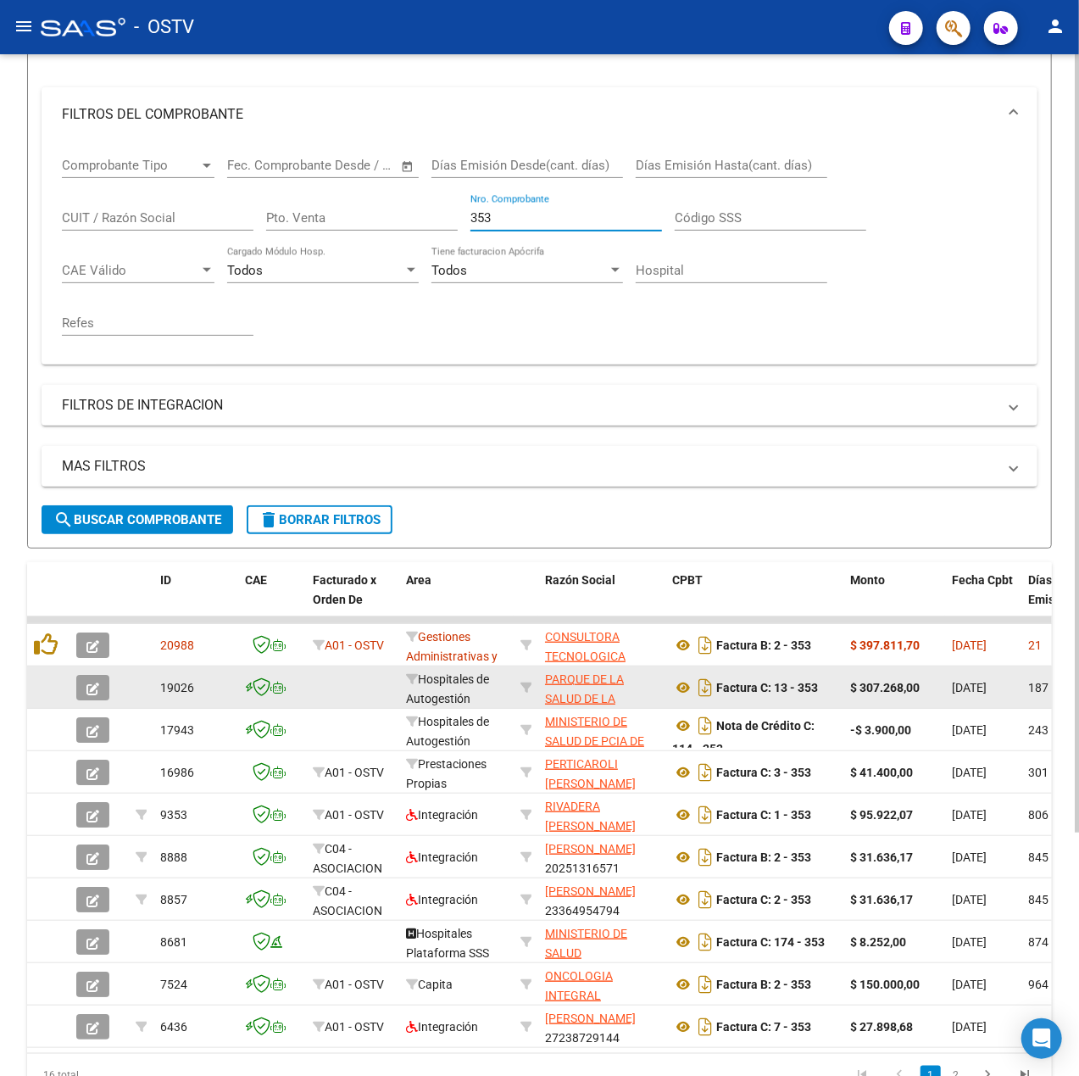
type input "353"
click at [99, 683] on button "button" at bounding box center [92, 687] width 33 height 25
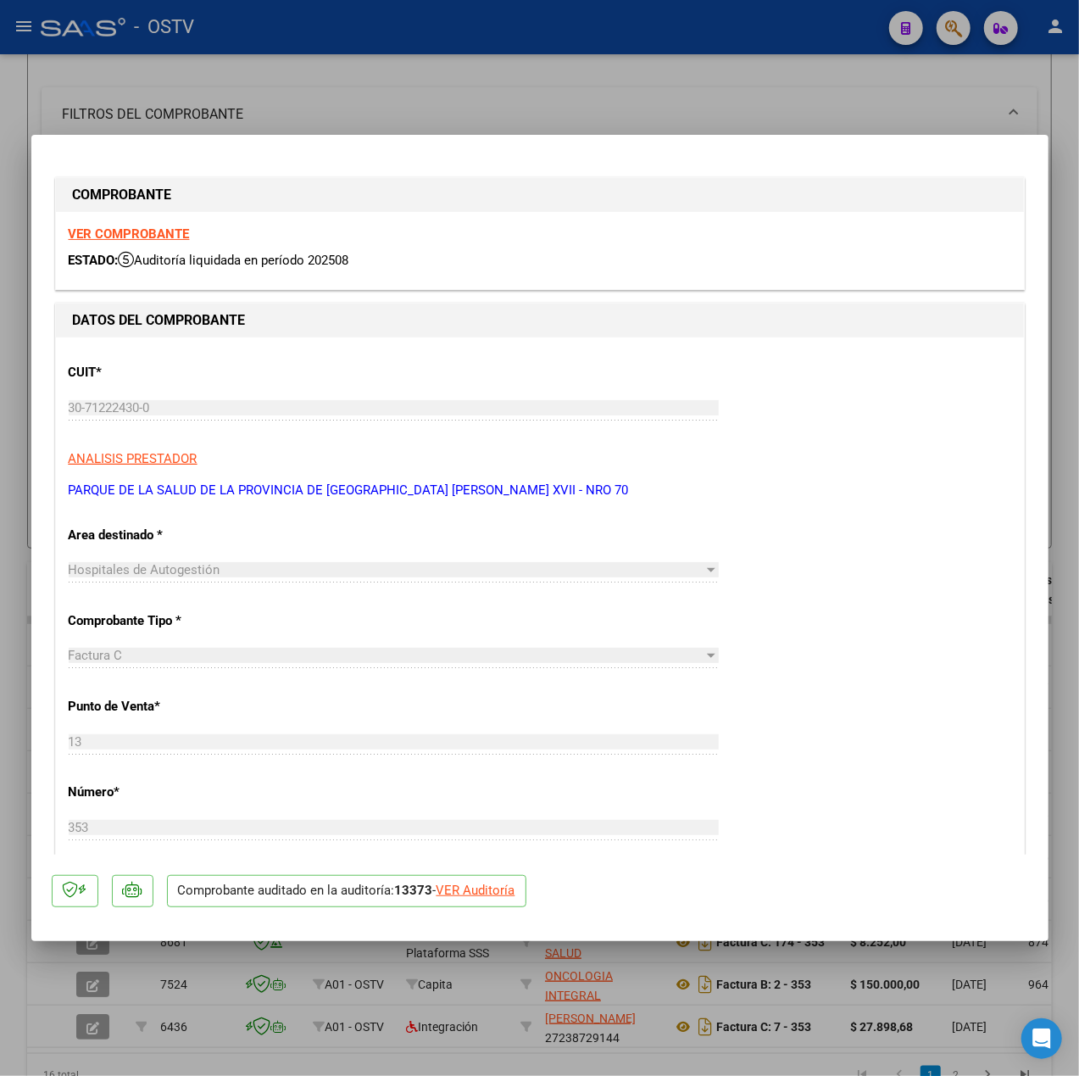
click at [465, 885] on div "VER Auditoría" at bounding box center [476, 890] width 79 height 19
type input "$ 0,00"
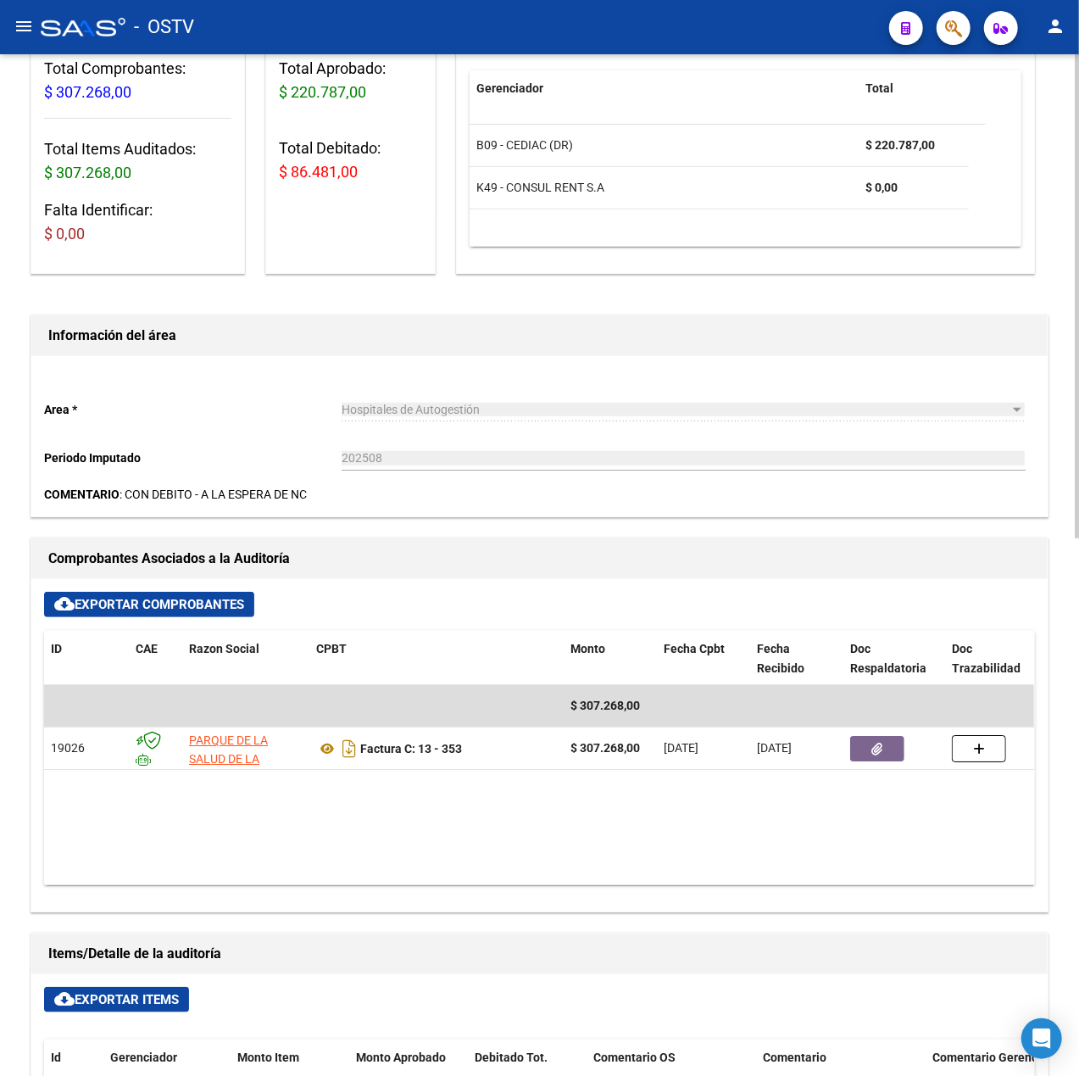
scroll to position [226, 0]
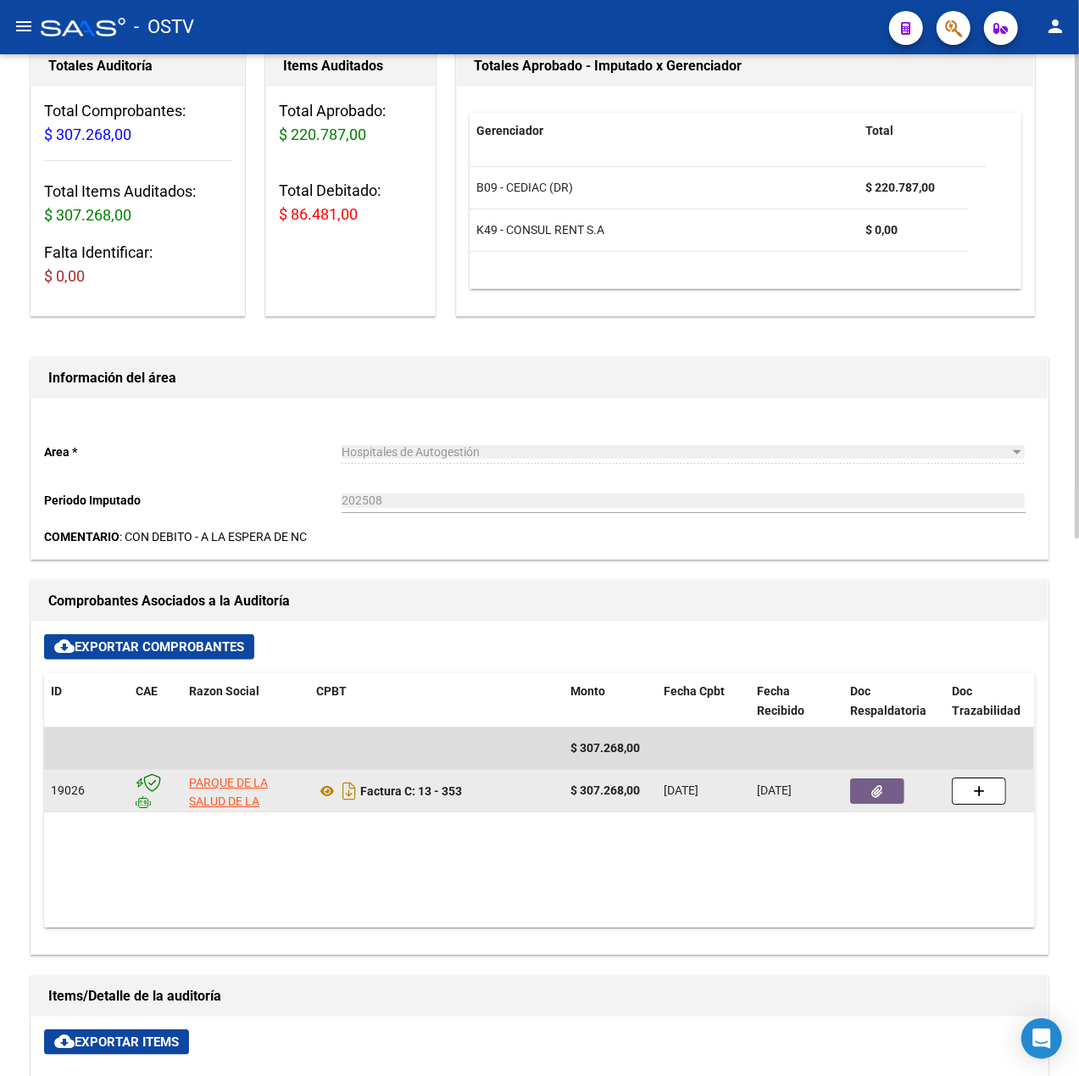
click at [887, 791] on button "button" at bounding box center [877, 790] width 54 height 25
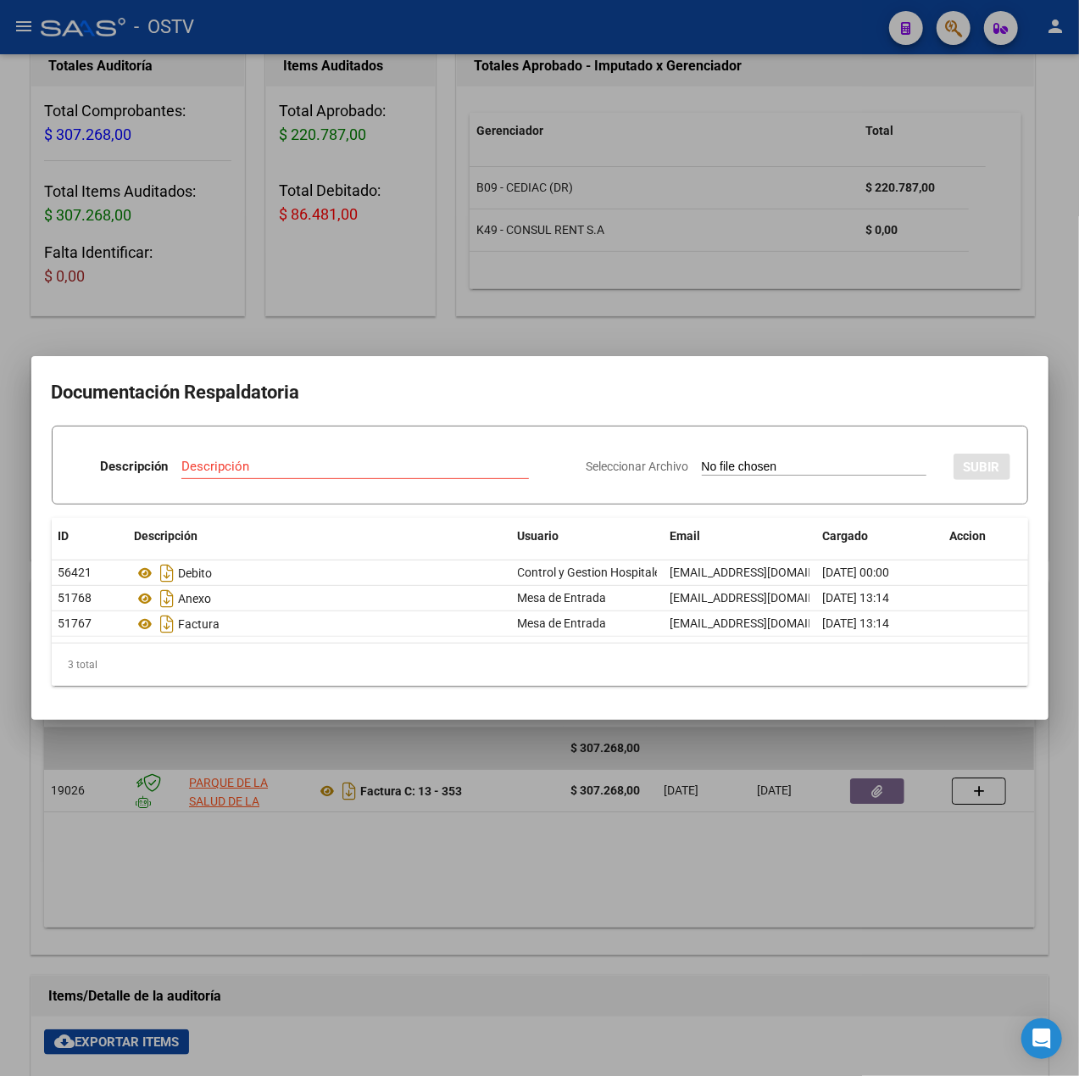
click at [710, 314] on div at bounding box center [539, 538] width 1079 height 1076
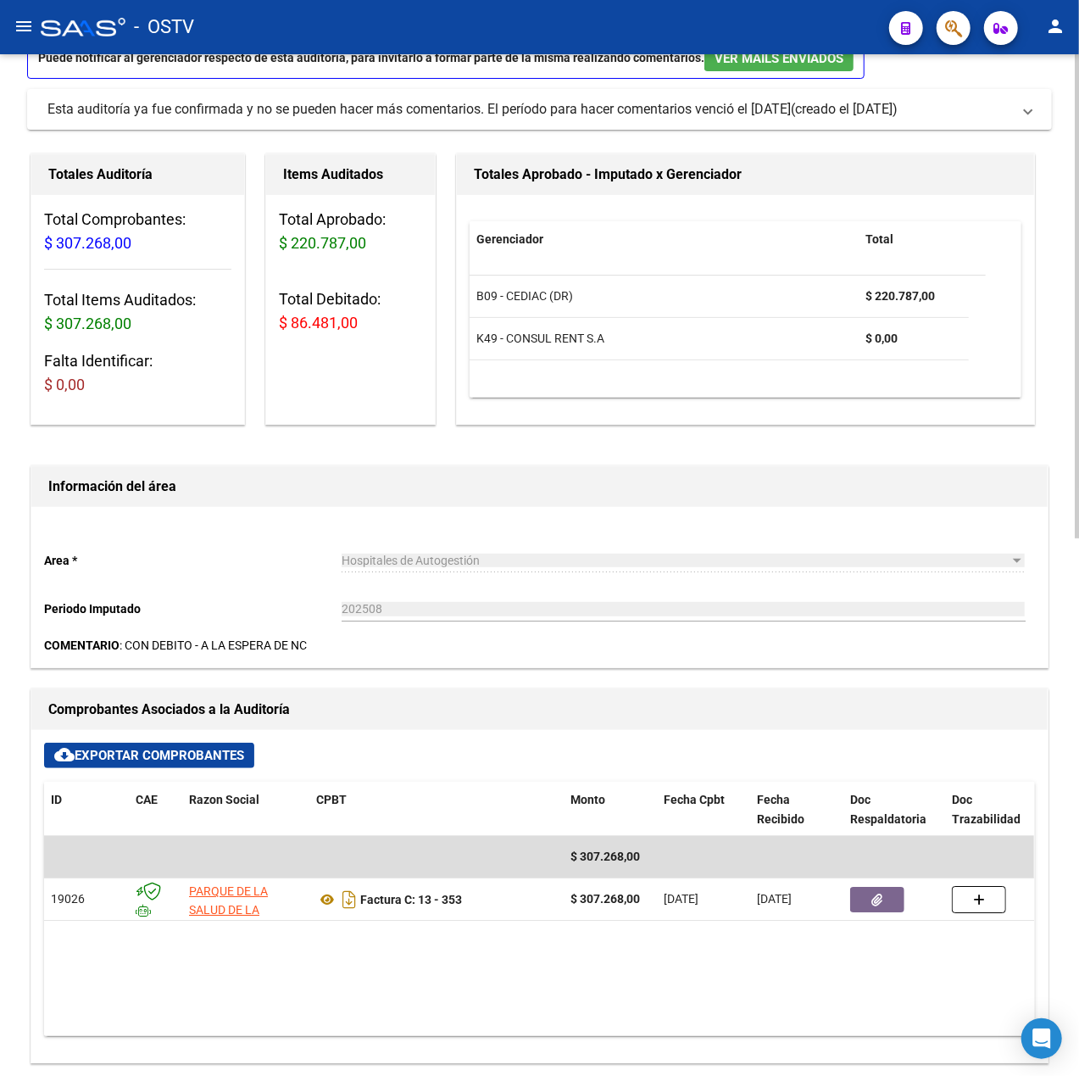
scroll to position [0, 0]
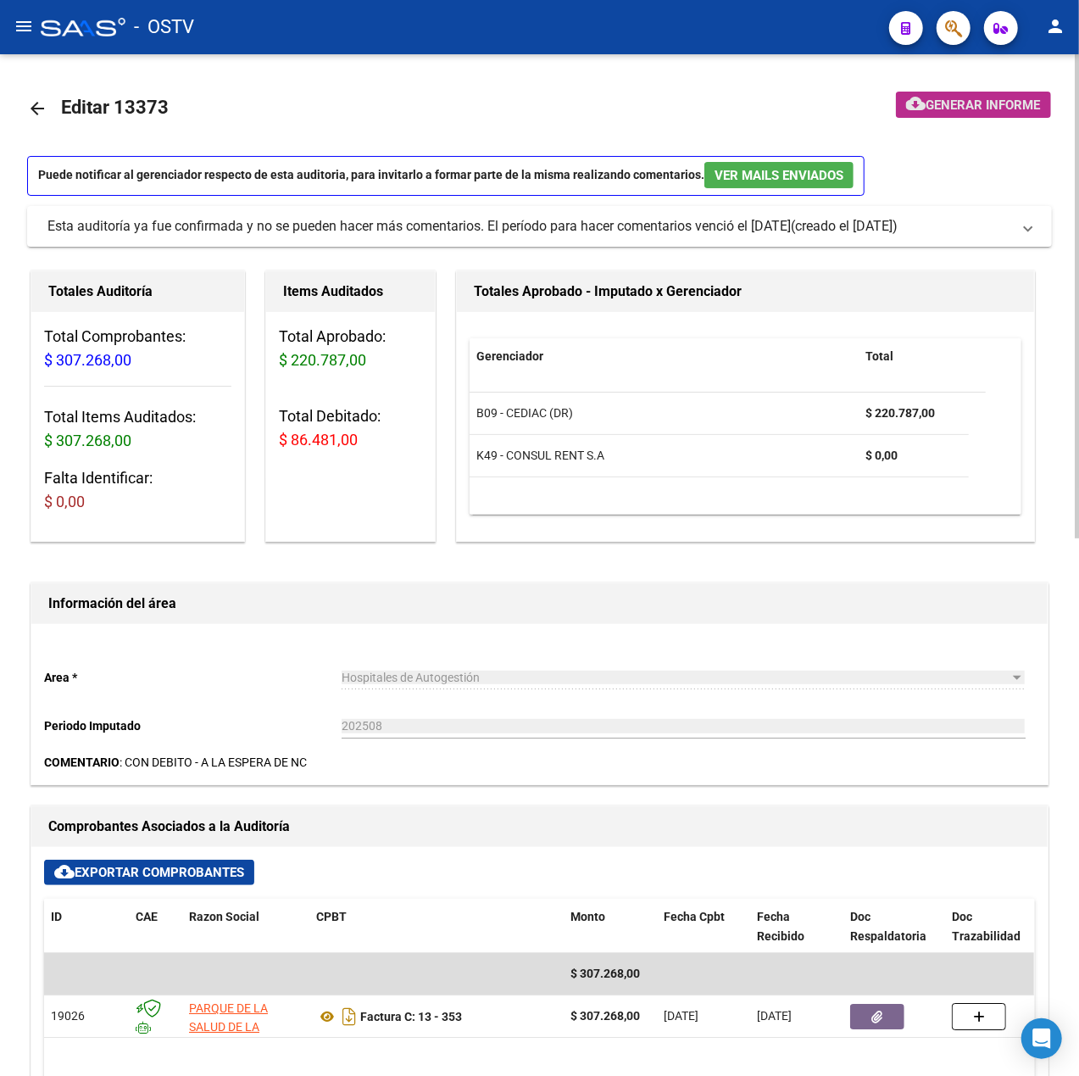
click at [963, 93] on button "cloud_download Generar informe" at bounding box center [973, 105] width 155 height 26
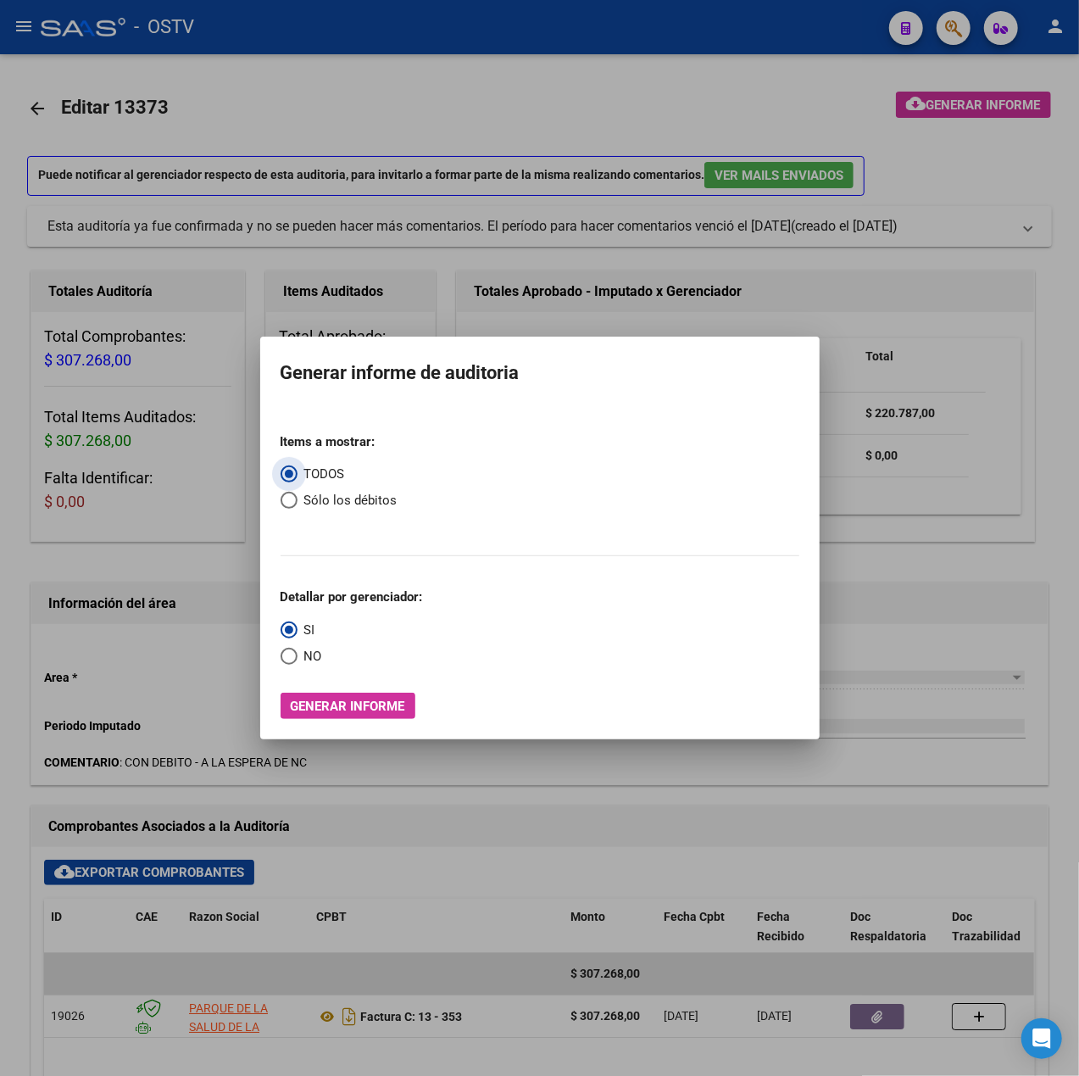
click at [351, 716] on button "Generar informe" at bounding box center [348, 706] width 135 height 26
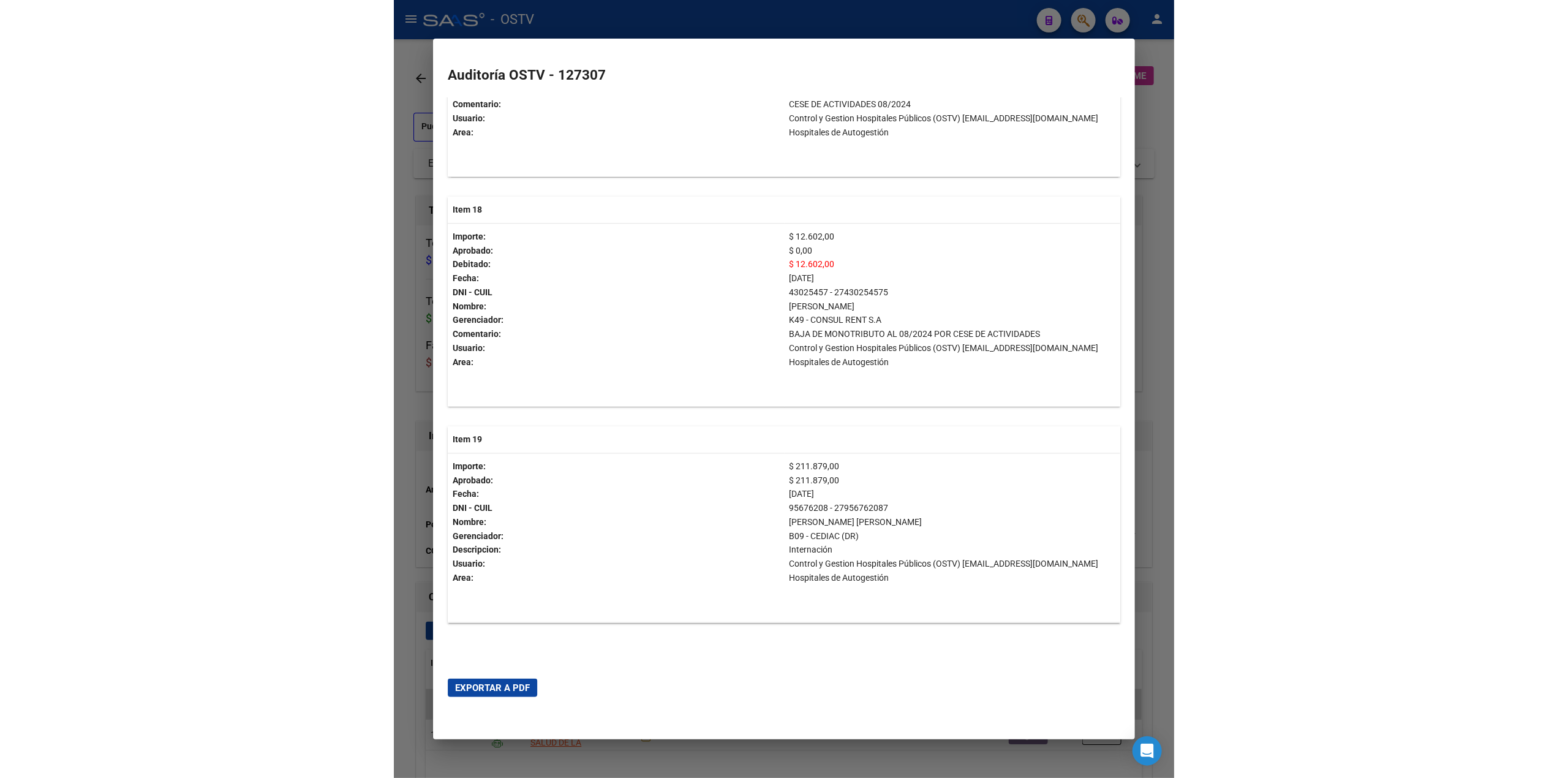
scroll to position [4431, 0]
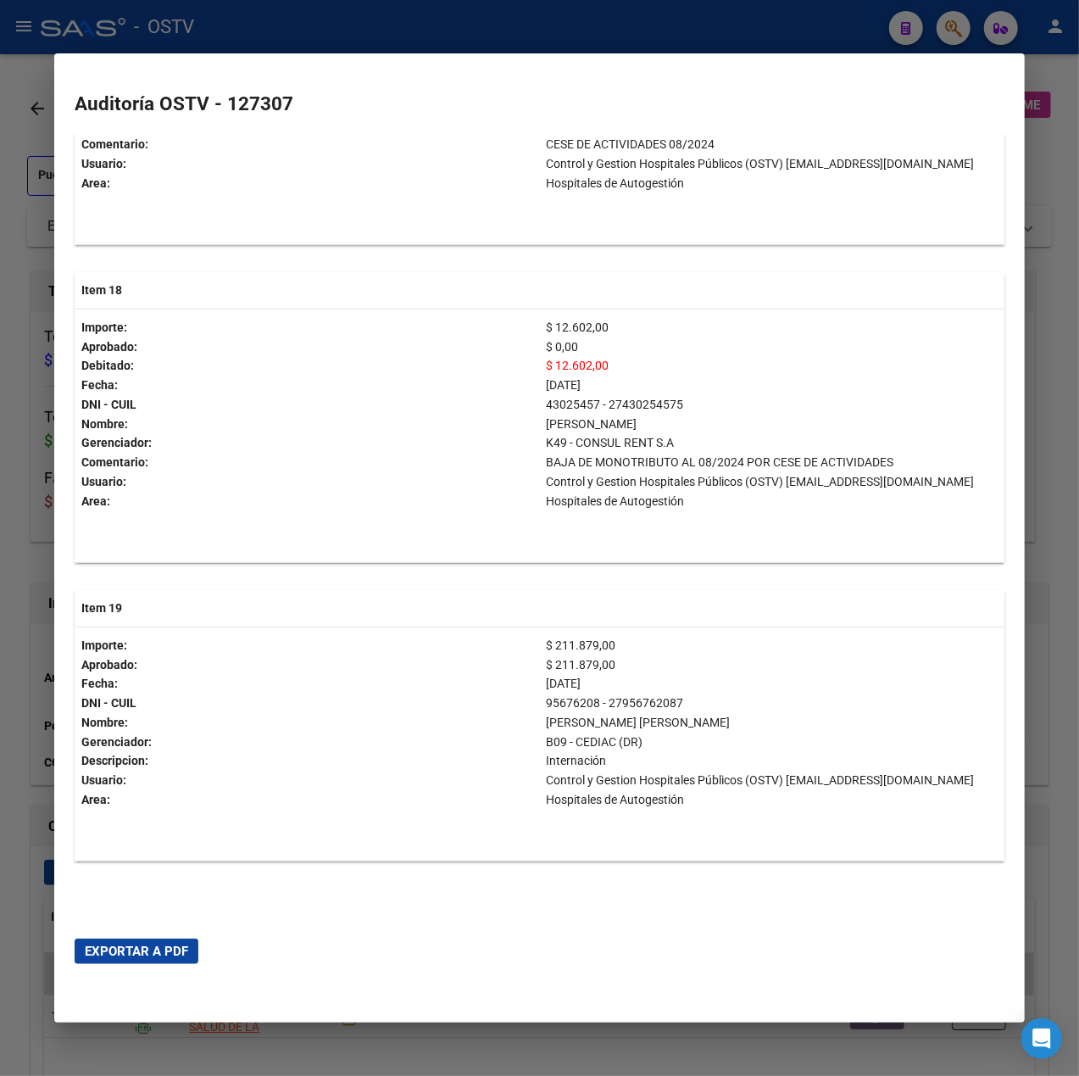
click at [21, 612] on div at bounding box center [539, 538] width 1079 height 1076
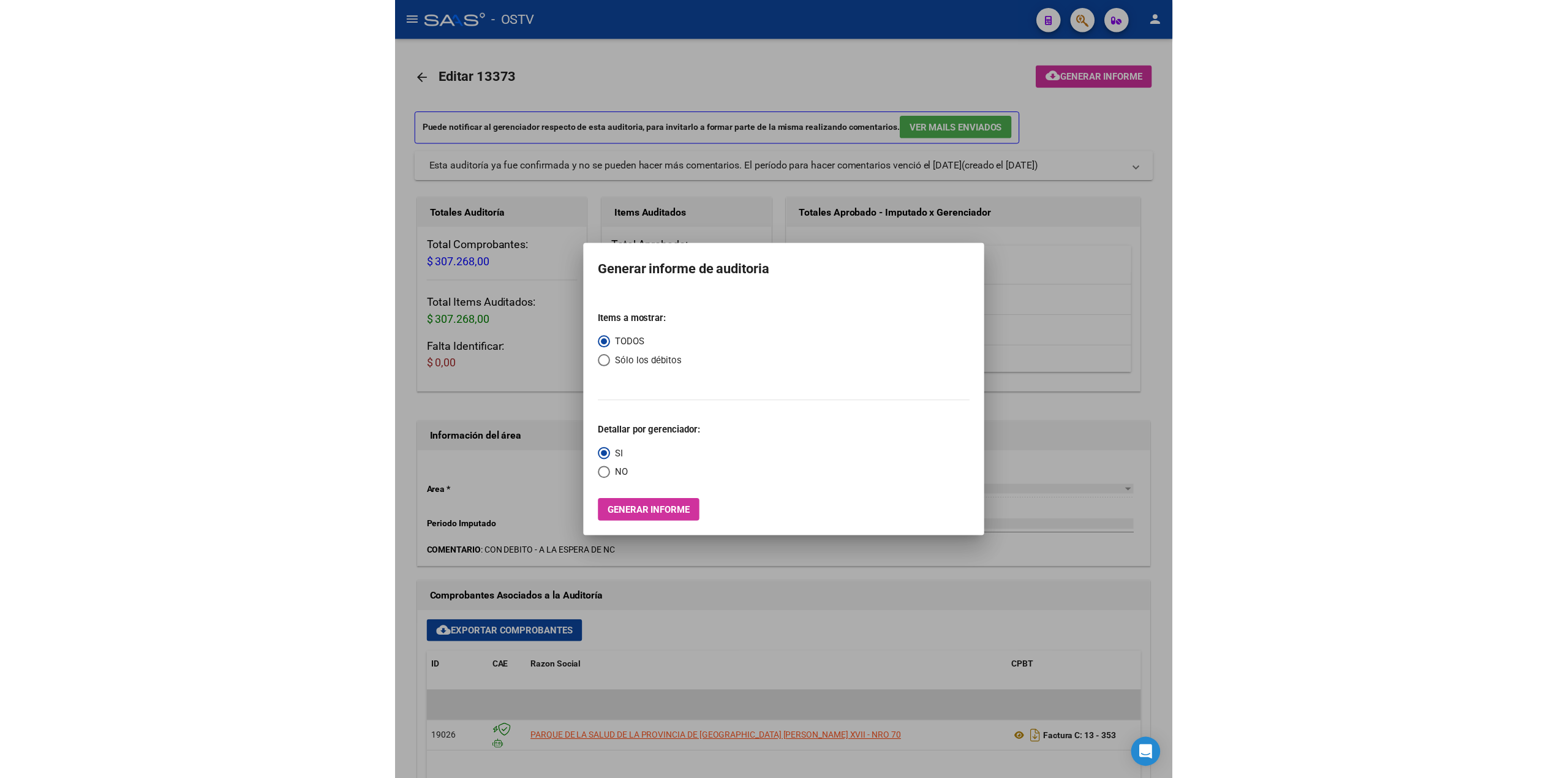
scroll to position [118, 0]
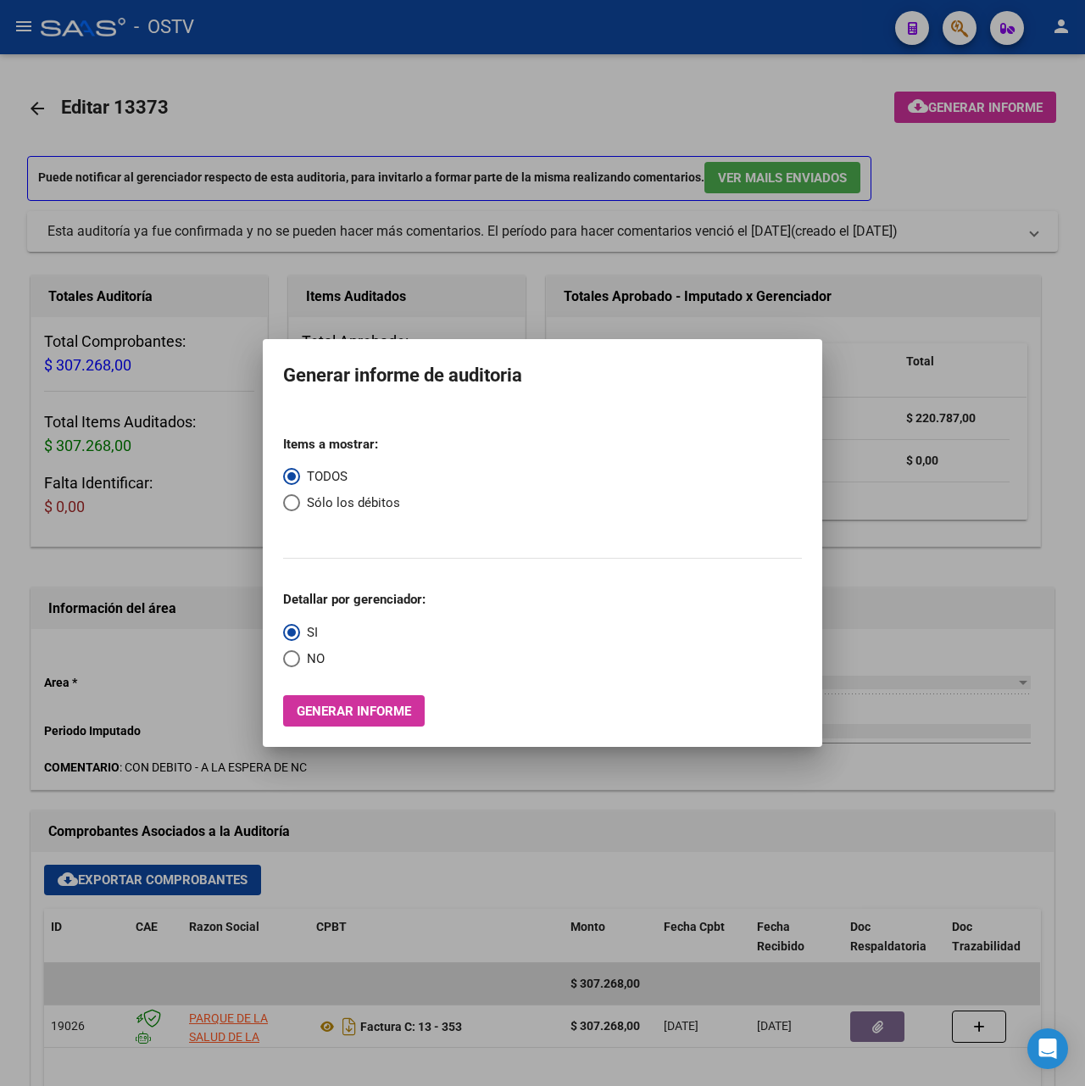
click at [334, 866] on div at bounding box center [542, 543] width 1085 height 1086
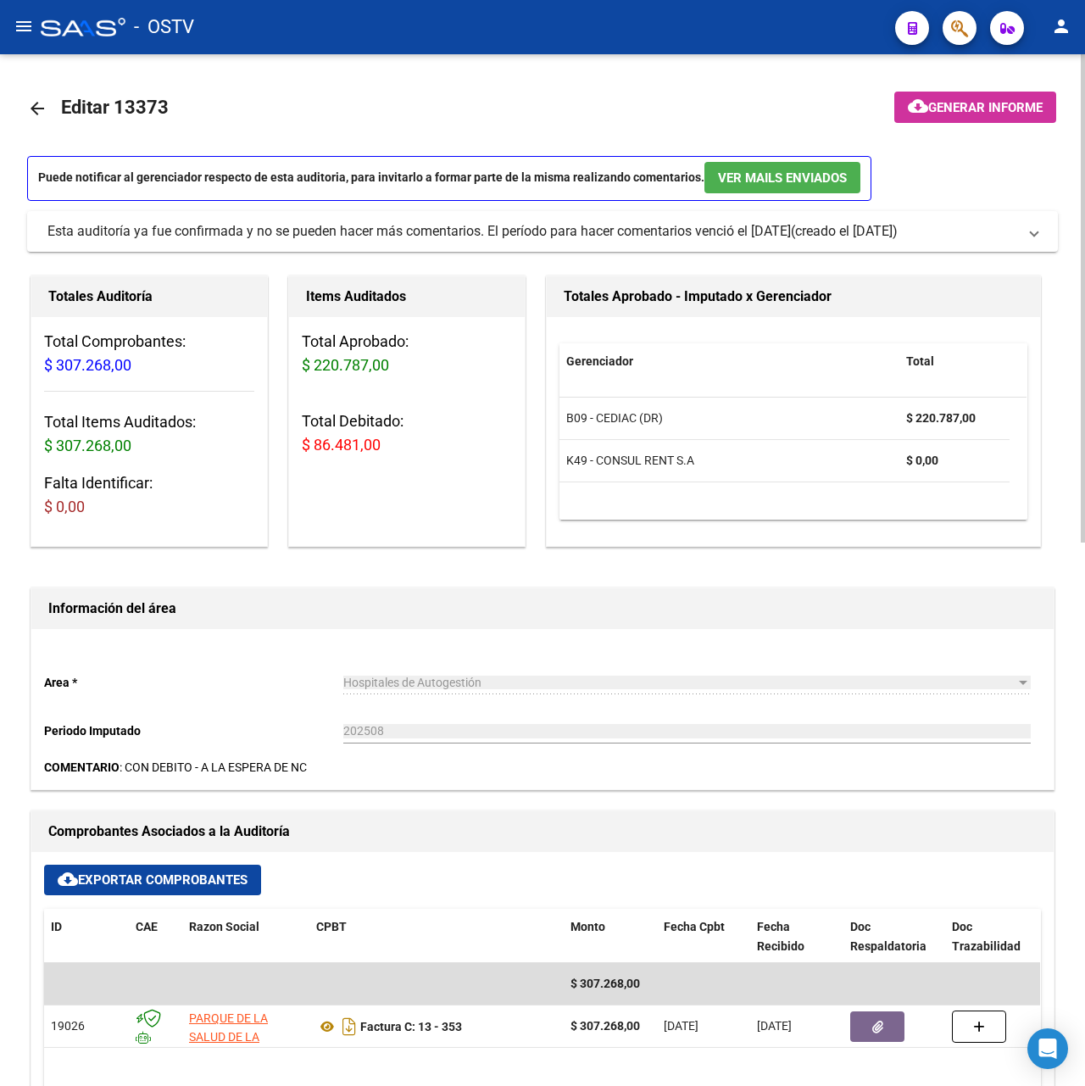
click at [34, 103] on mat-icon "arrow_back" at bounding box center [37, 108] width 20 height 20
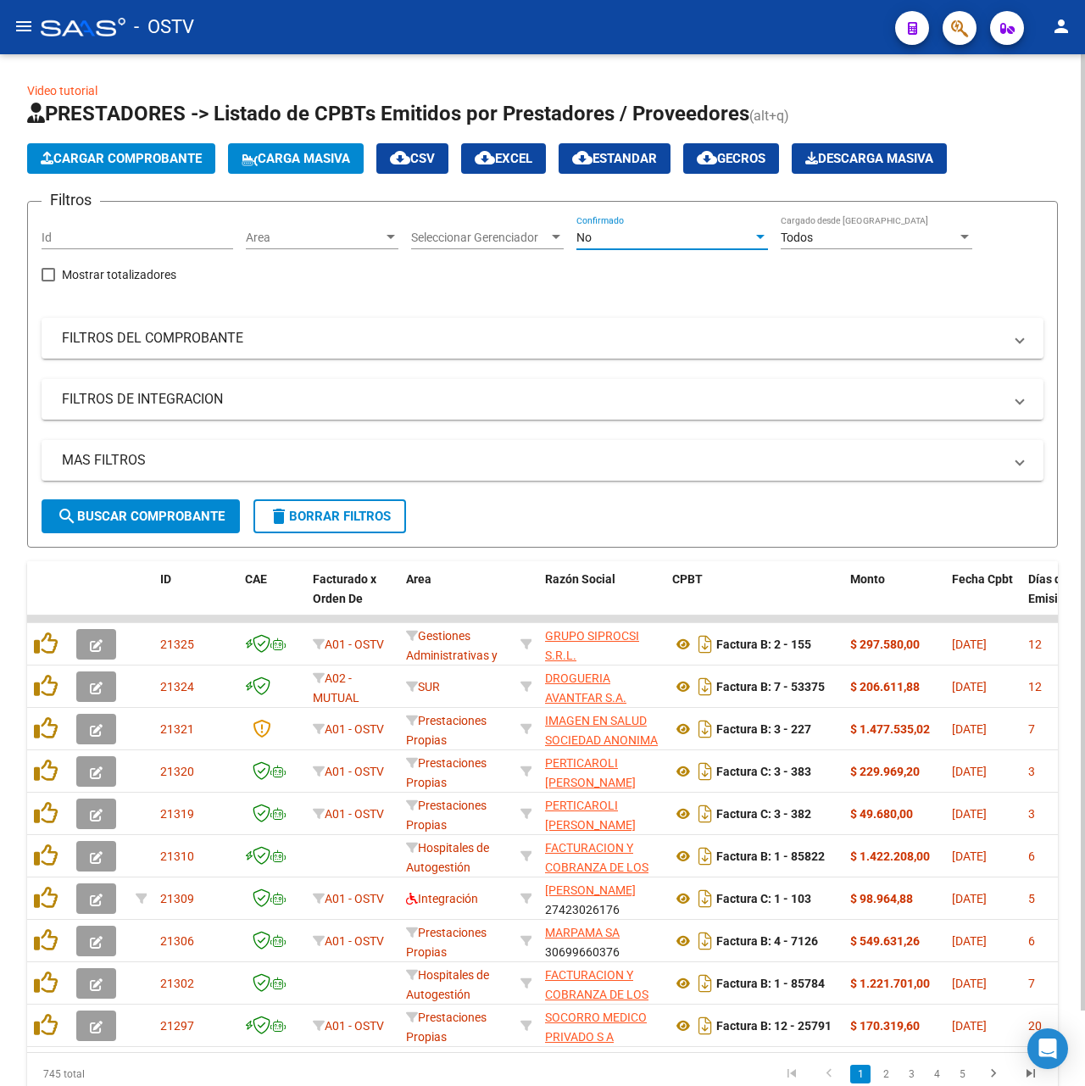
click at [687, 235] on div "No" at bounding box center [664, 238] width 176 height 14
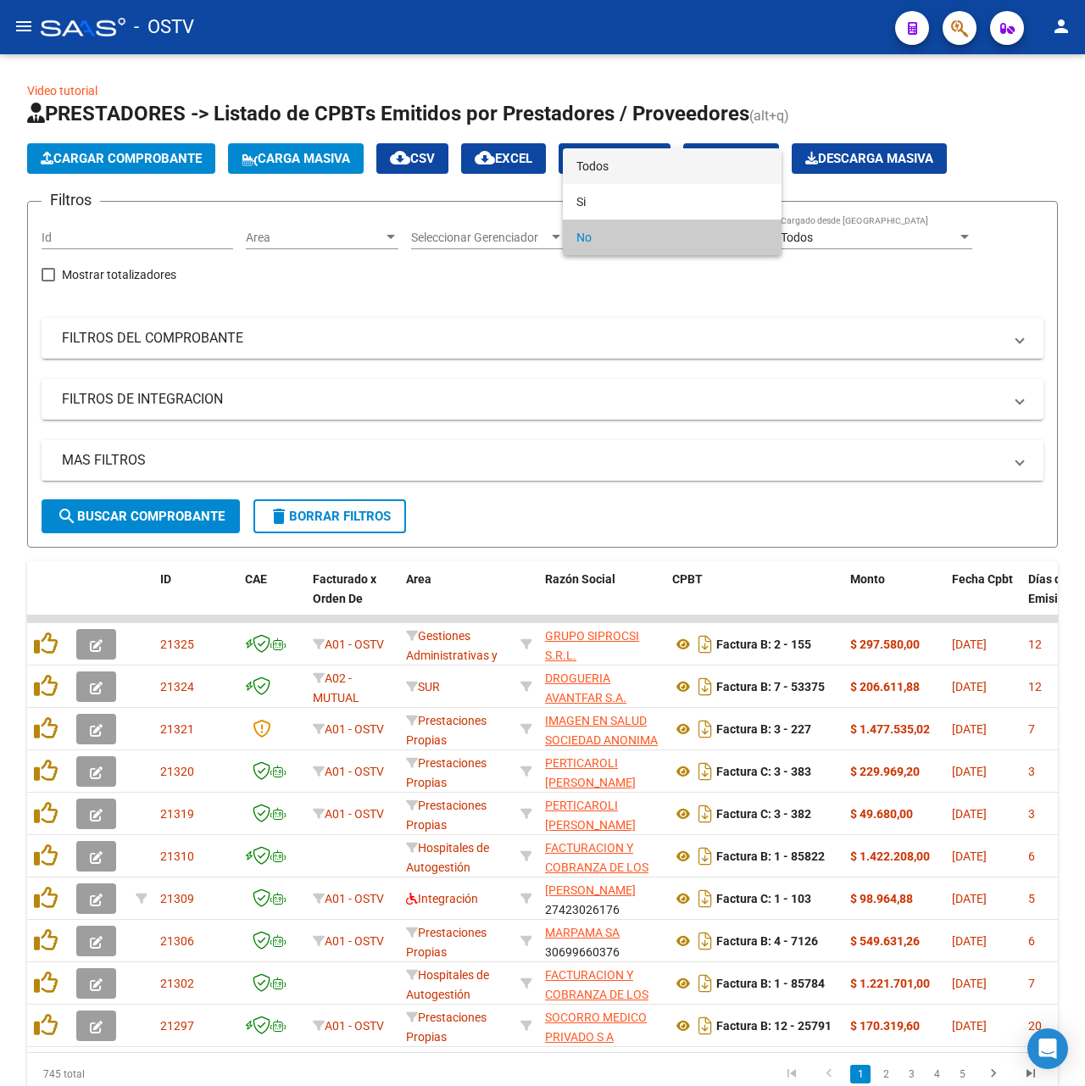
click at [669, 159] on span "Todos" at bounding box center [672, 166] width 192 height 36
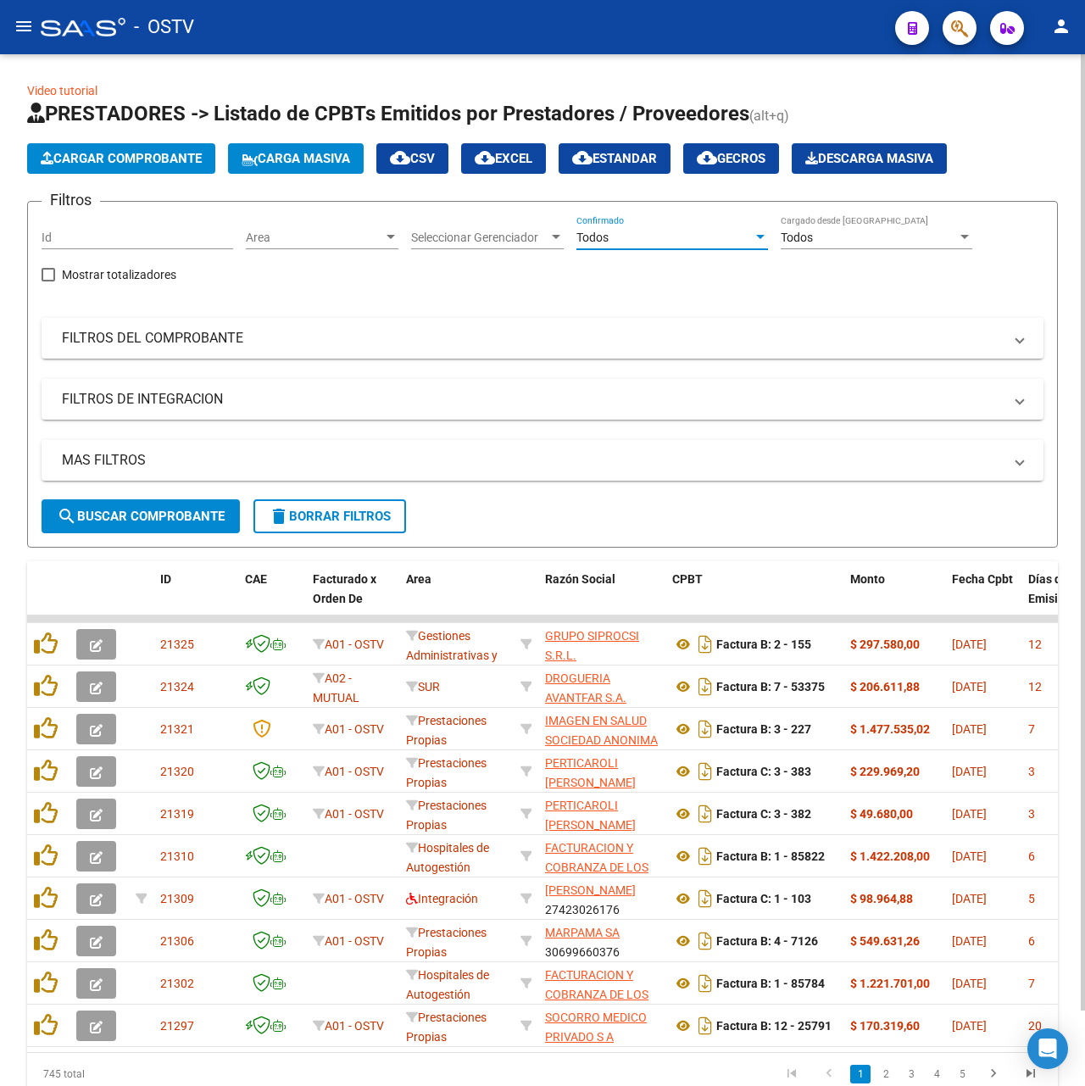
click at [114, 517] on span "search Buscar Comprobante" at bounding box center [141, 516] width 168 height 15
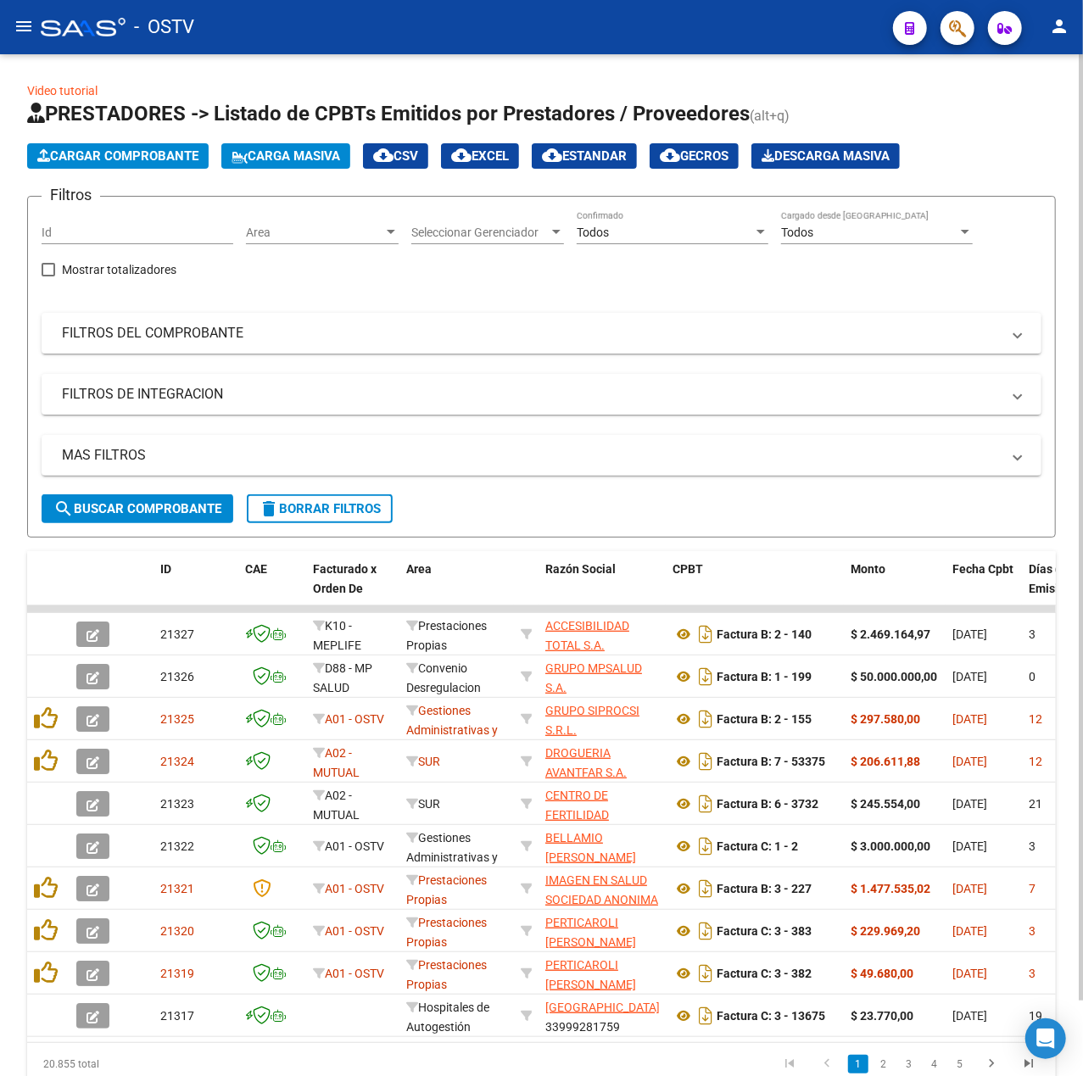
click at [149, 499] on button "search Buscar Comprobante" at bounding box center [138, 508] width 192 height 29
click at [565, 575] on span "Razón Social" at bounding box center [580, 569] width 70 height 14
click at [621, 578] on datatable-header-cell "Razón Social" at bounding box center [601, 588] width 127 height 75
click at [652, 583] on datatable-header-cell "Razón Social" at bounding box center [601, 588] width 127 height 75
drag, startPoint x: 540, startPoint y: 560, endPoint x: 550, endPoint y: 583, distance: 25.0
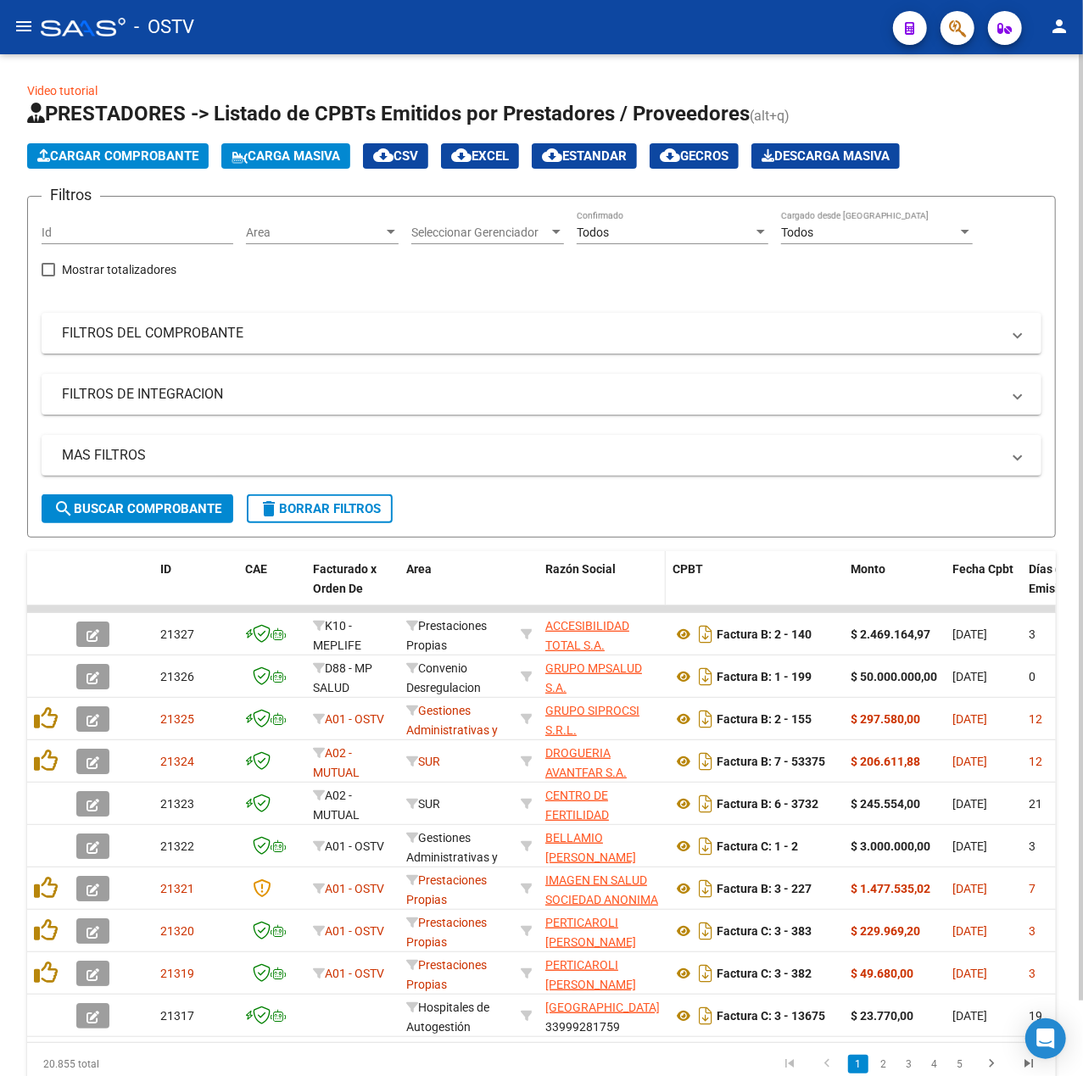
click at [539, 560] on datatable-header-cell "Razón Social" at bounding box center [601, 588] width 127 height 75
click at [570, 588] on datatable-header-cell "Razón Social" at bounding box center [601, 588] width 127 height 75
click at [677, 574] on span "CPBT" at bounding box center [687, 569] width 31 height 14
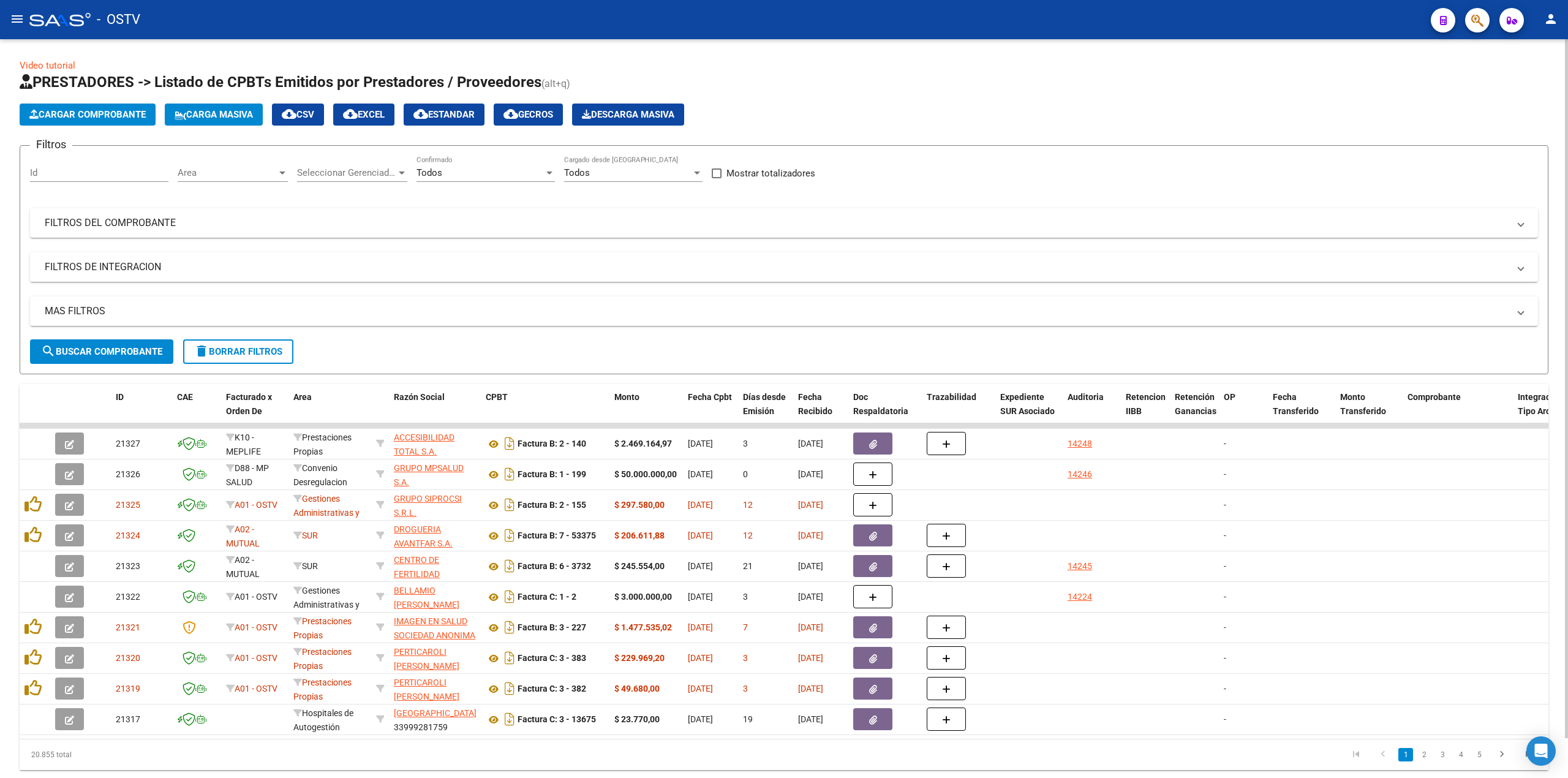
drag, startPoint x: 104, startPoint y: 348, endPoint x: 106, endPoint y: 341, distance: 7.3
click at [107, 346] on span "search Buscar Comprobante" at bounding box center [102, 351] width 121 height 11
click at [147, 336] on div "MAS FILTROS Todos Con Doc. Respaldatoria Todos Con Trazabilidad Todos Asociado …" at bounding box center [784, 317] width 1508 height 43
click at [145, 342] on button "search Buscar Comprobante" at bounding box center [102, 352] width 143 height 25
click at [264, 223] on mat-panel-title "FILTROS DEL COMPROBANTE" at bounding box center [777, 222] width 1464 height 14
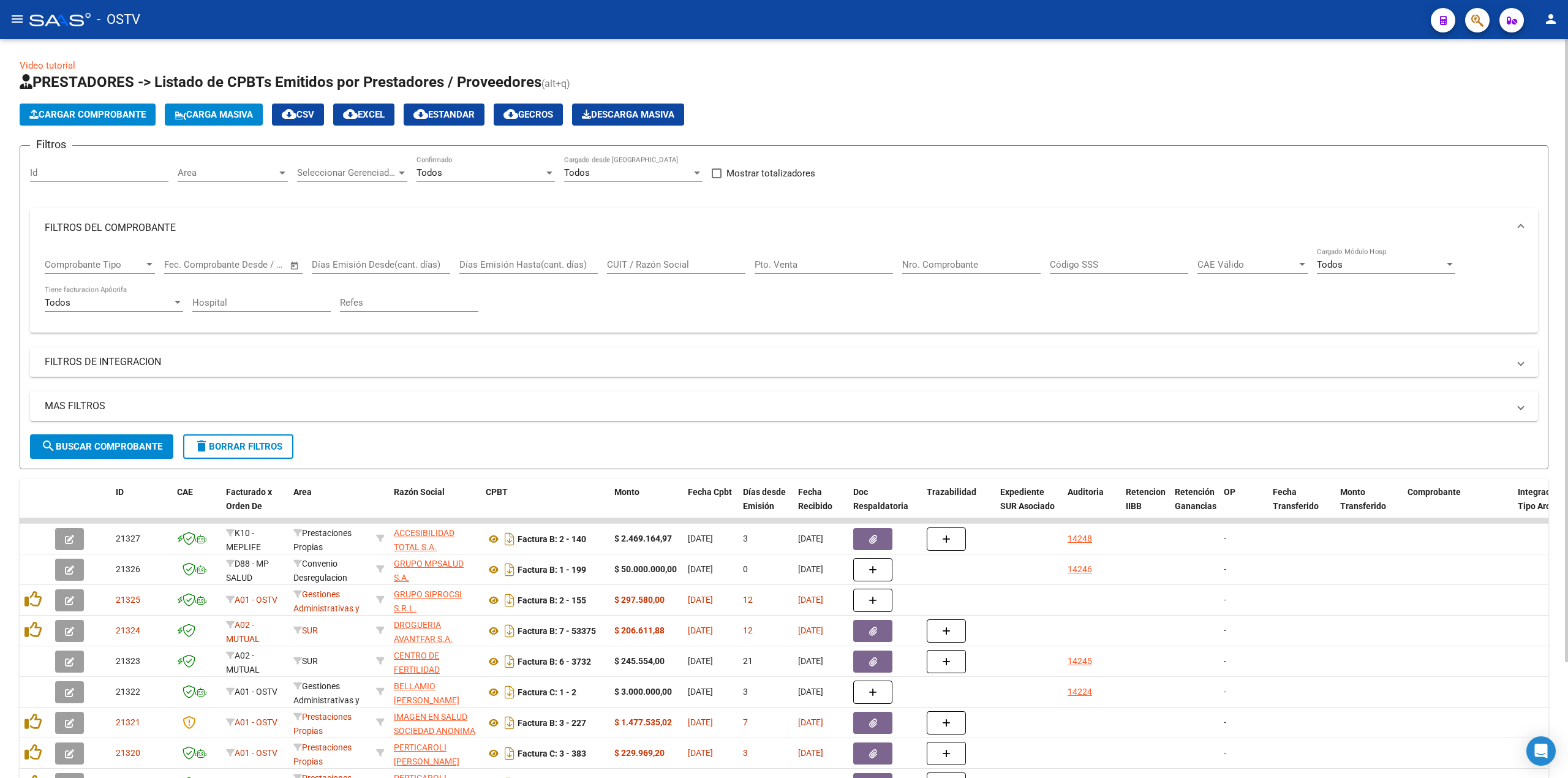
click at [145, 354] on mat-expansion-panel-header "FILTROS DE INTEGRACION" at bounding box center [784, 362] width 1508 height 30
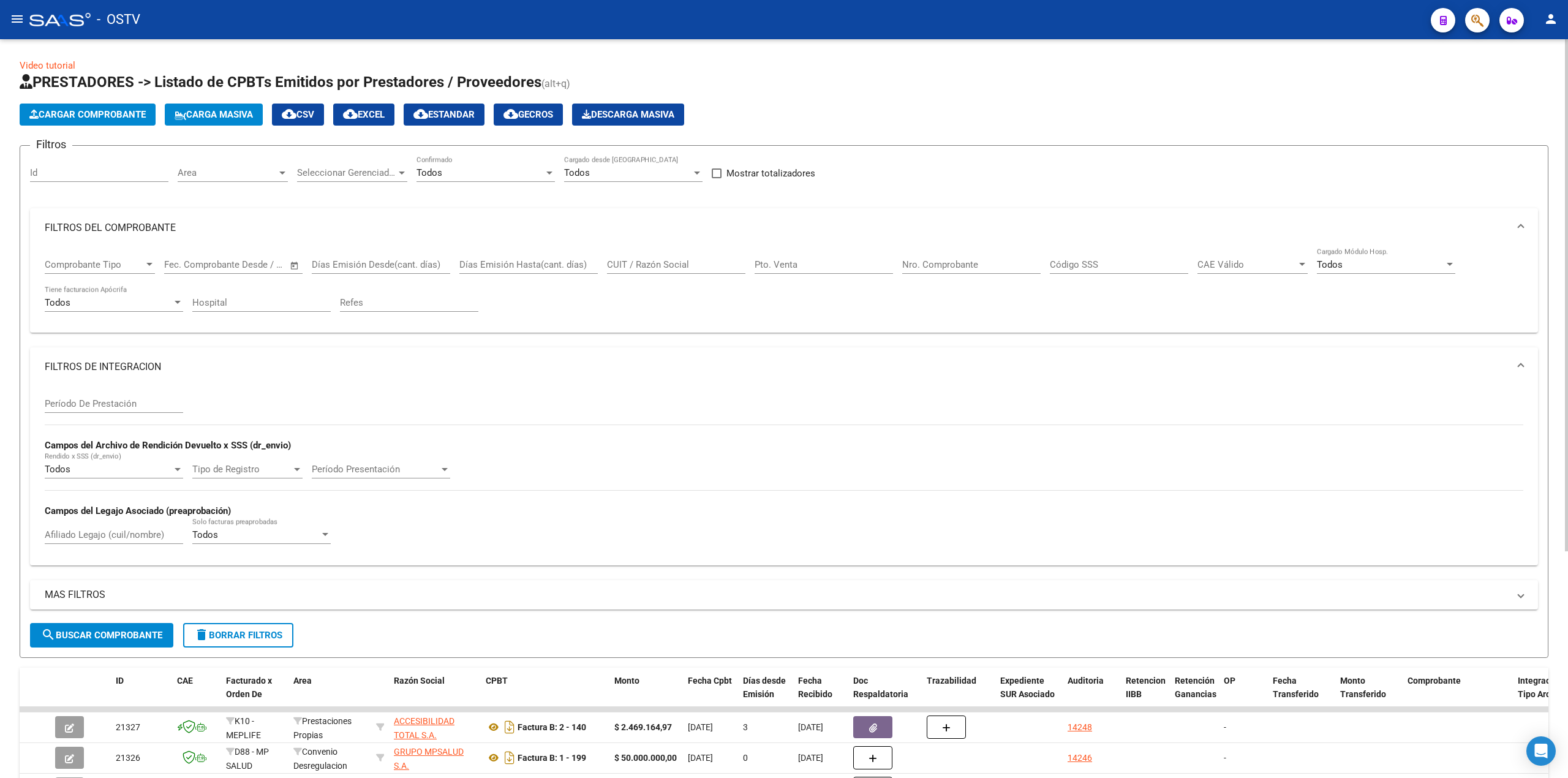
click at [861, 264] on input "Pto. Venta" at bounding box center [824, 264] width 139 height 11
click at [978, 257] on div "Nro. Comprobante" at bounding box center [972, 260] width 139 height 26
click at [978, 264] on input "Nro. Comprobante" at bounding box center [972, 264] width 139 height 11
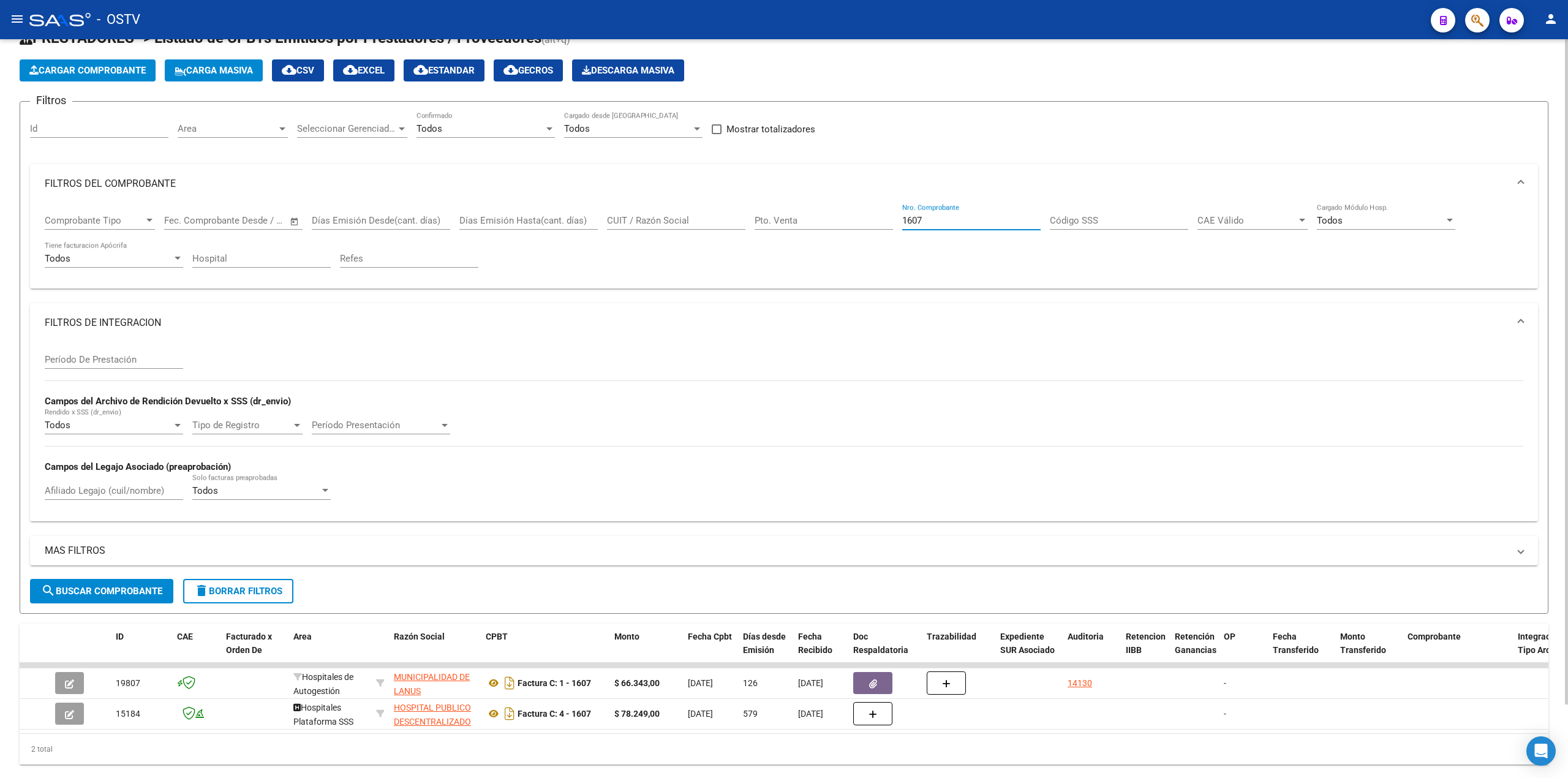
scroll to position [82, 0]
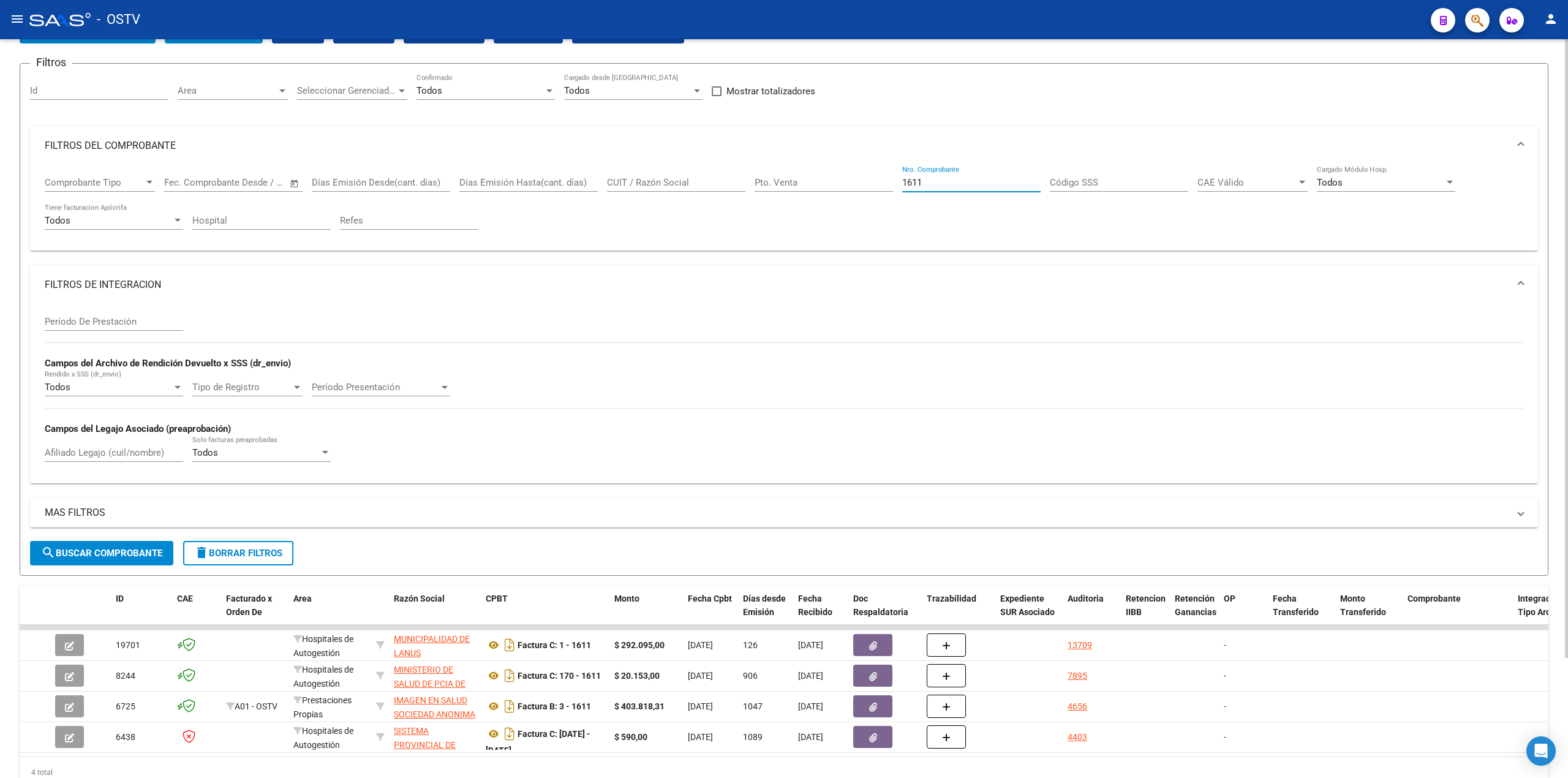
drag, startPoint x: 951, startPoint y: 179, endPoint x: 569, endPoint y: 211, distance: 383.3
click at [590, 215] on div "Comprobante Tipo Comprobante Tipo Fecha inicio – Fecha fin Fec. Comprobante Des…" at bounding box center [784, 203] width 1478 height 76
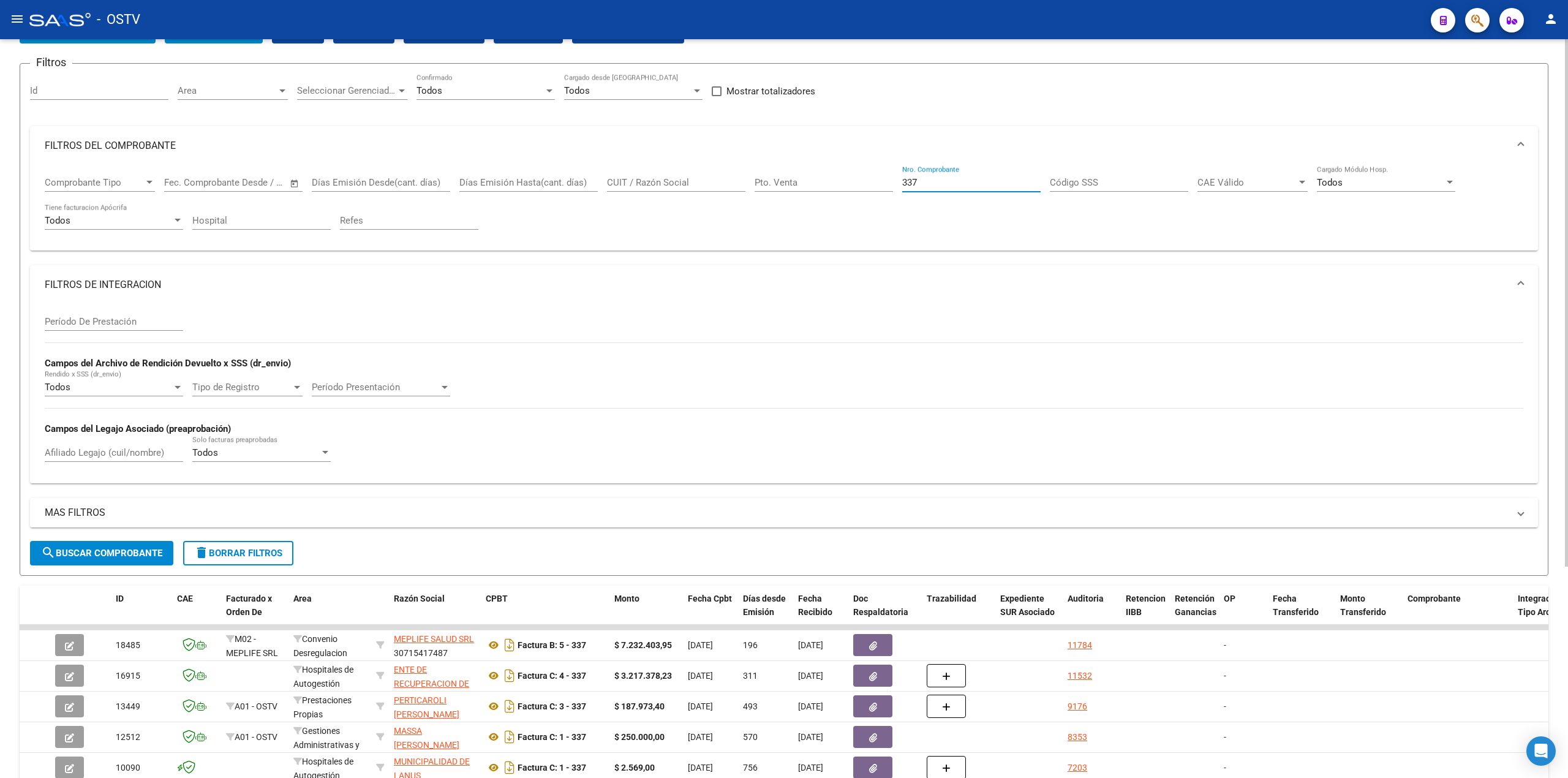
click at [949, 191] on div "337 Nro. Comprobante" at bounding box center [972, 184] width 139 height 38
drag, startPoint x: 958, startPoint y: 181, endPoint x: 397, endPoint y: 135, distance: 562.9
click at [398, 137] on mat-expansion-panel "FILTROS DEL COMPROBANTE Comprobante Tipo Comprobante Tipo Fecha inicio – Fecha …" at bounding box center [784, 189] width 1508 height 125
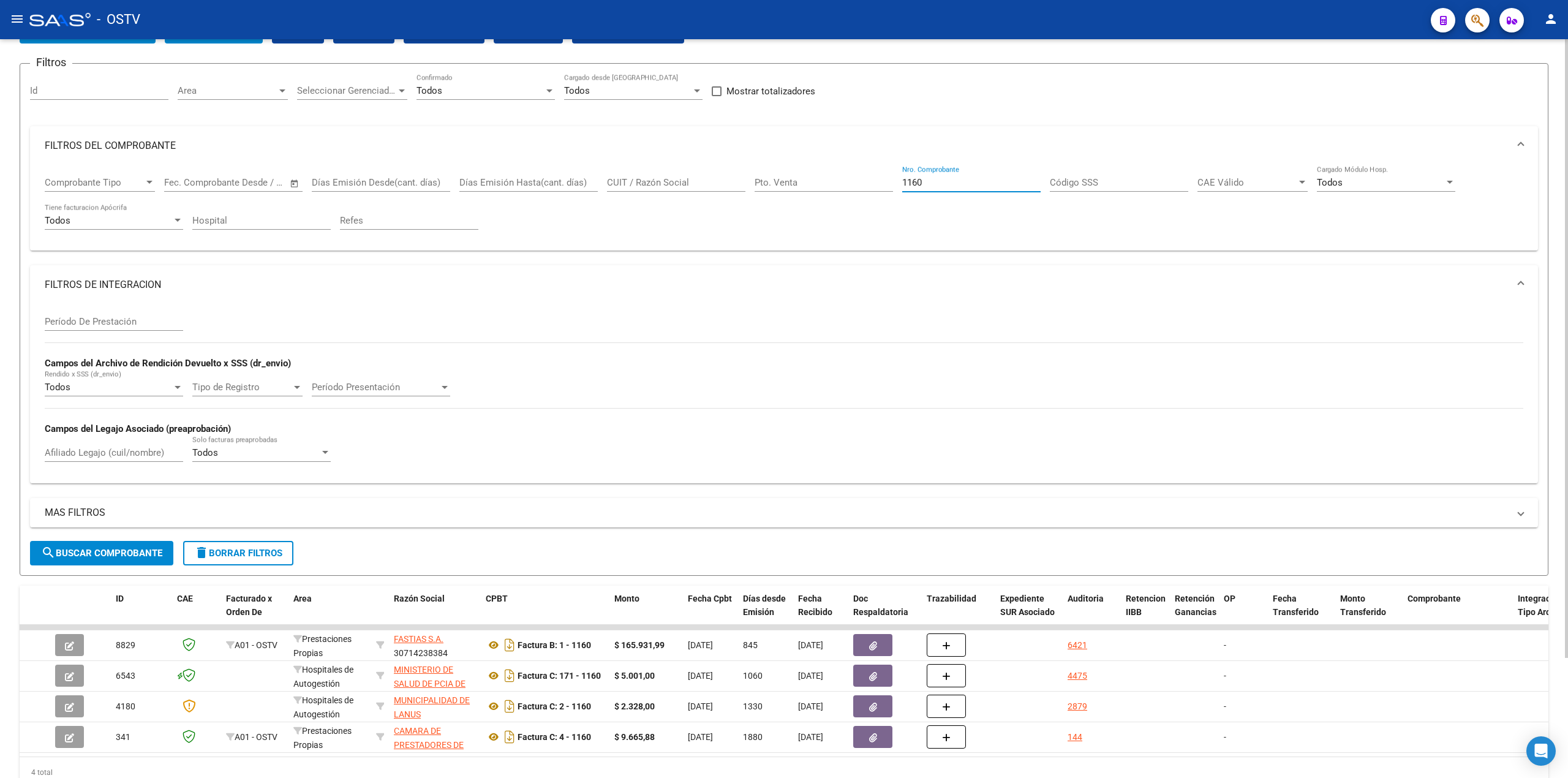
drag, startPoint x: 973, startPoint y: 177, endPoint x: 521, endPoint y: 192, distance: 452.2
click at [521, 192] on div "Comprobante Tipo Comprobante Tipo Fecha inicio – Fecha fin Fec. Comprobante Des…" at bounding box center [784, 203] width 1478 height 76
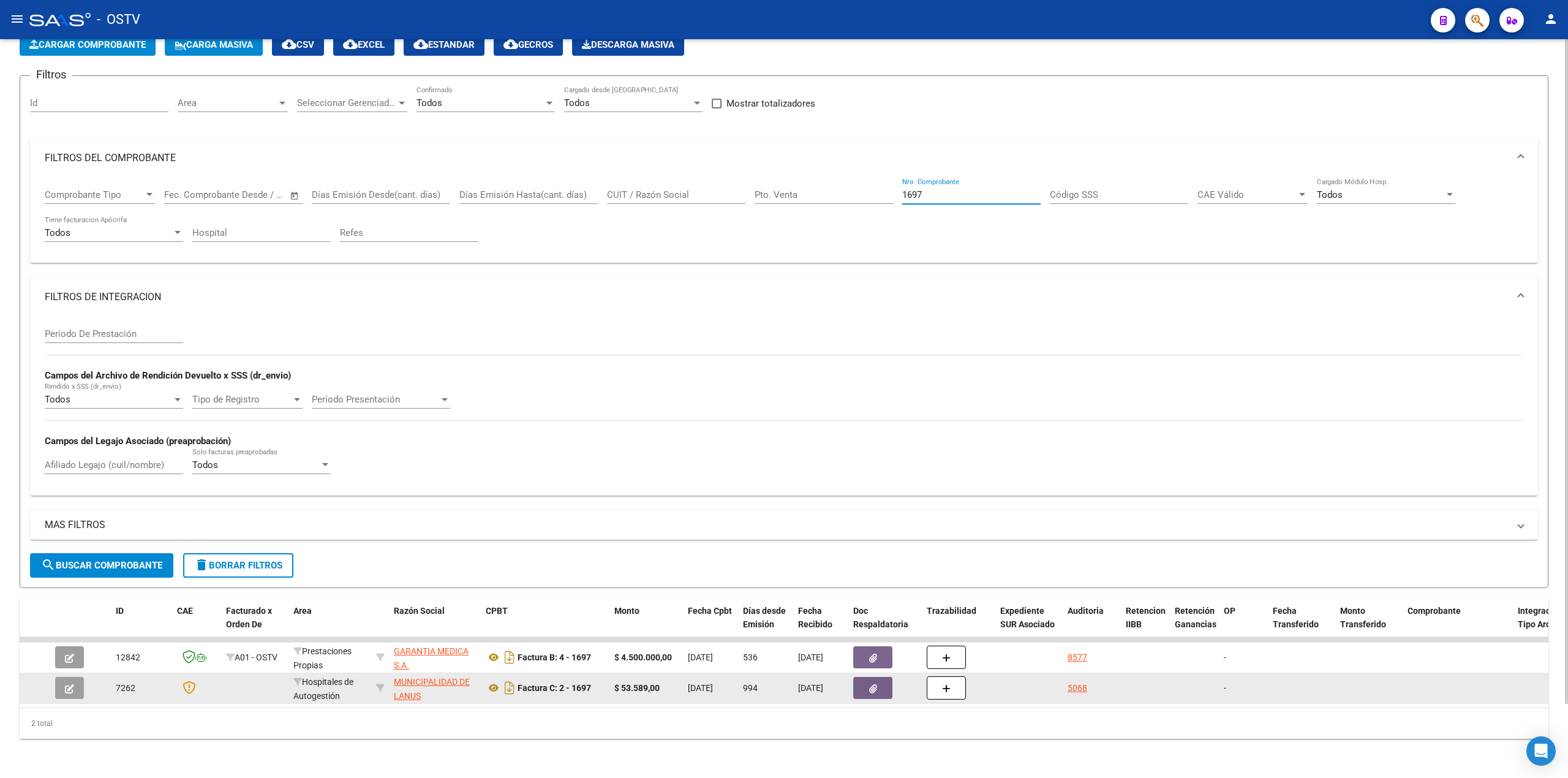
type input "1697"
click at [79, 677] on button "button" at bounding box center [69, 688] width 29 height 22
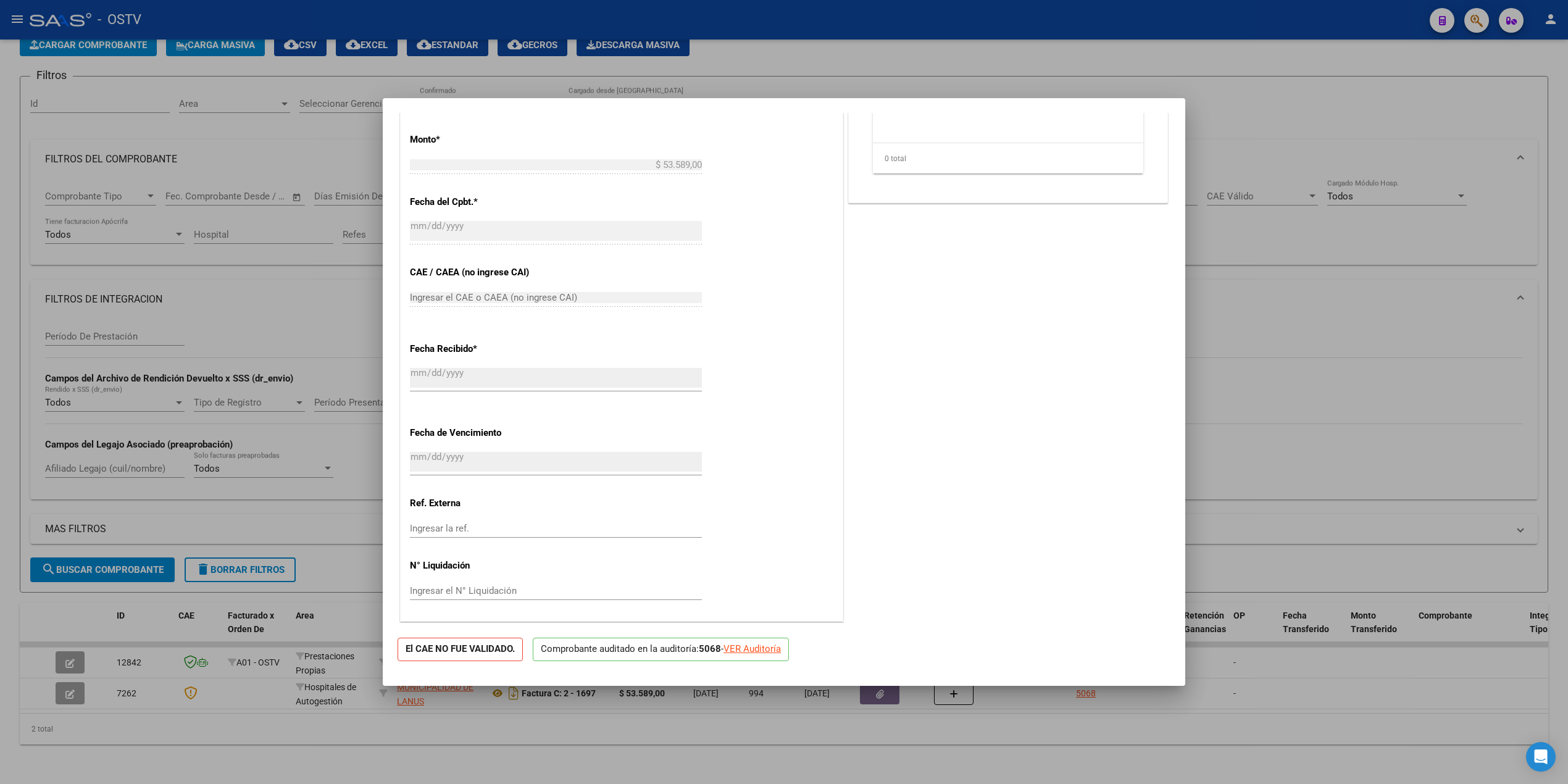
scroll to position [502, 0]
click at [753, 643] on div "VER Auditoría" at bounding box center [752, 649] width 58 height 14
type input "$ 0,00"
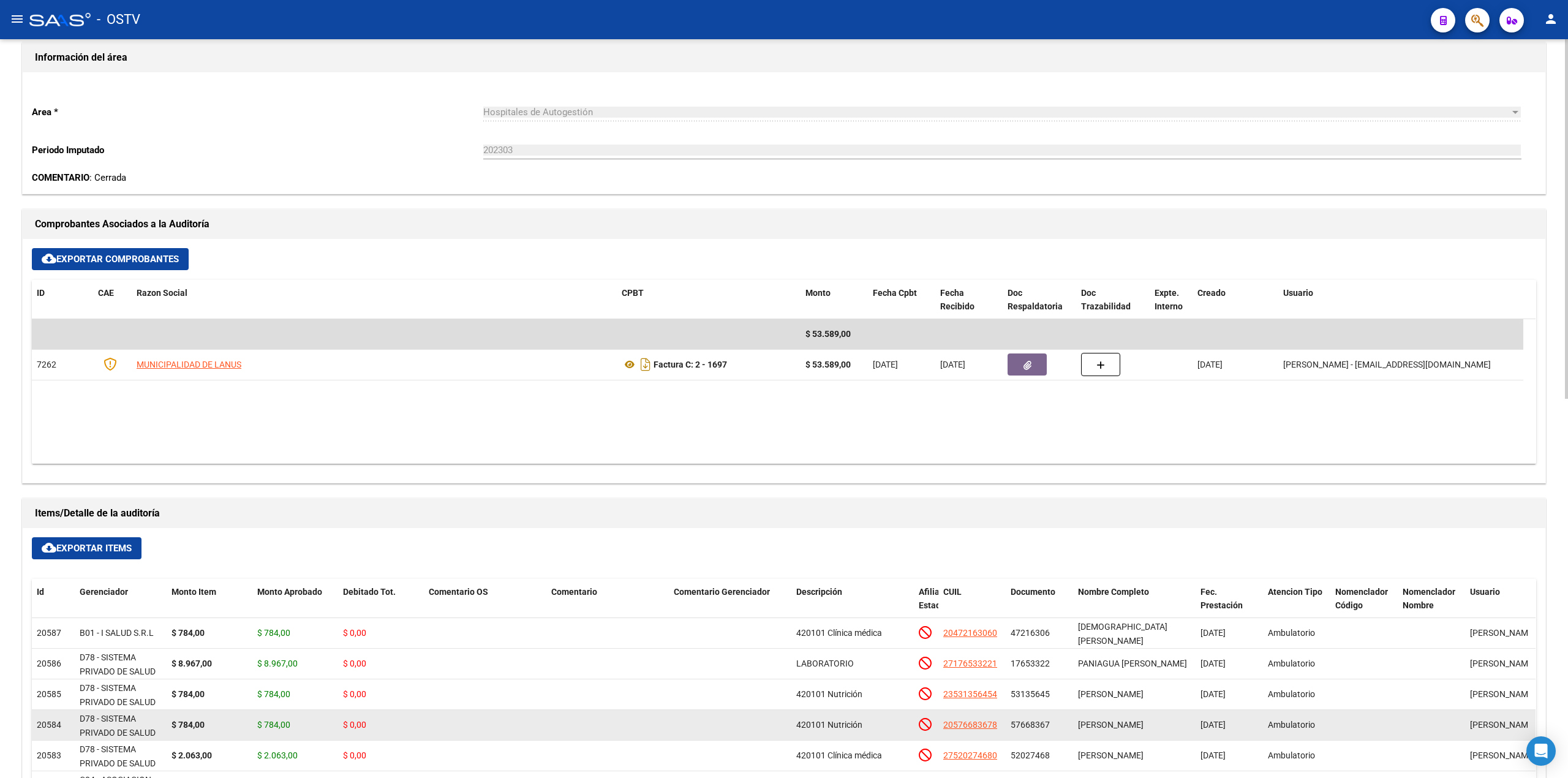
scroll to position [735, 0]
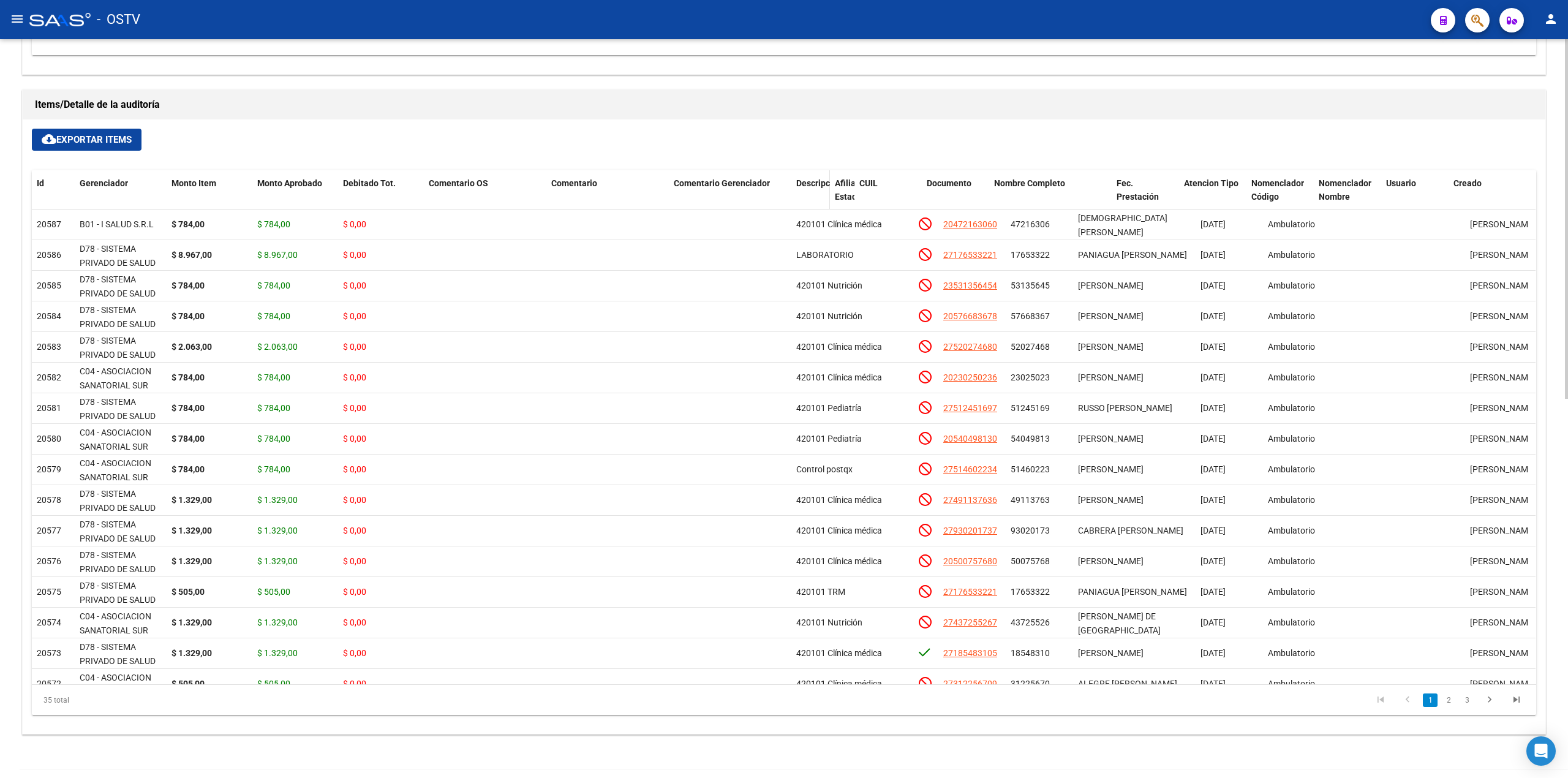
drag, startPoint x: 909, startPoint y: 191, endPoint x: 797, endPoint y: 194, distance: 112.0
click at [797, 194] on datatable-header-cell "Descripción" at bounding box center [810, 197] width 38 height 54
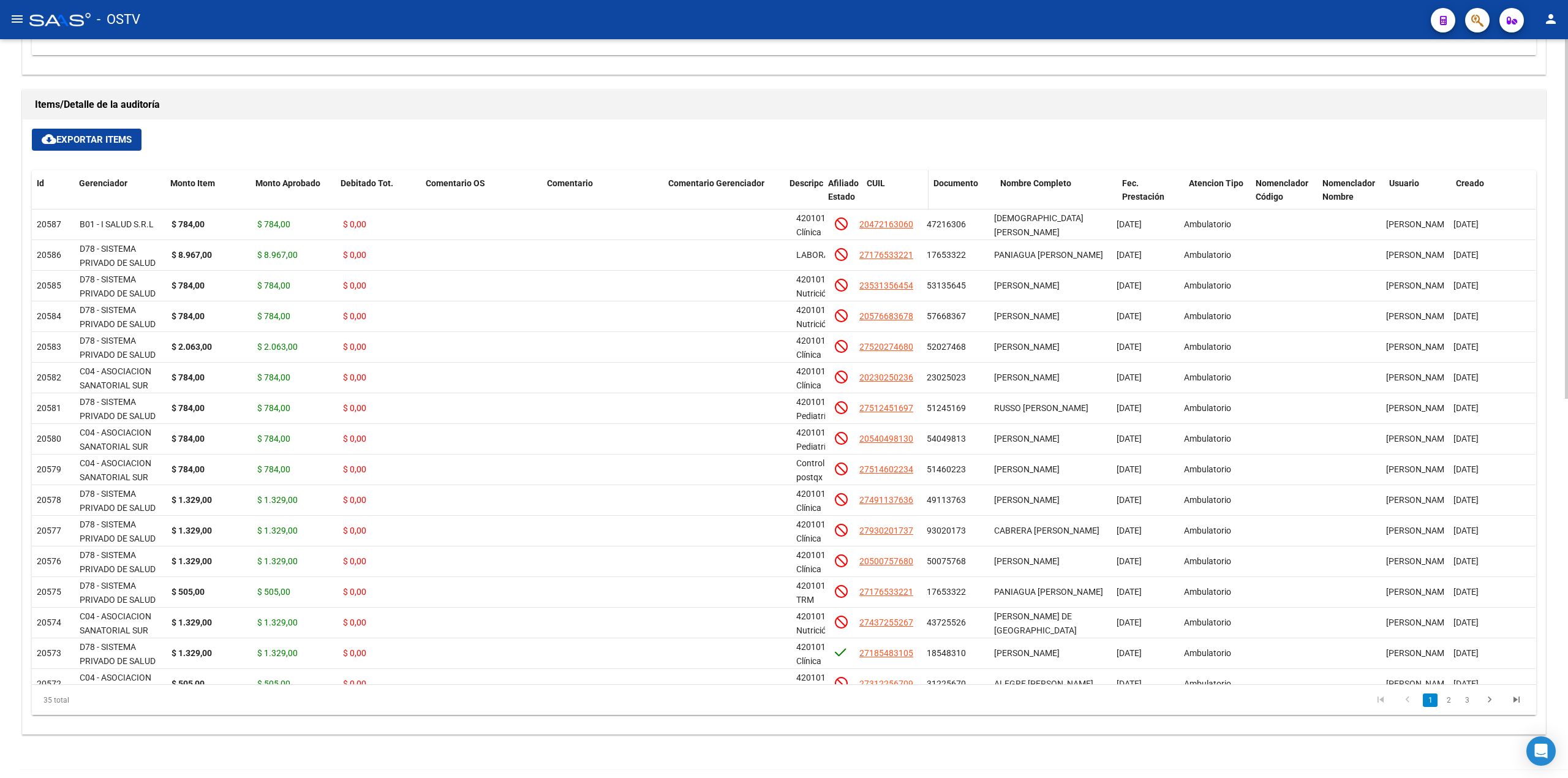
drag, startPoint x: 869, startPoint y: 199, endPoint x: 952, endPoint y: 196, distance: 83.1
click at [952, 196] on div "Id Gerenciador Monto Item Monto Aprobado Debitado Tot. Comentario OS Comentario…" at bounding box center [878, 191] width 1692 height 40
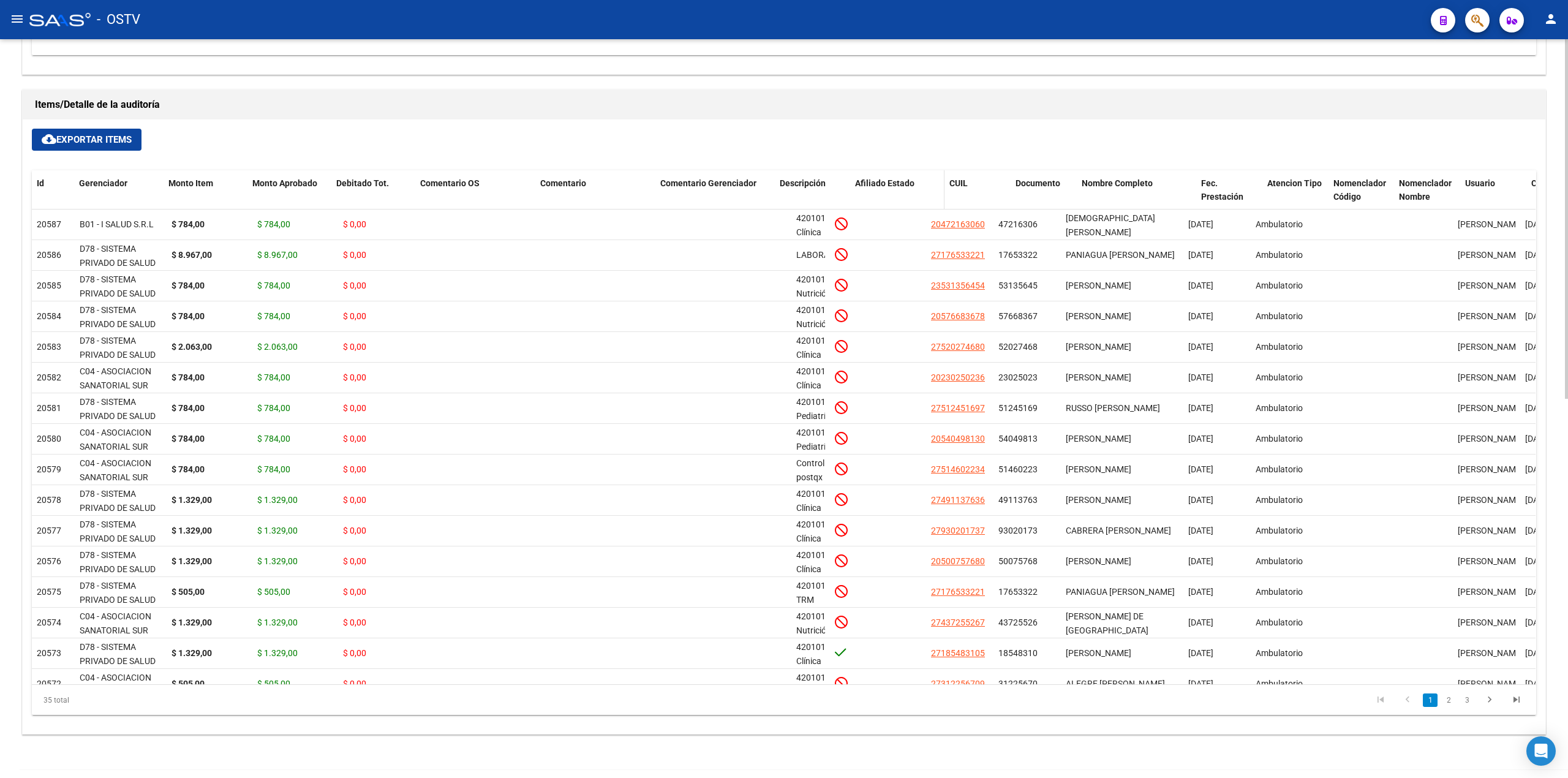
drag, startPoint x: 828, startPoint y: 189, endPoint x: 879, endPoint y: 187, distance: 51.0
click at [879, 187] on div "Id Gerenciador Monto Item Monto Aprobado Debitado Tot. Comentario OS Comentario…" at bounding box center [914, 191] width 1765 height 40
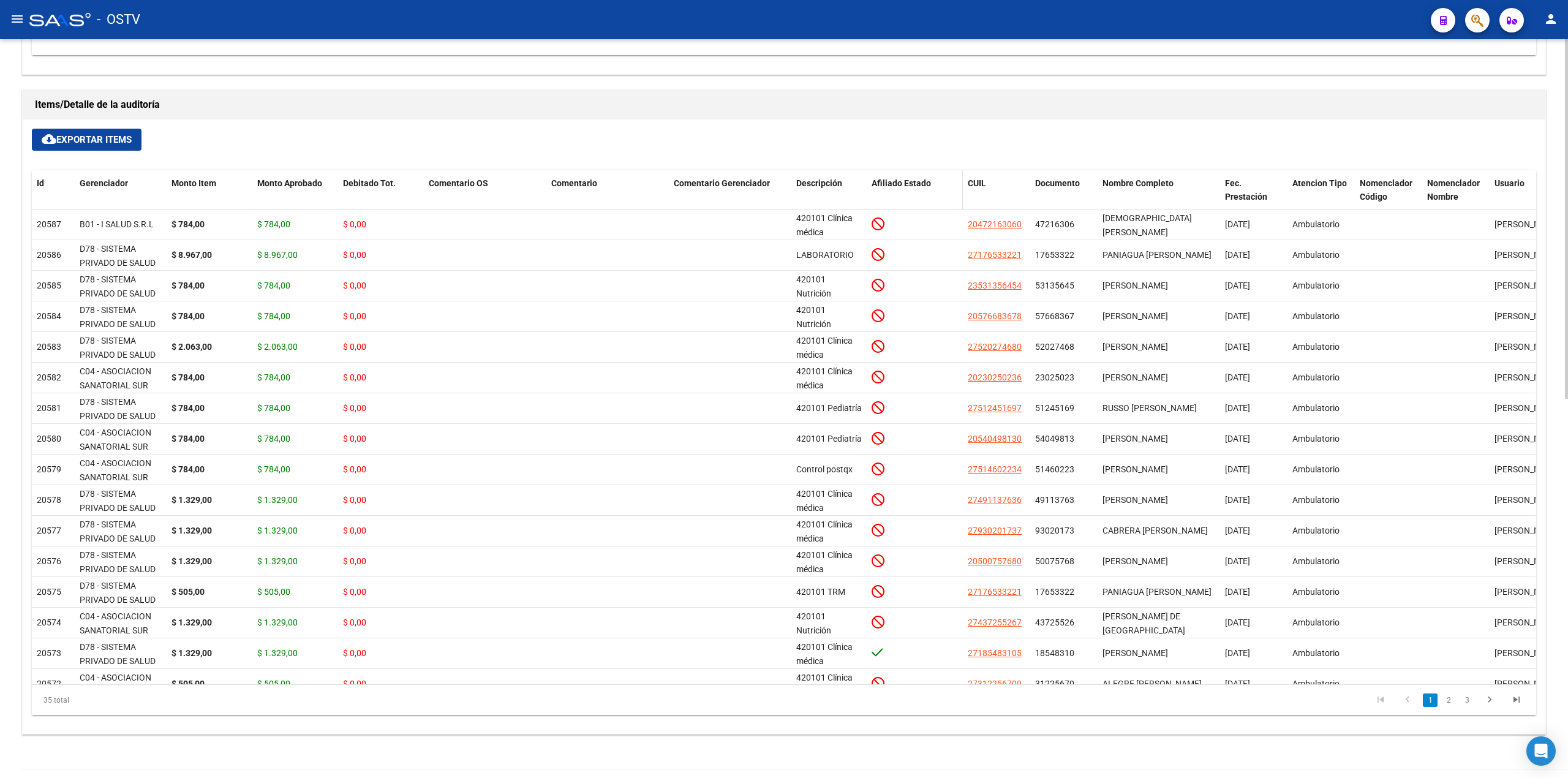
drag, startPoint x: 866, startPoint y: 189, endPoint x: 874, endPoint y: 189, distance: 8.0
click at [874, 189] on datatable-header-cell "Afiliado Estado" at bounding box center [915, 191] width 96 height 40
drag, startPoint x: 863, startPoint y: 191, endPoint x: 908, endPoint y: 189, distance: 45.0
click at [908, 189] on div "Id Gerenciador Monto Item Monto Aprobado Debitado Tot. Comentario OS Comentario…" at bounding box center [932, 191] width 1801 height 40
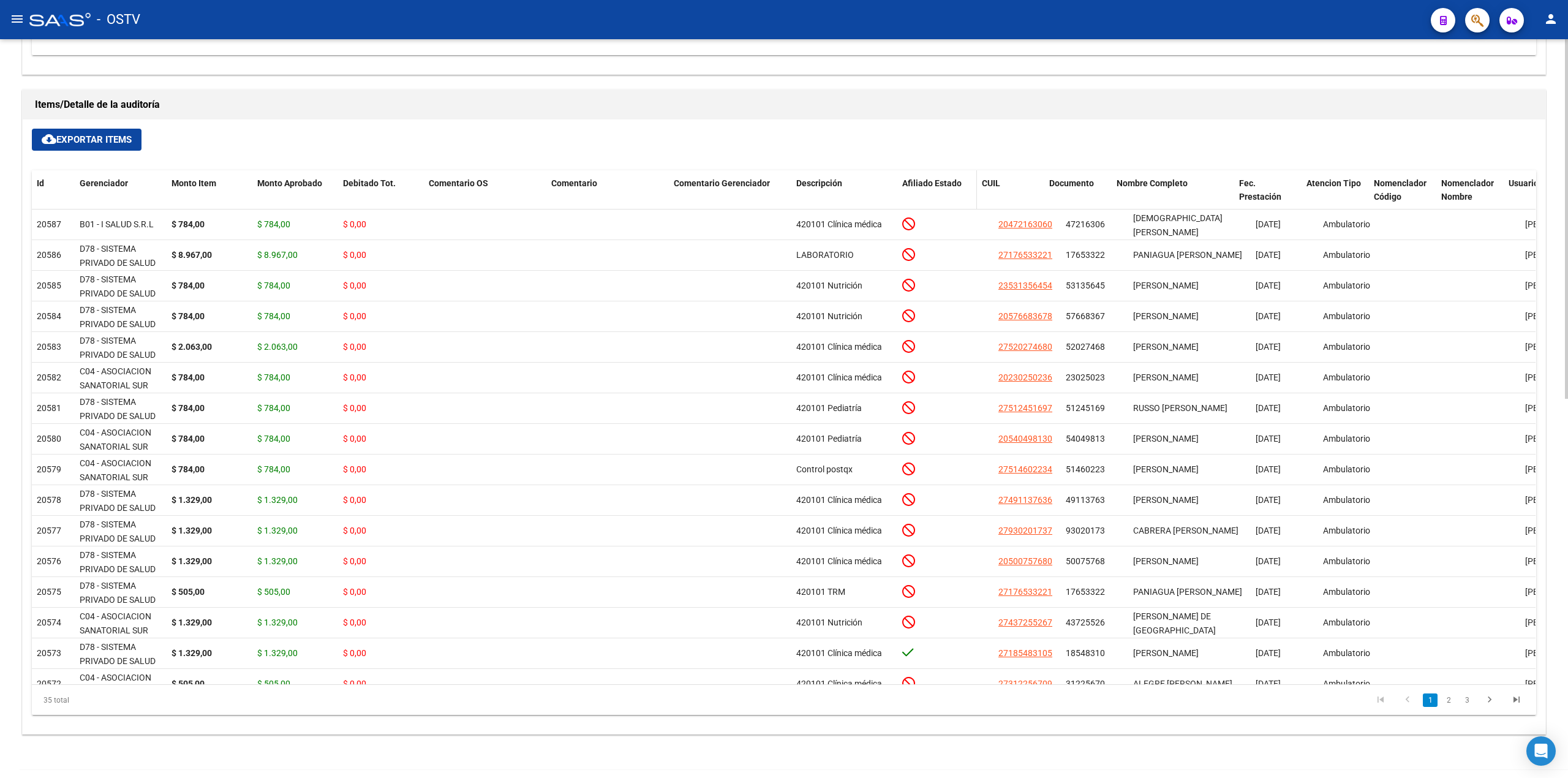
drag, startPoint x: 990, startPoint y: 189, endPoint x: 964, endPoint y: 191, distance: 26.1
click at [964, 191] on datatable-header-cell "Afiliado Estado" at bounding box center [937, 191] width 79 height 40
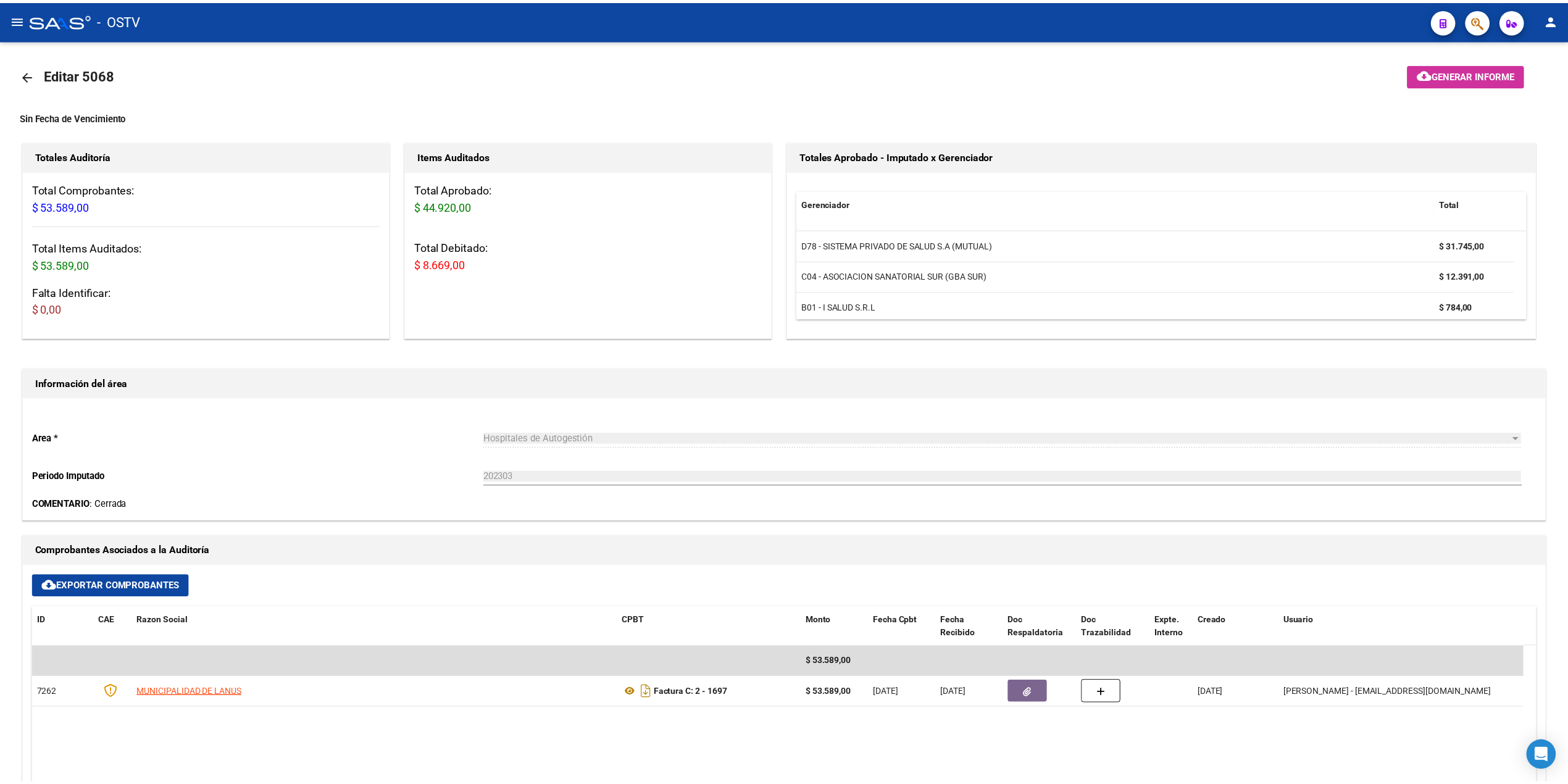
scroll to position [0, 0]
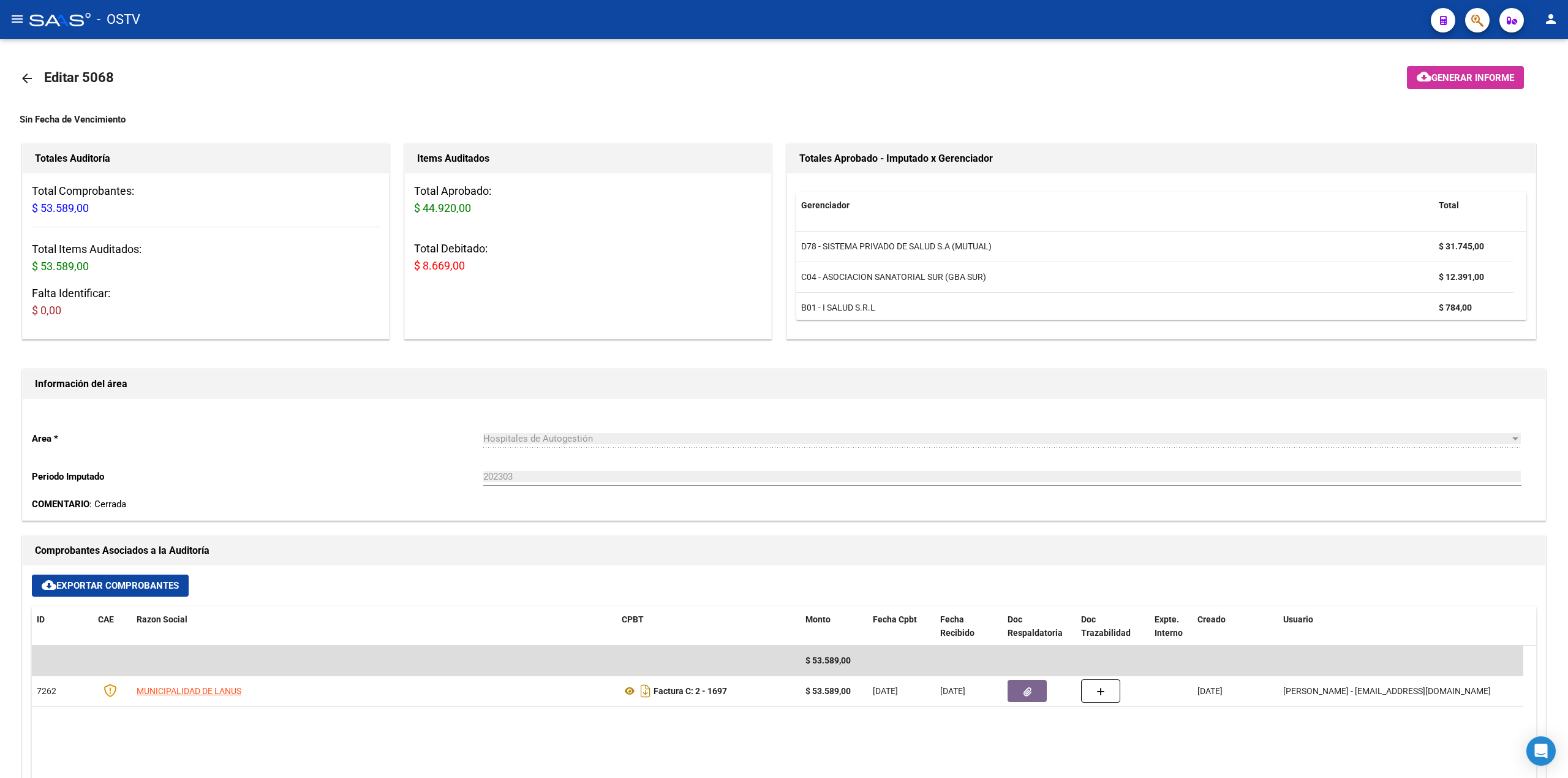
click at [1476, 77] on span "Generar informe" at bounding box center [1473, 77] width 82 height 11
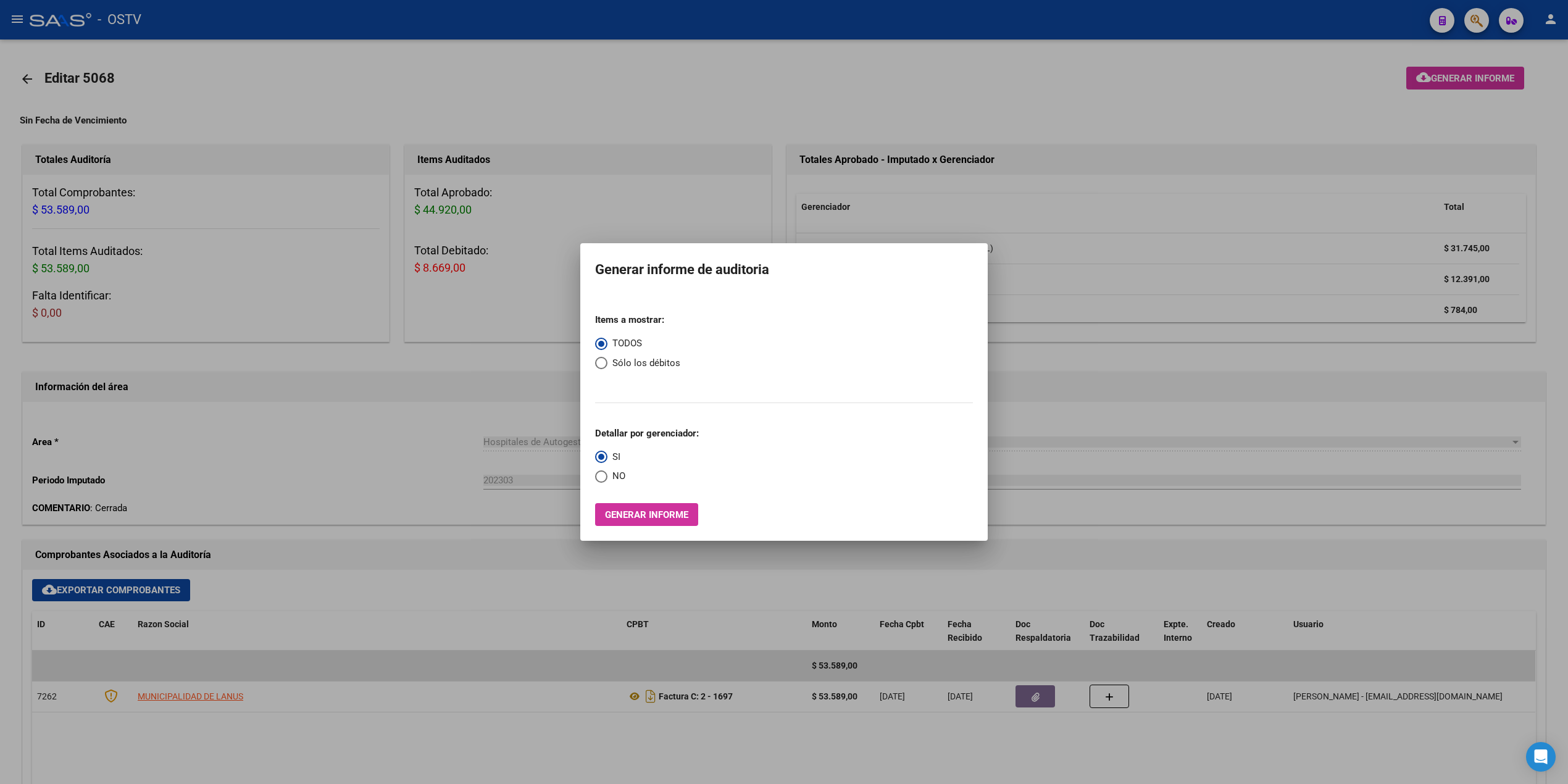
click at [626, 501] on div "Items a mostrar: TODOS Sólo los débitos Detallar por gerenciador: SI NO Generar…" at bounding box center [784, 414] width 378 height 222
click at [634, 509] on span "Generar informe" at bounding box center [647, 514] width 83 height 11
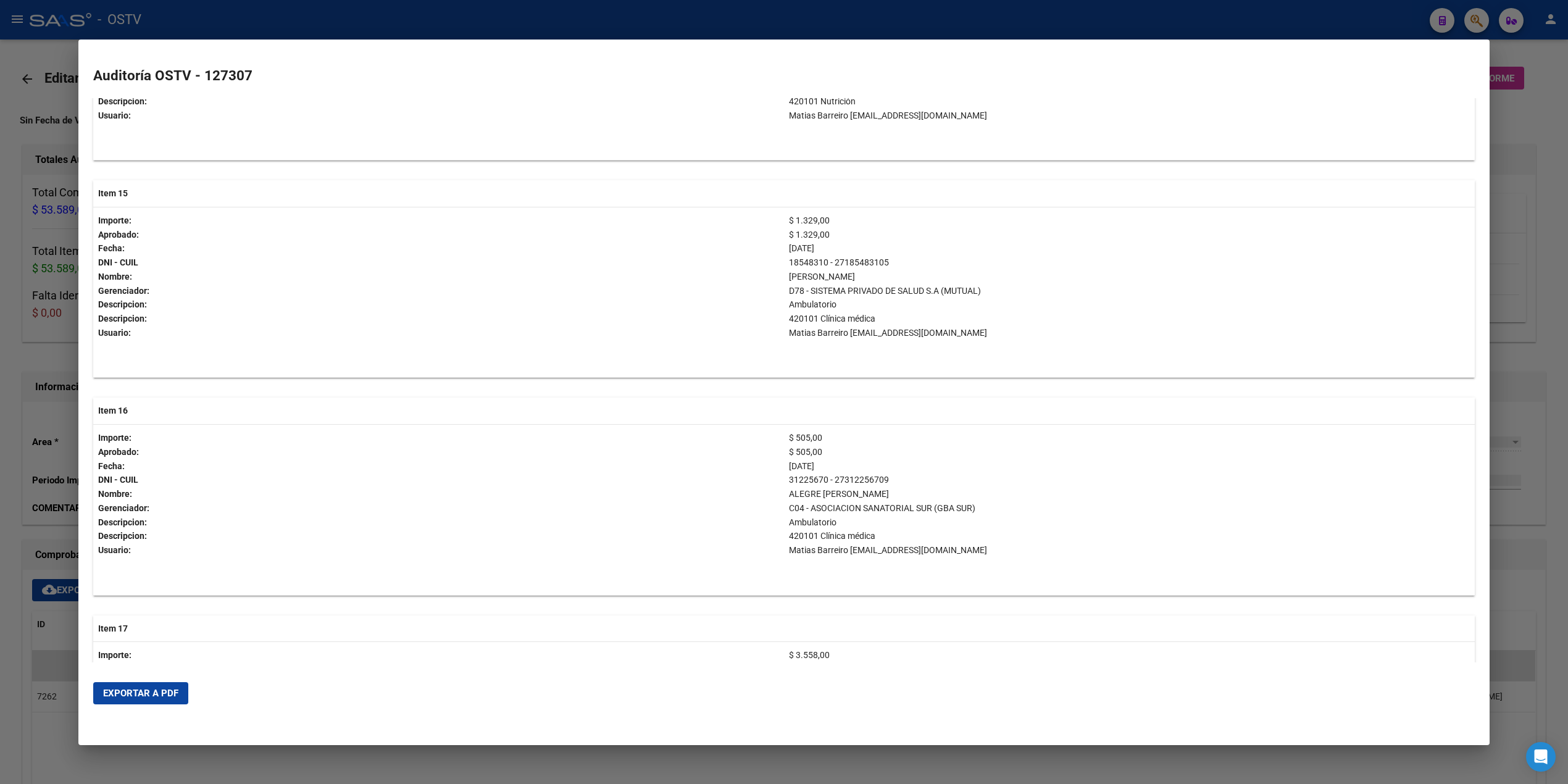
scroll to position [3373, 0]
click at [1567, 339] on div at bounding box center [784, 392] width 1568 height 784
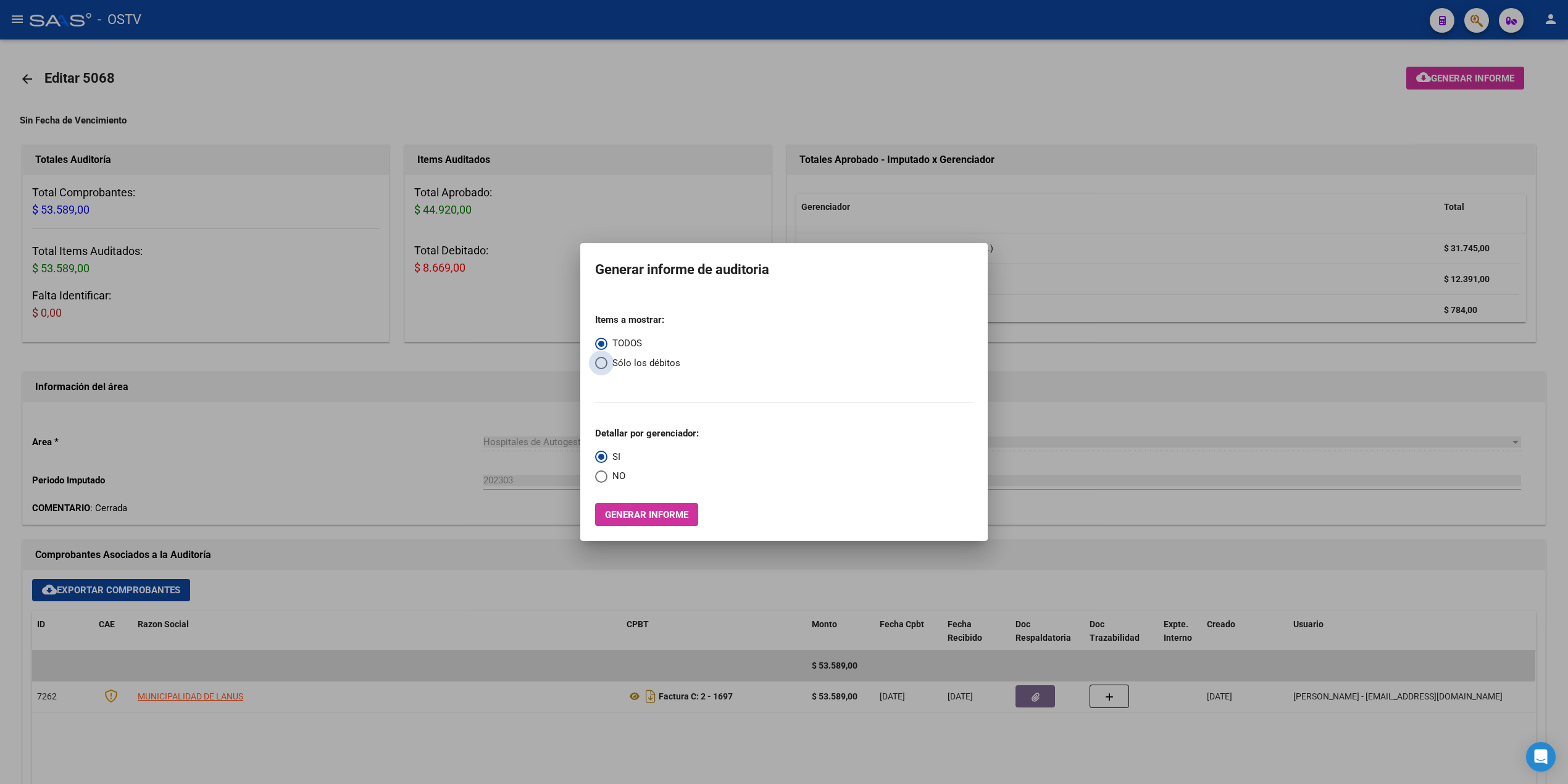
click at [601, 361] on span "Select an option" at bounding box center [601, 363] width 12 height 12
click at [601, 361] on input "Sólo los débitos" at bounding box center [601, 363] width 12 height 12
radio input "true"
click at [626, 515] on span "Generar informe" at bounding box center [647, 514] width 83 height 11
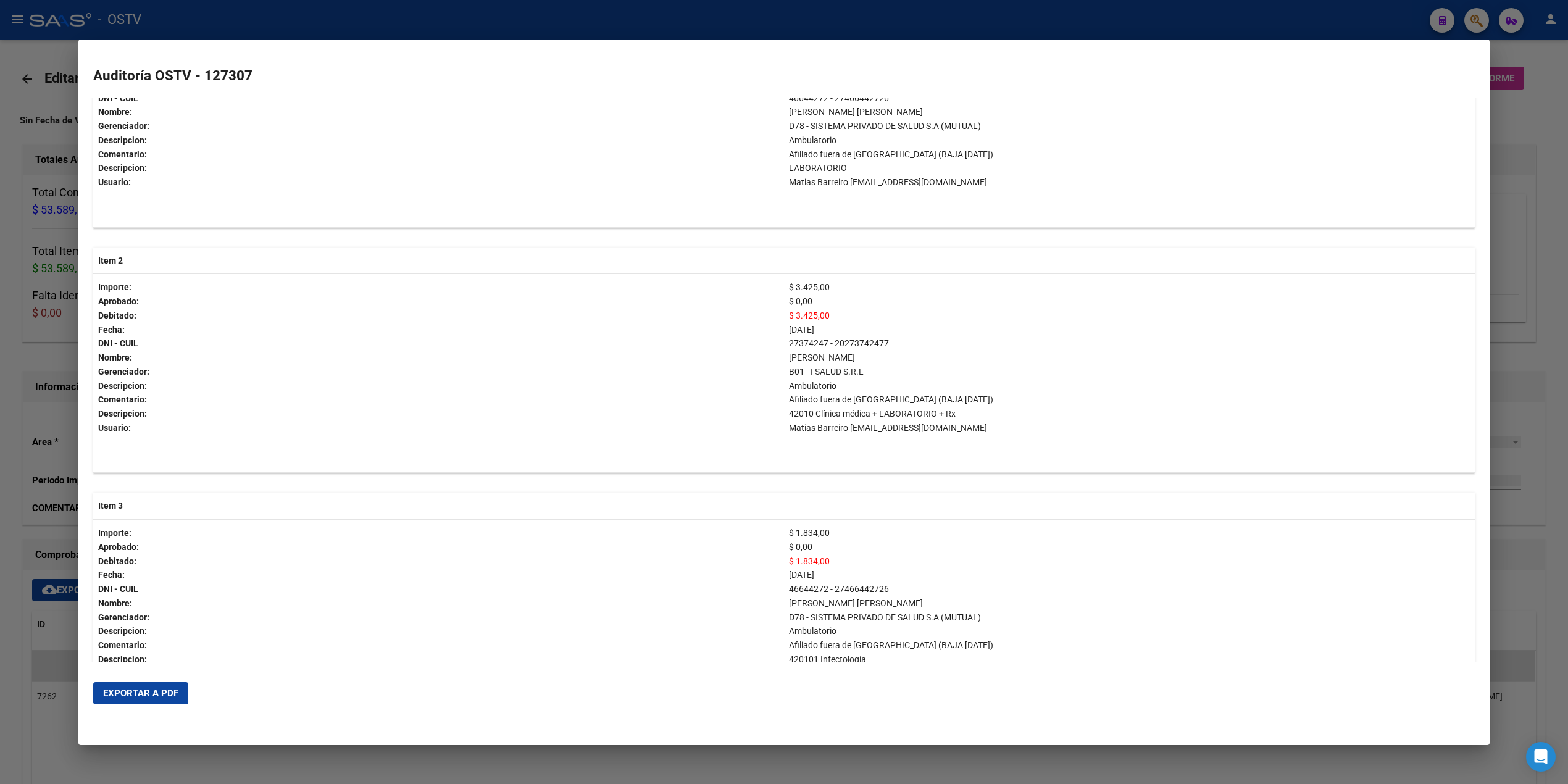
scroll to position [247, 0]
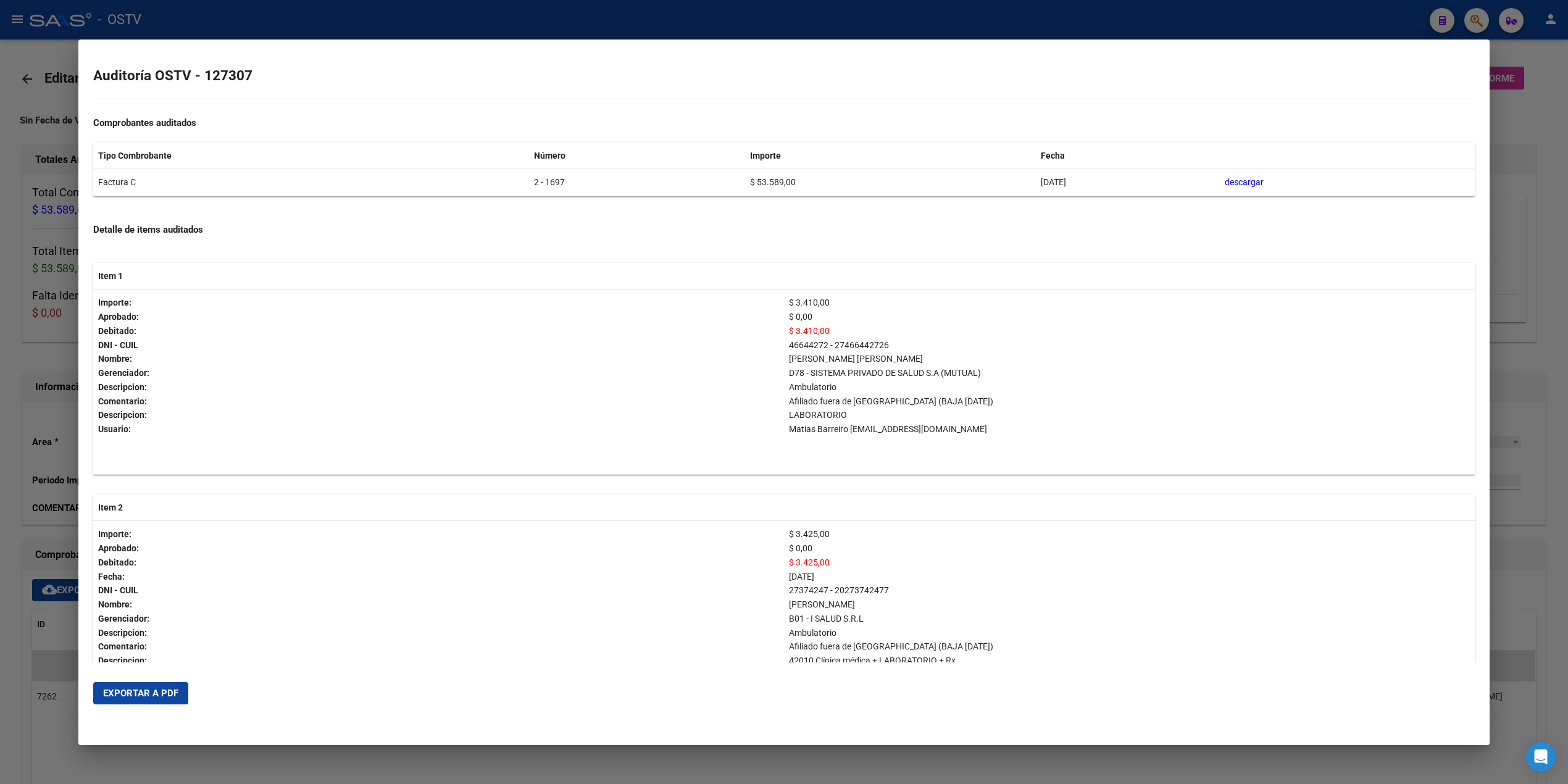
click at [0, 367] on div at bounding box center [784, 392] width 1568 height 784
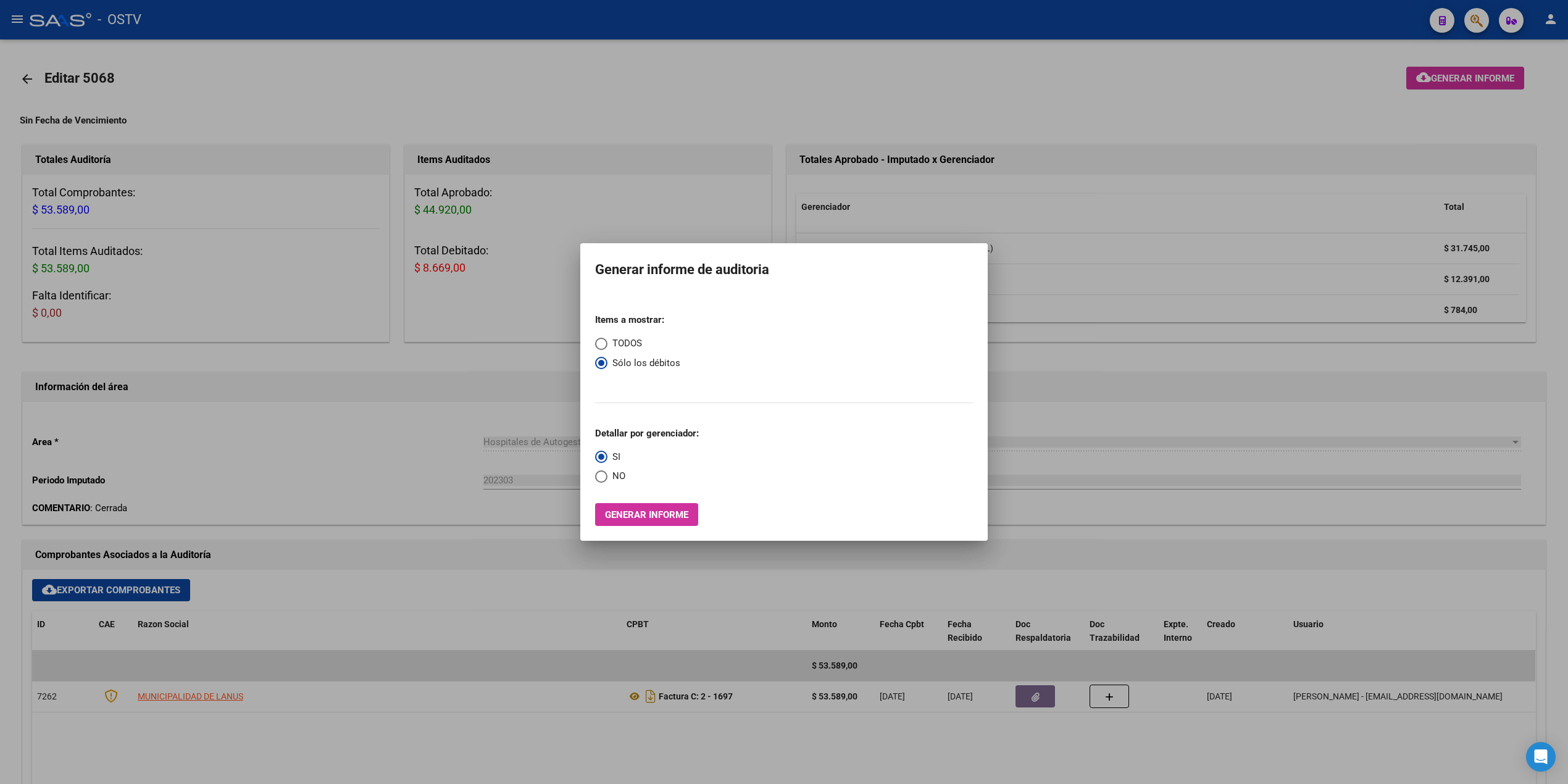
click at [609, 347] on span "TODOS" at bounding box center [624, 343] width 34 height 14
click at [607, 347] on input "TODOS" at bounding box center [601, 344] width 12 height 12
radio input "true"
click at [616, 363] on span "Sólo los débitos" at bounding box center [644, 363] width 73 height 14
click at [607, 363] on input "Sólo los débitos" at bounding box center [601, 363] width 12 height 12
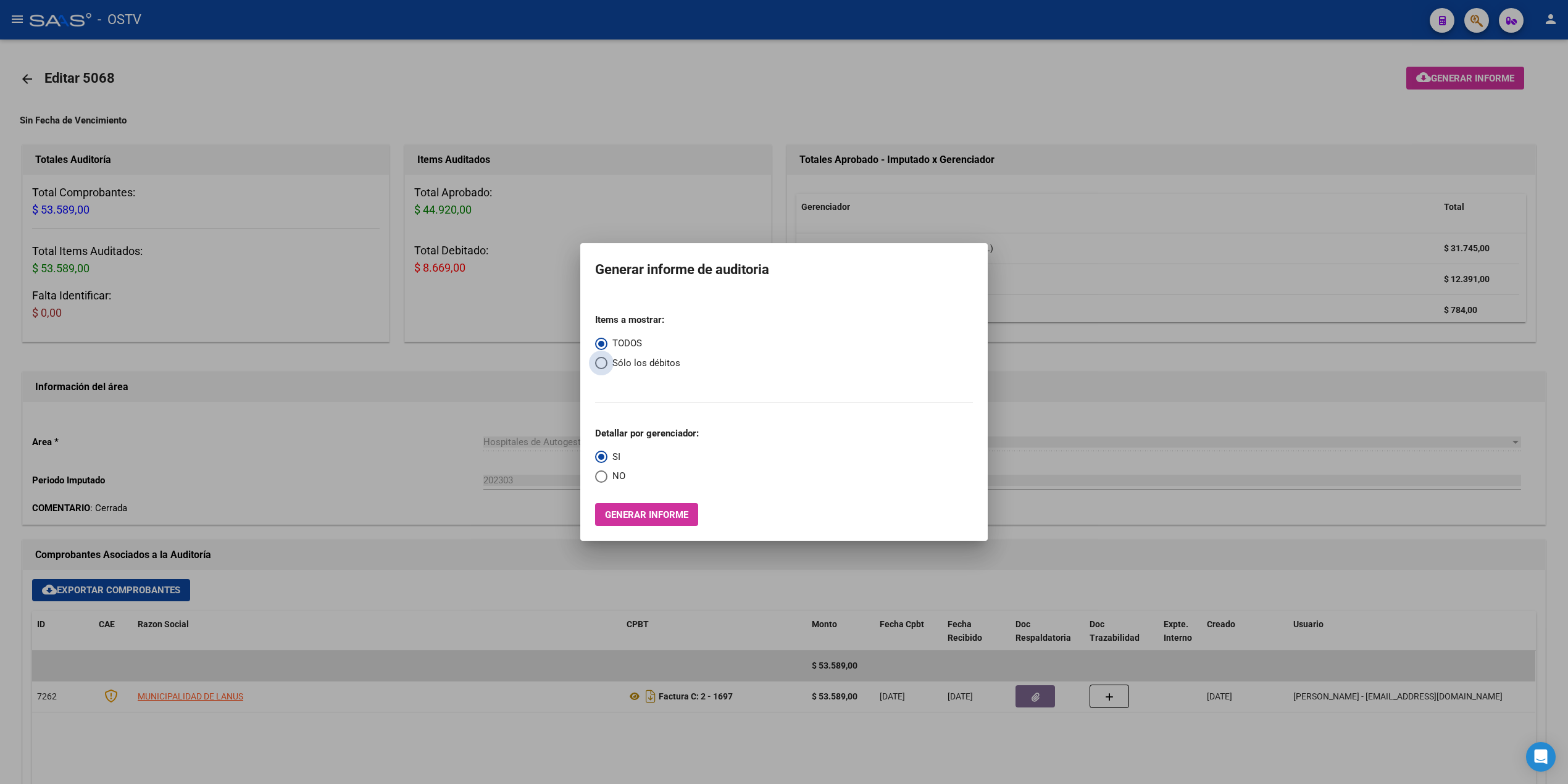
radio input "true"
click at [609, 477] on span "NO" at bounding box center [616, 475] width 18 height 14
click at [607, 477] on input "NO" at bounding box center [601, 476] width 12 height 12
radio input "true"
click at [643, 506] on button "Generar informe" at bounding box center [647, 514] width 103 height 23
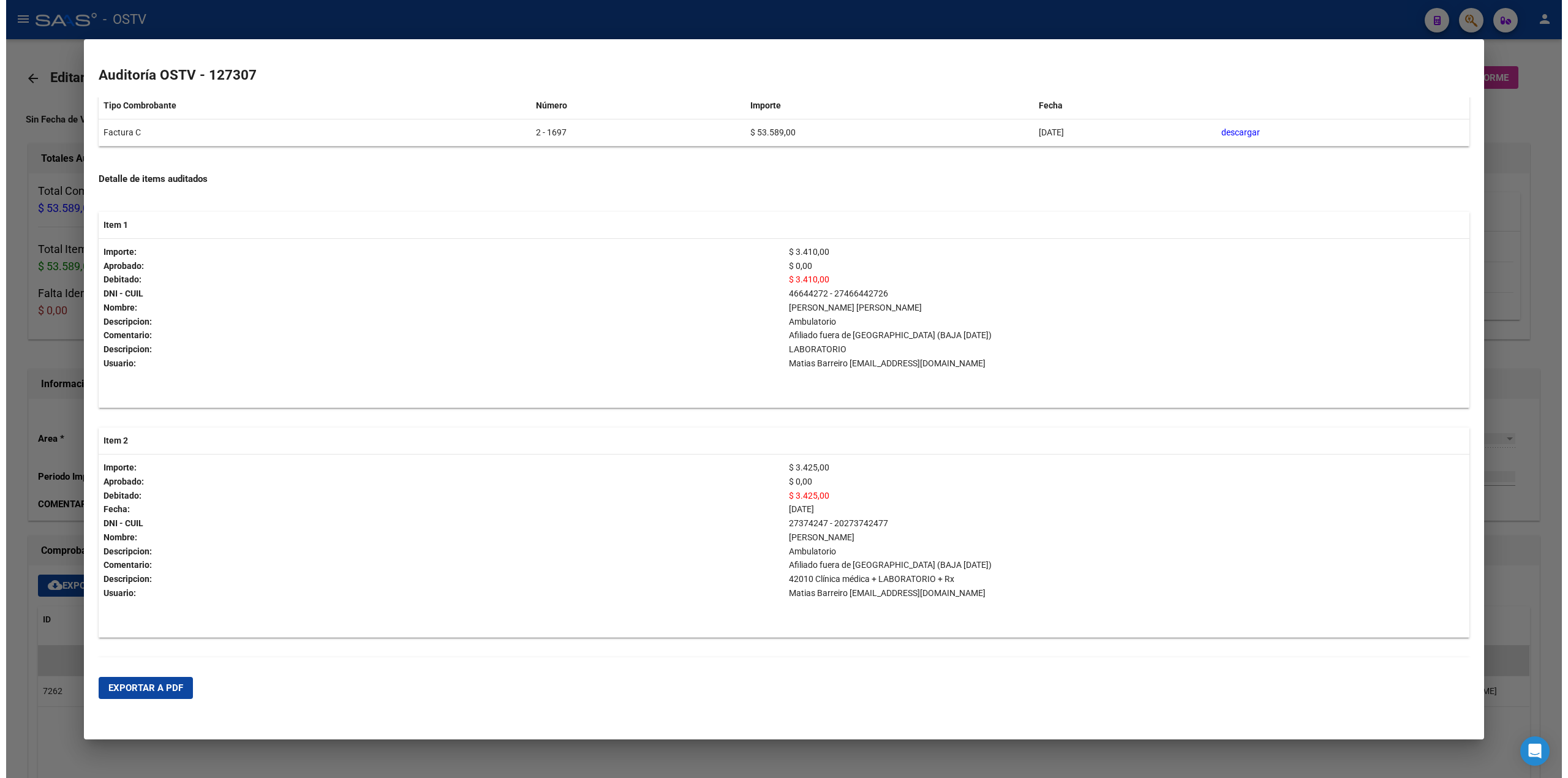
scroll to position [0, 0]
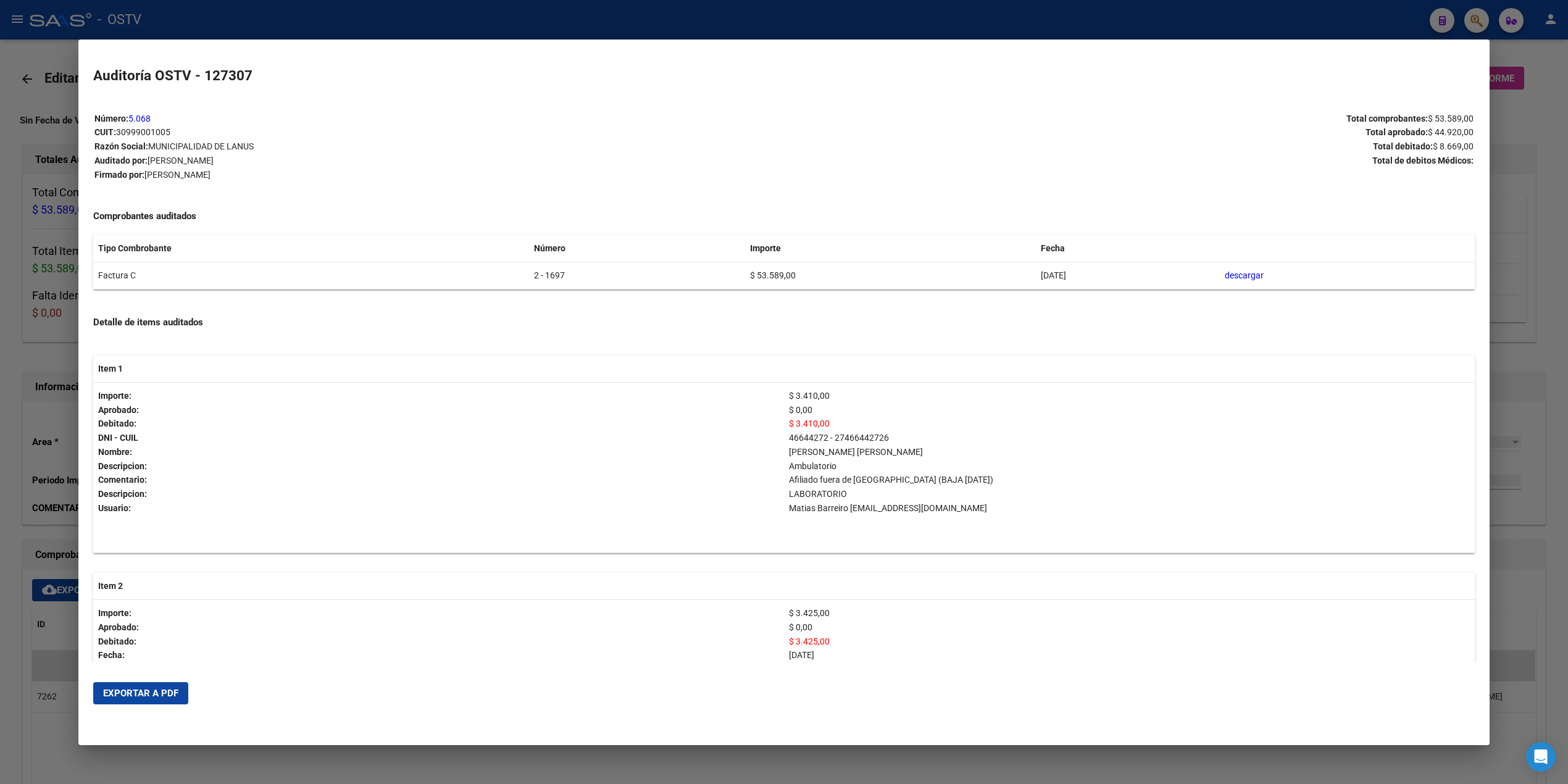
click at [137, 700] on button "Exportar a PDF" at bounding box center [141, 693] width 95 height 23
click at [0, 314] on div at bounding box center [784, 392] width 1568 height 784
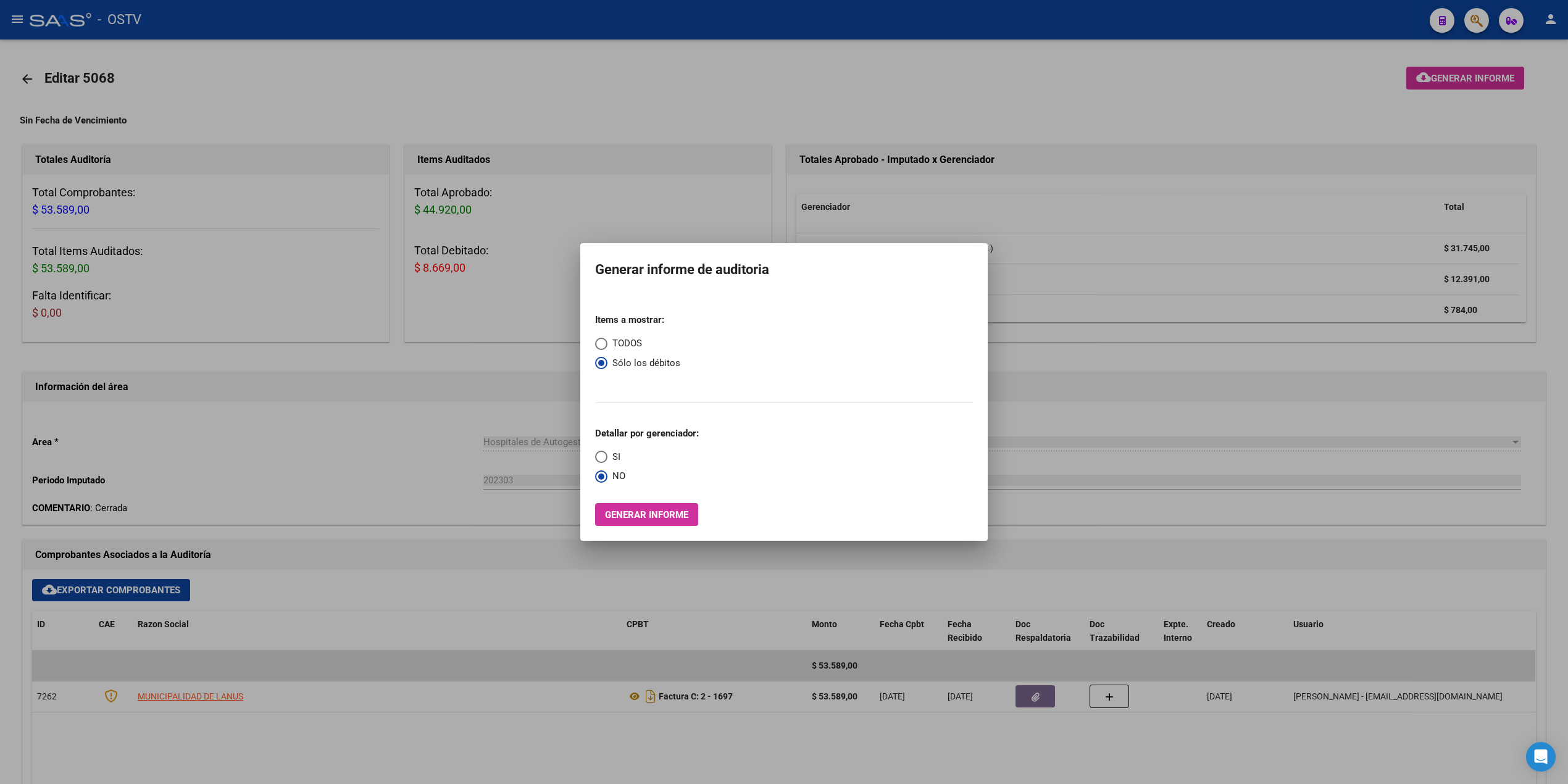
click at [1317, 316] on div at bounding box center [784, 392] width 1568 height 784
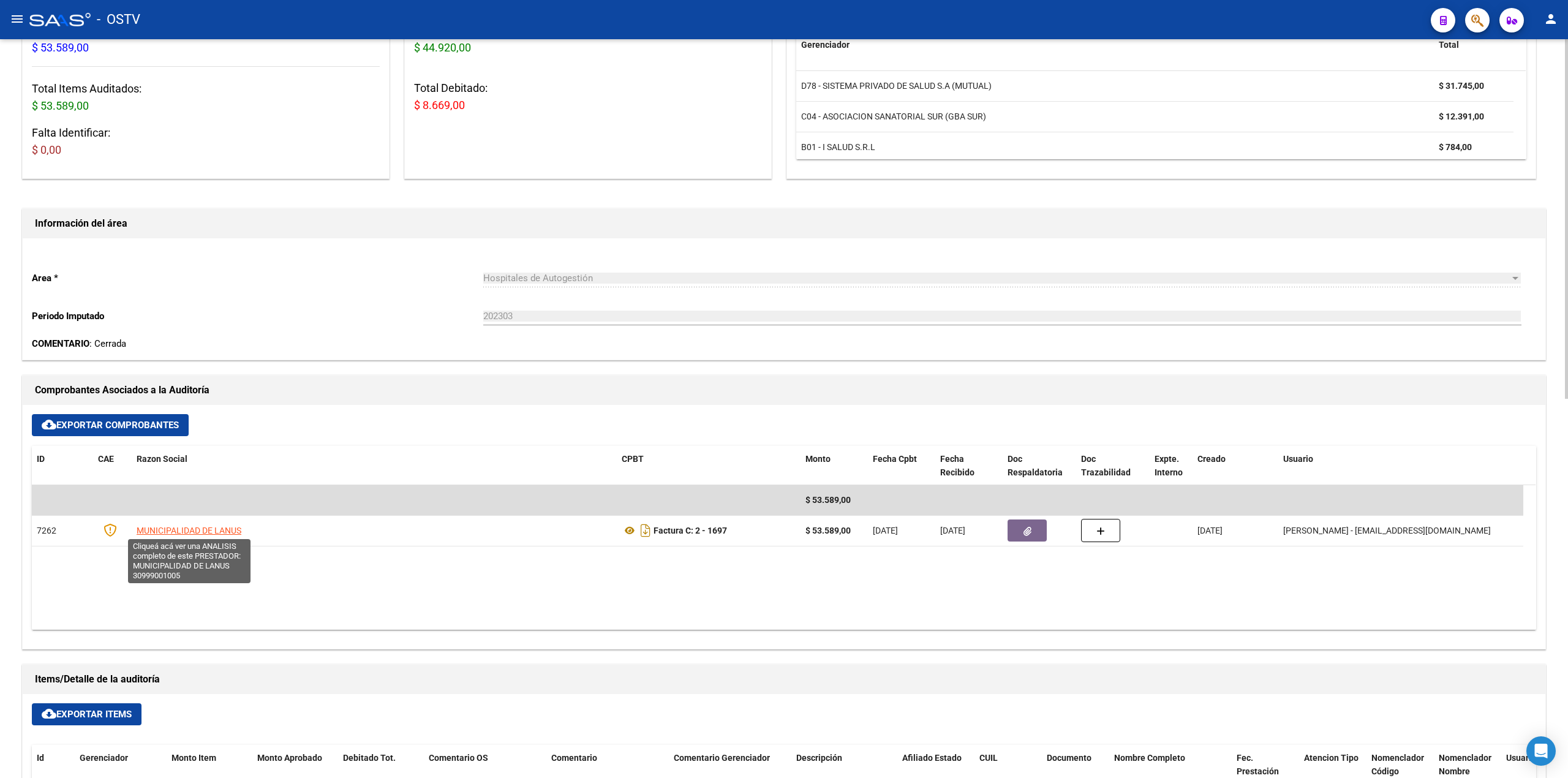
scroll to position [163, 0]
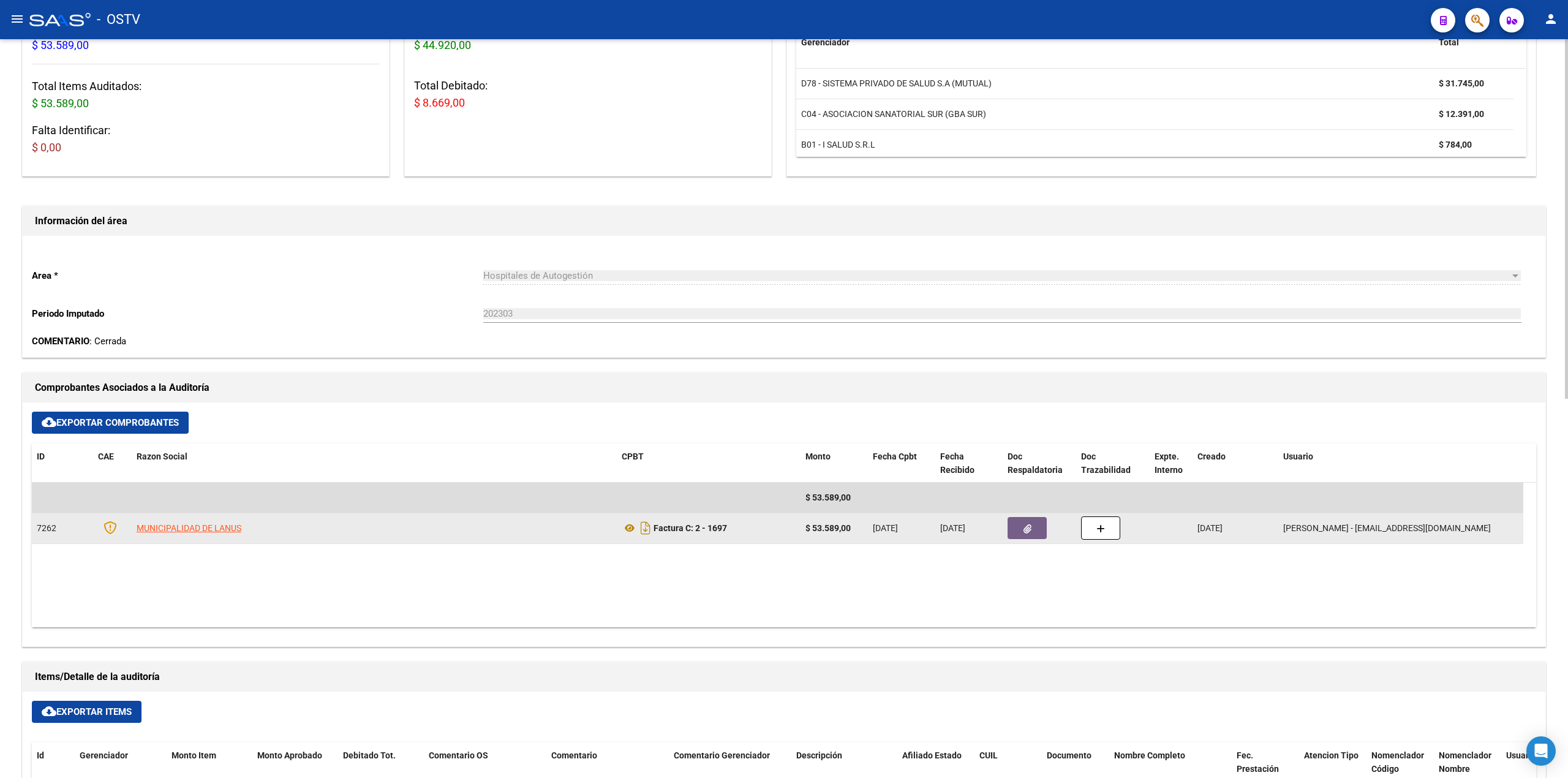
click at [1012, 533] on button "button" at bounding box center [1028, 528] width 39 height 22
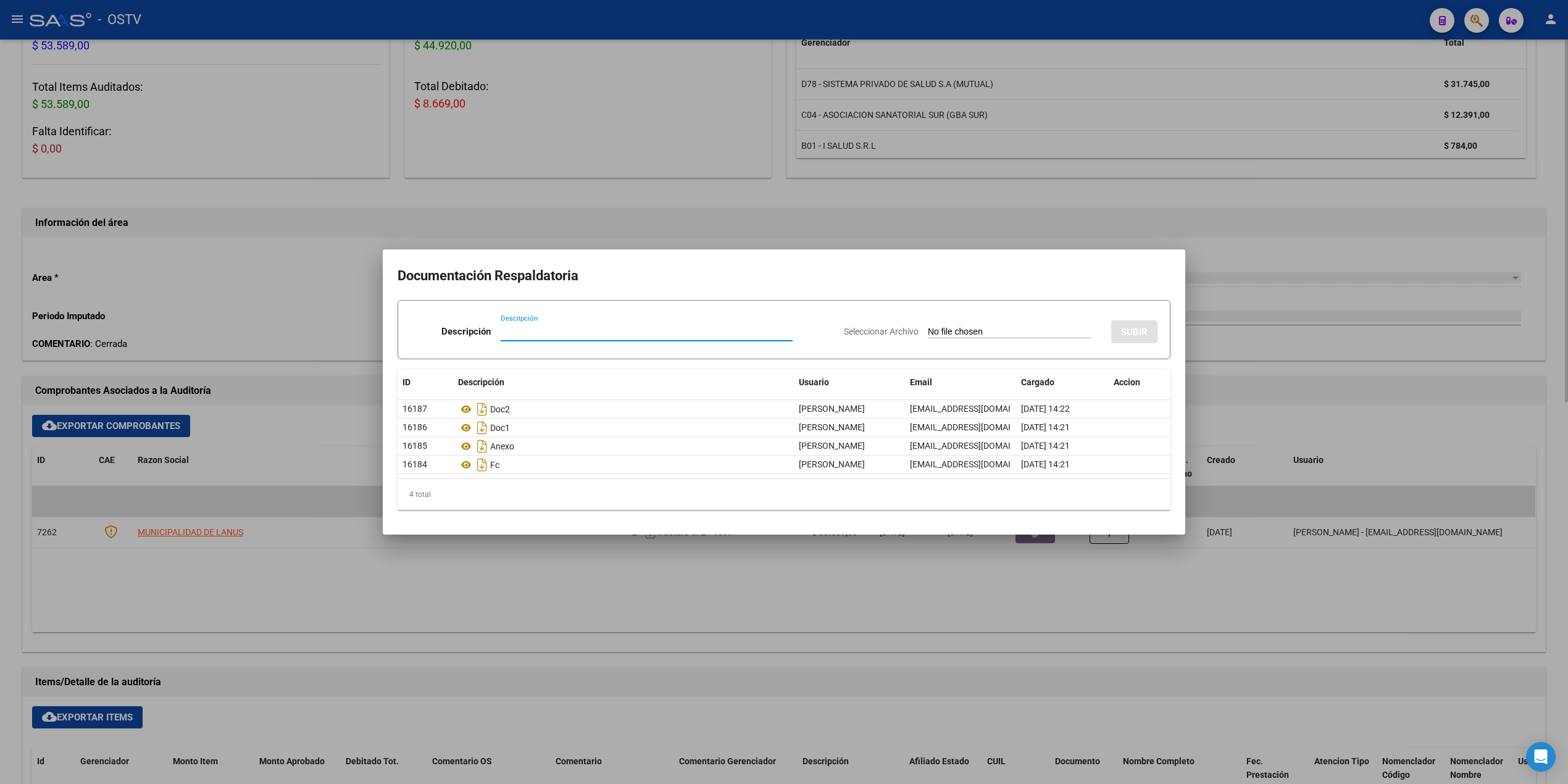
click at [514, 598] on div at bounding box center [784, 392] width 1568 height 784
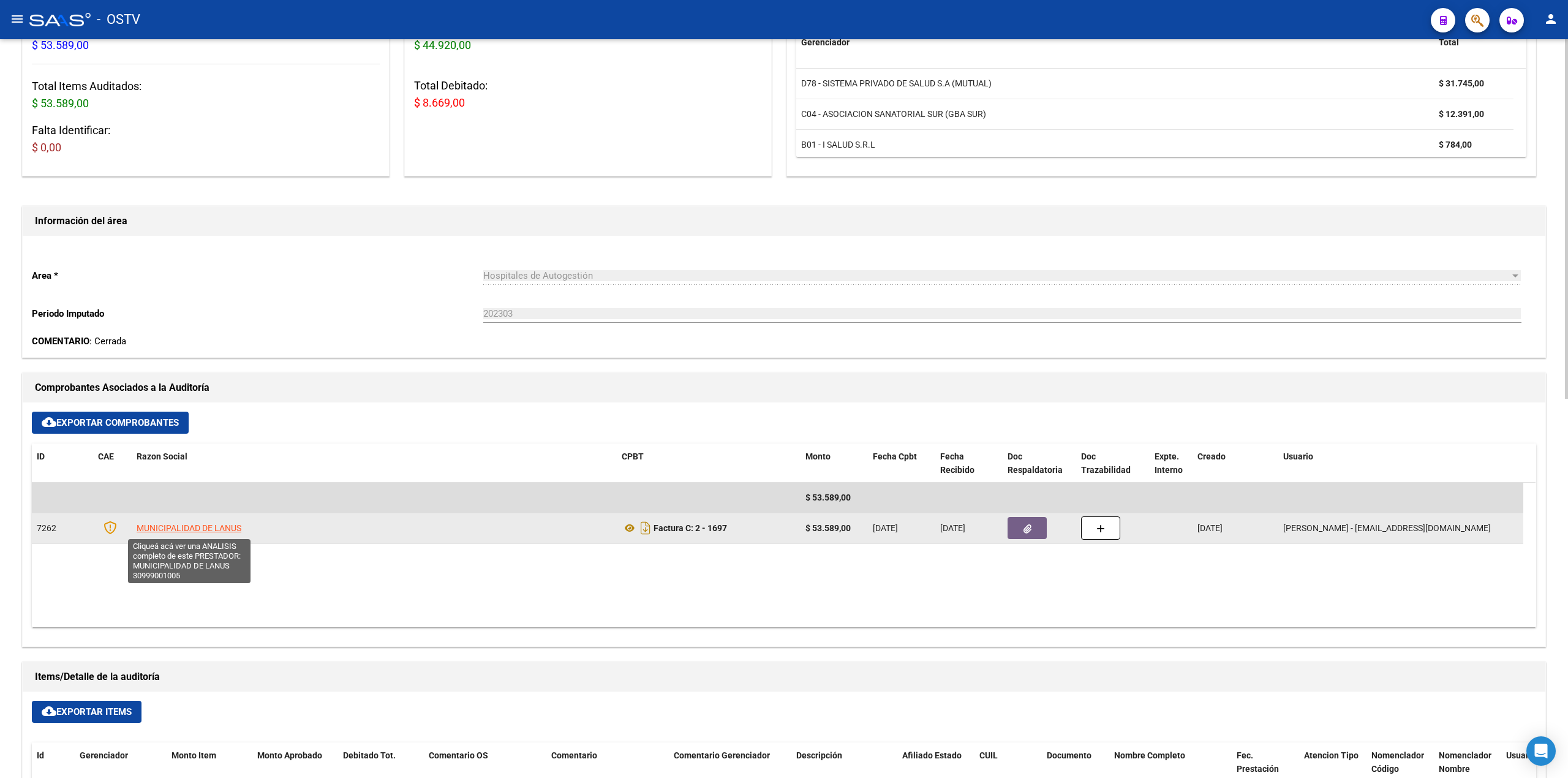
click at [177, 528] on span "MUNICIPALIDAD DE LANUS" at bounding box center [189, 528] width 105 height 10
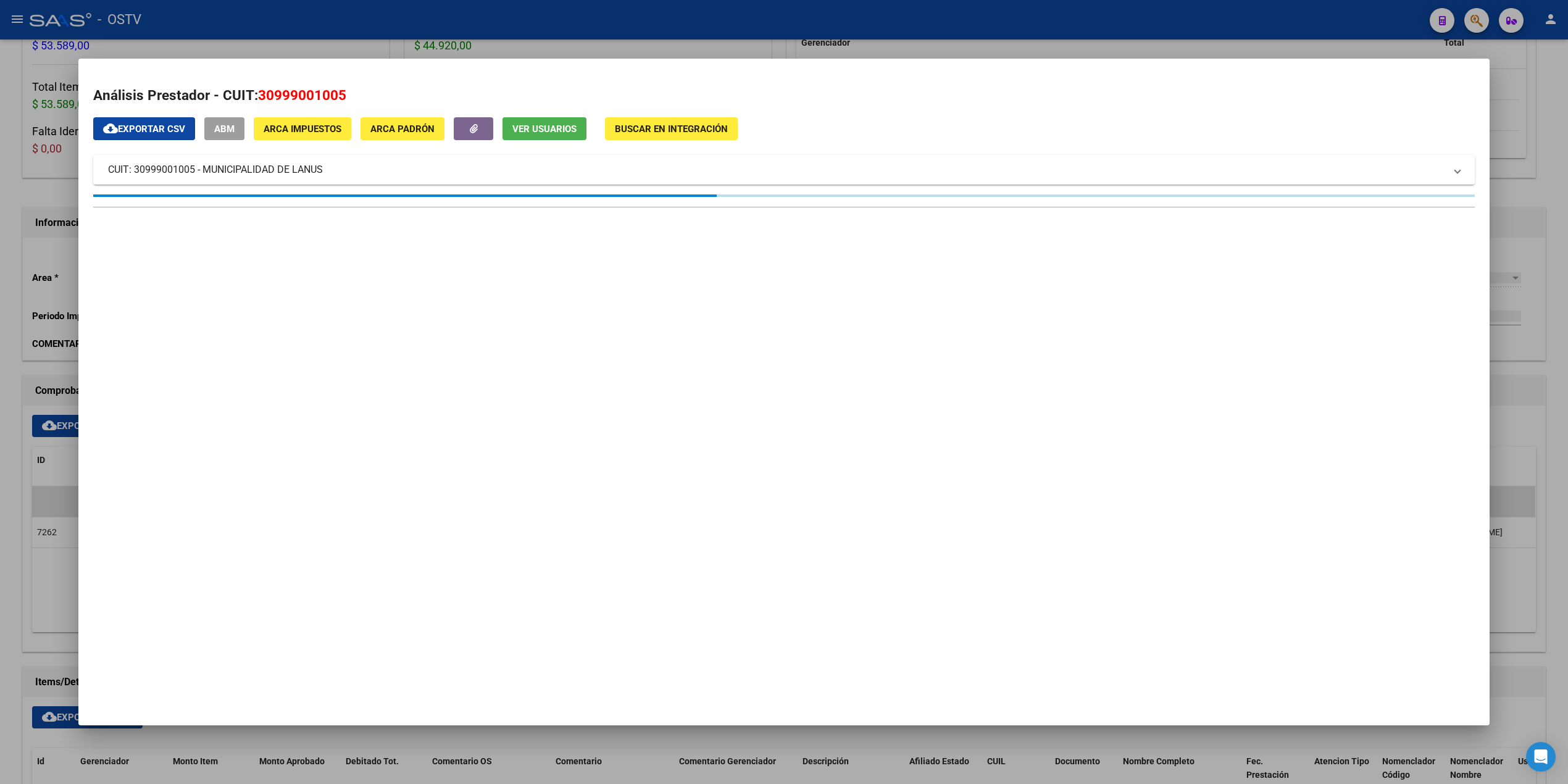
click at [302, 97] on span "30999001005" at bounding box center [302, 95] width 88 height 16
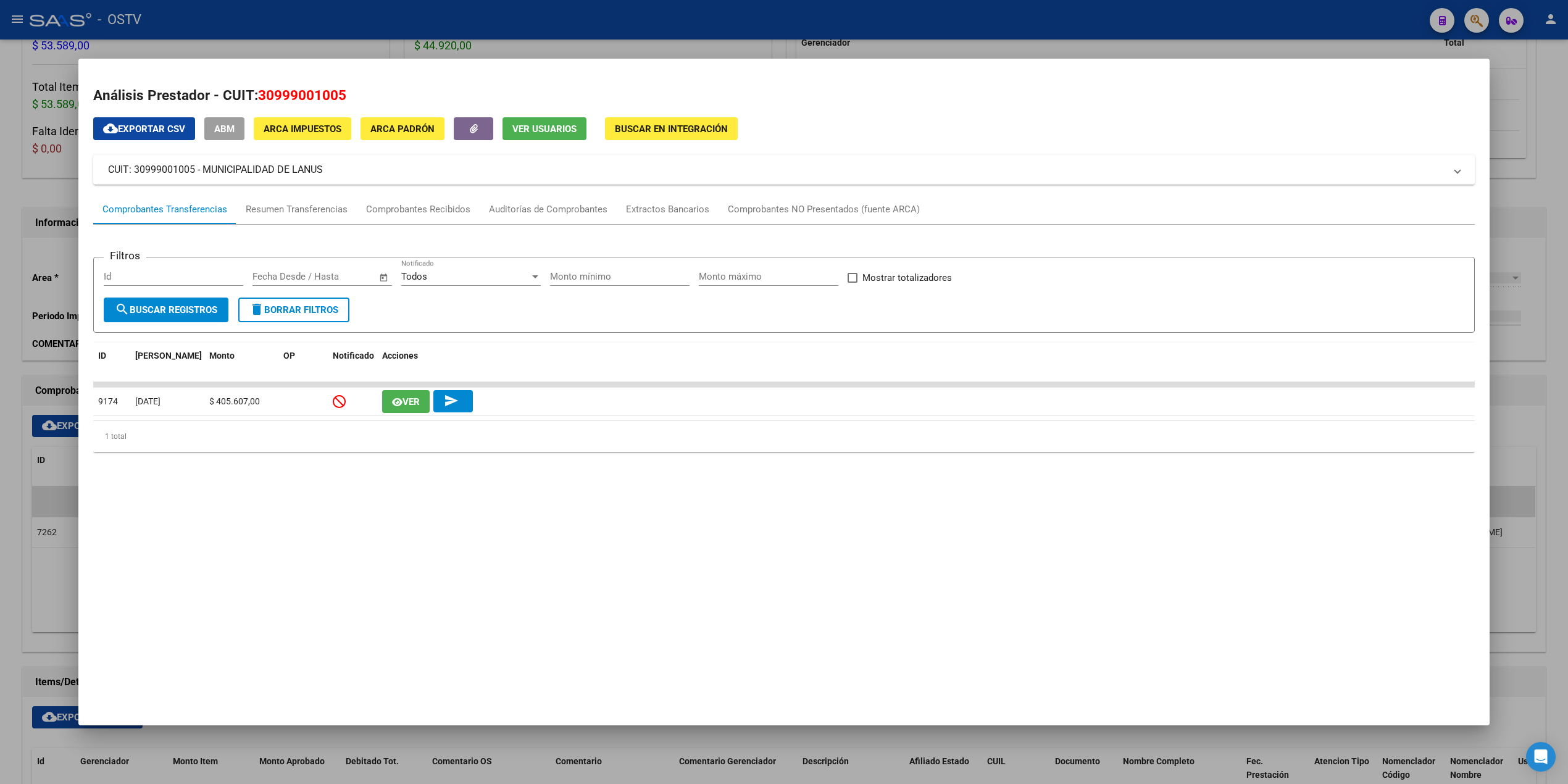
click at [302, 97] on span "30999001005" at bounding box center [302, 95] width 88 height 16
click at [386, 95] on h2 "Análisis Prestador - CUIT: 30999001005" at bounding box center [784, 95] width 1382 height 21
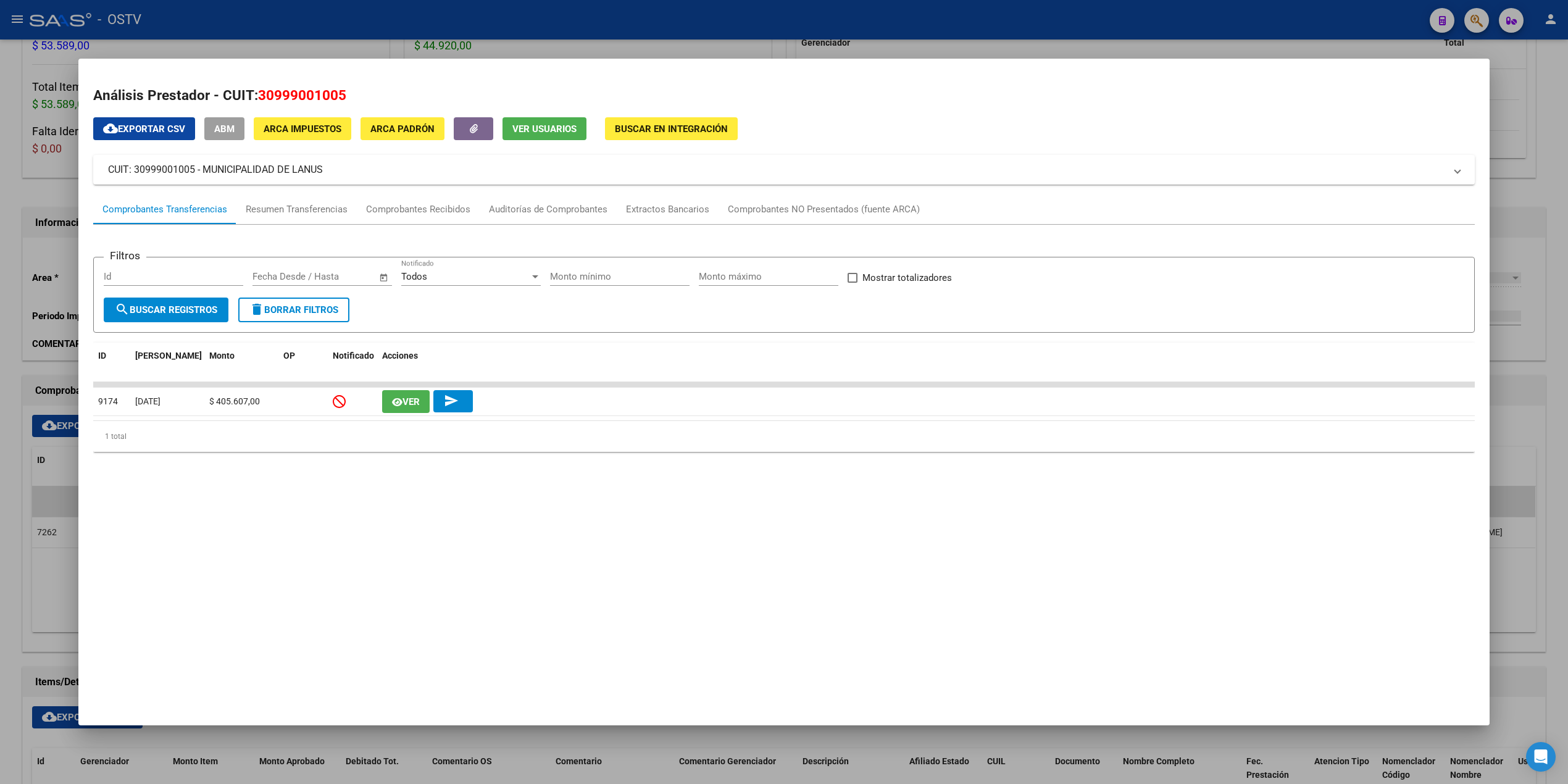
drag, startPoint x: 363, startPoint y: 92, endPoint x: 355, endPoint y: 92, distance: 8.0
click at [363, 92] on h2 "Análisis Prestador - CUIT: 30999001005" at bounding box center [784, 95] width 1382 height 21
click at [326, 91] on span "30999001005" at bounding box center [302, 95] width 88 height 16
click at [353, 99] on h2 "Análisis Prestador - CUIT: 30999001005" at bounding box center [784, 95] width 1382 height 21
drag, startPoint x: 315, startPoint y: 95, endPoint x: 254, endPoint y: 89, distance: 61.3
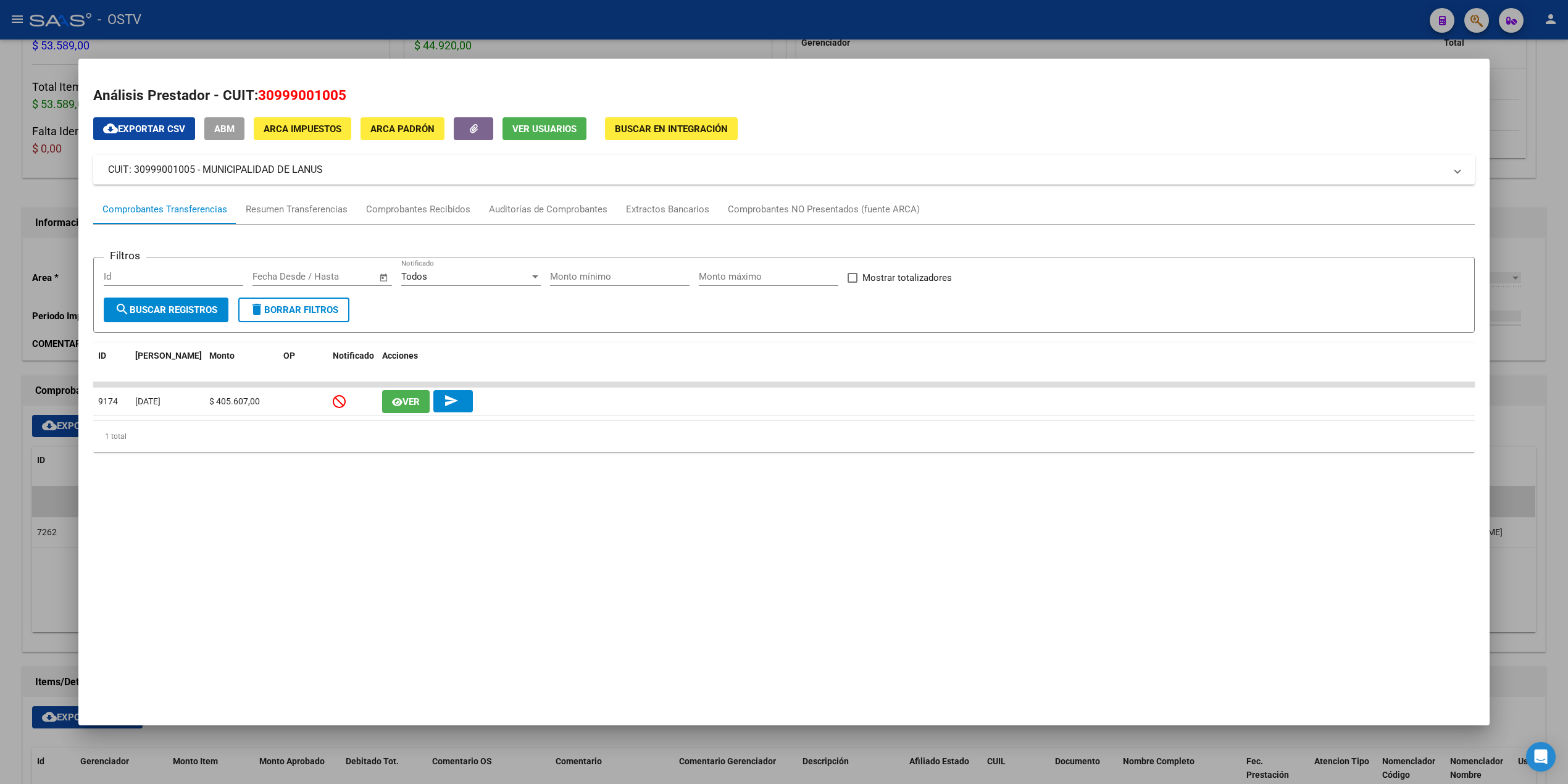
click at [254, 89] on h2 "Análisis Prestador - CUIT: 30999001005" at bounding box center [784, 95] width 1382 height 21
copy span "30999001005"
click at [0, 412] on div at bounding box center [784, 392] width 1568 height 784
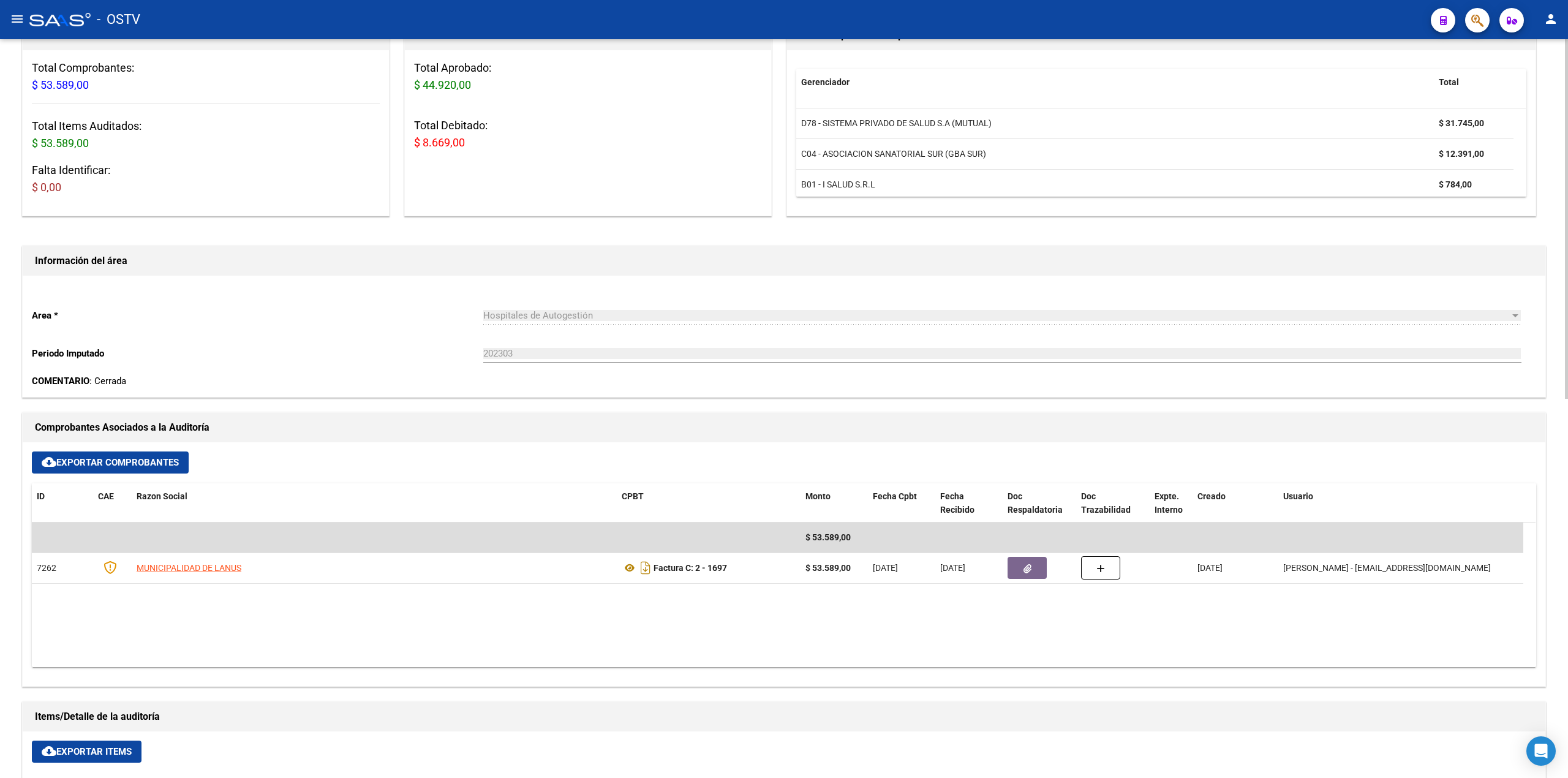
scroll to position [0, 0]
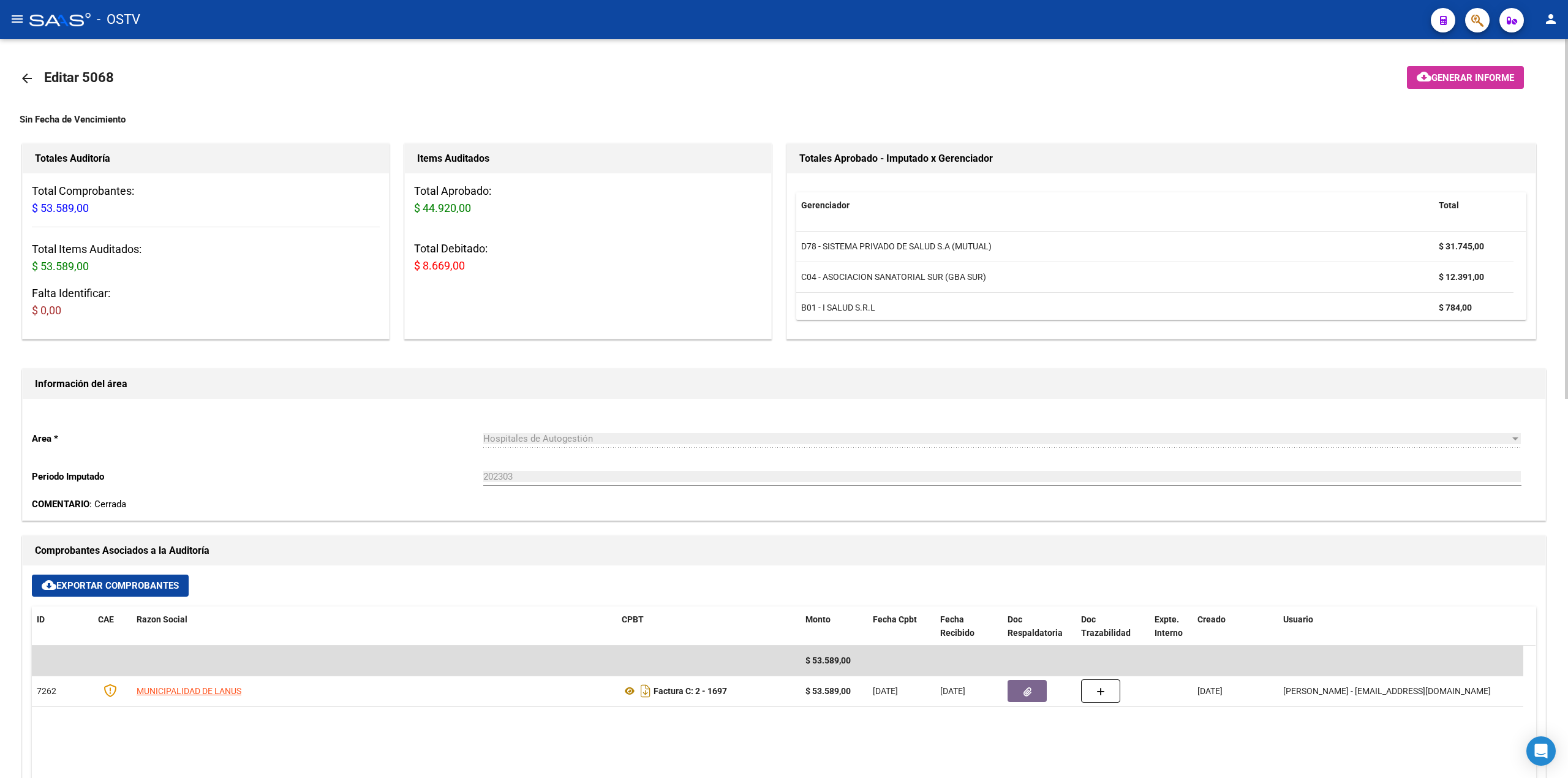
click at [38, 79] on link "arrow_back" at bounding box center [32, 78] width 25 height 29
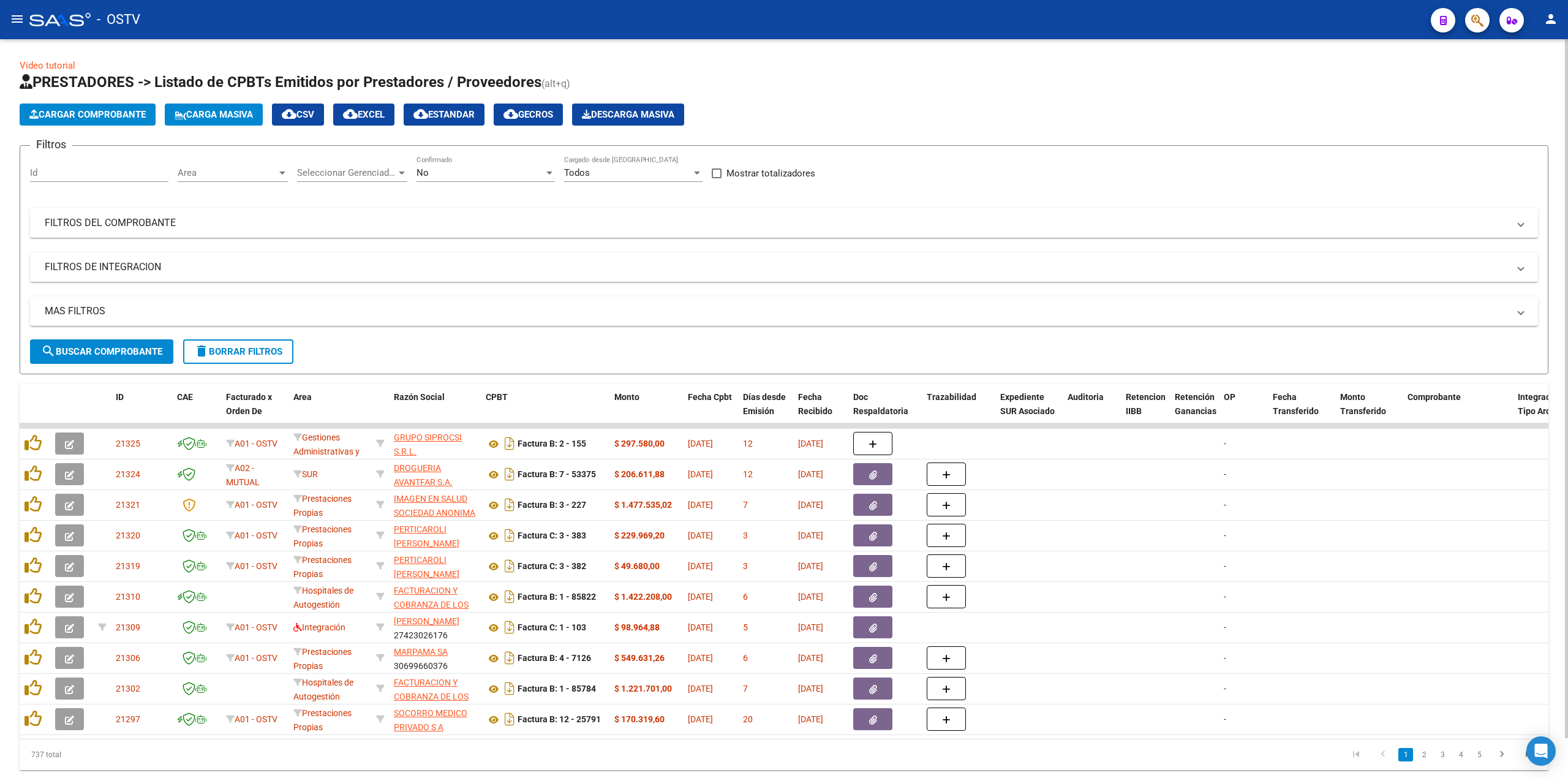
click at [515, 162] on div "No Confirmado" at bounding box center [486, 168] width 139 height 26
click at [496, 120] on span "Todos" at bounding box center [486, 118] width 139 height 27
click at [199, 220] on mat-panel-title "FILTROS DEL COMPROBANTE" at bounding box center [777, 222] width 1464 height 14
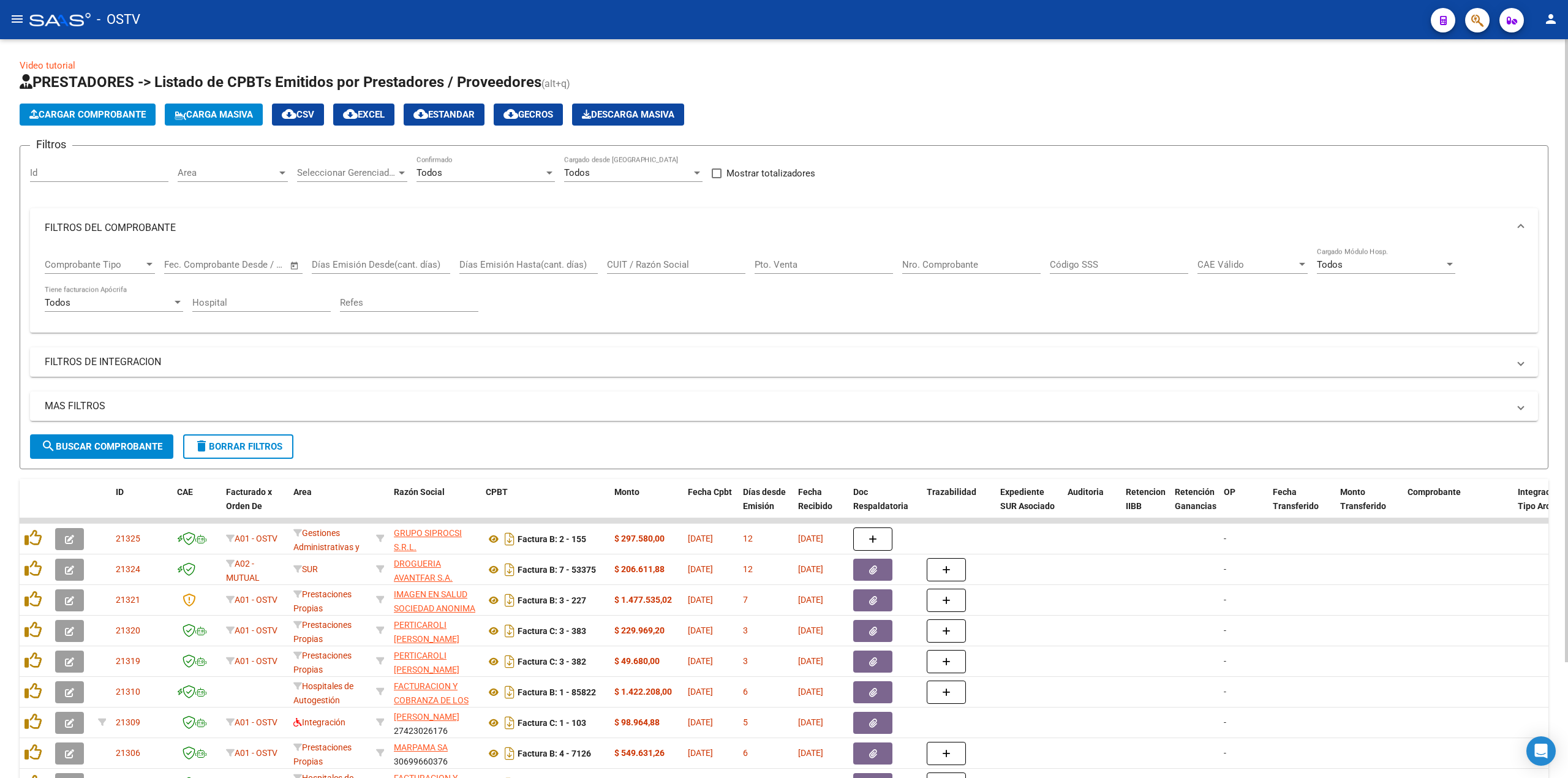
click at [1005, 264] on input "Nro. Comprobante" at bounding box center [972, 264] width 139 height 11
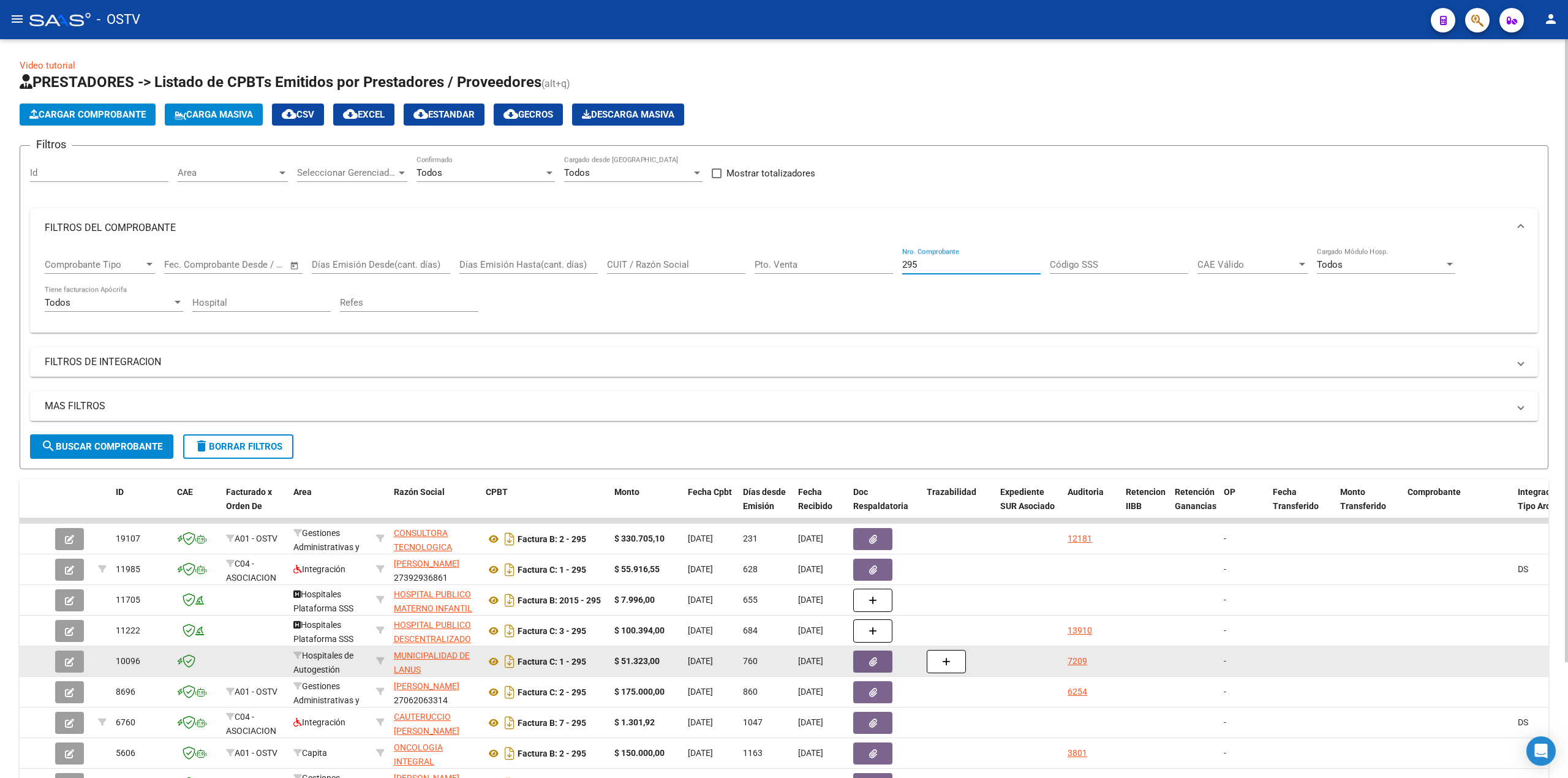
type input "295"
click at [82, 665] on button "button" at bounding box center [69, 661] width 29 height 22
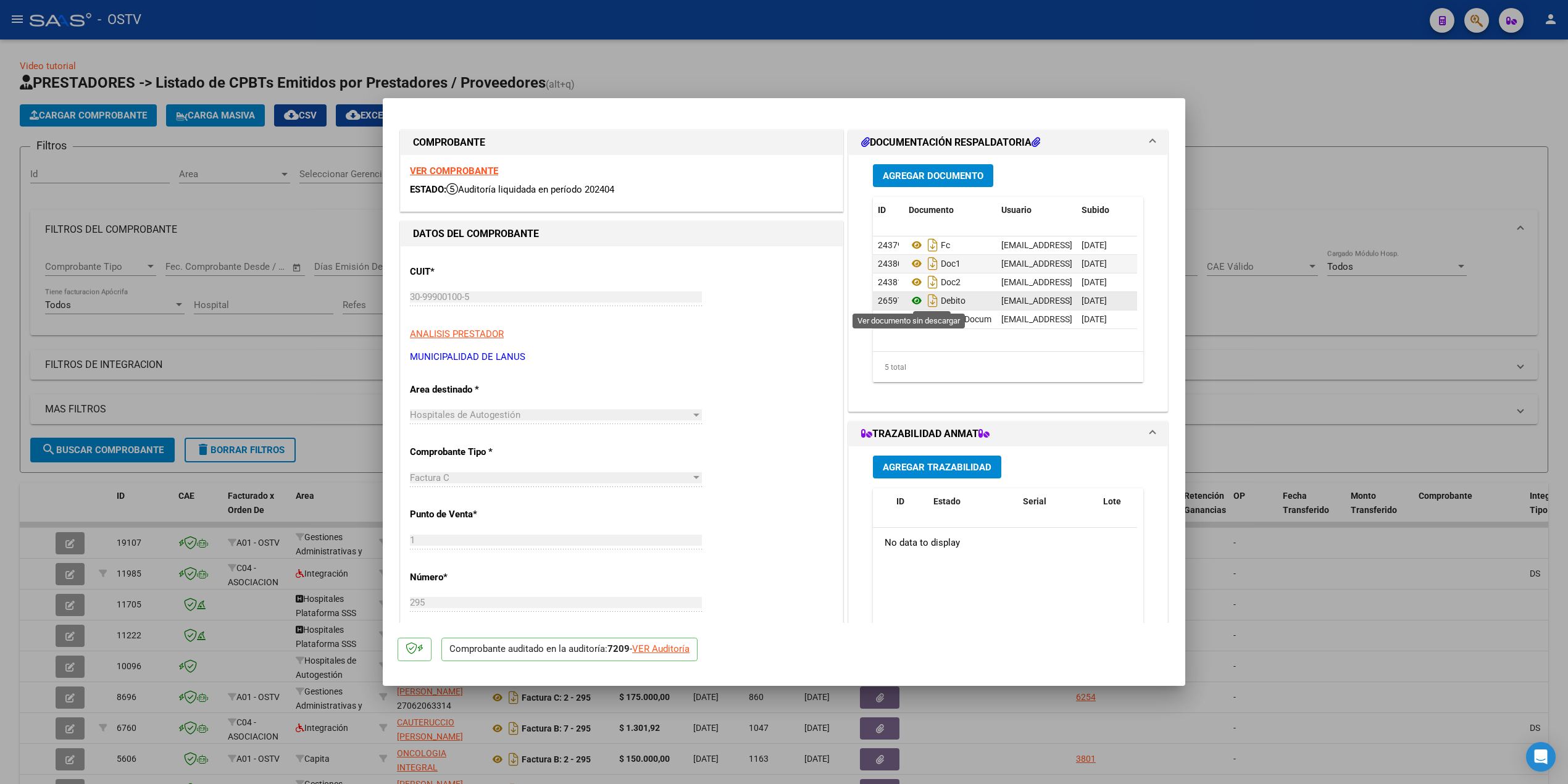
click at [909, 304] on icon at bounding box center [917, 301] width 16 height 15
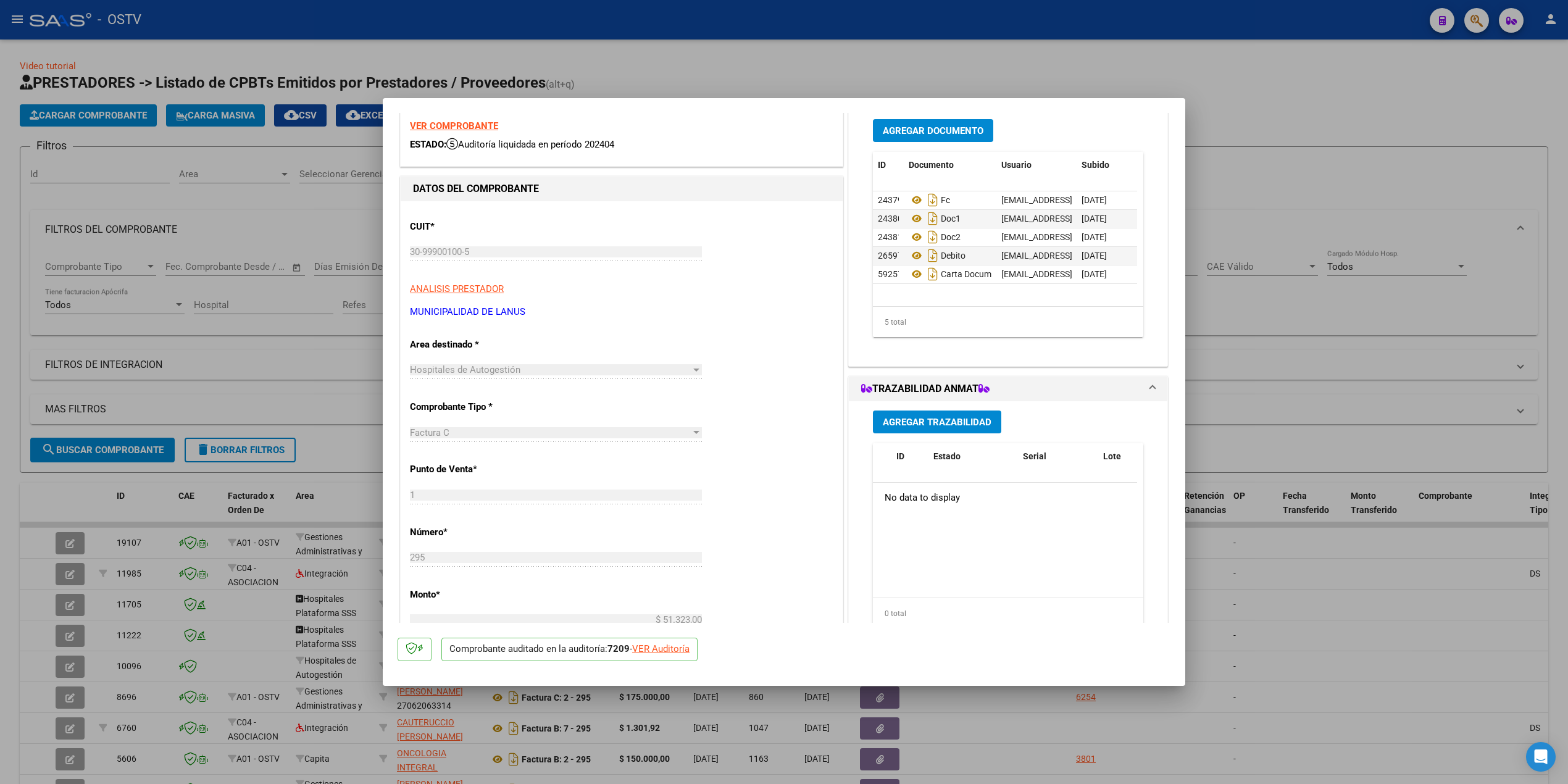
scroll to position [82, 0]
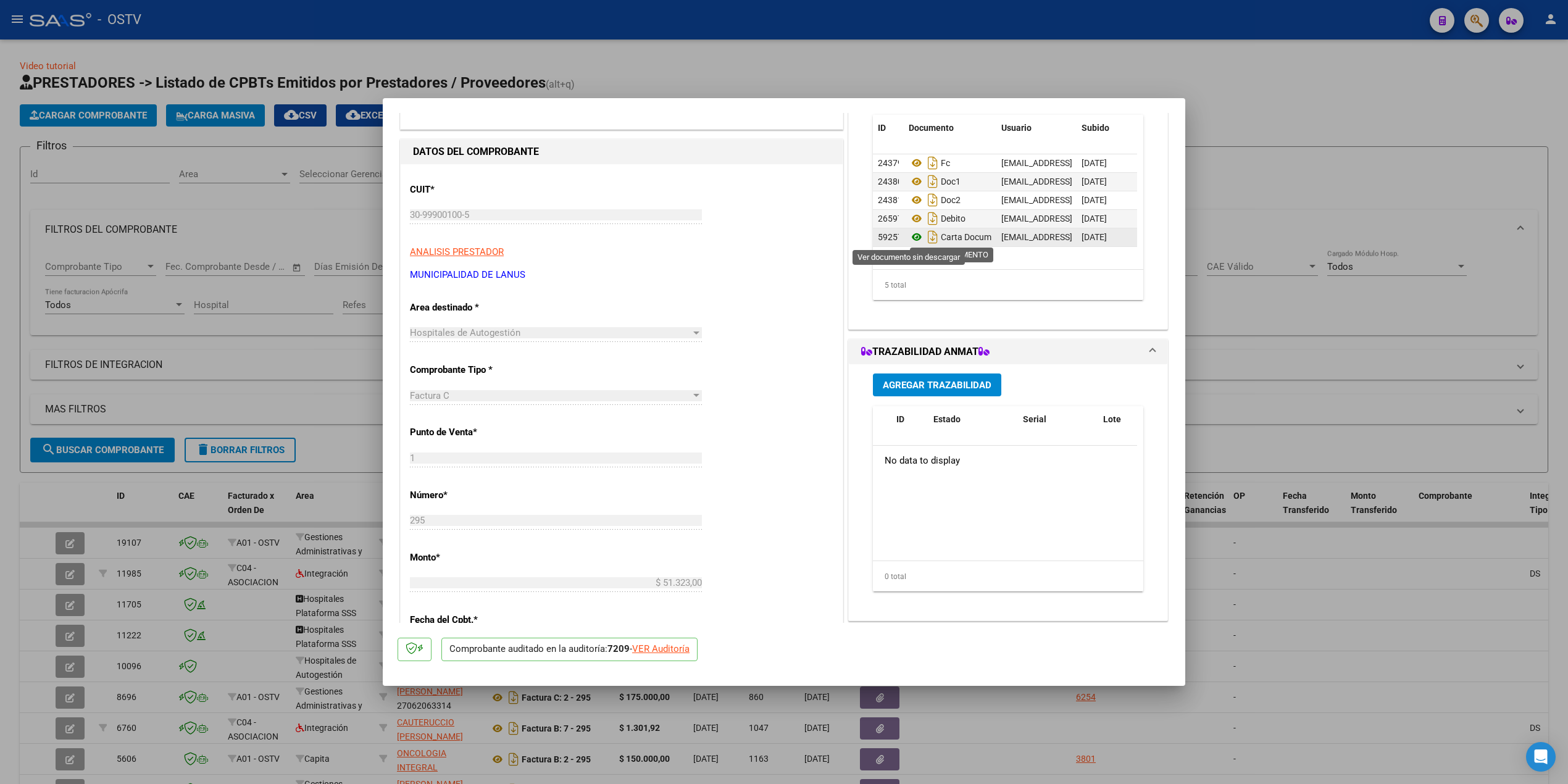
click at [909, 236] on icon at bounding box center [917, 237] width 16 height 15
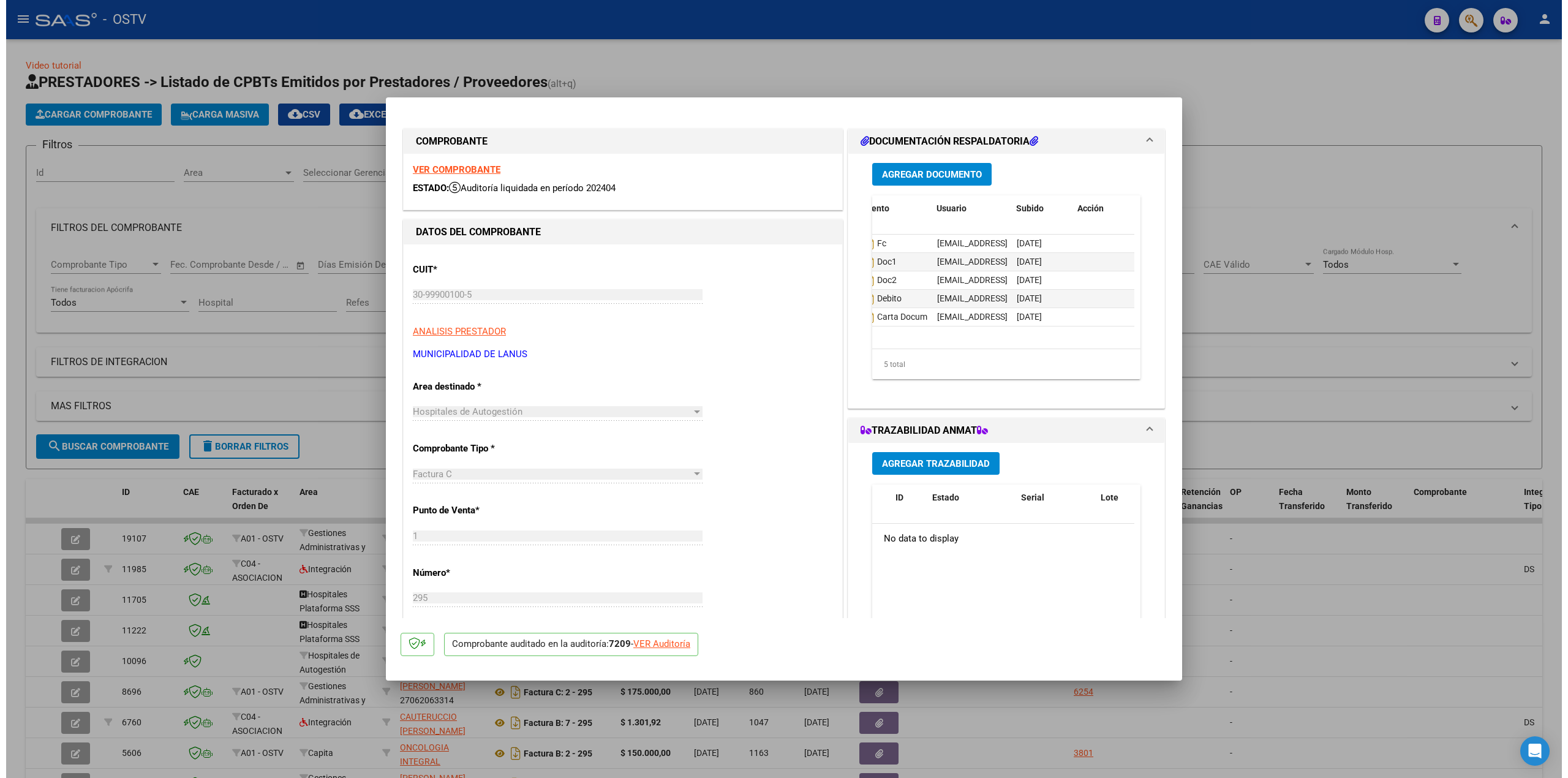
scroll to position [0, 0]
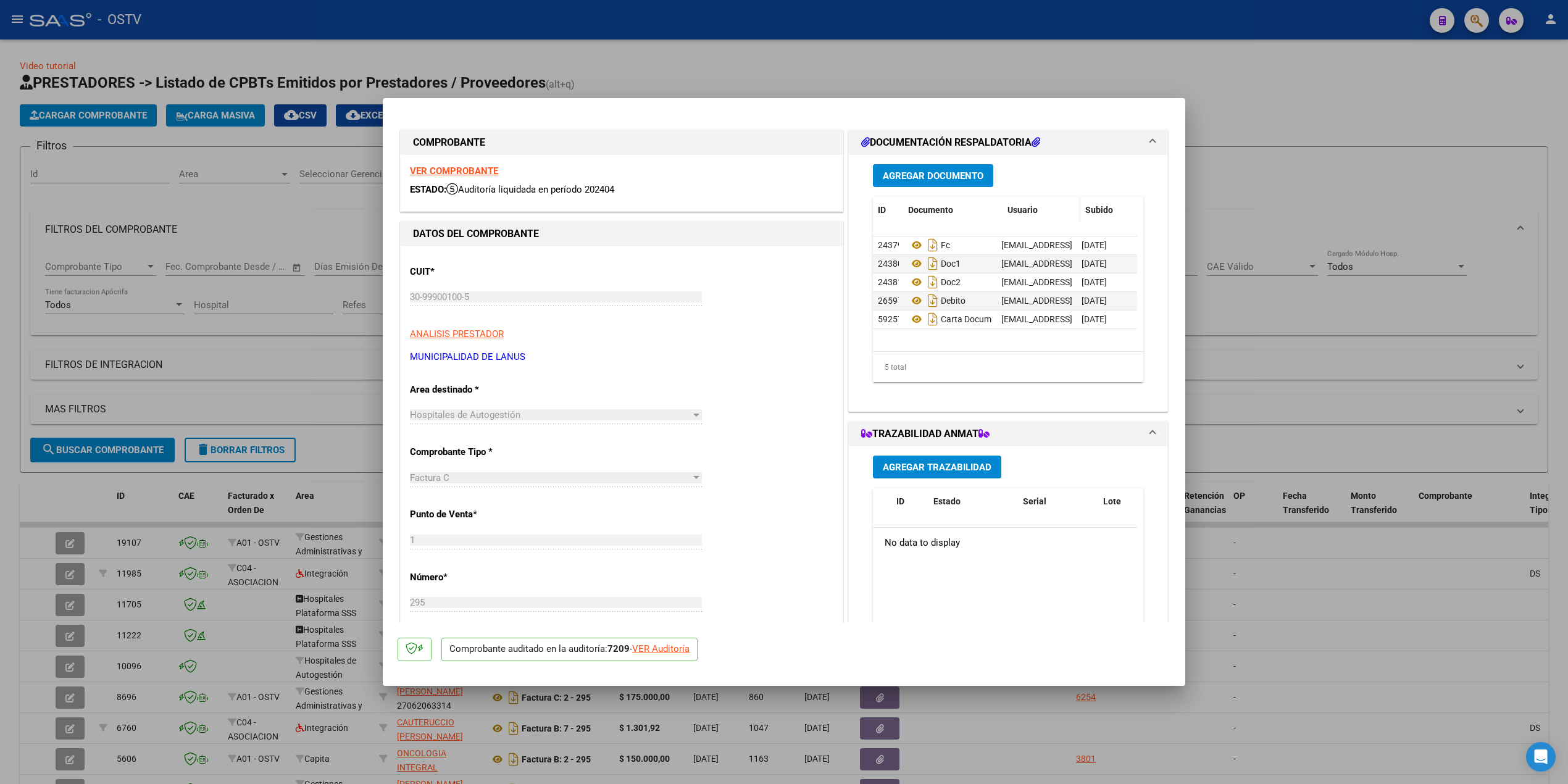
drag, startPoint x: 987, startPoint y: 215, endPoint x: 1001, endPoint y: 218, distance: 14.3
click at [1001, 218] on div "ID Documento Usuario Subido Acción" at bounding box center [1036, 210] width 327 height 26
drag, startPoint x: 991, startPoint y: 218, endPoint x: 1009, endPoint y: 218, distance: 18.0
click at [1009, 218] on div "ID Documento Usuario Subido Acción" at bounding box center [1040, 210] width 334 height 26
drag, startPoint x: 999, startPoint y: 221, endPoint x: 1009, endPoint y: 222, distance: 10.0
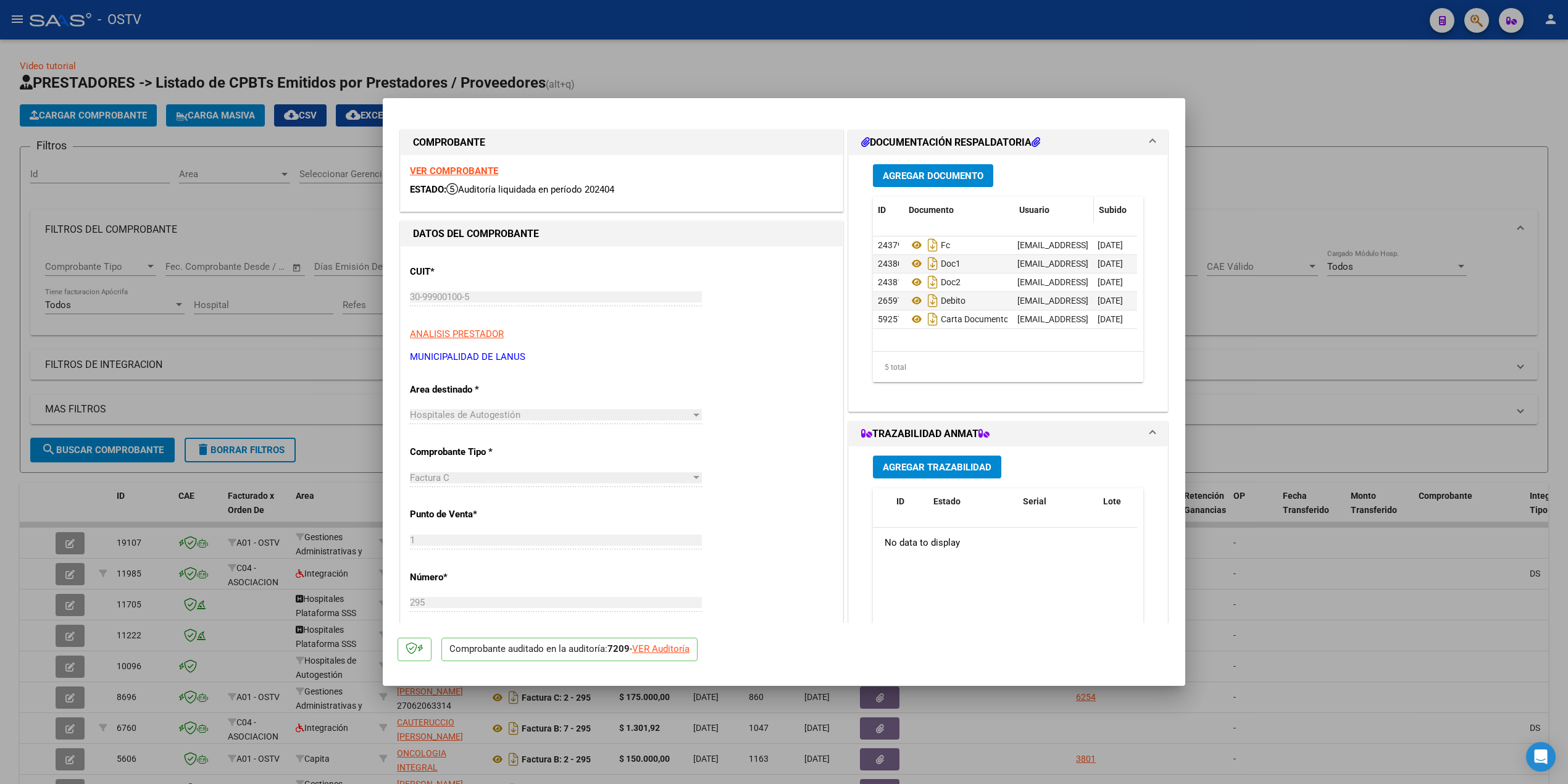
click at [1009, 222] on div "ID Documento Usuario Subido Acción" at bounding box center [1044, 210] width 343 height 26
click at [910, 305] on icon at bounding box center [917, 301] width 16 height 15
click at [1198, 59] on div at bounding box center [784, 392] width 1568 height 784
type input "$ 0,00"
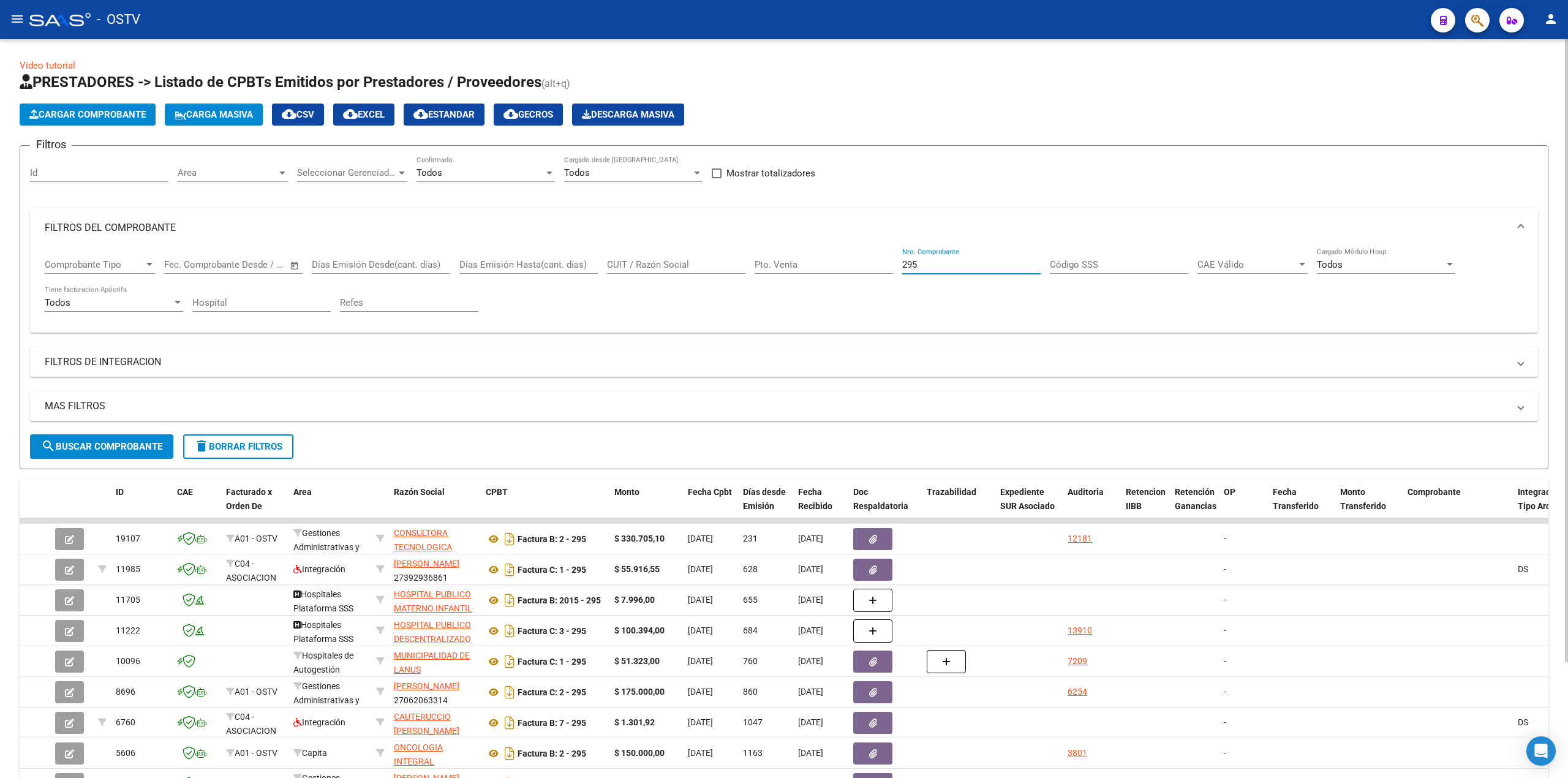
drag, startPoint x: 956, startPoint y: 264, endPoint x: 861, endPoint y: 264, distance: 95.0
click at [861, 264] on div "Comprobante Tipo Comprobante Tipo Fecha inicio – Fecha fin Fec. Comprobante Des…" at bounding box center [784, 285] width 1478 height 76
type input "2"
click at [1003, 120] on div "Cargar Comprobante Carga Masiva cloud_download CSV cloud_download EXCEL cloud_d…" at bounding box center [784, 114] width 1529 height 22
click at [1567, 453] on div at bounding box center [1567, 350] width 3 height 623
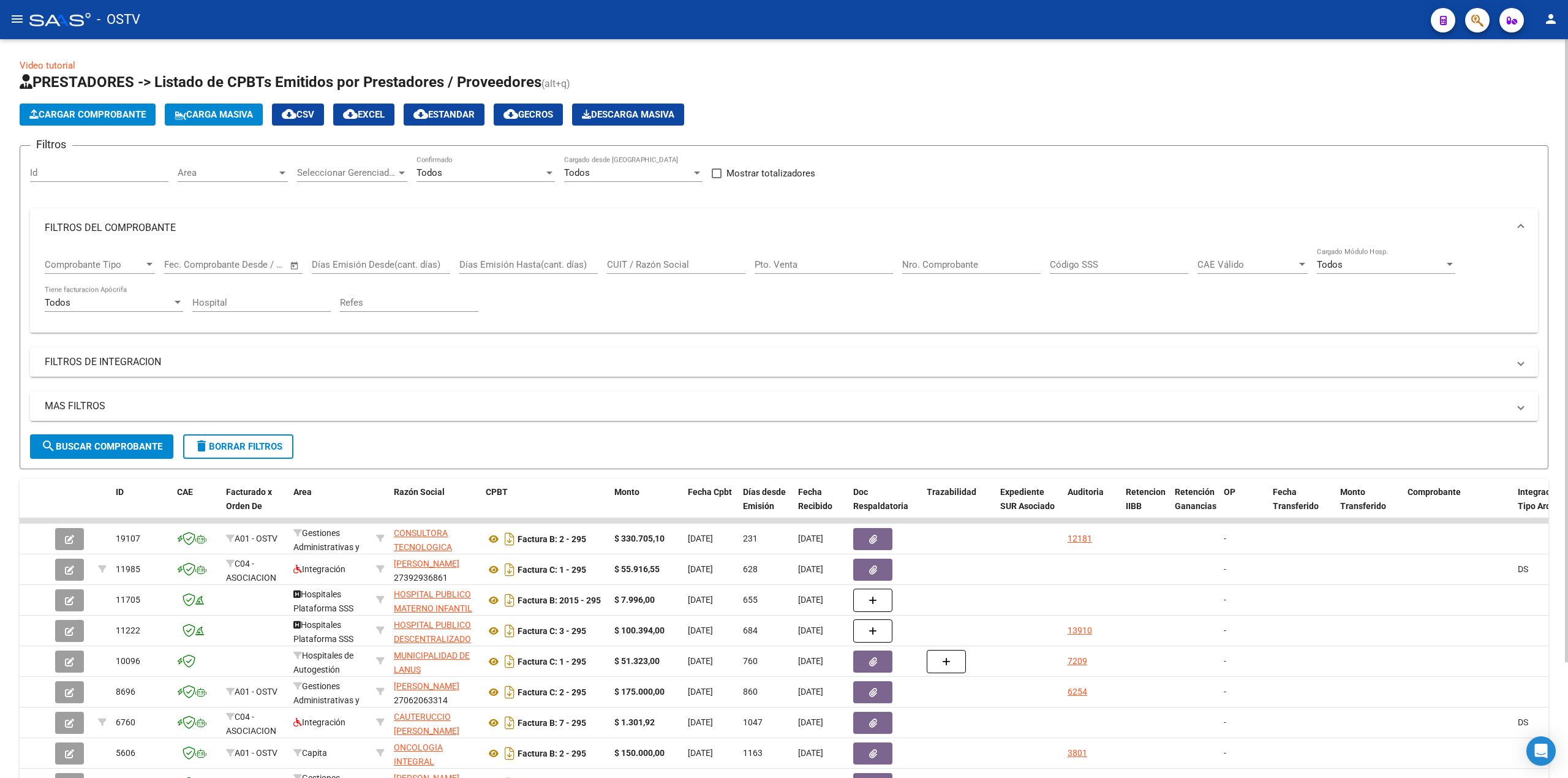
click at [1503, 230] on mat-panel-title "FILTROS DEL COMPROBANTE" at bounding box center [777, 228] width 1464 height 14
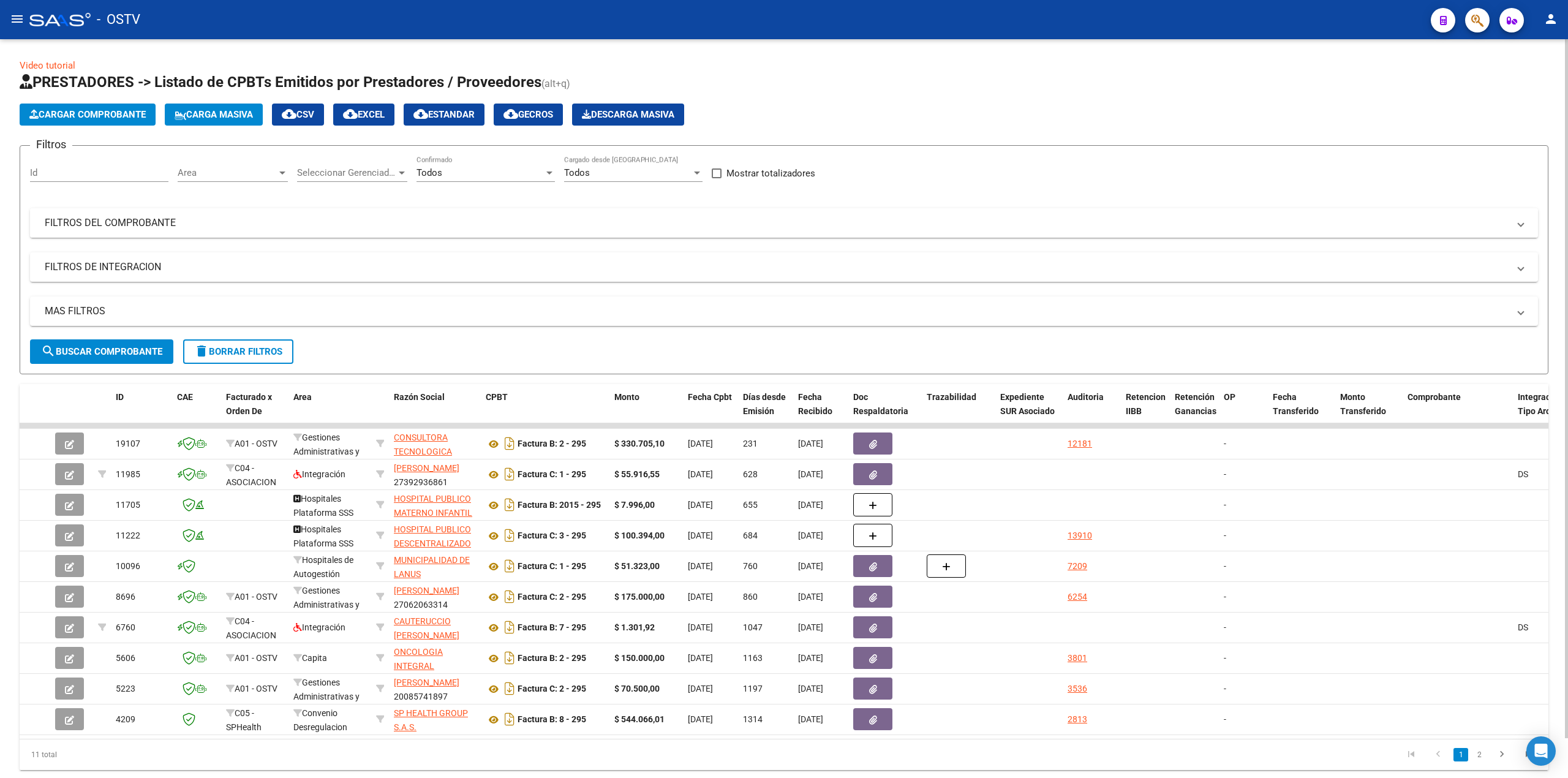
click at [1503, 230] on mat-expansion-panel-header "FILTROS DEL COMPROBANTE" at bounding box center [784, 222] width 1508 height 30
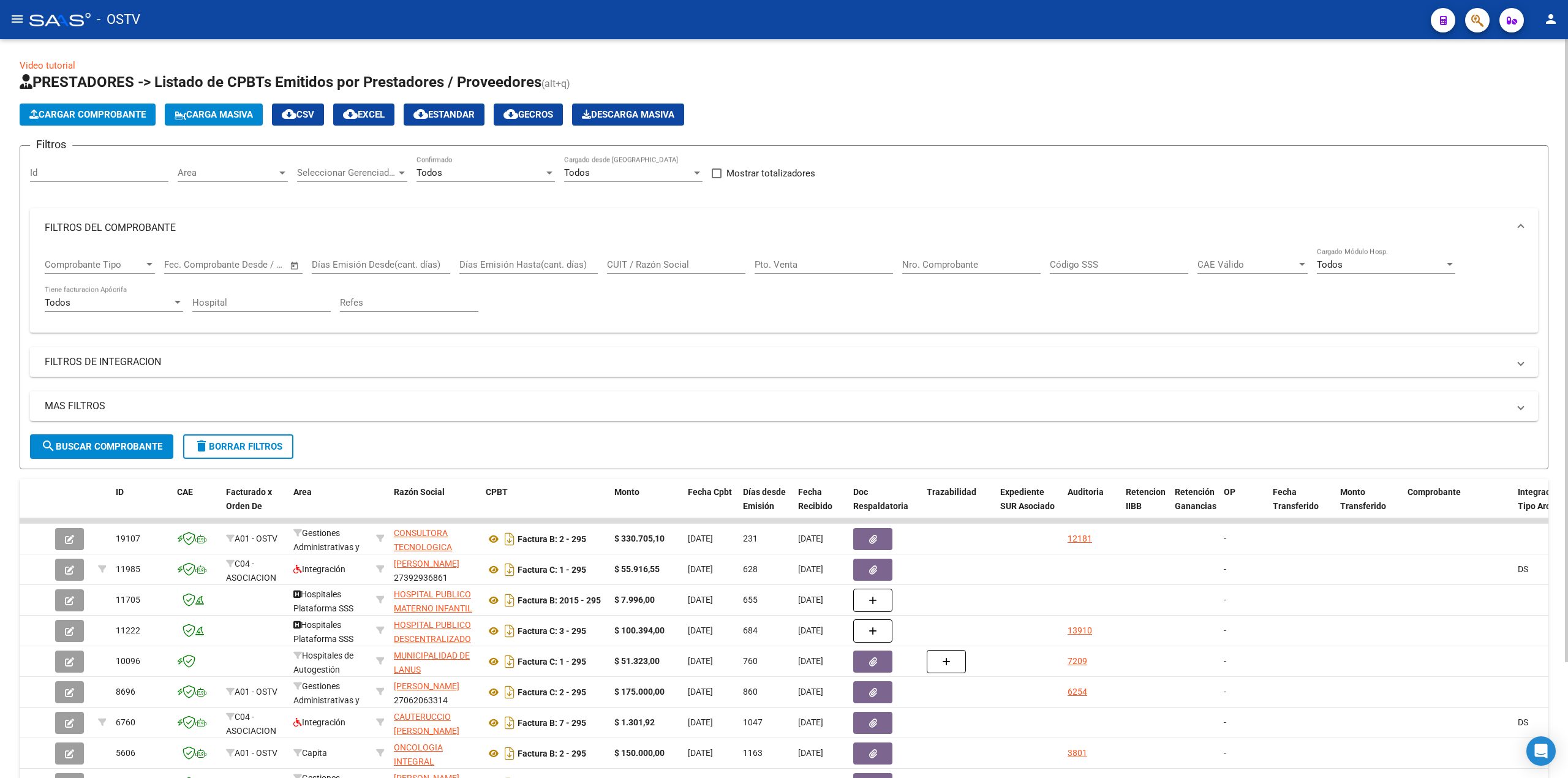
click at [1512, 371] on mat-expansion-panel-header "FILTROS DE INTEGRACION" at bounding box center [784, 362] width 1508 height 30
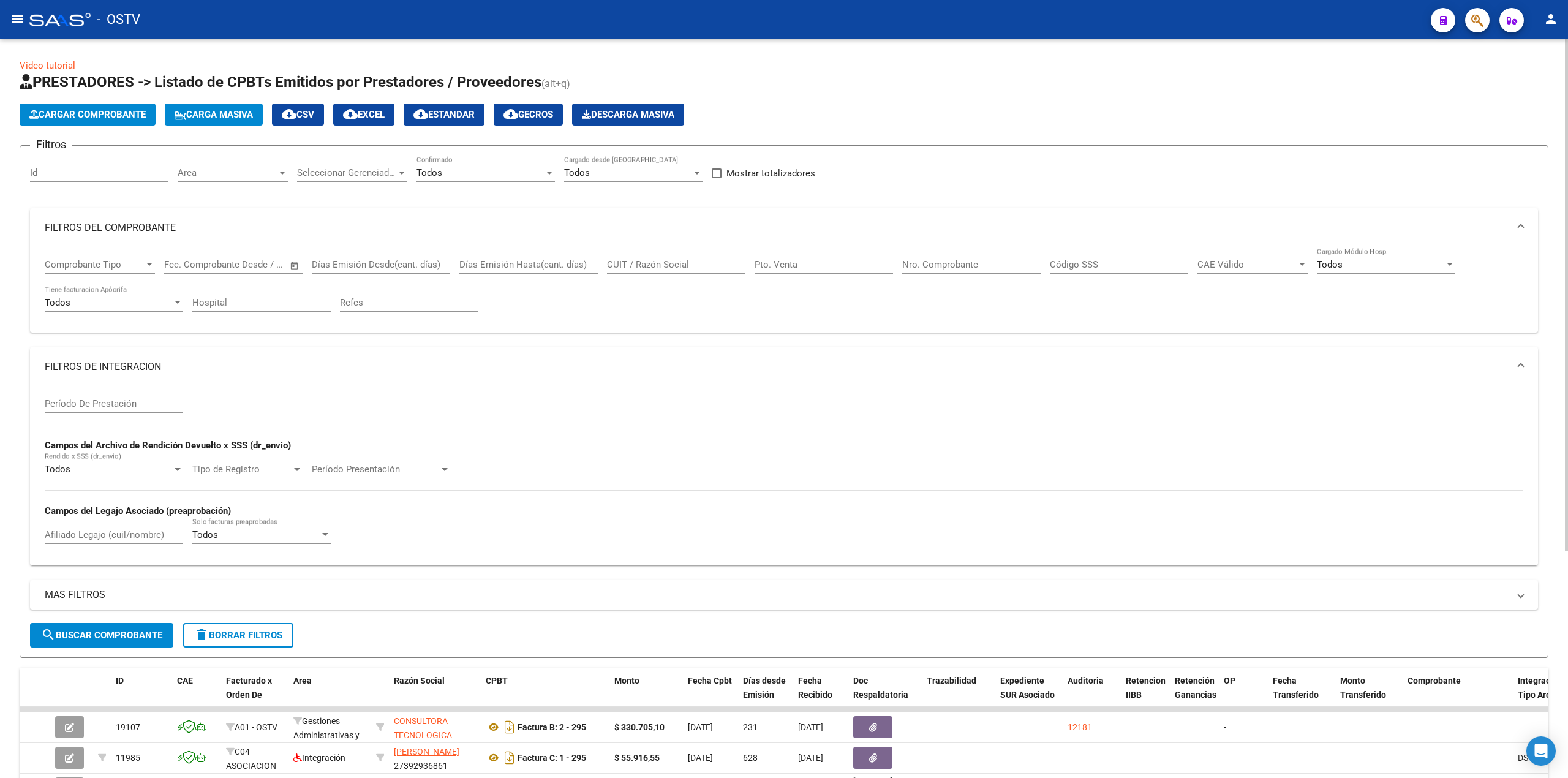
click at [1512, 371] on span "FILTROS DE INTEGRACION" at bounding box center [782, 366] width 1474 height 14
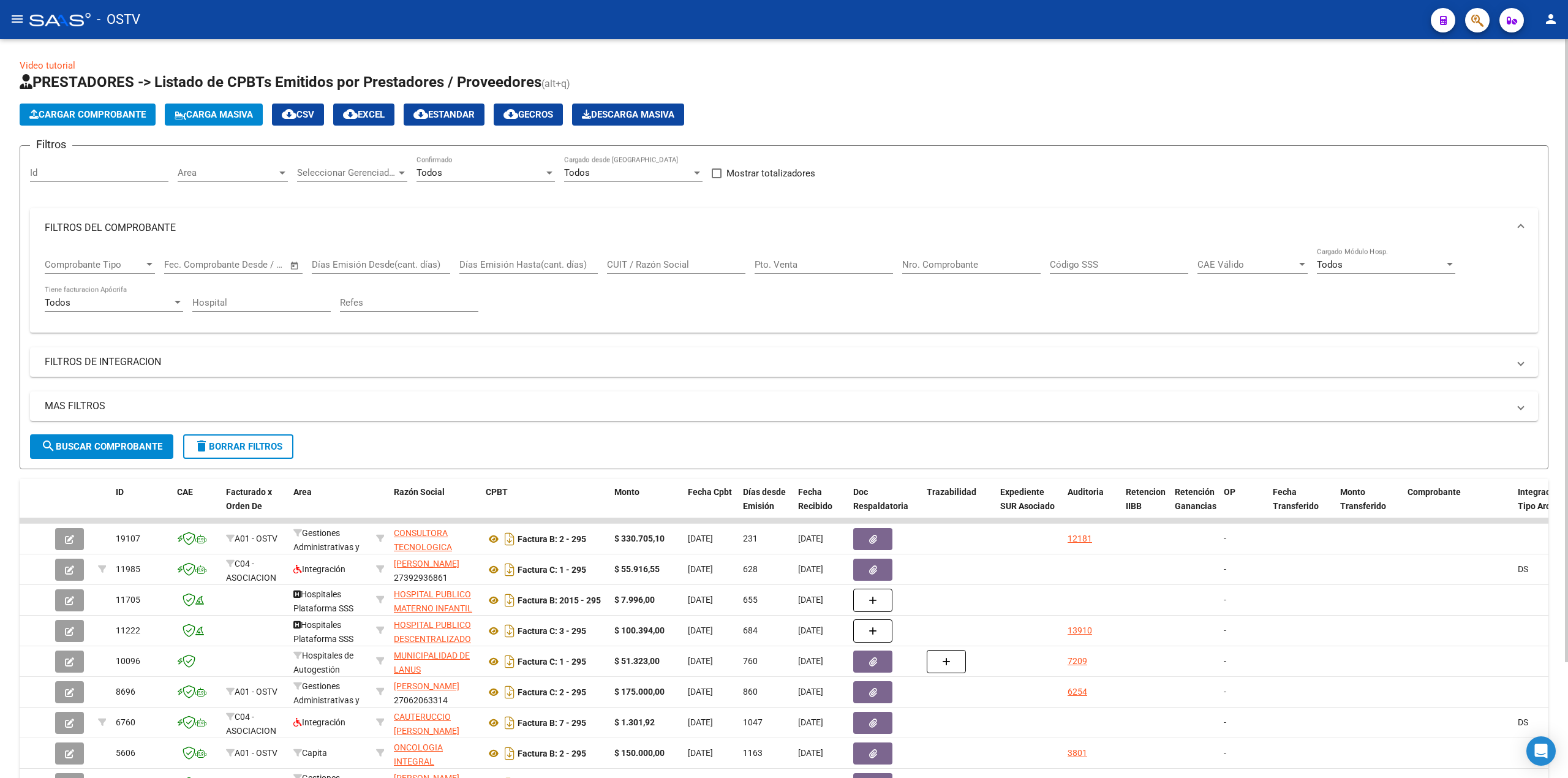
click at [1519, 229] on span at bounding box center [1521, 228] width 5 height 14
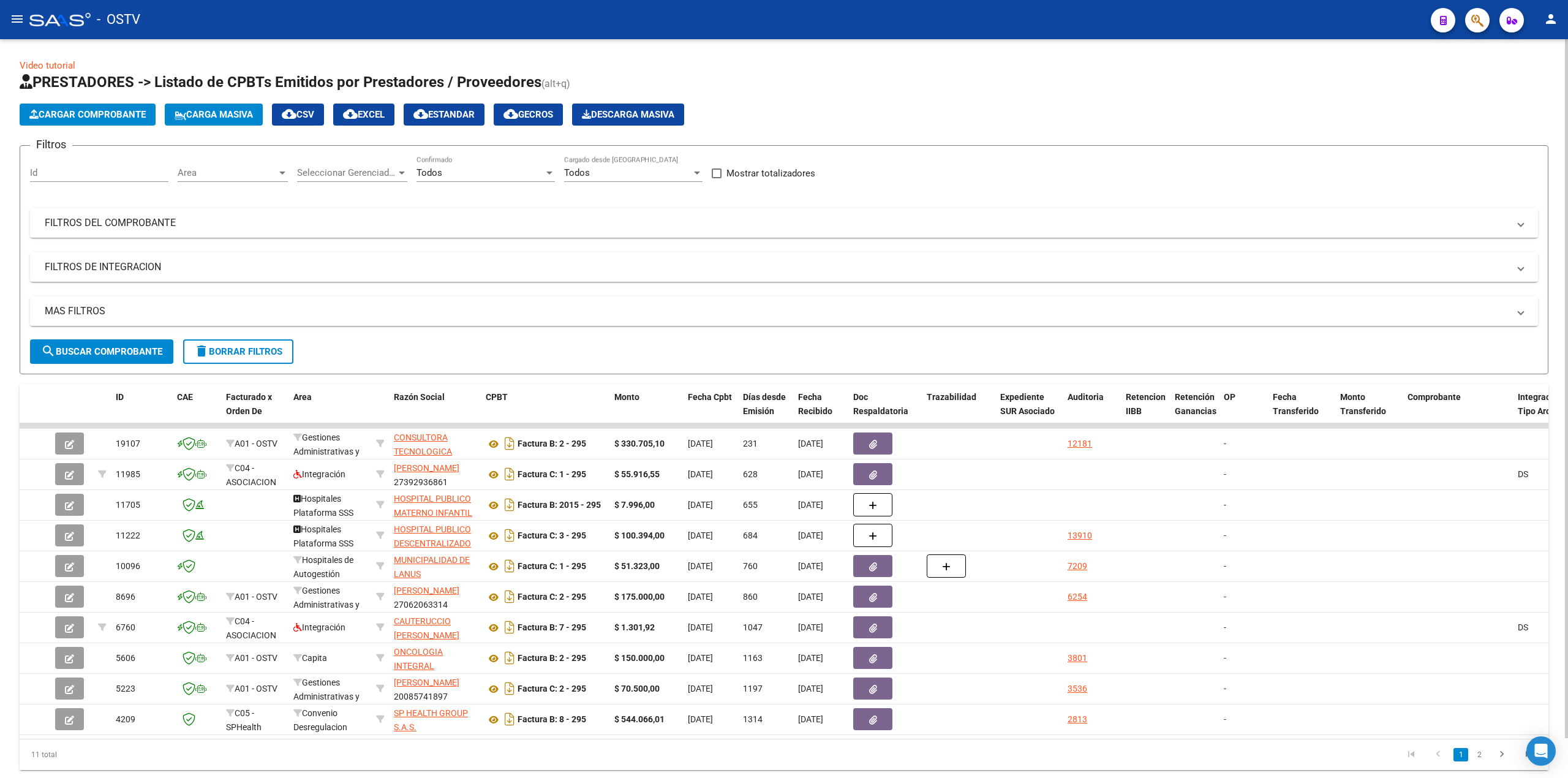
click at [1525, 315] on mat-expansion-panel-header "MAS FILTROS" at bounding box center [784, 311] width 1508 height 30
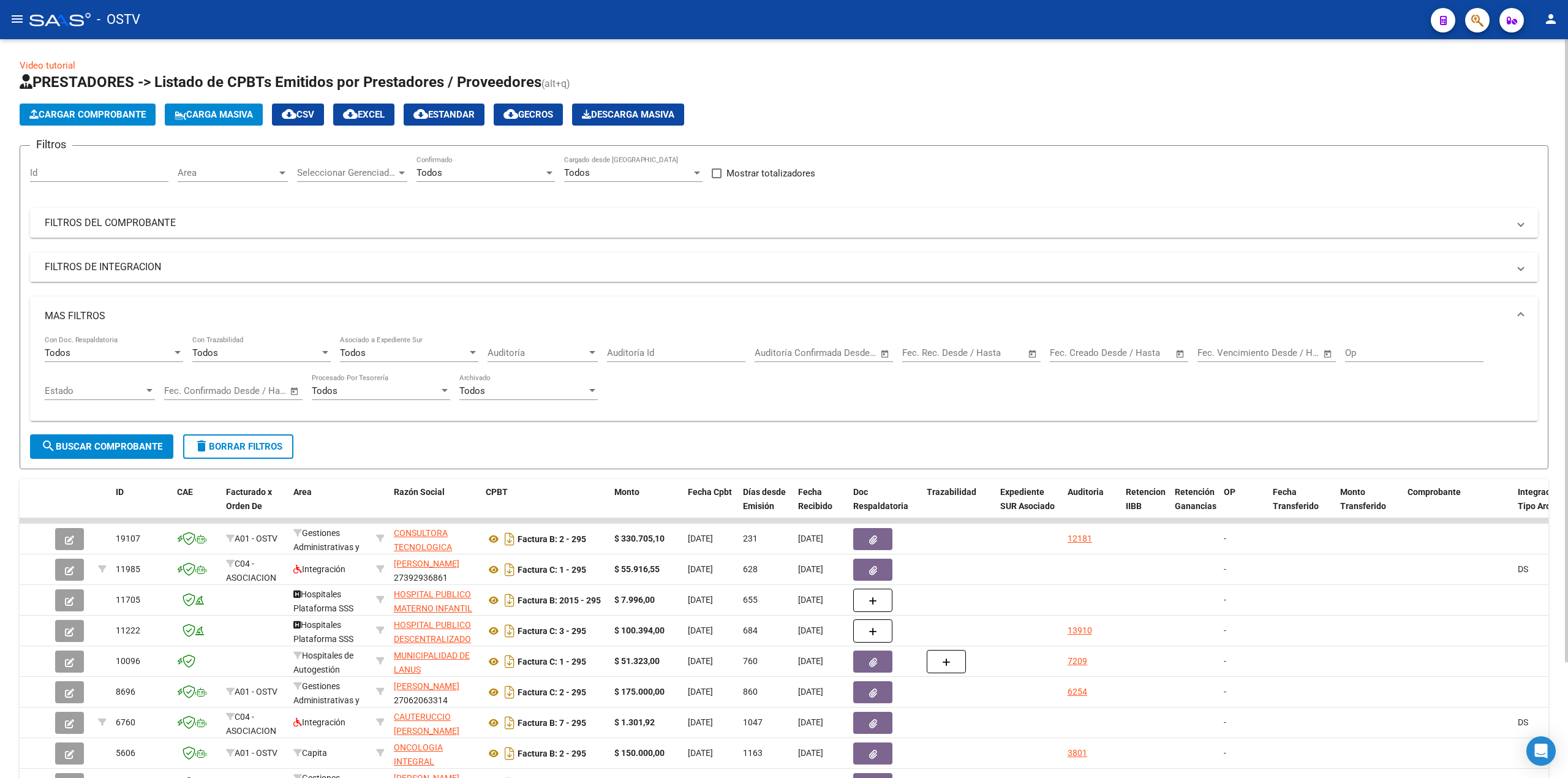
click at [1525, 315] on mat-expansion-panel-header "MAS FILTROS" at bounding box center [784, 316] width 1508 height 39
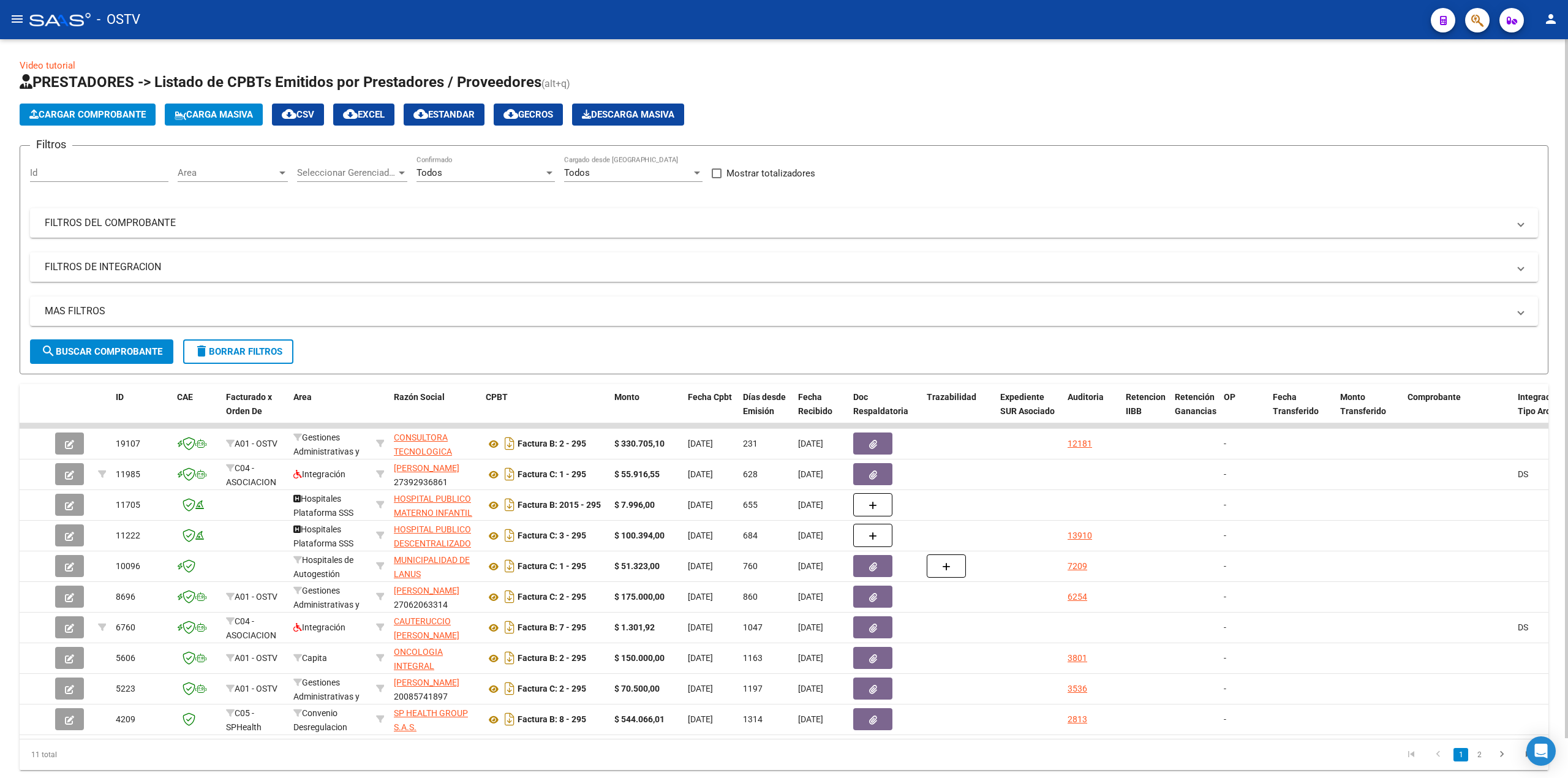
click at [1522, 275] on mat-expansion-panel-header "FILTROS DE INTEGRACION" at bounding box center [784, 267] width 1508 height 30
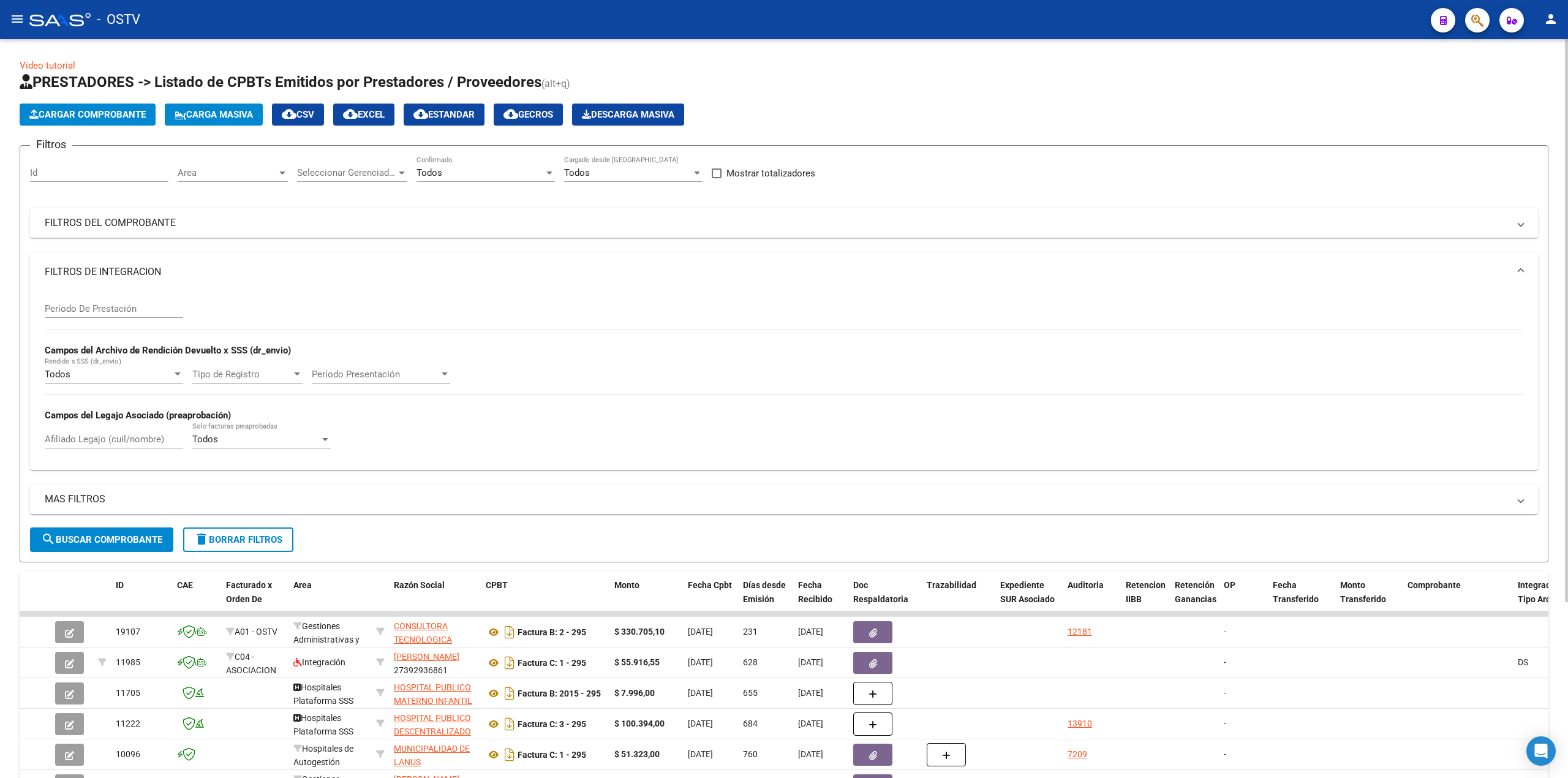
click at [1522, 275] on span at bounding box center [1521, 272] width 5 height 14
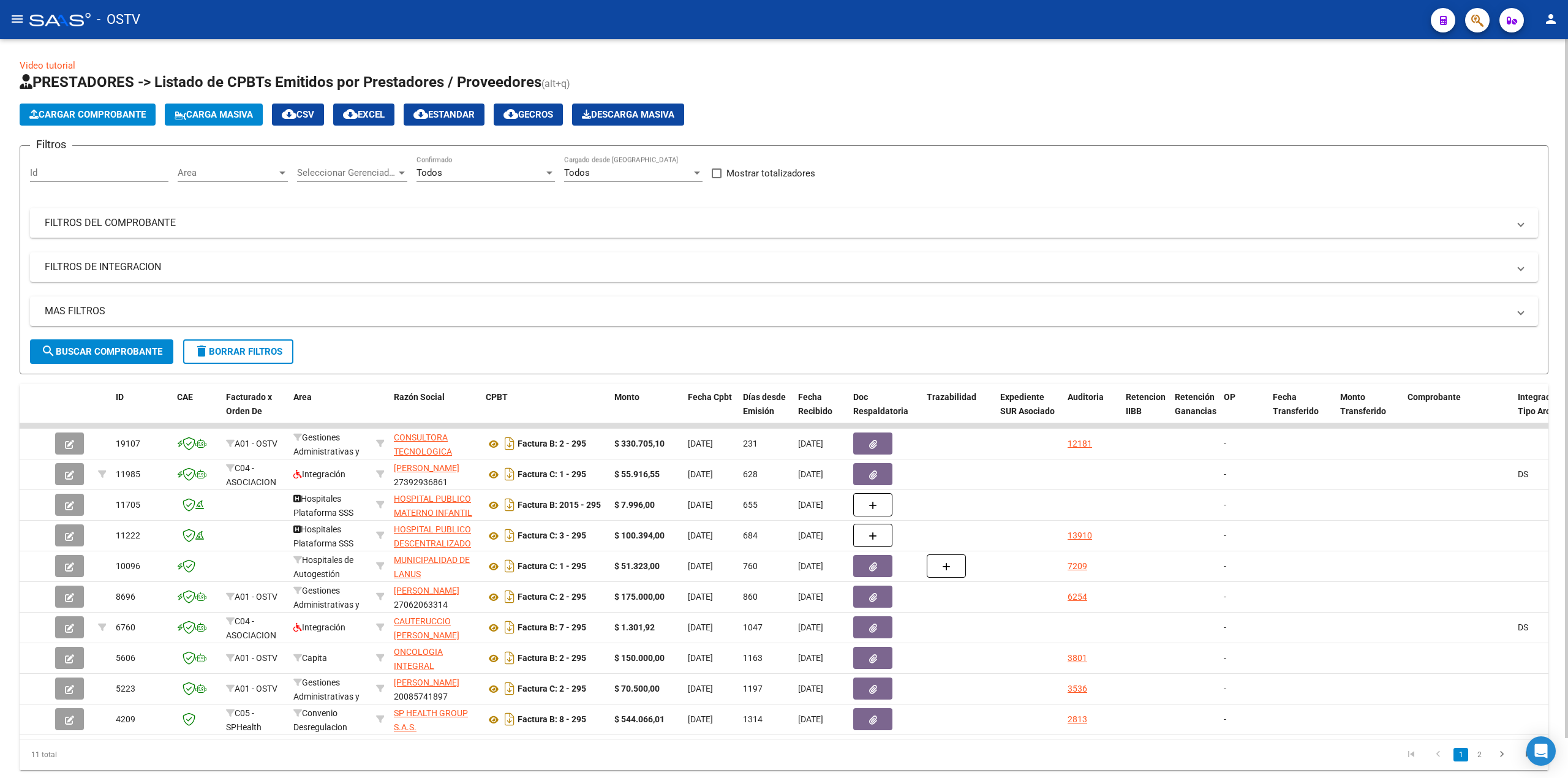
click at [1512, 230] on mat-expansion-panel-header "FILTROS DEL COMPROBANTE" at bounding box center [784, 222] width 1508 height 30
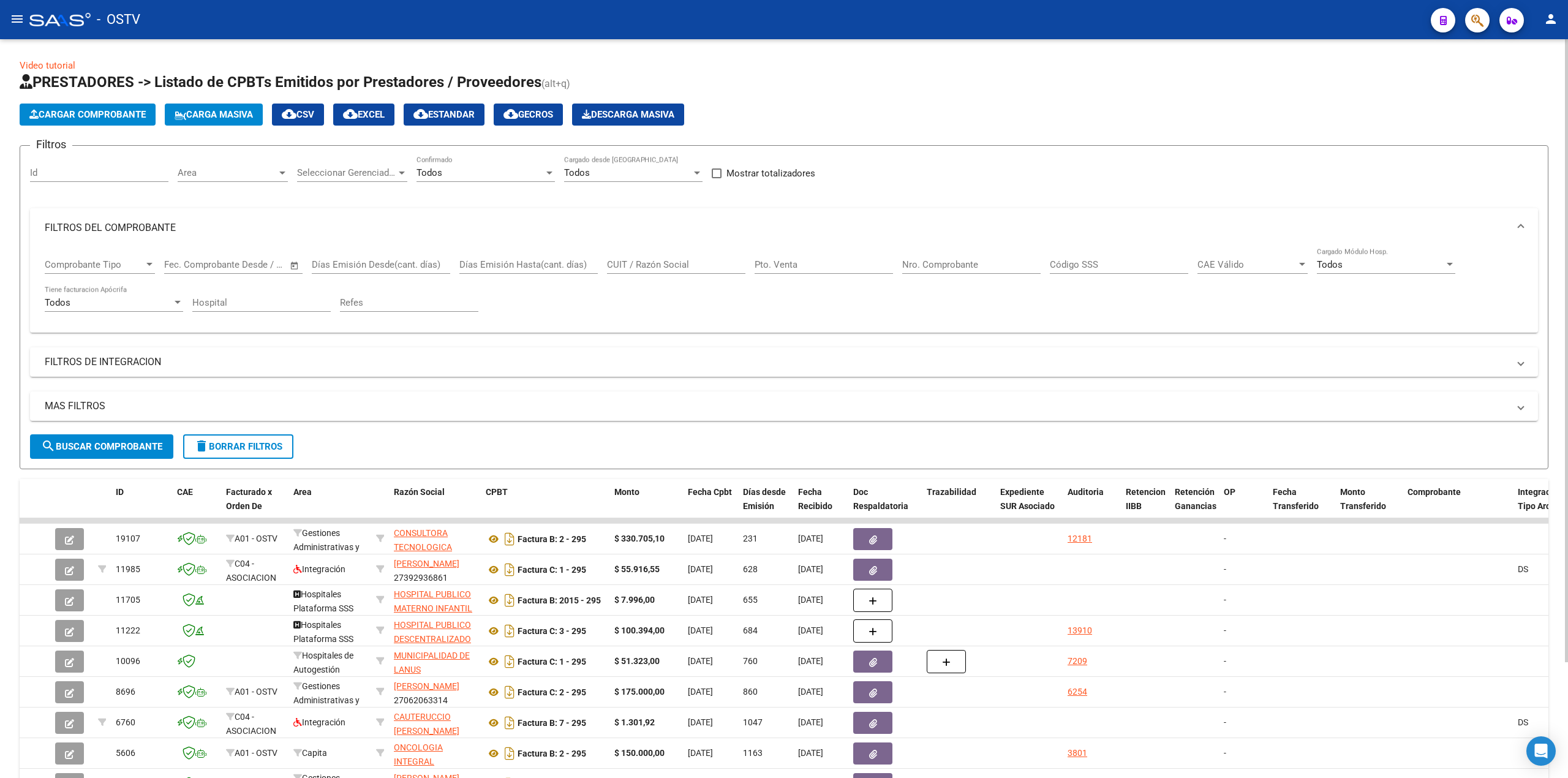
click at [1512, 230] on span "FILTROS DEL COMPROBANTE" at bounding box center [782, 228] width 1474 height 14
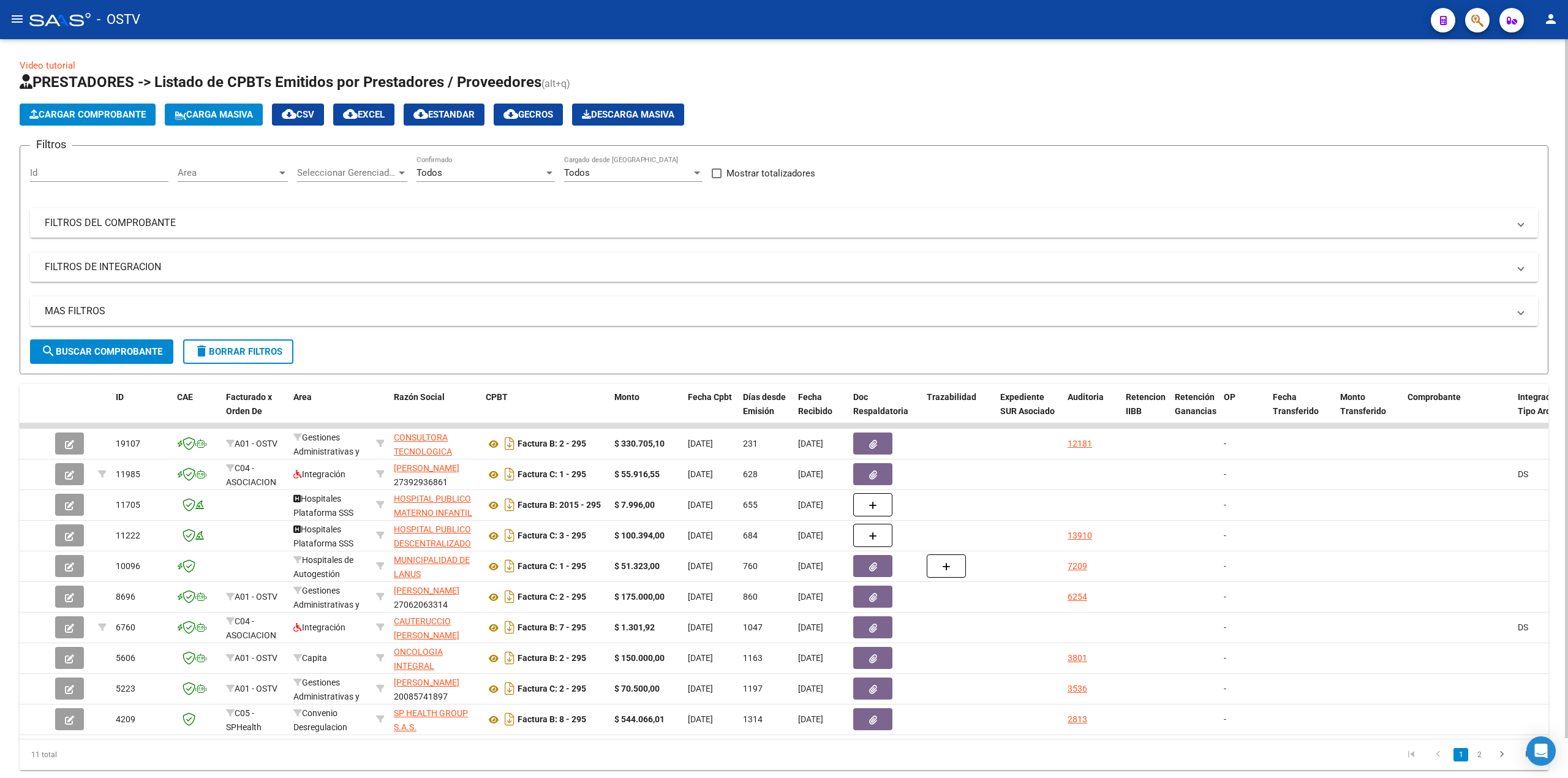
click at [116, 346] on span "search Buscar Comprobante" at bounding box center [102, 351] width 121 height 11
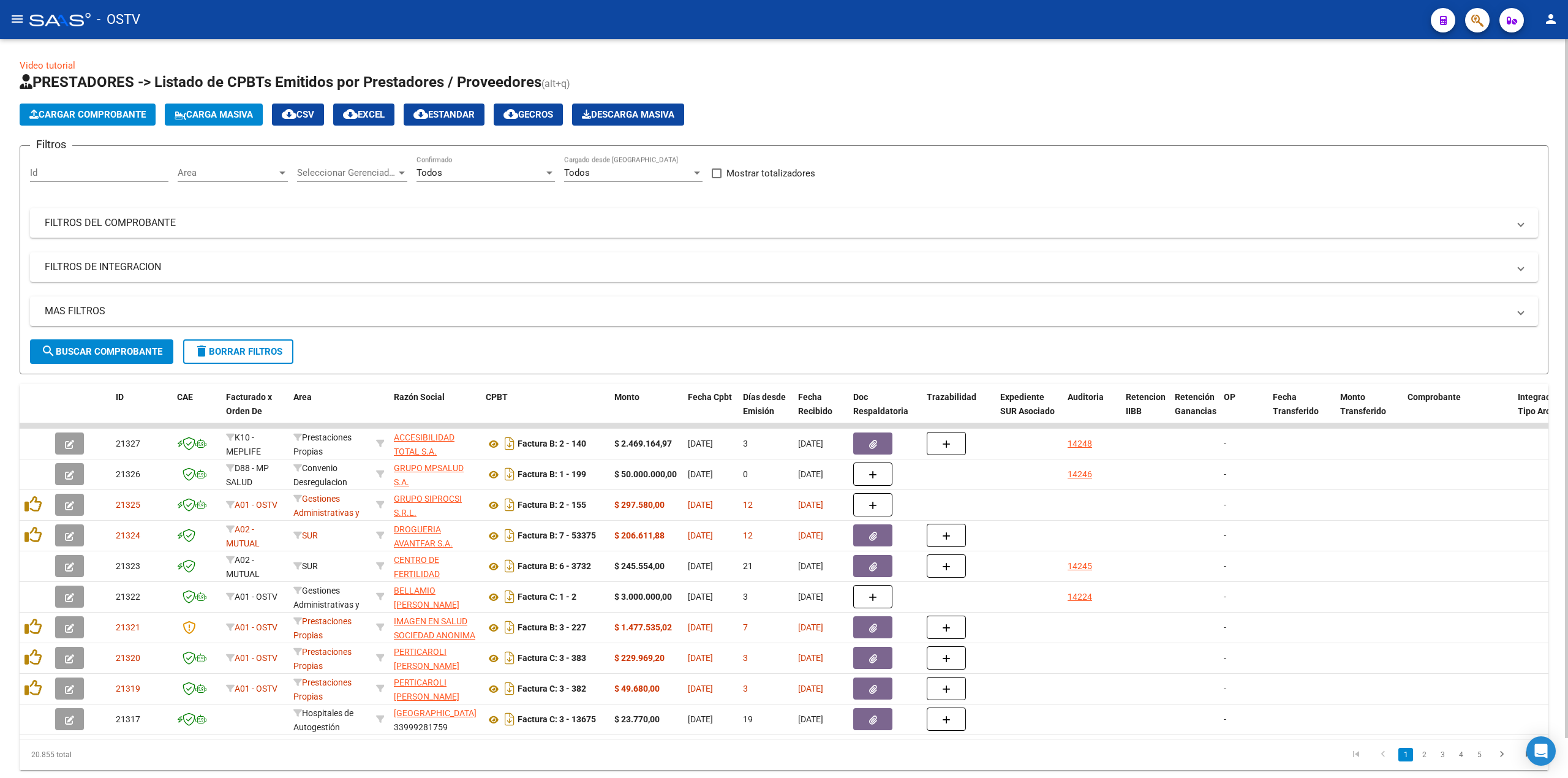
click at [428, 765] on datatable-pager "1 2 3 4 5" at bounding box center [935, 754] width 1213 height 21
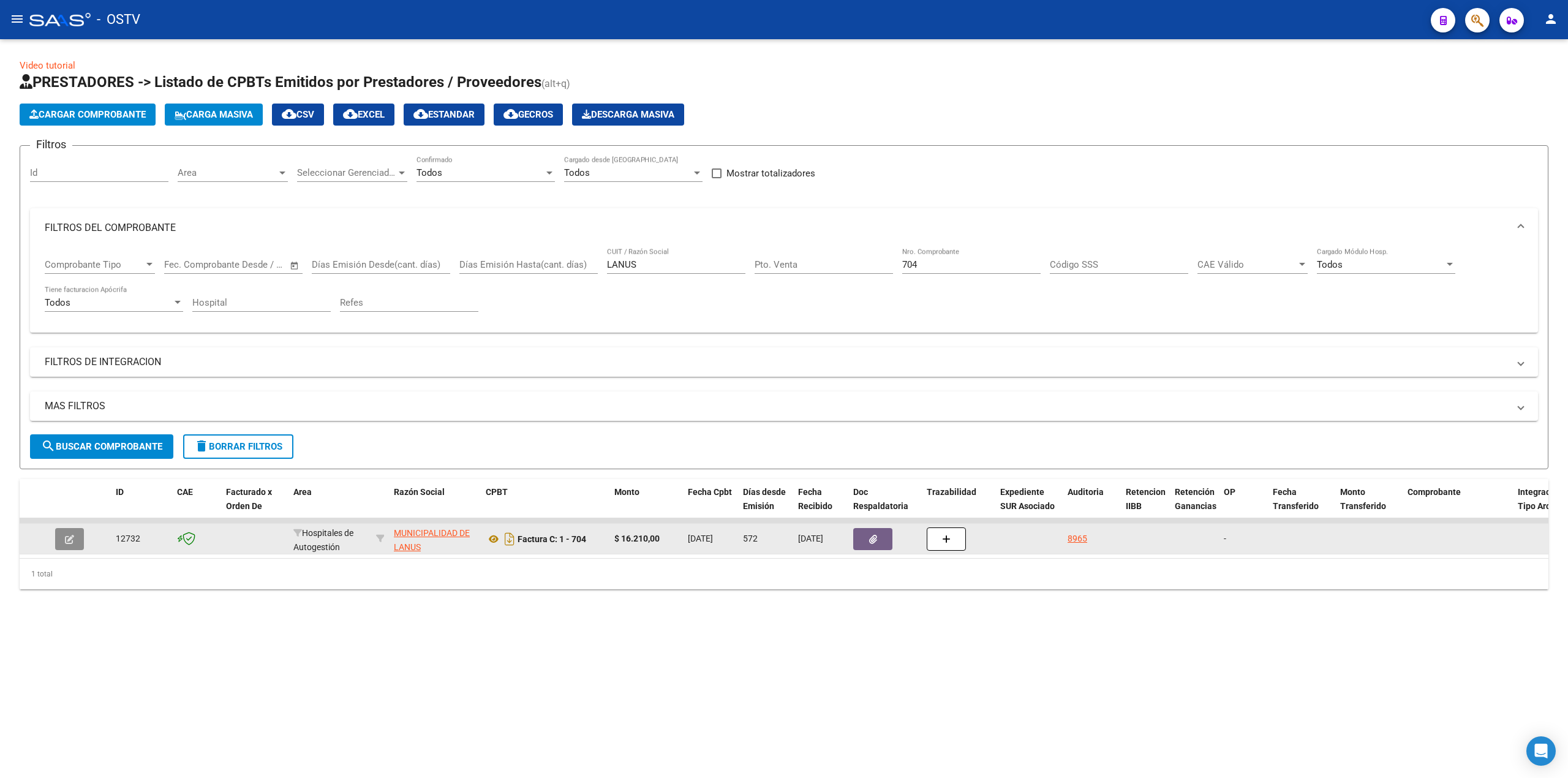
click at [67, 544] on icon "button" at bounding box center [69, 539] width 9 height 9
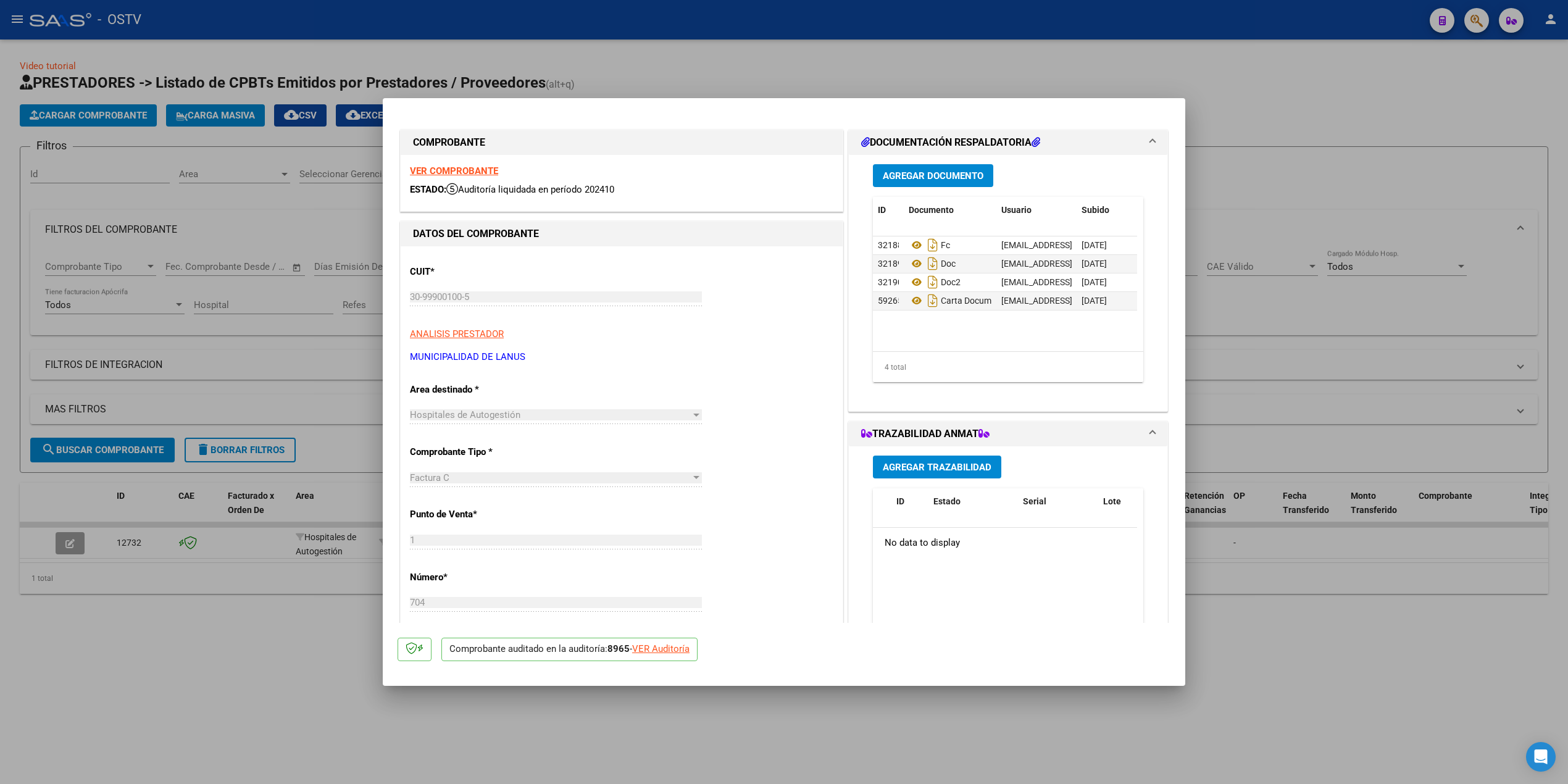
click at [90, 704] on div at bounding box center [784, 392] width 1568 height 784
type input "$ 0,00"
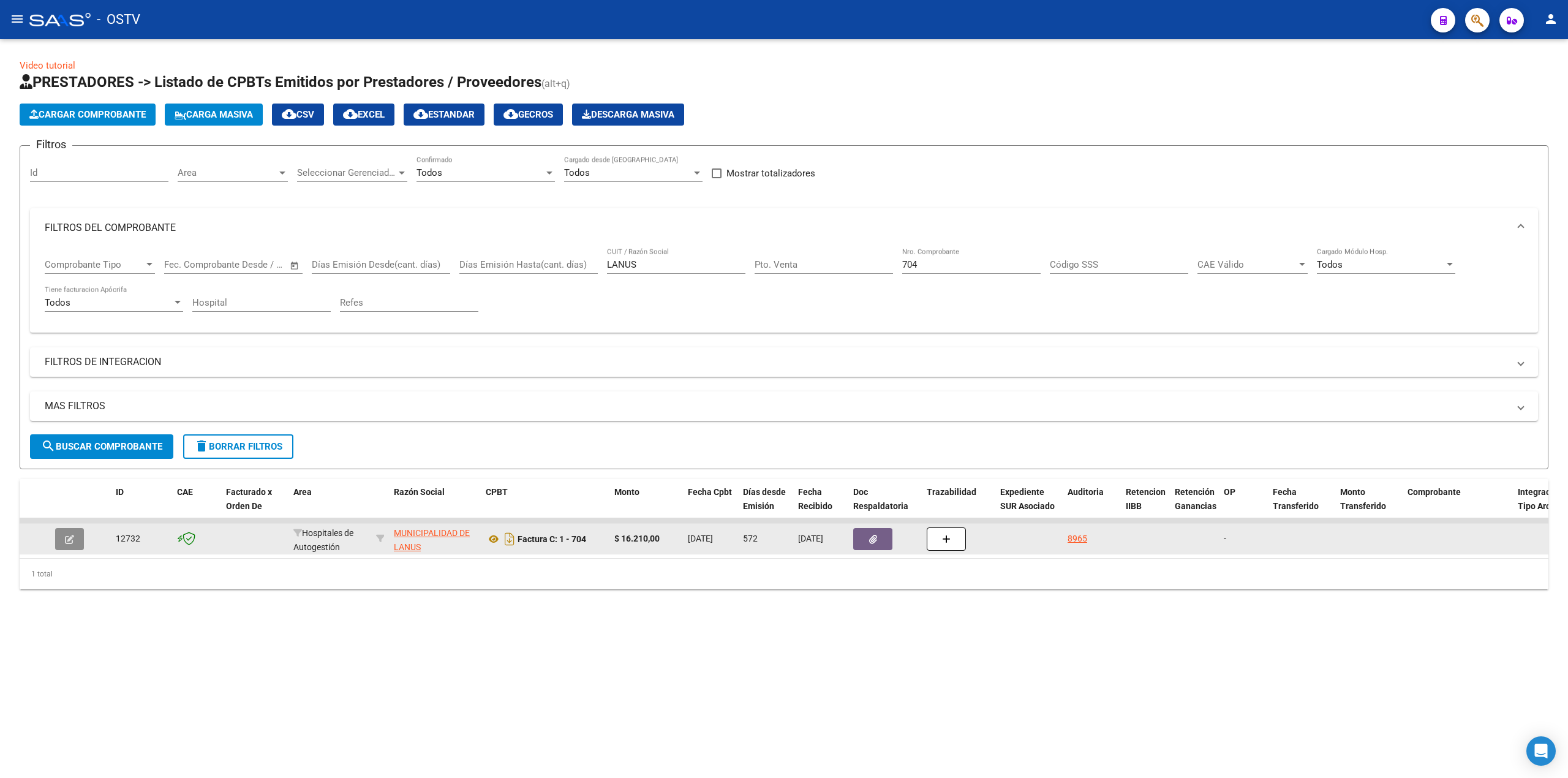
click at [66, 537] on icon "button" at bounding box center [69, 539] width 9 height 9
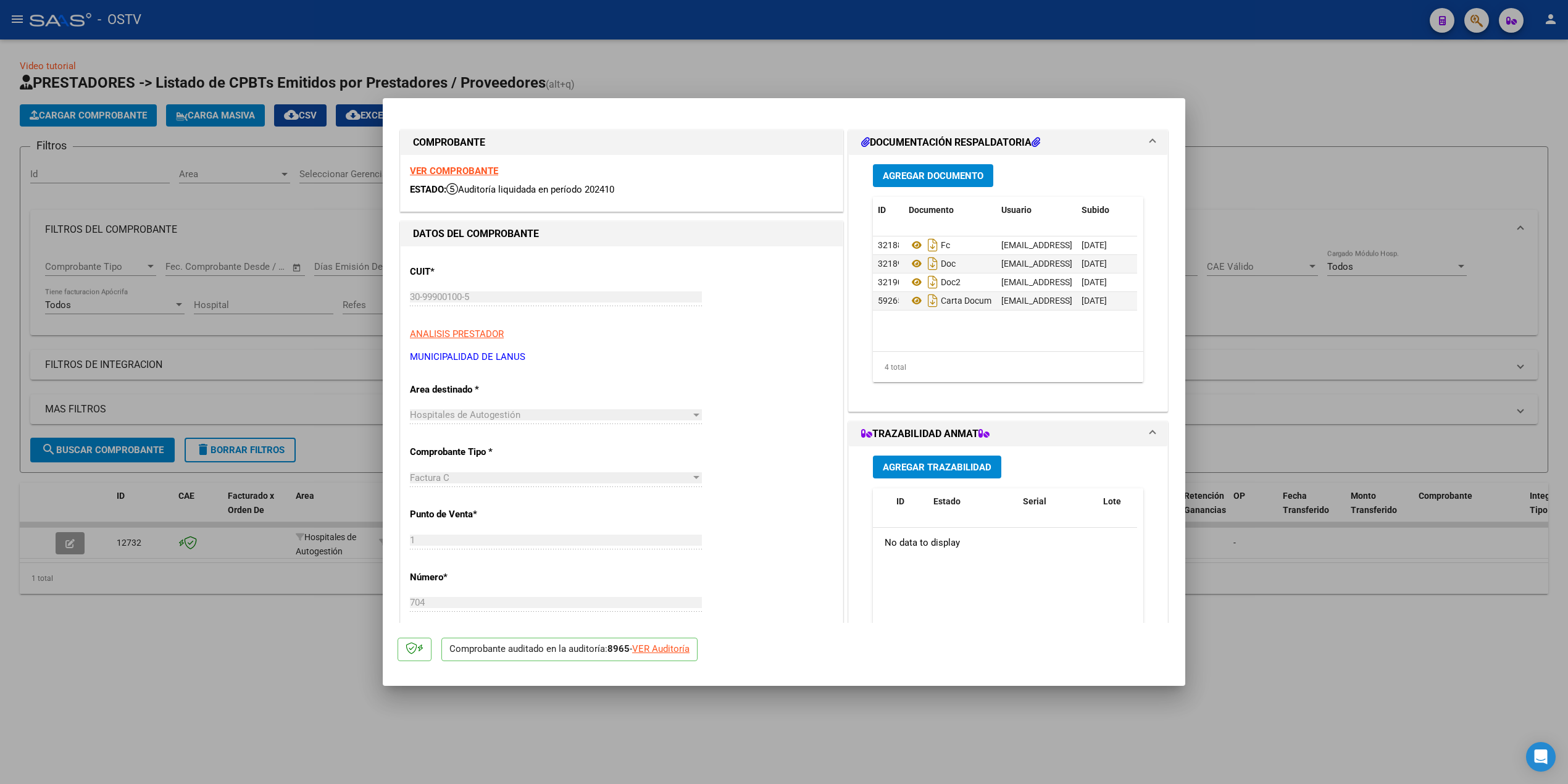
click at [109, 630] on div at bounding box center [784, 392] width 1568 height 784
type input "$ 0,00"
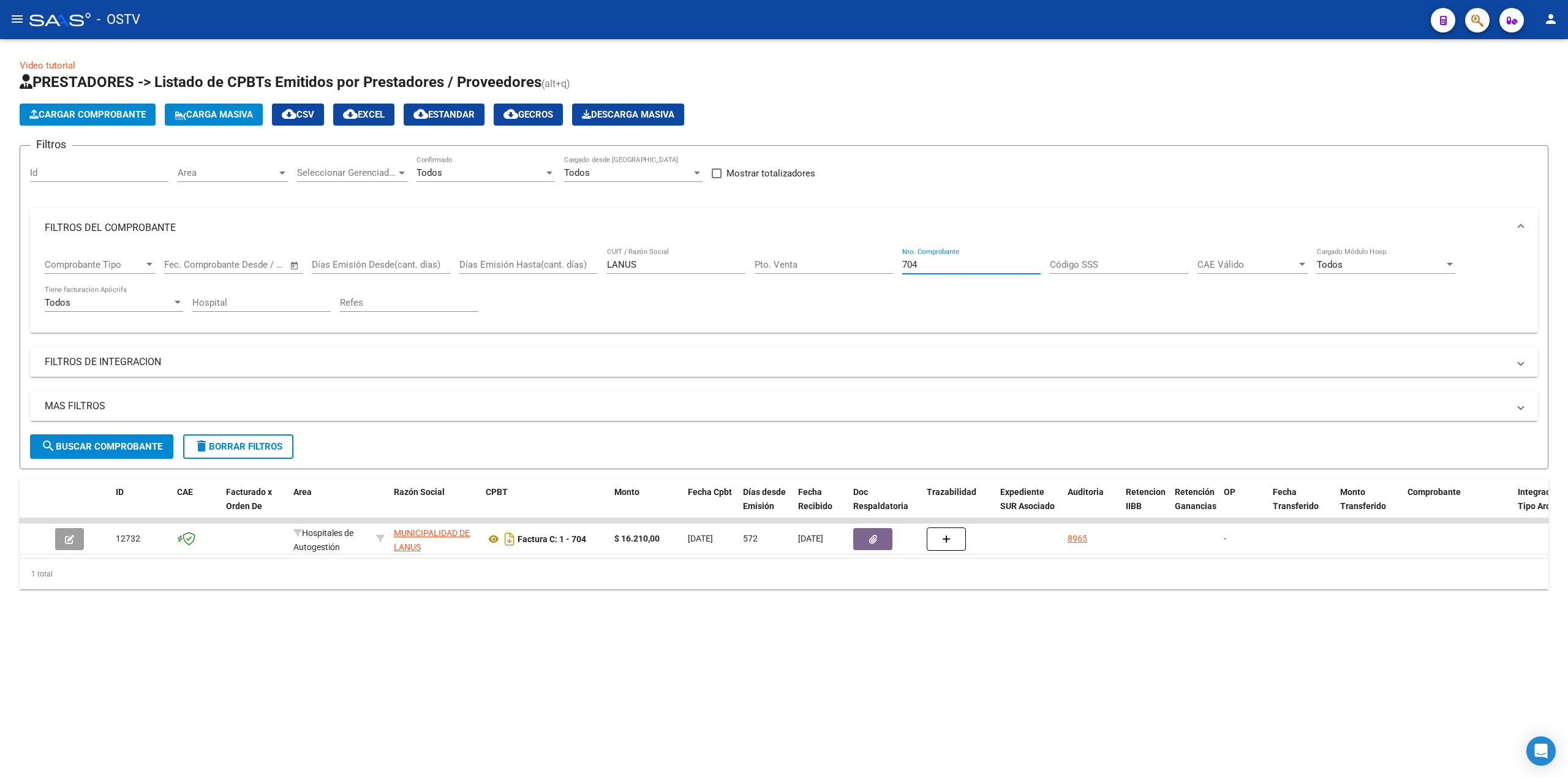
drag, startPoint x: 956, startPoint y: 267, endPoint x: 669, endPoint y: 292, distance: 288.1
click at [868, 269] on div "Comprobante Tipo Comprobante Tipo Fecha inicio – Fecha fin Fec. Comprobante Des…" at bounding box center [784, 285] width 1478 height 76
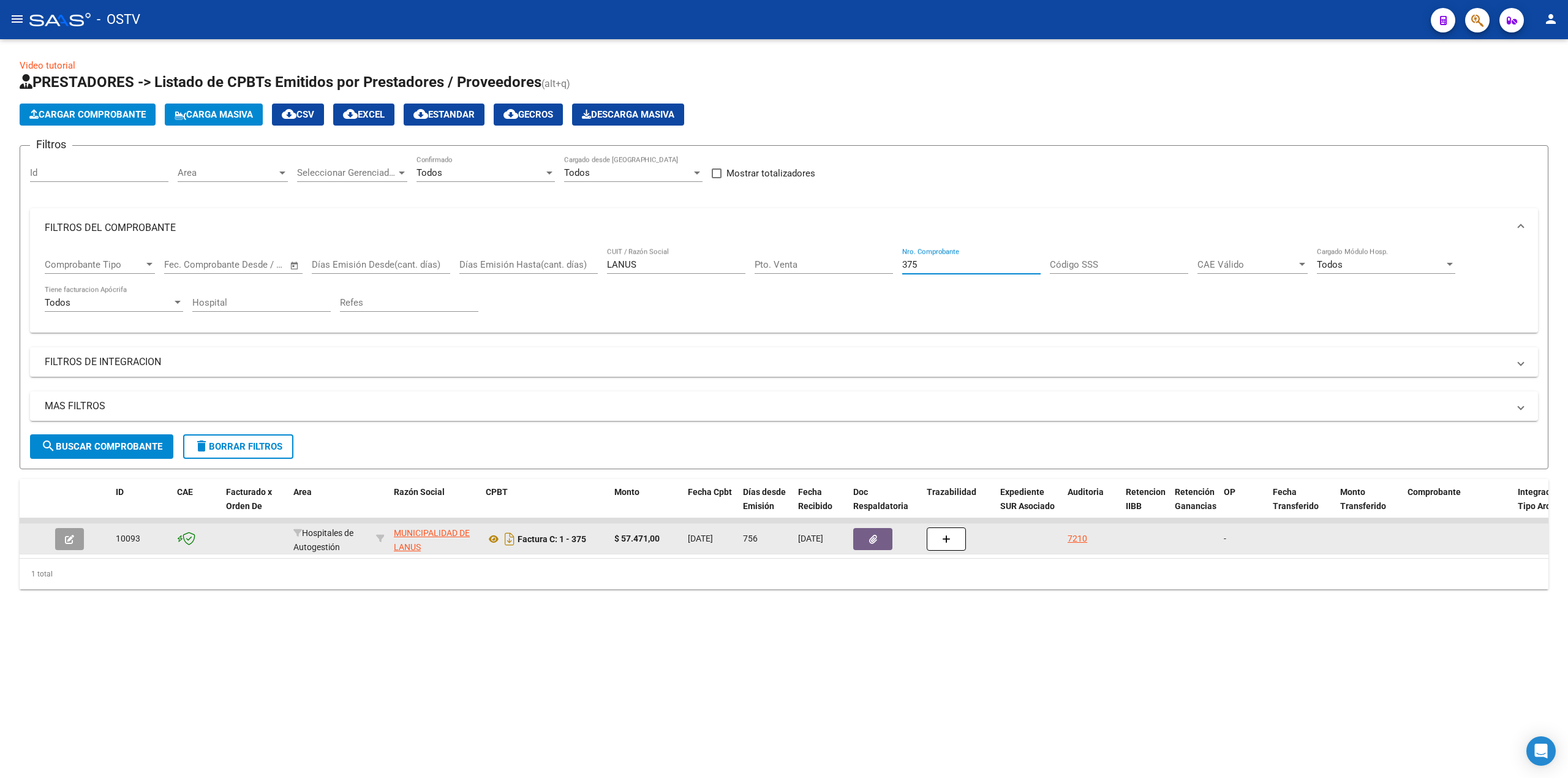
type input "375"
click at [72, 537] on icon "button" at bounding box center [69, 539] width 9 height 9
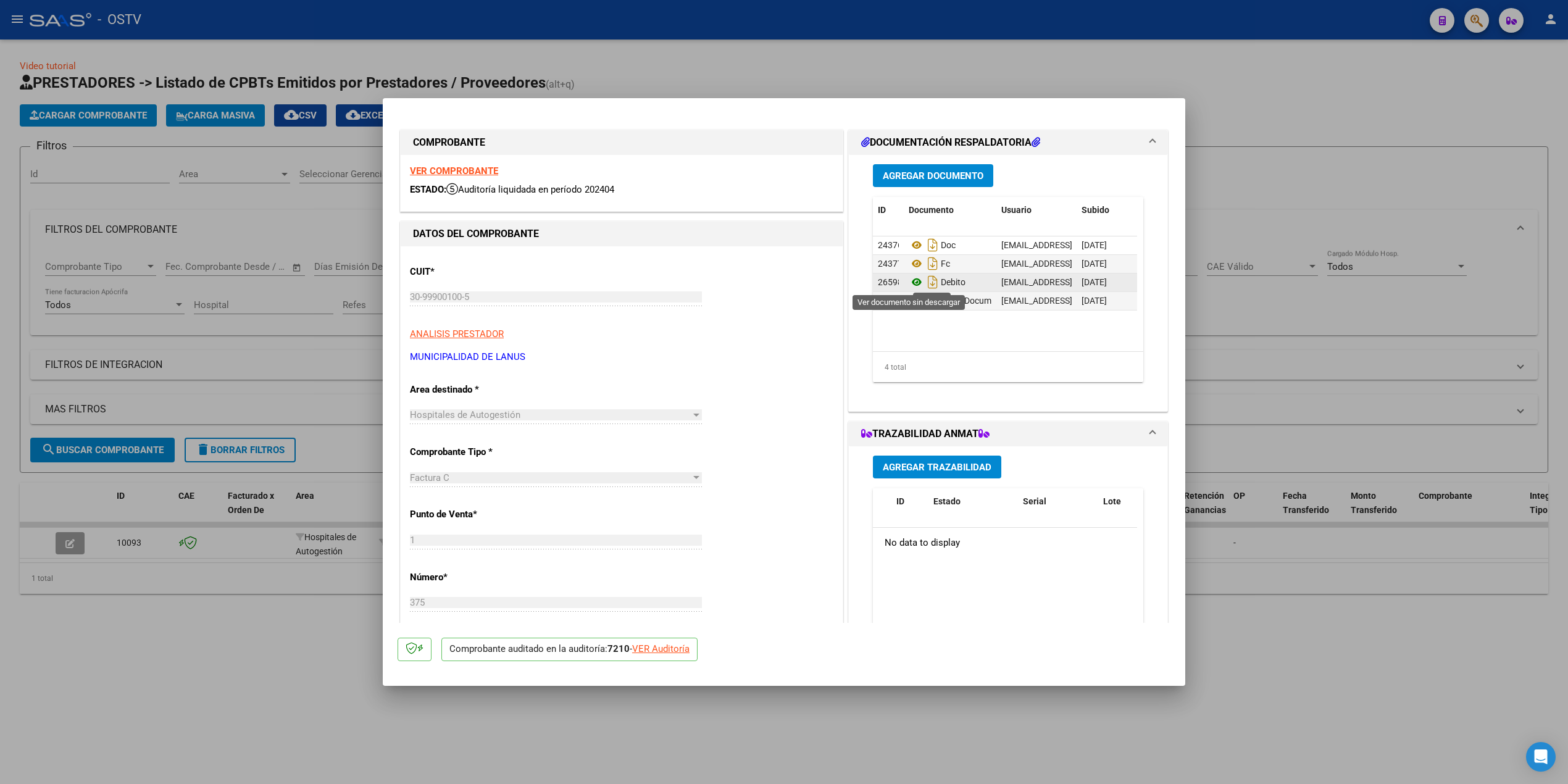
click at [909, 280] on icon at bounding box center [917, 282] width 16 height 15
click at [1485, 374] on div at bounding box center [784, 392] width 1568 height 784
type input "$ 0,00"
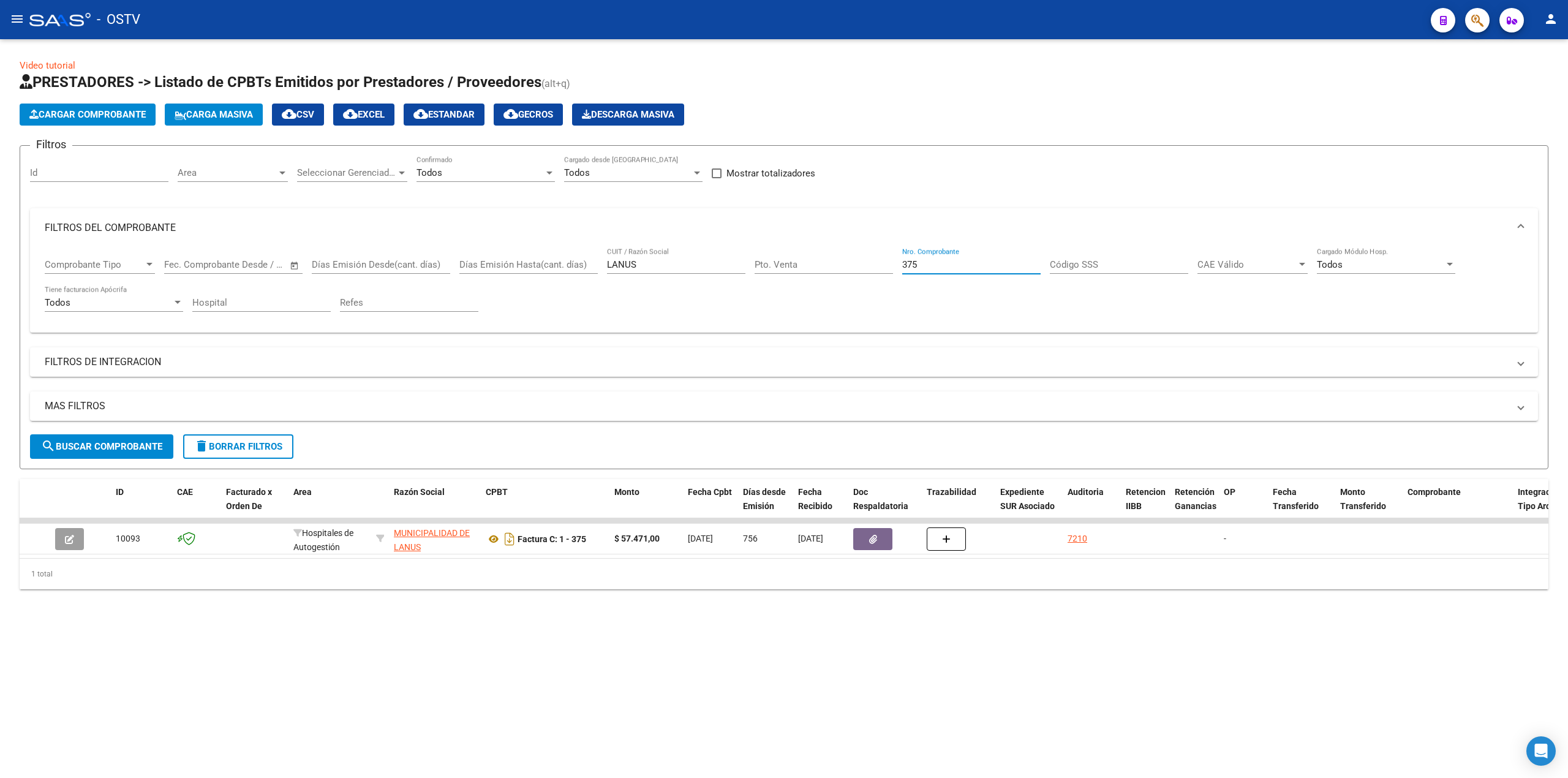
drag, startPoint x: 981, startPoint y: 269, endPoint x: 660, endPoint y: 280, distance: 321.2
click at [672, 280] on div "Comprobante Tipo Comprobante Tipo Fecha inicio – Fecha fin Fec. Comprobante Des…" at bounding box center [784, 285] width 1478 height 76
drag, startPoint x: 664, startPoint y: 269, endPoint x: 92, endPoint y: 175, distance: 579.7
click at [164, 280] on div "Comprobante Tipo Comprobante Tipo Fecha inicio – Fecha fin Fec. Comprobante Des…" at bounding box center [784, 285] width 1478 height 76
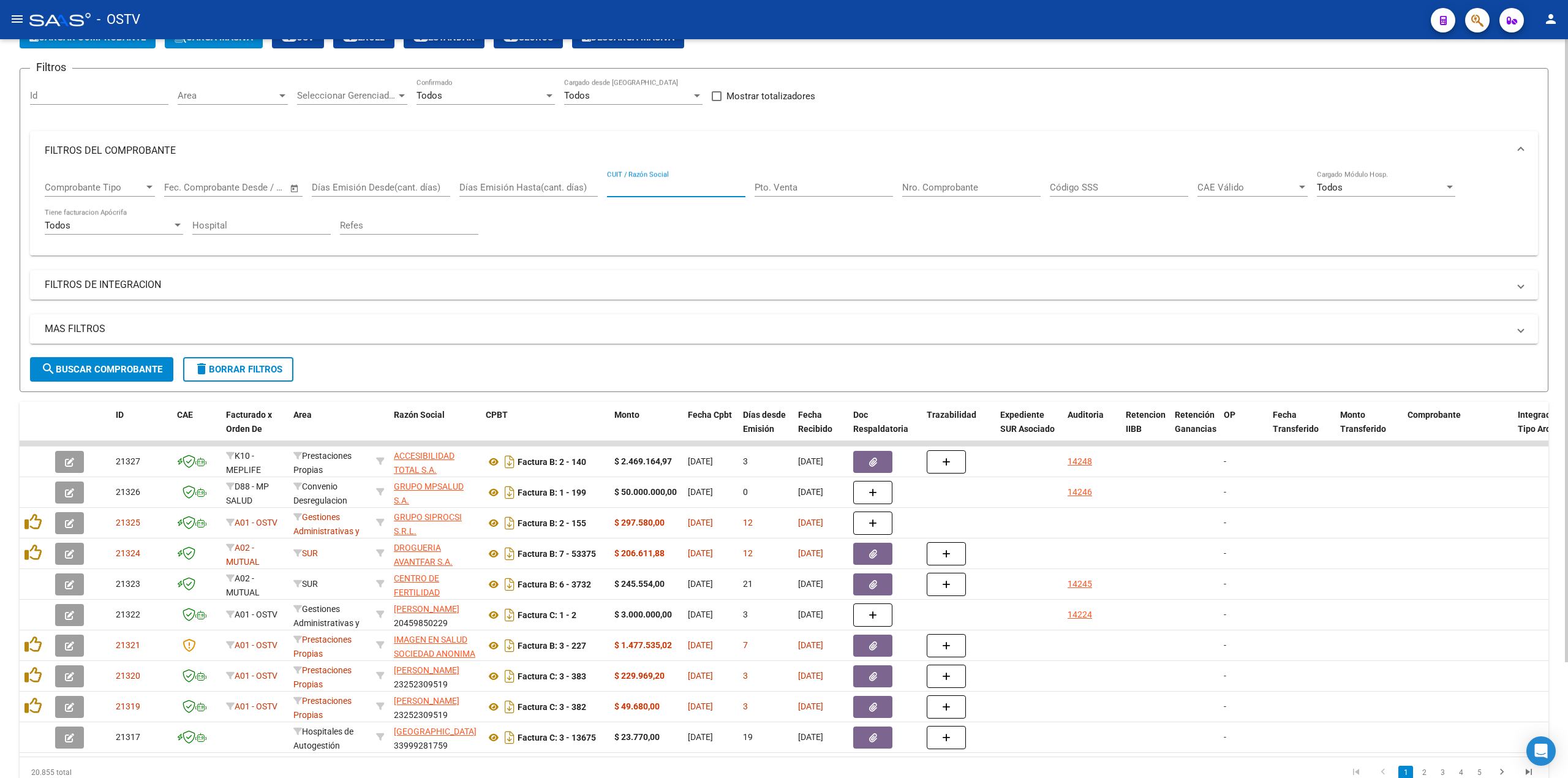
scroll to position [139, 0]
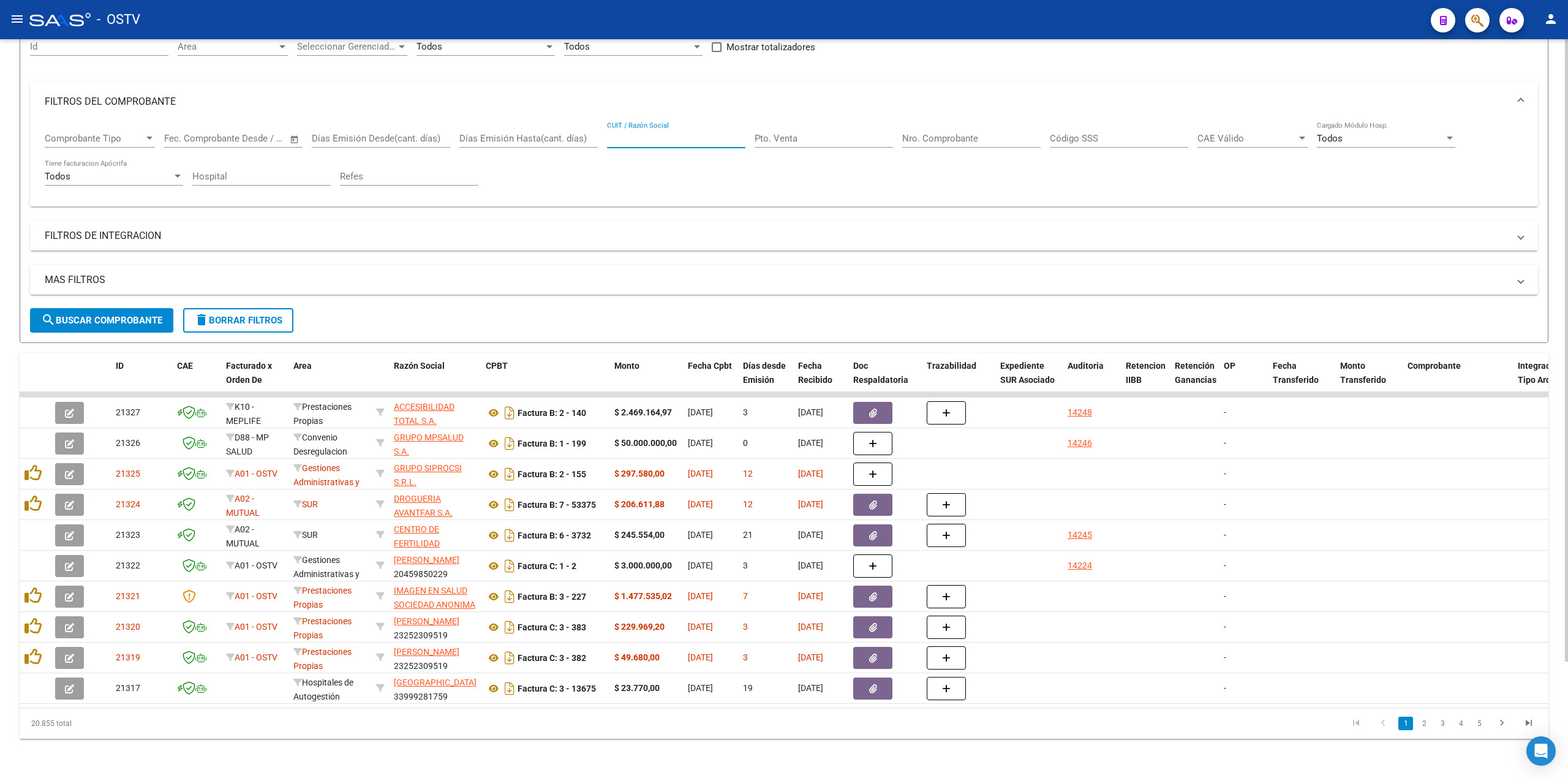
click at [94, 308] on button "search Buscar Comprobante" at bounding box center [102, 320] width 143 height 25
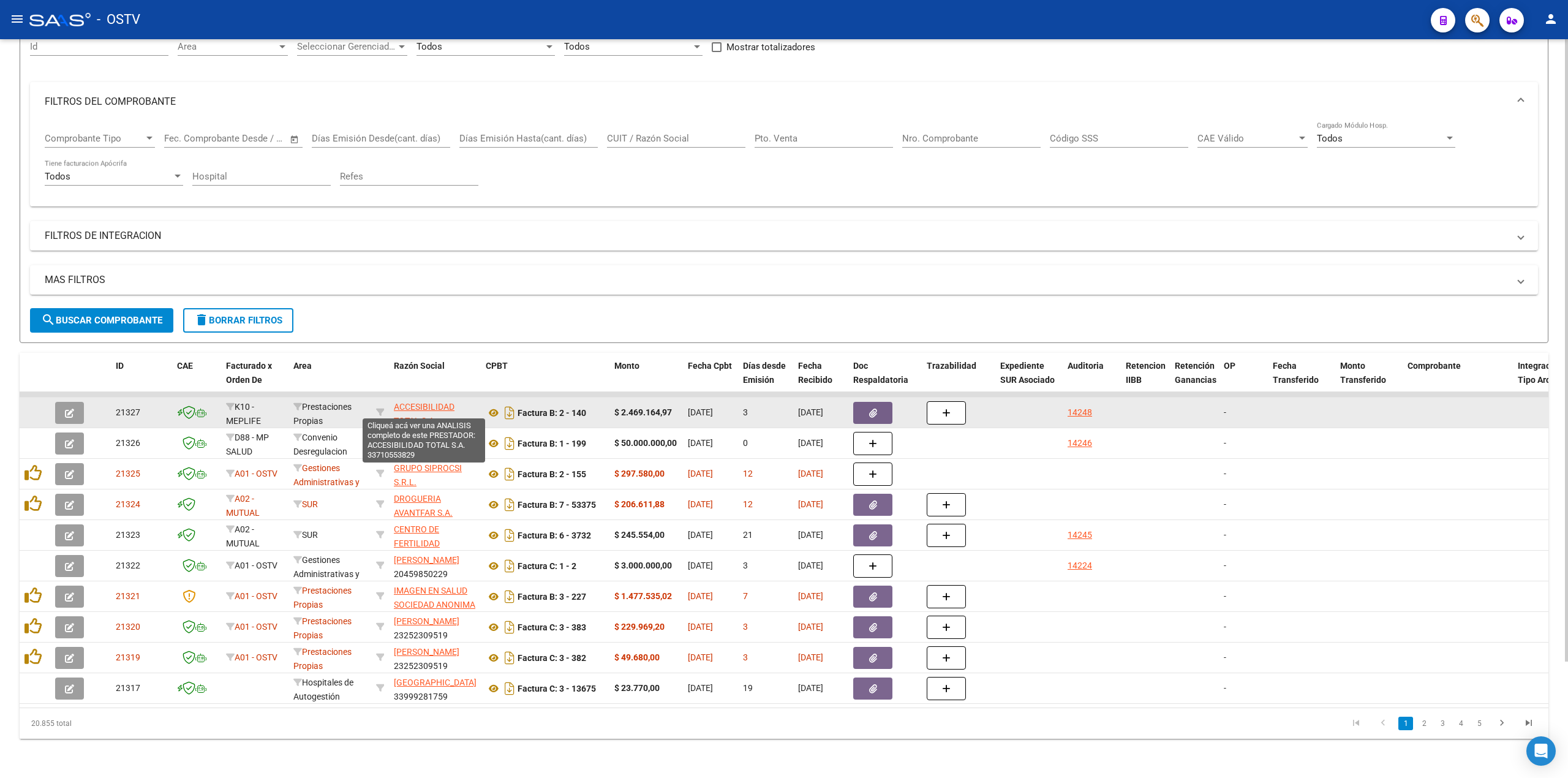
click at [430, 402] on span "ACCESIBILIDAD TOTAL S.A." at bounding box center [424, 413] width 61 height 24
type textarea "33710553829"
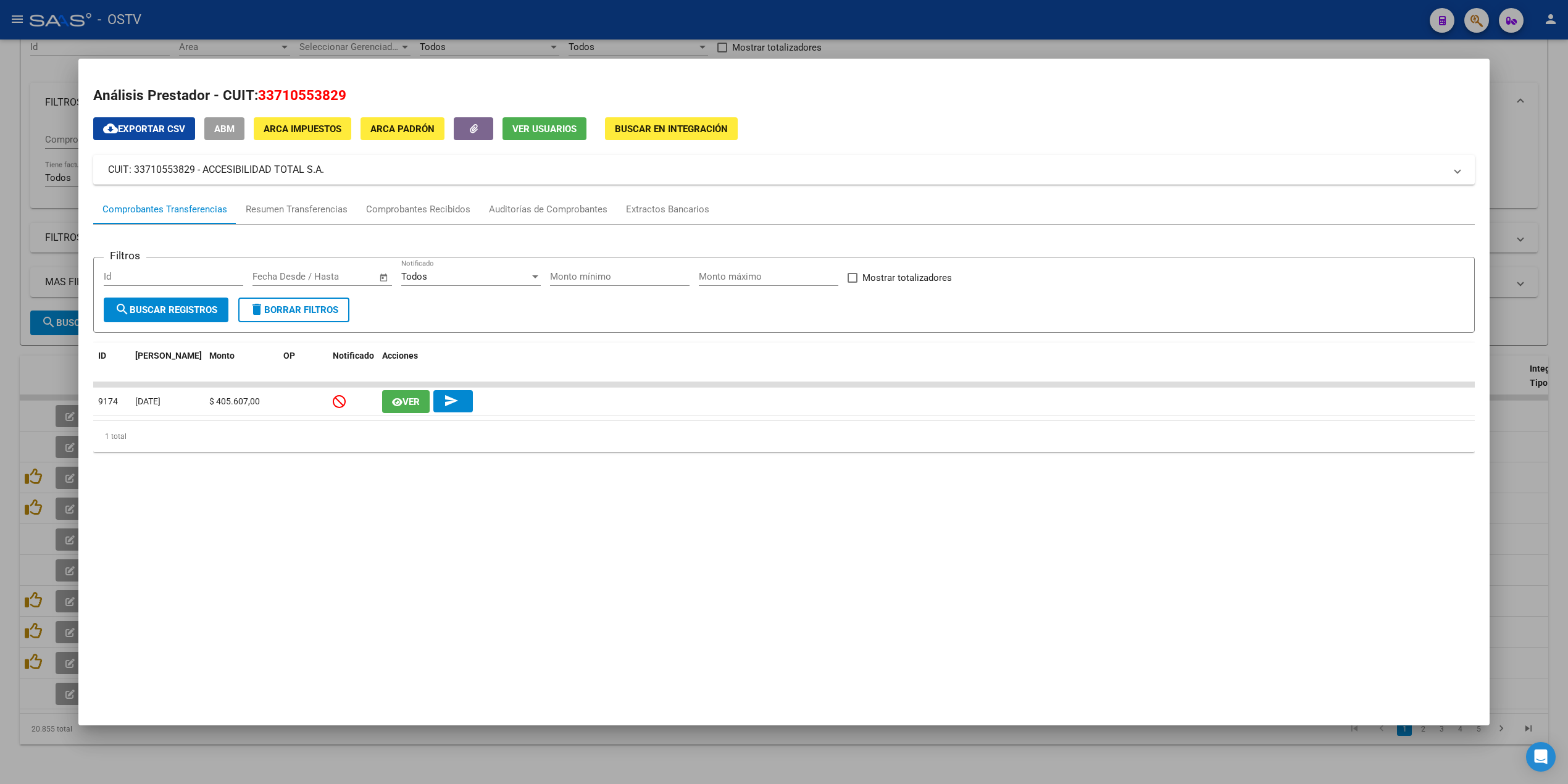
click at [9, 349] on div at bounding box center [784, 392] width 1568 height 784
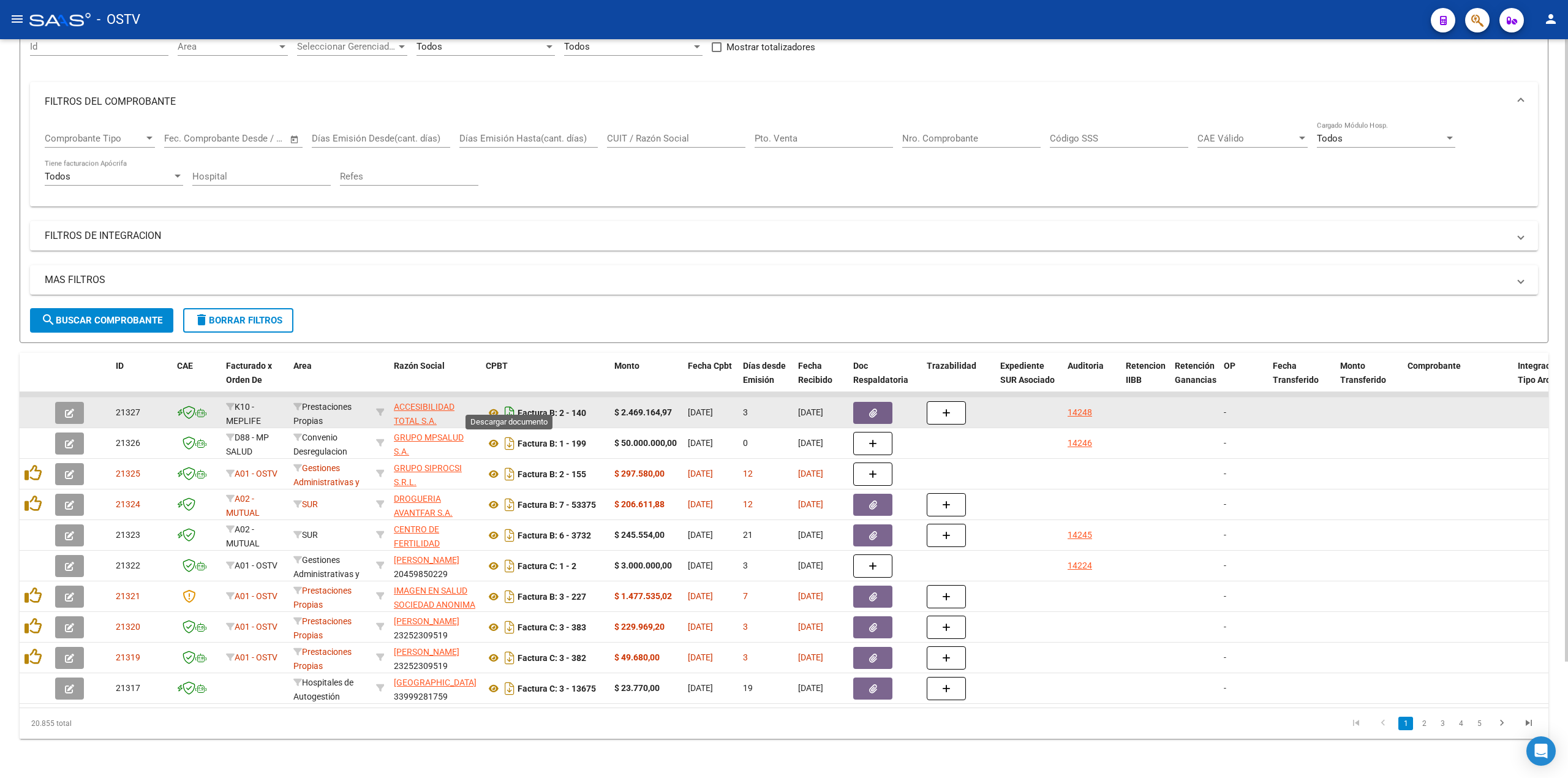
click at [501, 403] on icon "Descargar documento" at bounding box center [509, 412] width 16 height 20
